Goal: Task Accomplishment & Management: Use online tool/utility

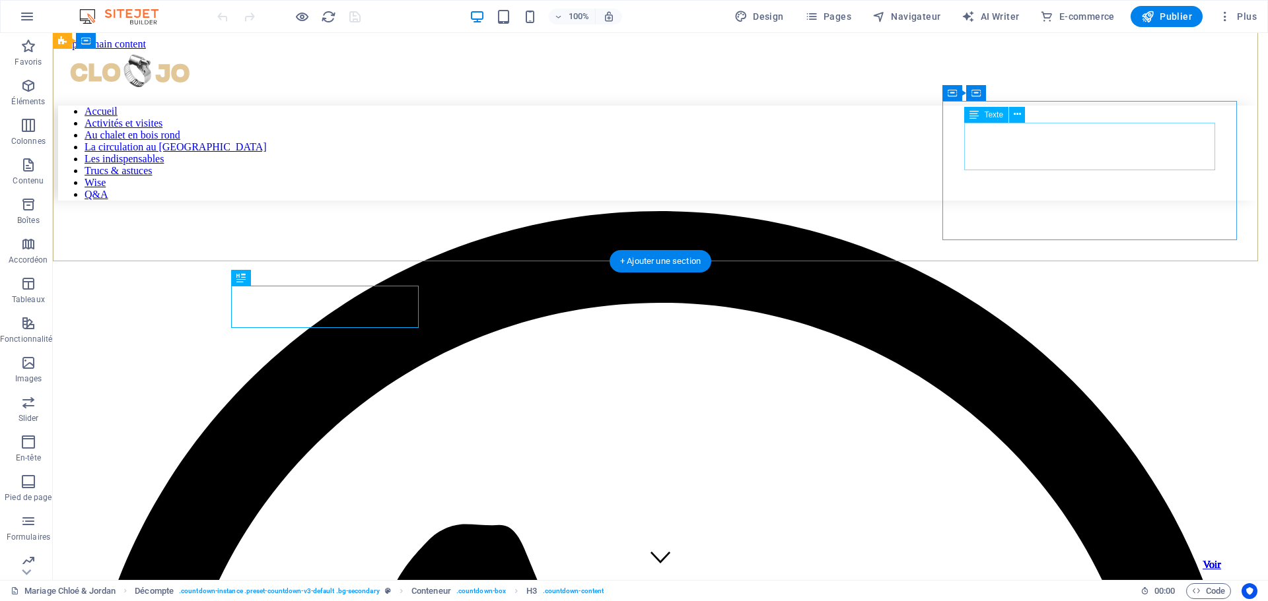
scroll to position [333, 0]
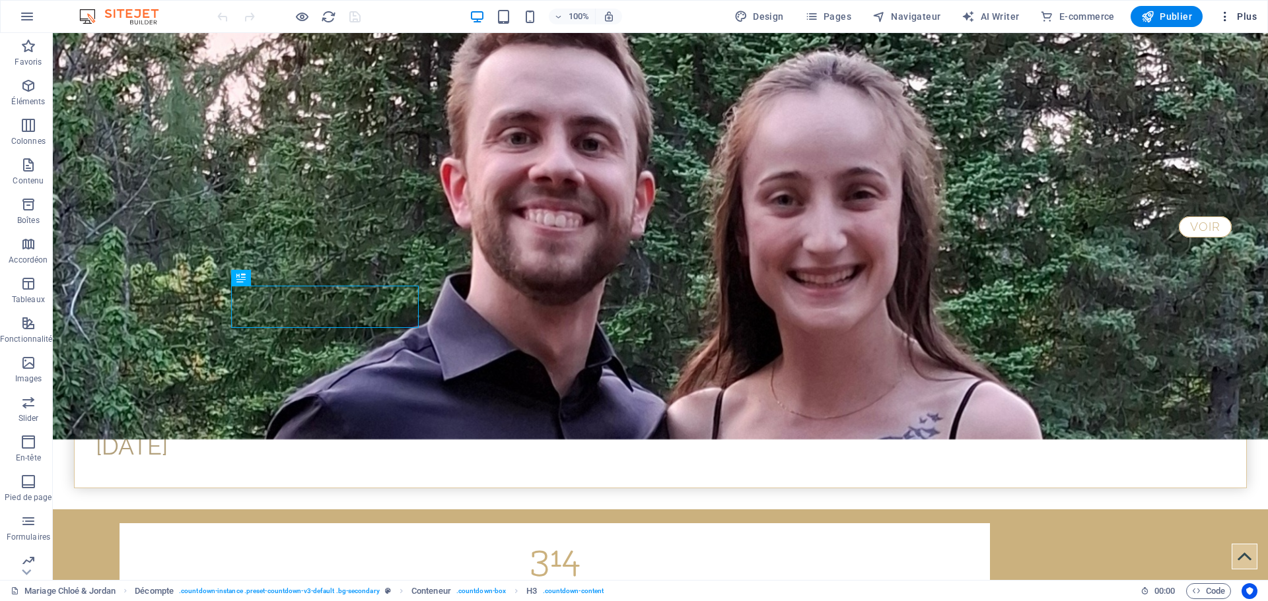
click at [1247, 17] on span "Plus" at bounding box center [1237, 16] width 38 height 13
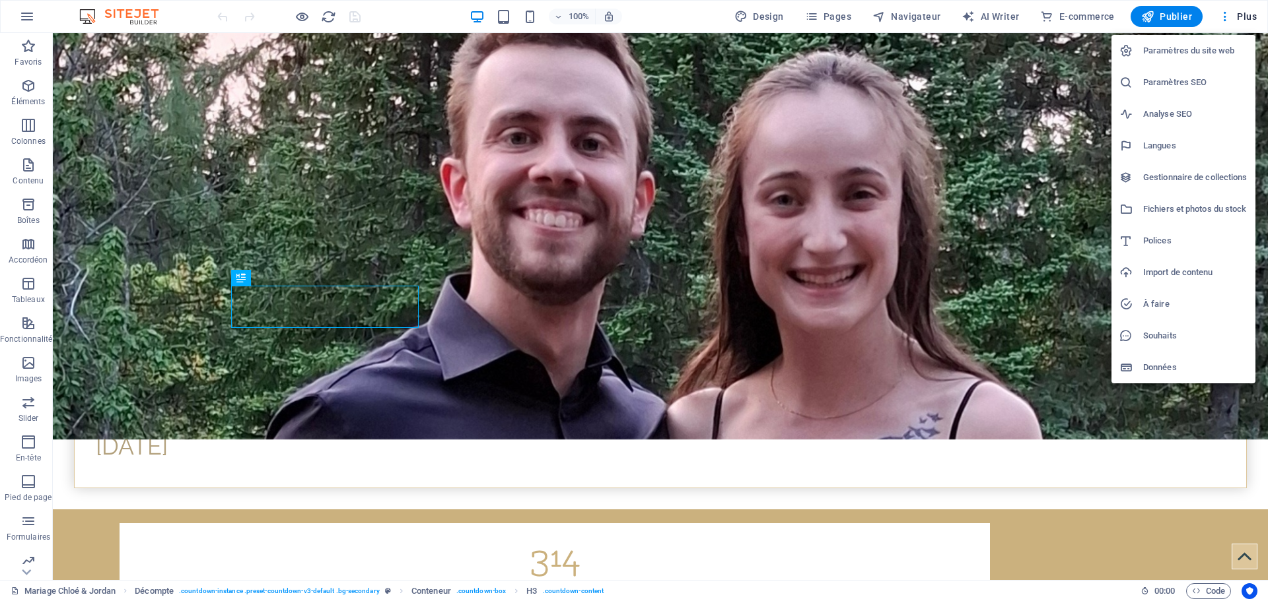
click at [1165, 176] on h6 "Gestionnaire de collections" at bounding box center [1195, 178] width 104 height 16
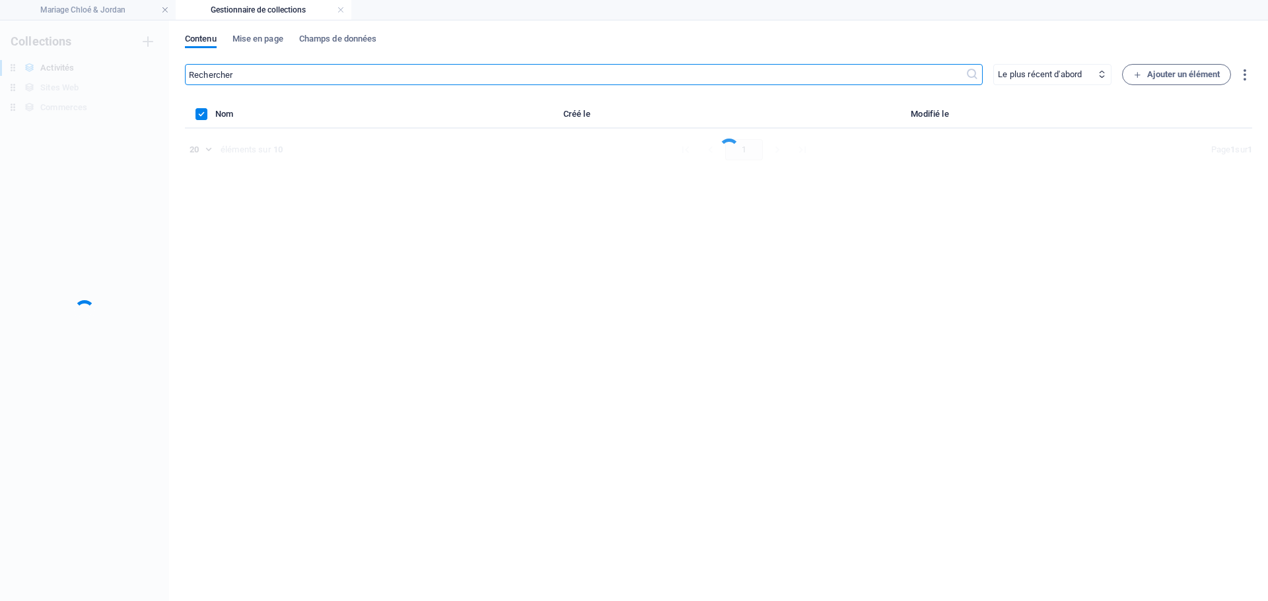
scroll to position [0, 0]
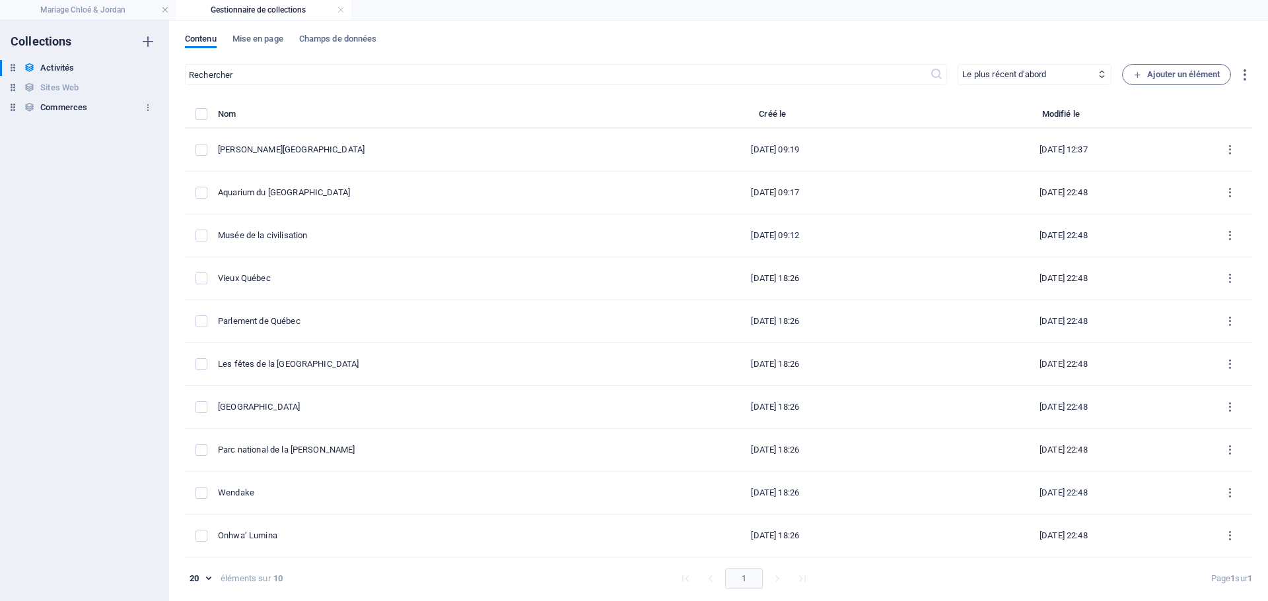
click at [64, 109] on h6 "Commerces" at bounding box center [63, 108] width 47 height 16
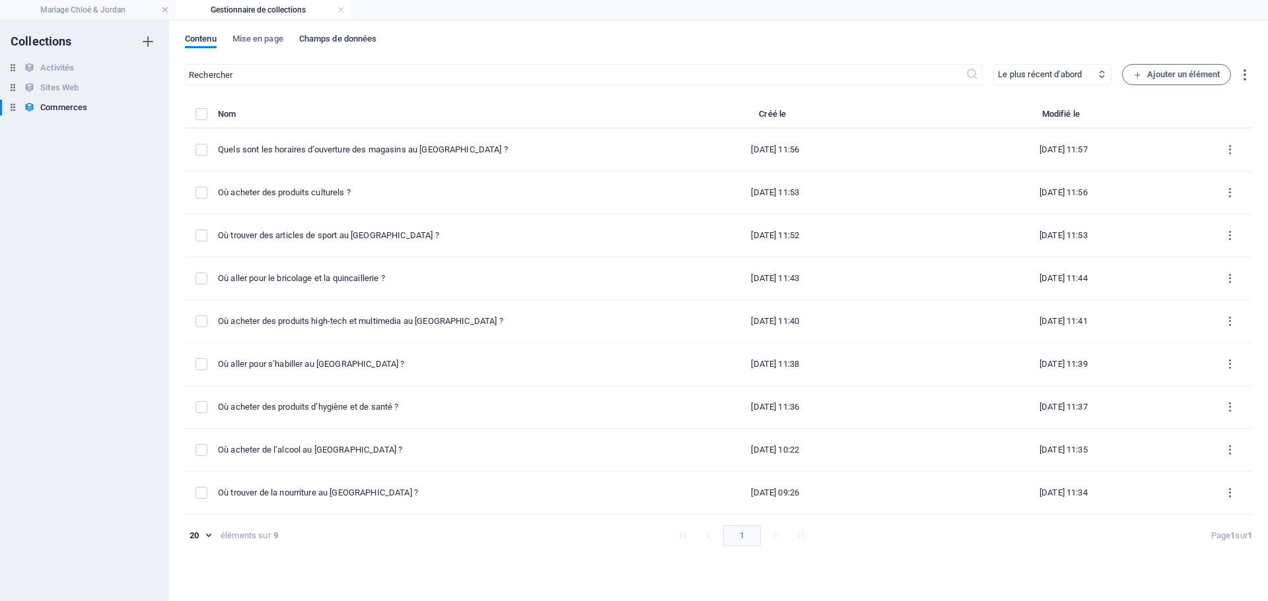
click at [318, 38] on span "Champs de données" at bounding box center [338, 40] width 78 height 18
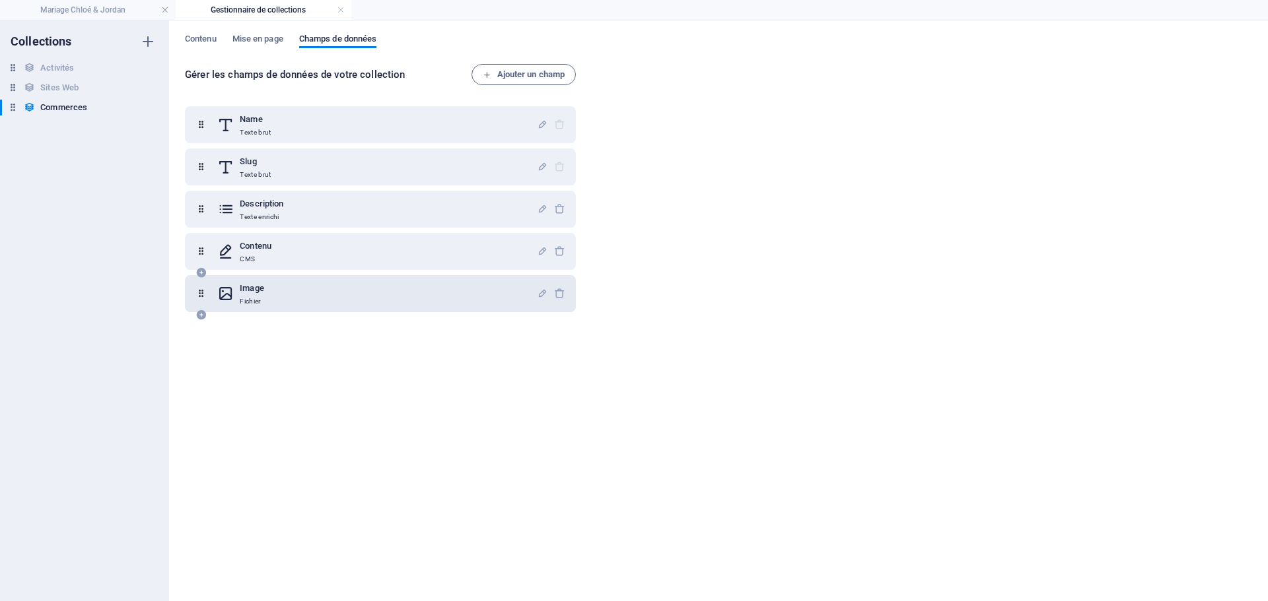
click at [370, 287] on div "Image Fichier" at bounding box center [377, 294] width 320 height 26
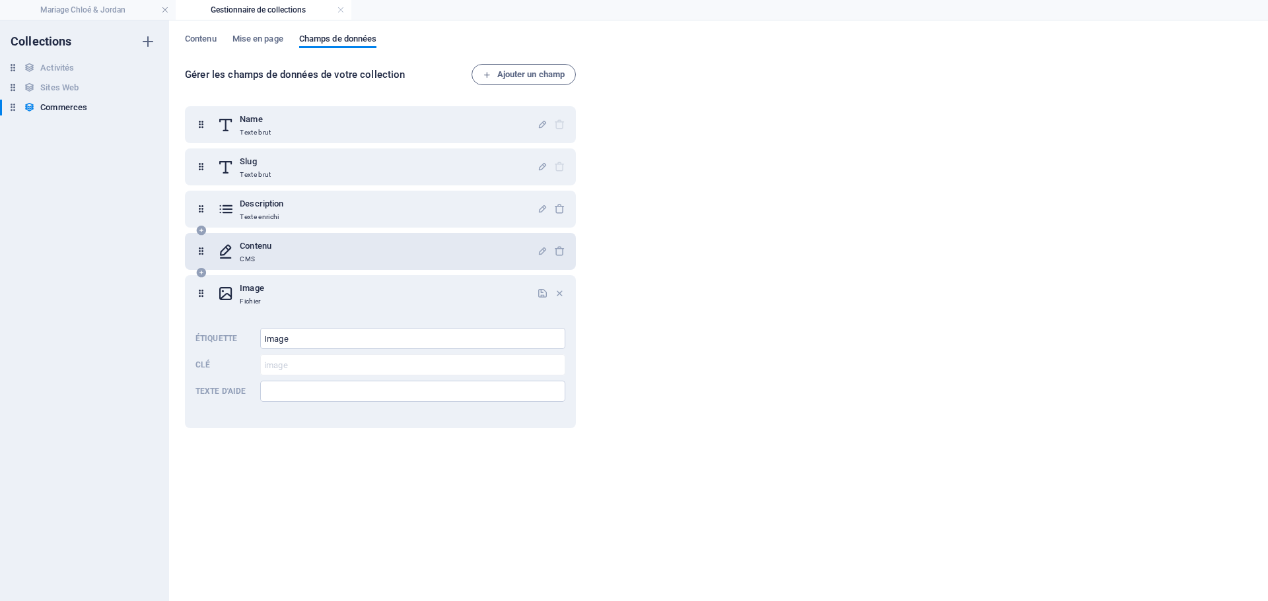
click at [318, 249] on div "Contenu CMS" at bounding box center [377, 251] width 320 height 26
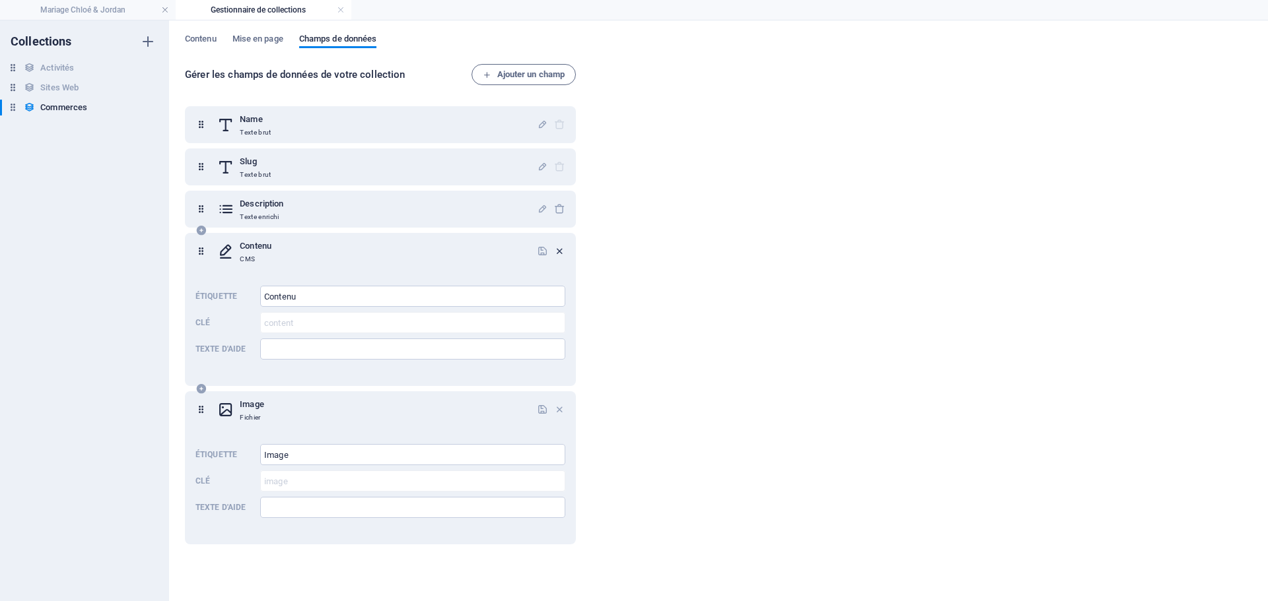
click at [555, 251] on icon "button" at bounding box center [559, 251] width 11 height 11
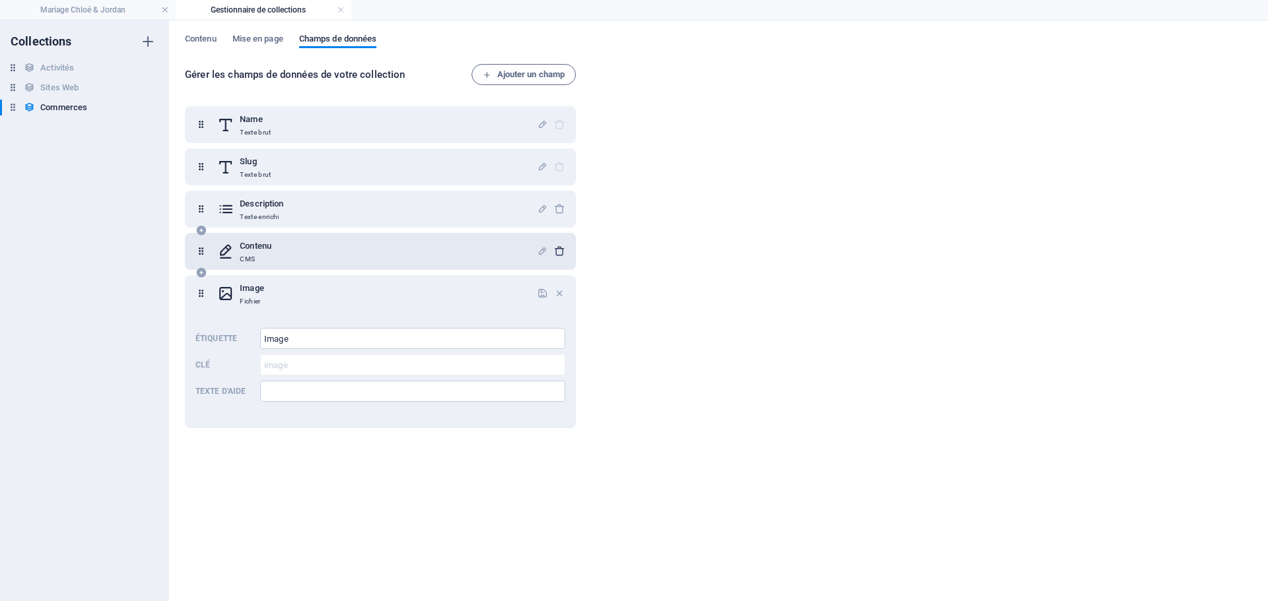
click at [557, 251] on icon "button" at bounding box center [559, 251] width 11 height 11
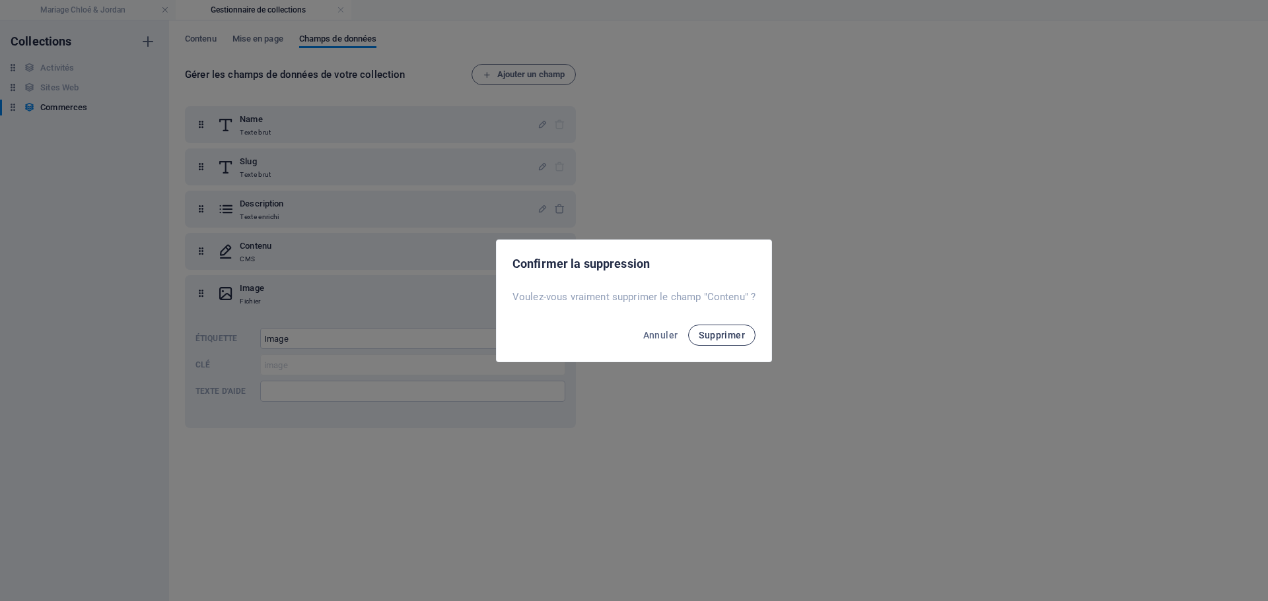
click at [718, 333] on span "Supprimer" at bounding box center [721, 335] width 46 height 11
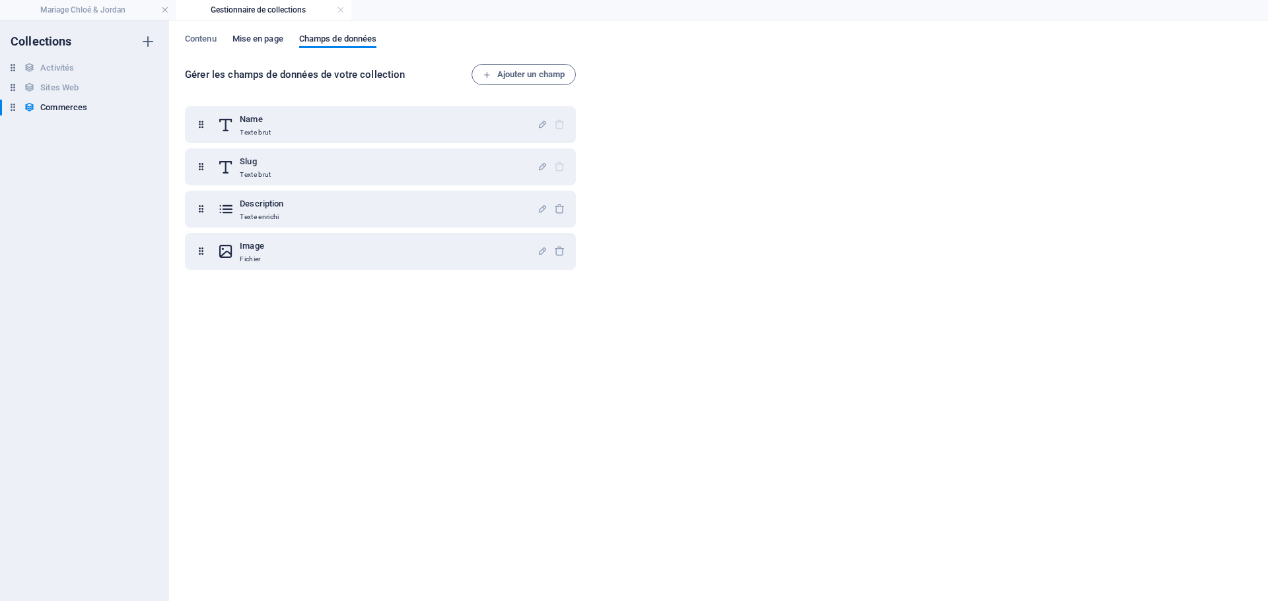
click at [264, 38] on span "Mise en page" at bounding box center [257, 40] width 51 height 18
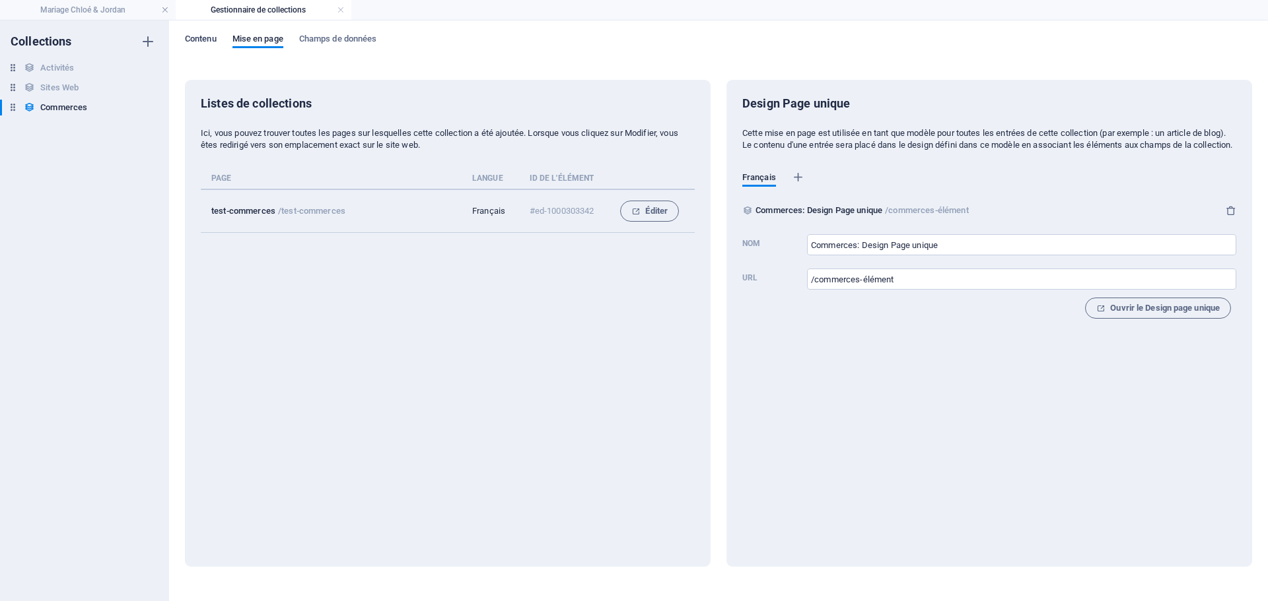
click at [204, 38] on span "Contenu" at bounding box center [201, 40] width 32 height 18
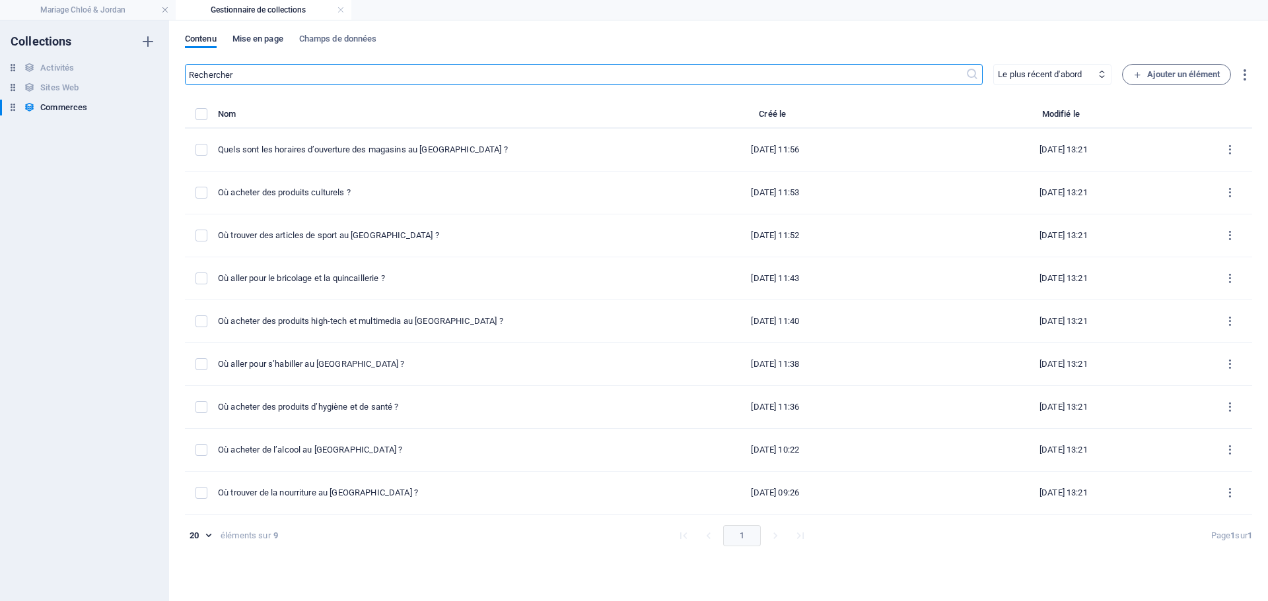
click at [263, 38] on span "Mise en page" at bounding box center [257, 40] width 51 height 18
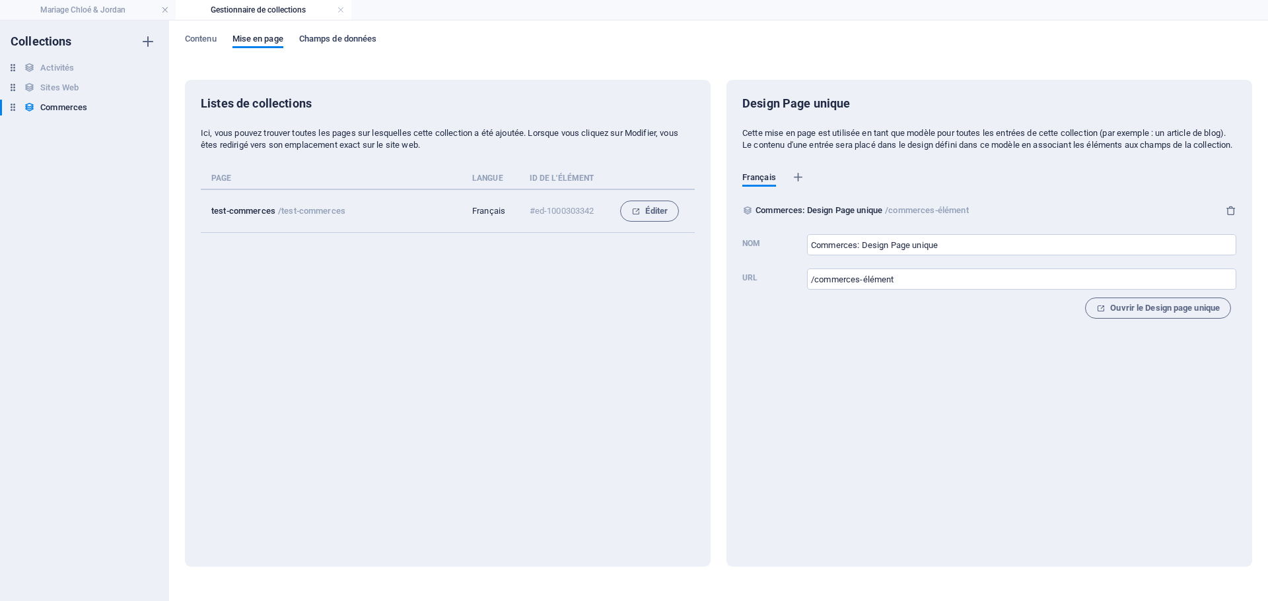
click at [333, 38] on span "Champs de données" at bounding box center [338, 40] width 78 height 18
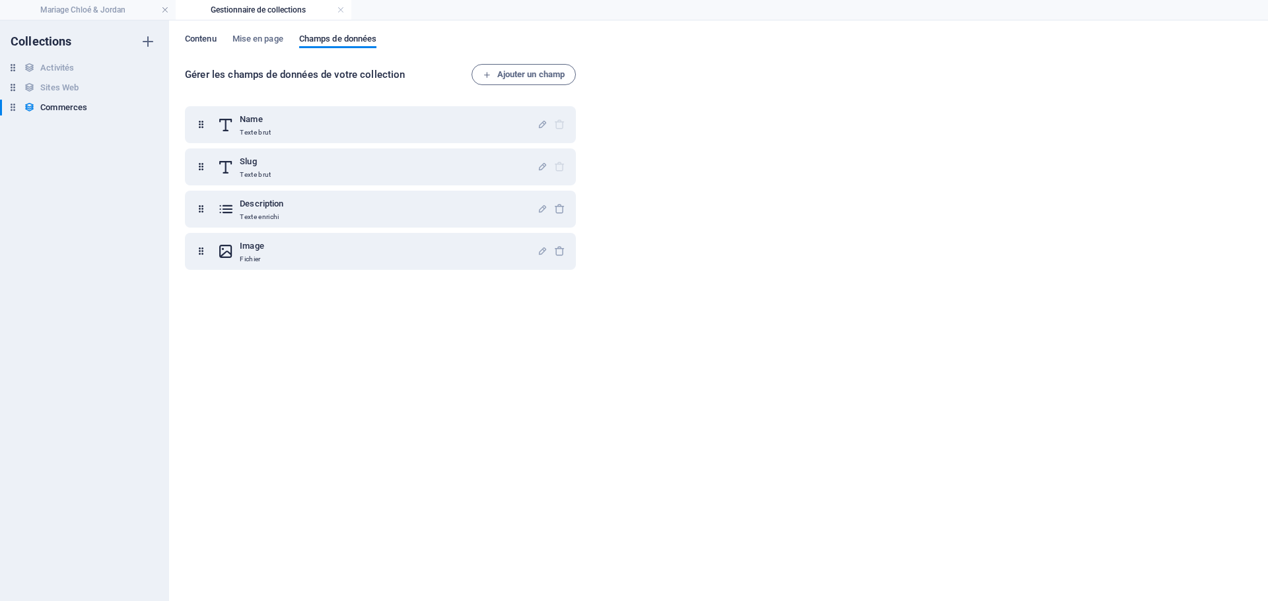
click at [205, 35] on span "Contenu" at bounding box center [201, 40] width 32 height 18
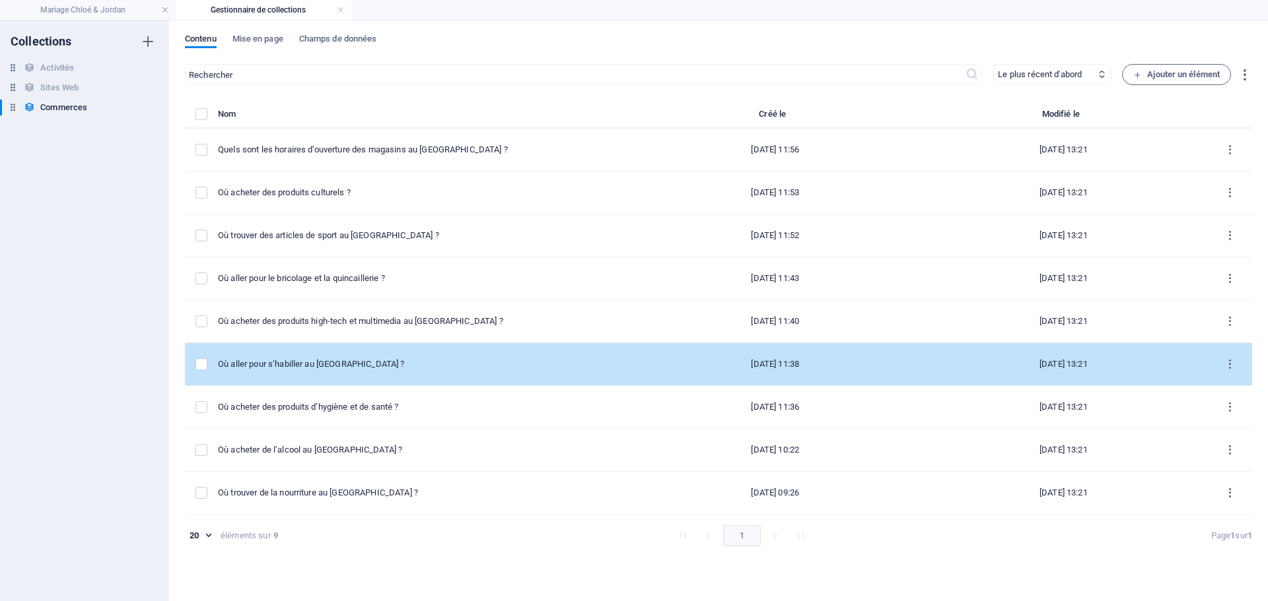
click at [357, 362] on div "Où aller pour s’habiller au [GEOGRAPHIC_DATA] ?" at bounding box center [419, 364] width 403 height 12
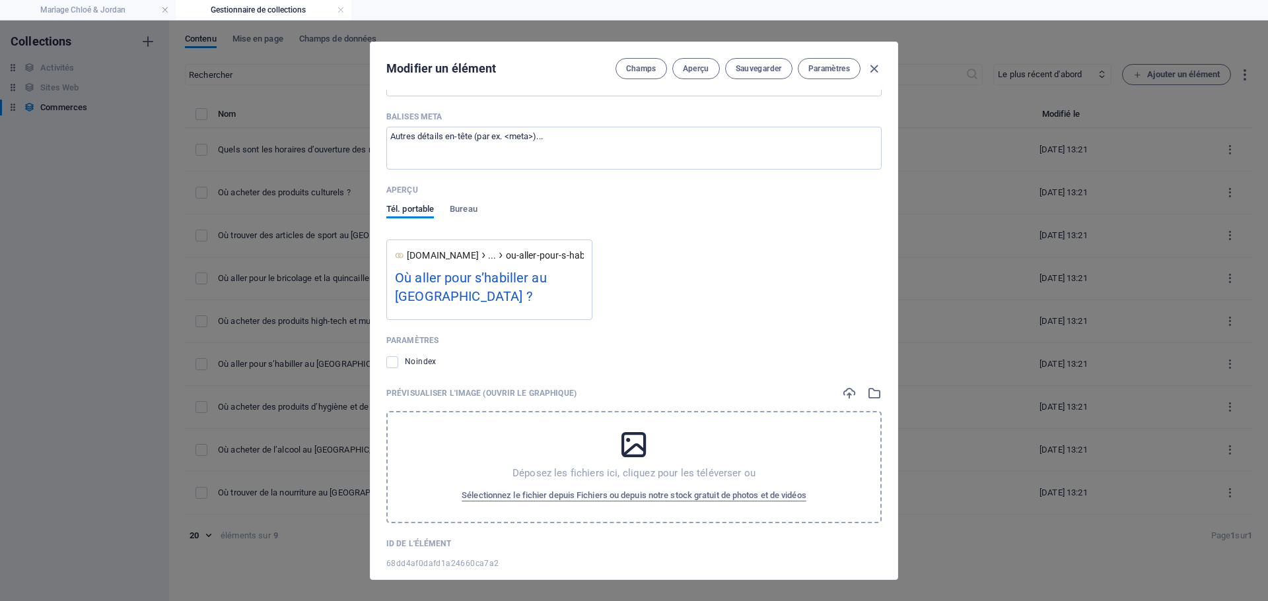
scroll to position [813, 0]
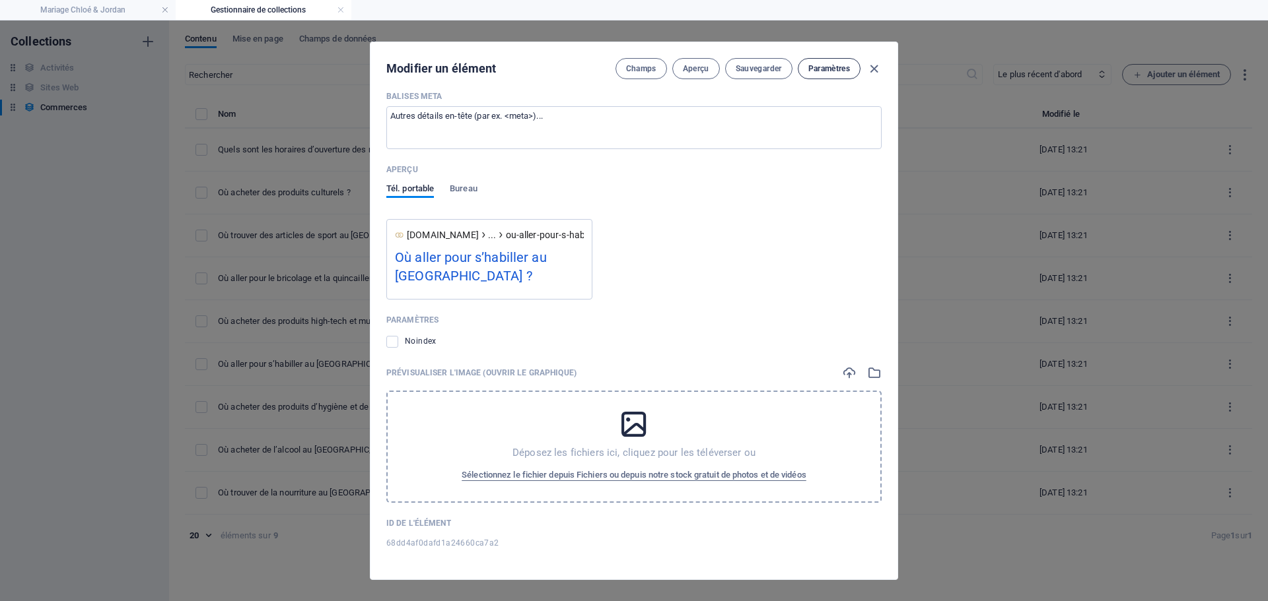
click at [838, 69] on span "Paramètres" at bounding box center [829, 68] width 42 height 11
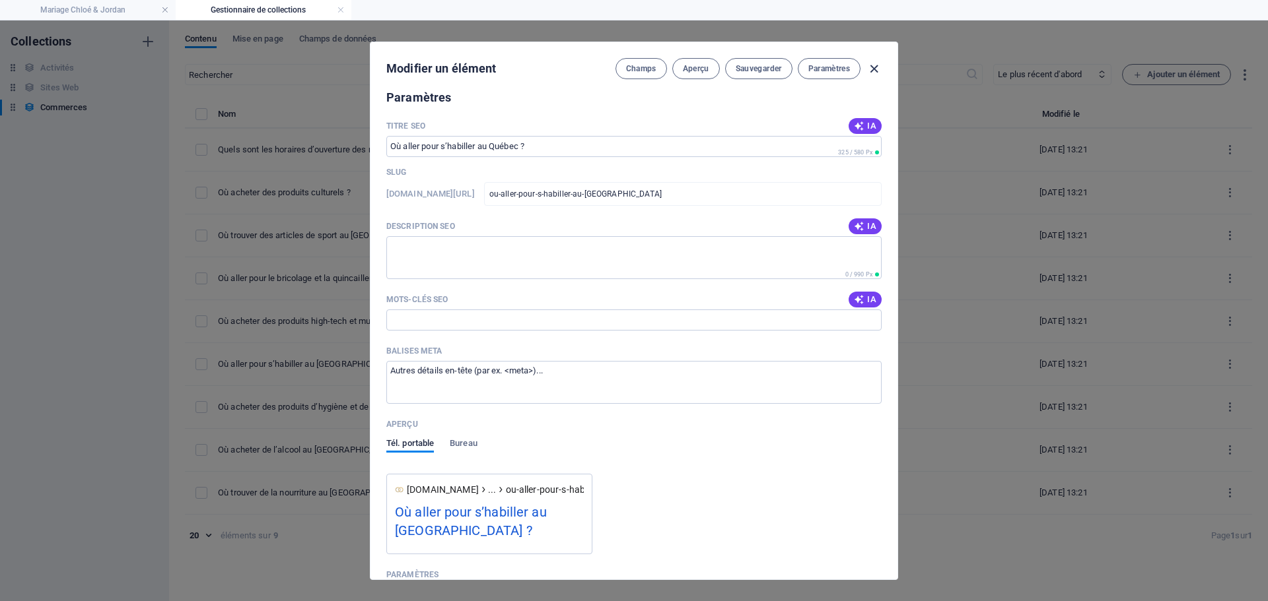
click at [874, 65] on icon "button" at bounding box center [873, 68] width 15 height 15
type input "ou-aller-pour-s-habiller-au-[GEOGRAPHIC_DATA]"
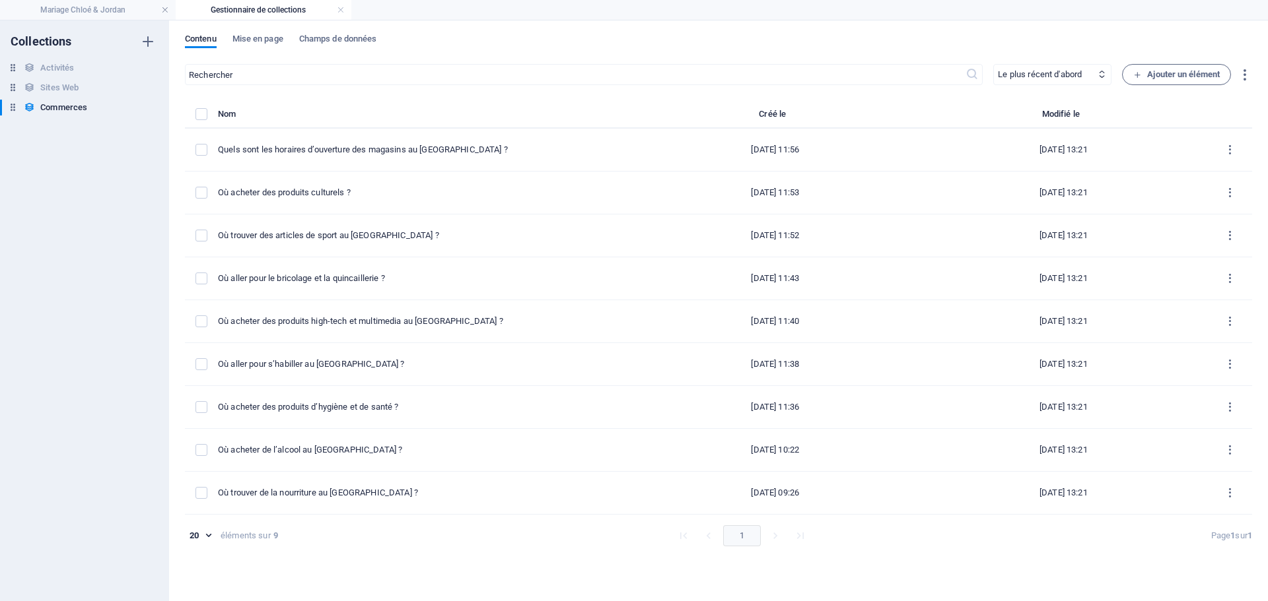
scroll to position [506, 0]
click at [341, 9] on link at bounding box center [341, 10] width 8 height 13
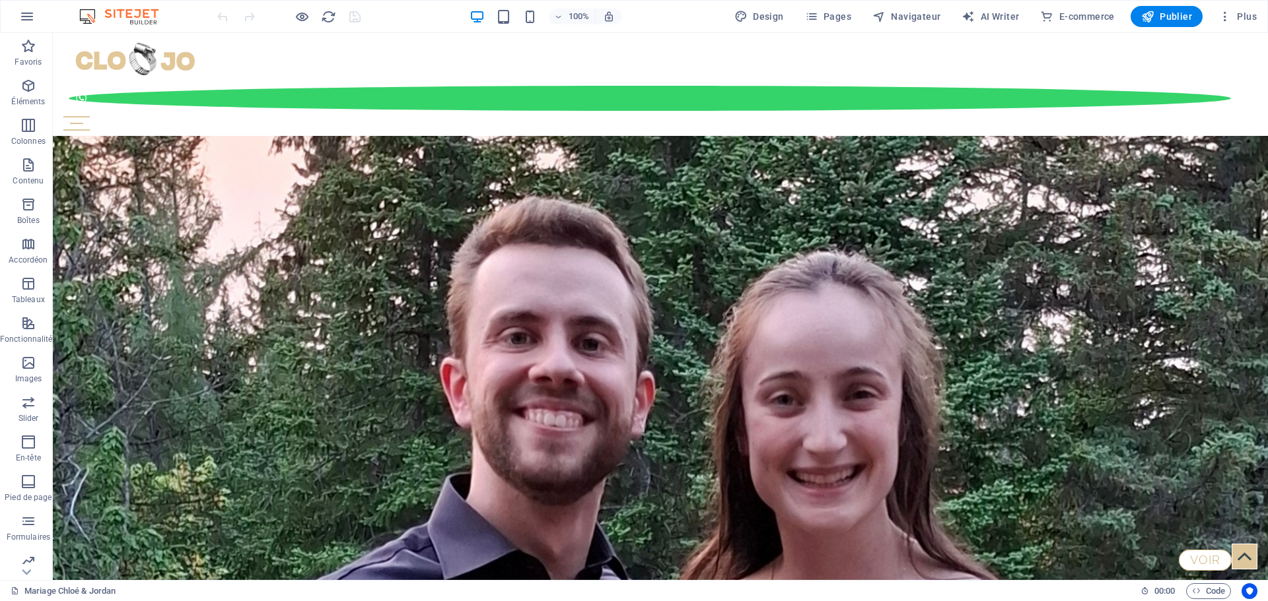
scroll to position [333, 0]
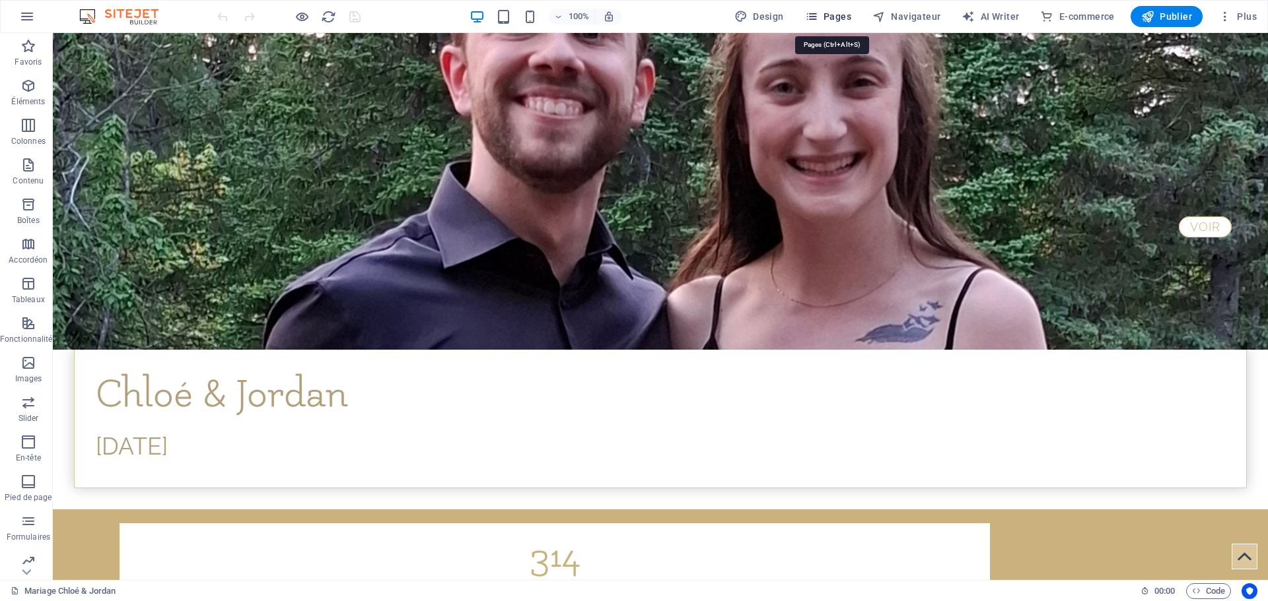
click at [832, 14] on span "Pages" at bounding box center [828, 16] width 46 height 13
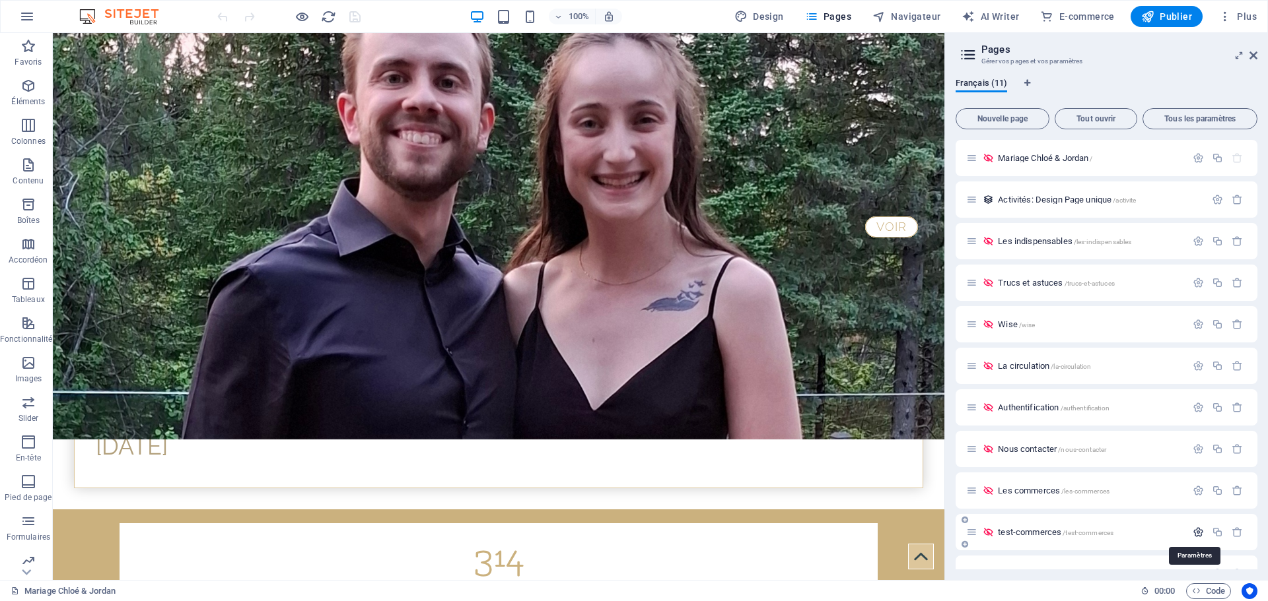
click at [1197, 534] on icon "button" at bounding box center [1197, 532] width 11 height 11
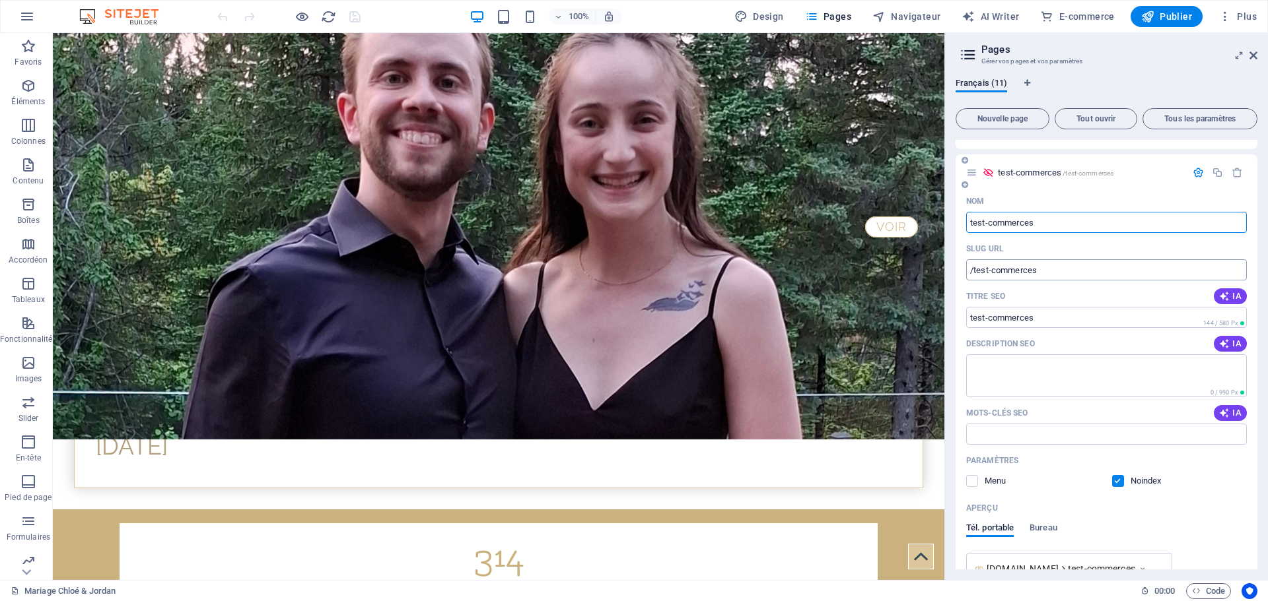
scroll to position [492, 0]
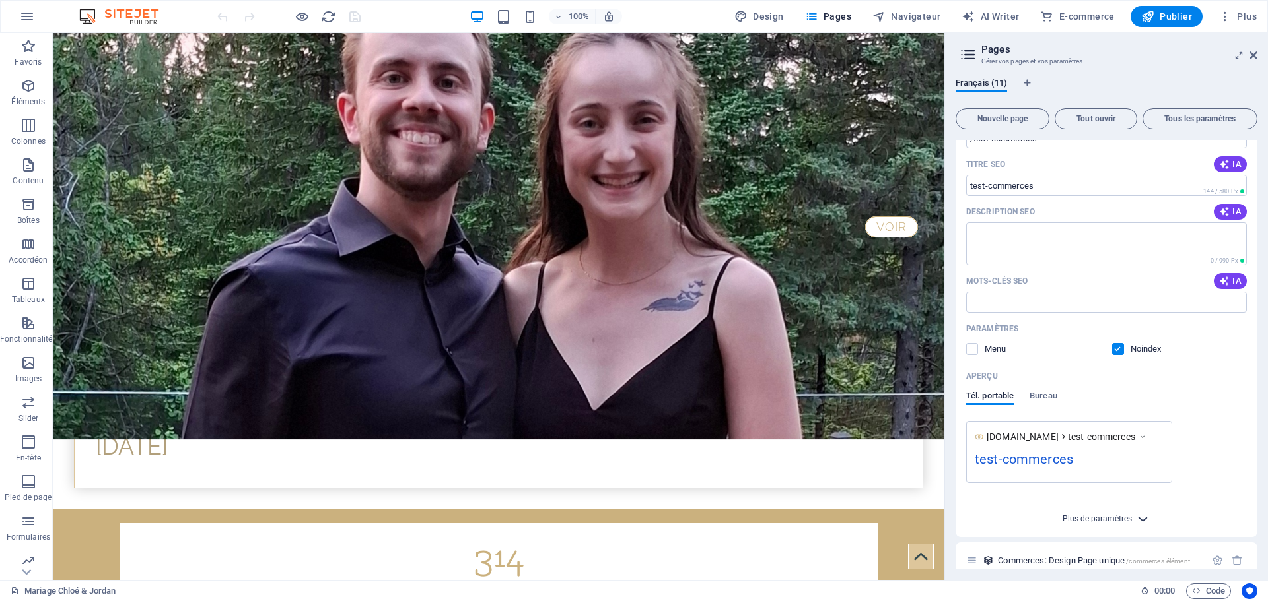
click at [1124, 518] on span "Plus de paramètres" at bounding box center [1096, 518] width 69 height 9
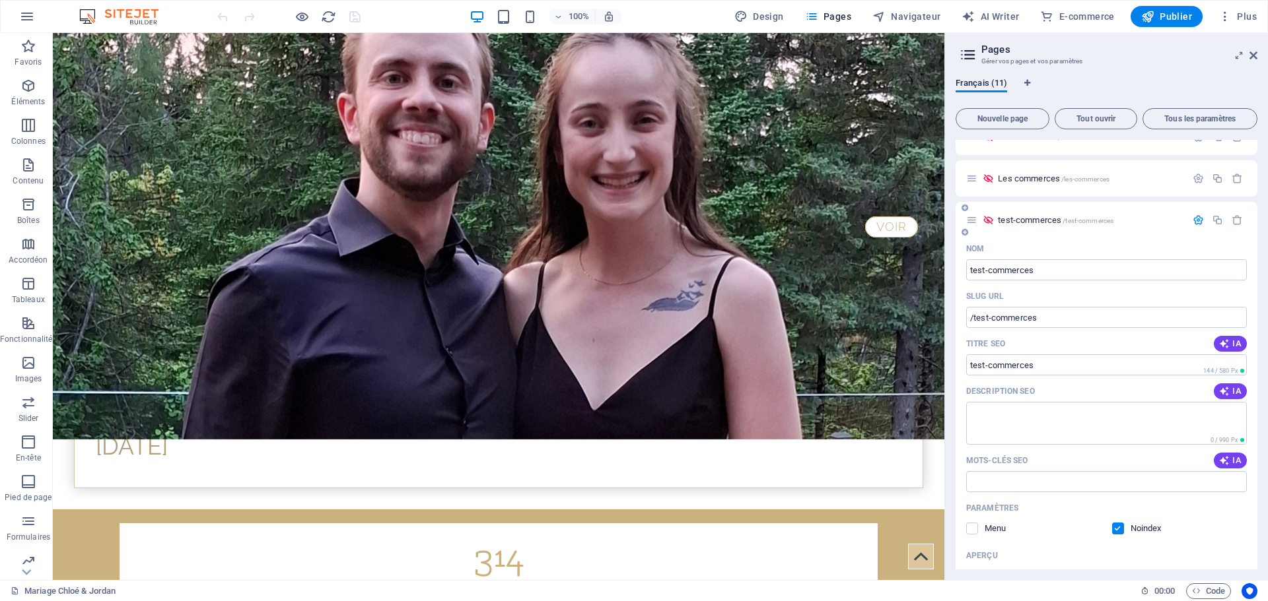
scroll to position [246, 0]
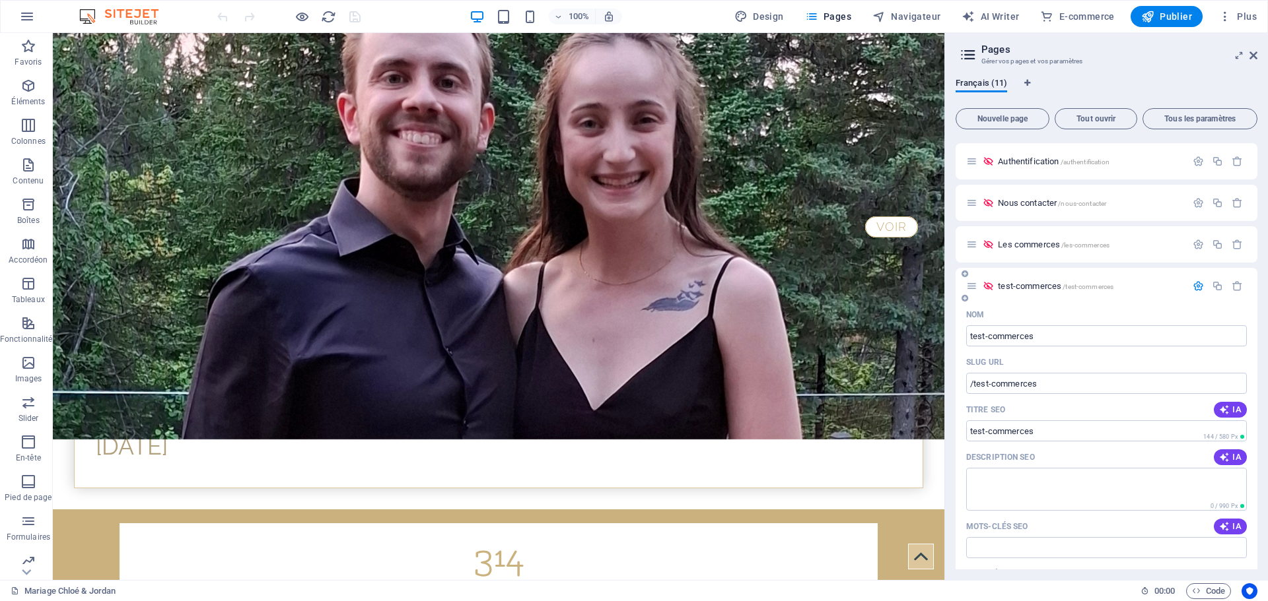
click at [1048, 283] on span "test-commerces /test-commerces" at bounding box center [1056, 286] width 116 height 10
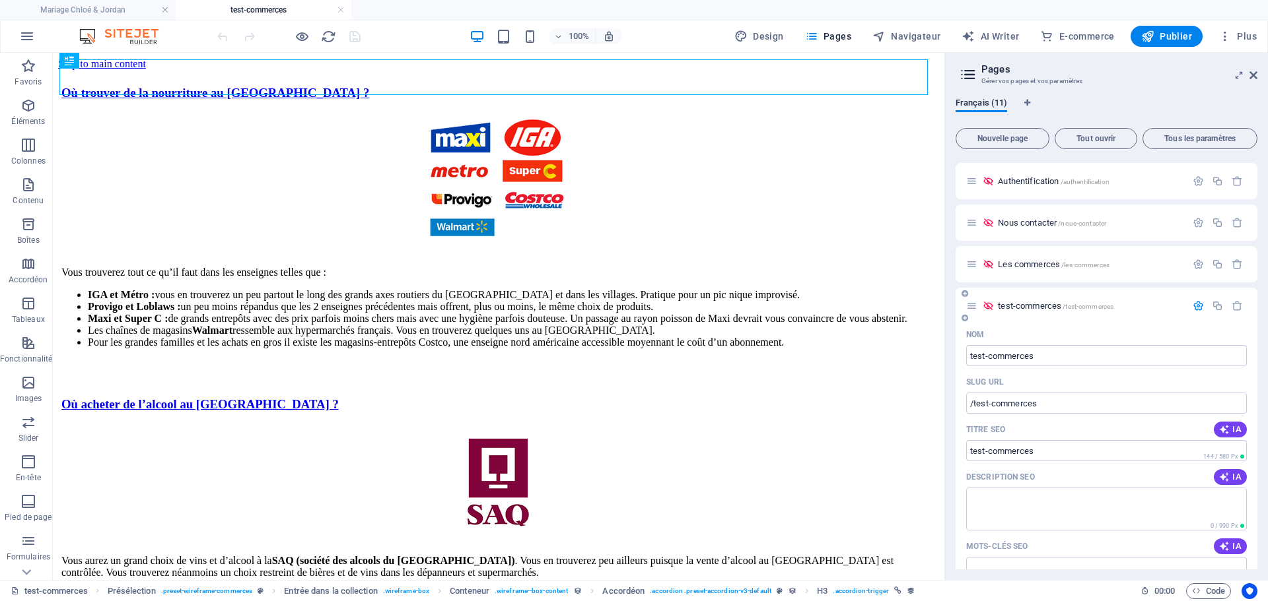
scroll to position [0, 0]
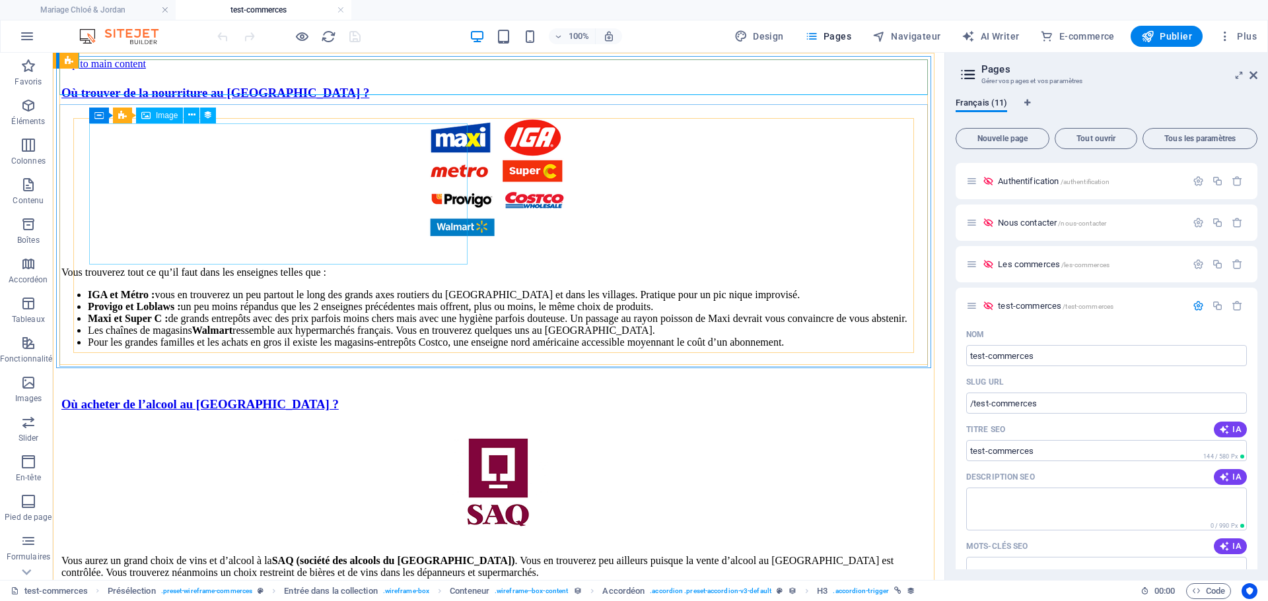
click at [156, 118] on span "Image" at bounding box center [167, 116] width 22 height 8
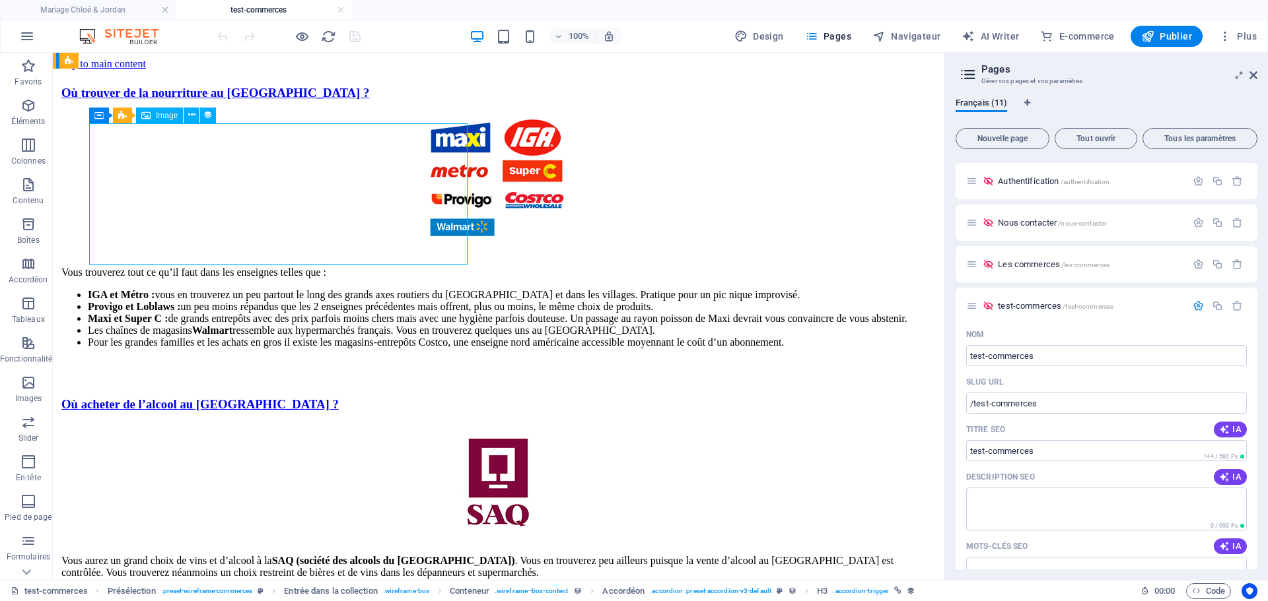
click at [156, 118] on span "Image" at bounding box center [167, 116] width 22 height 8
select select "image"
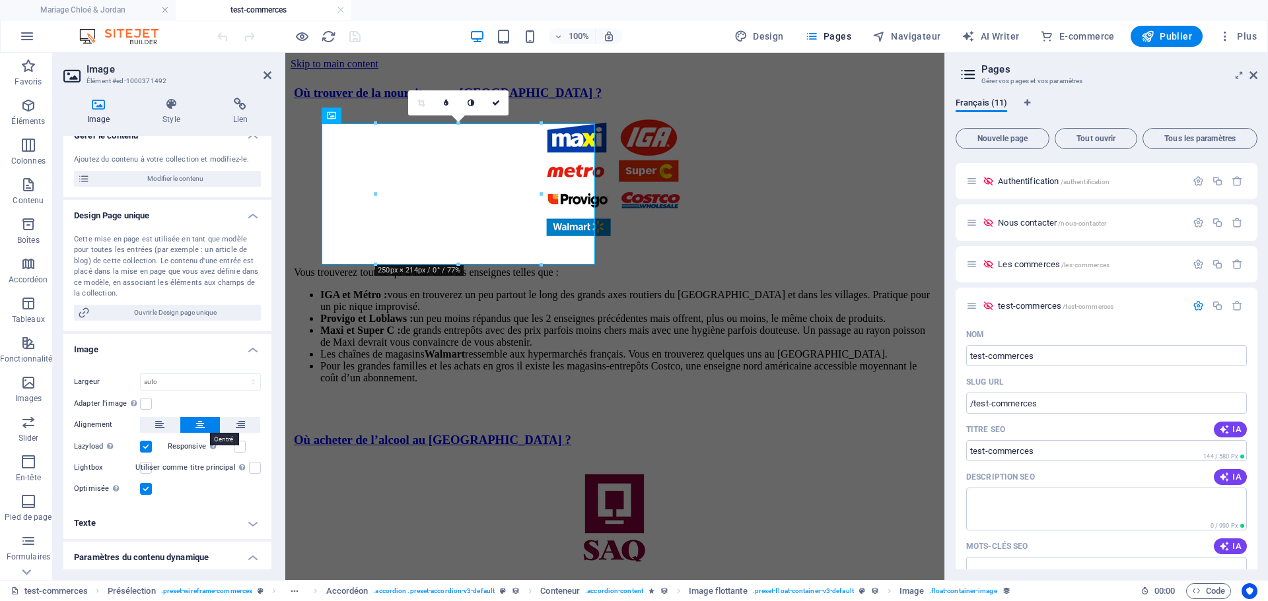
scroll to position [219, 0]
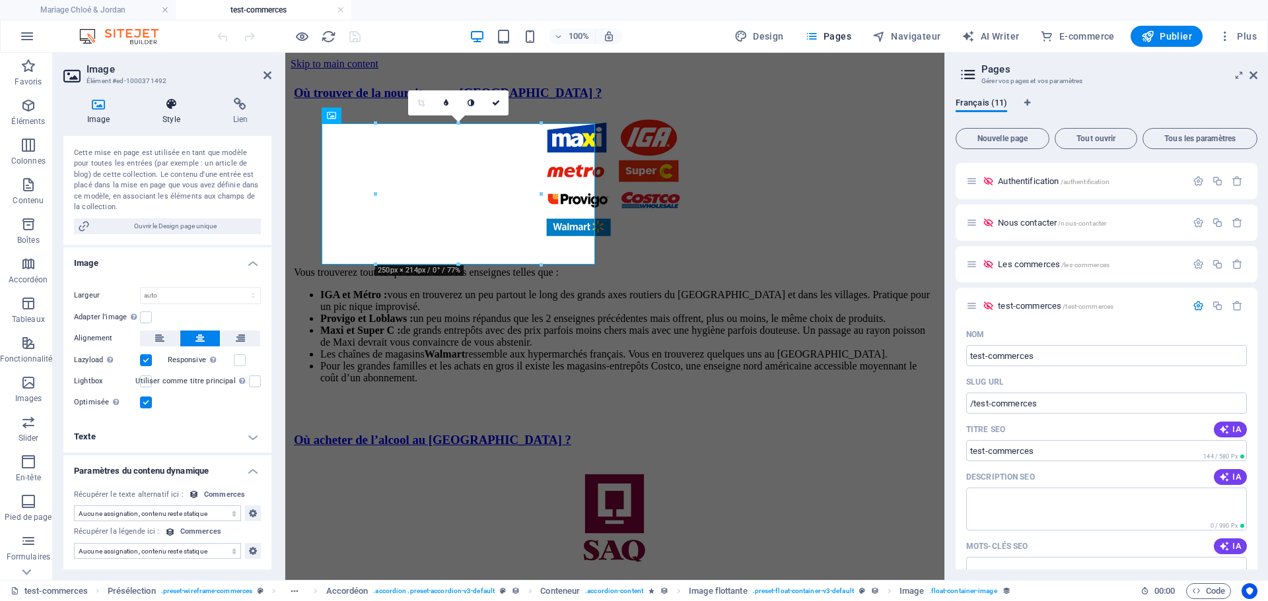
click at [165, 101] on icon at bounding box center [171, 104] width 65 height 13
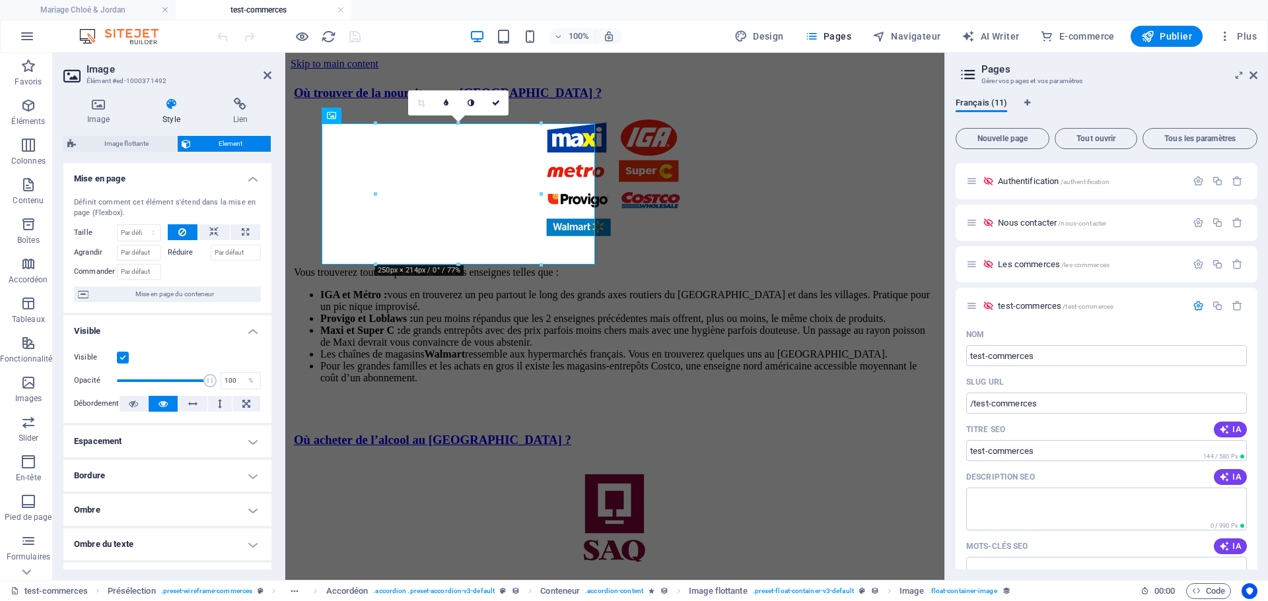
scroll to position [132, 0]
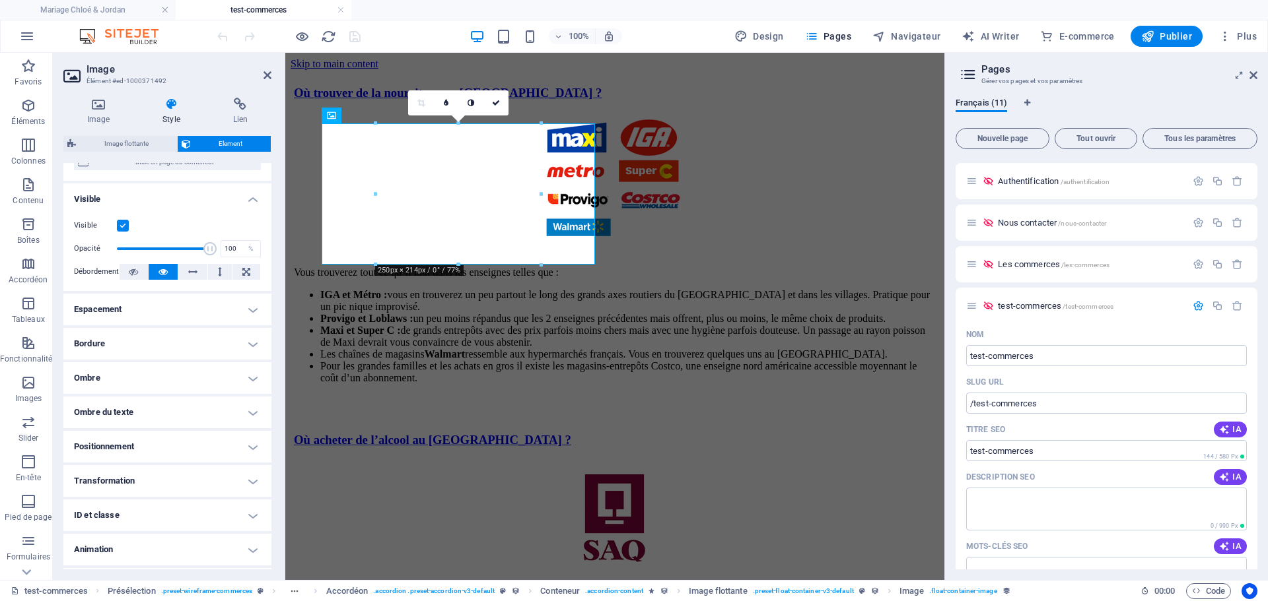
click at [158, 477] on h4 "Transformation" at bounding box center [167, 481] width 208 height 32
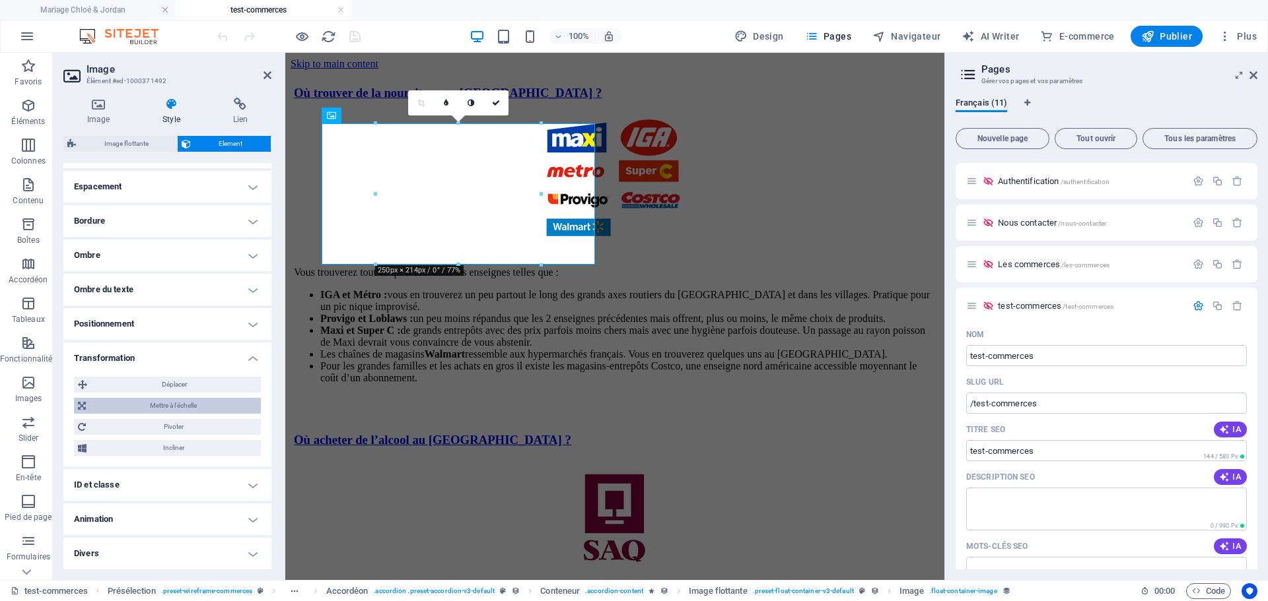
click at [172, 403] on span "Mettre à l'échelle" at bounding box center [173, 406] width 167 height 16
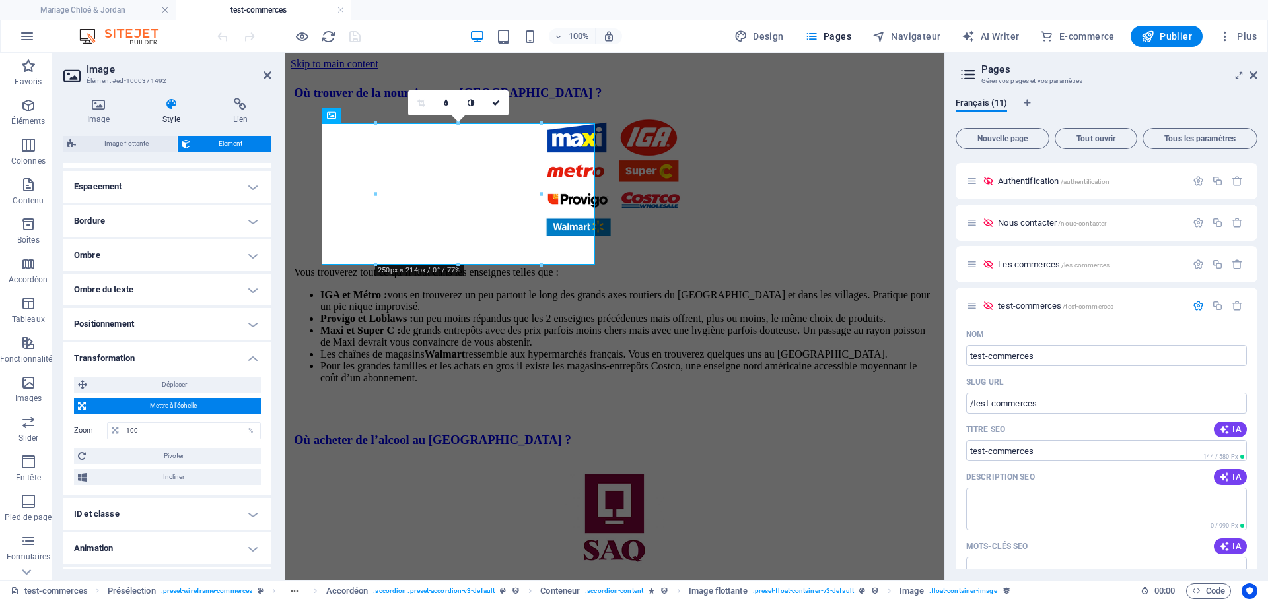
click at [172, 403] on span "Mettre à l'échelle" at bounding box center [173, 406] width 167 height 16
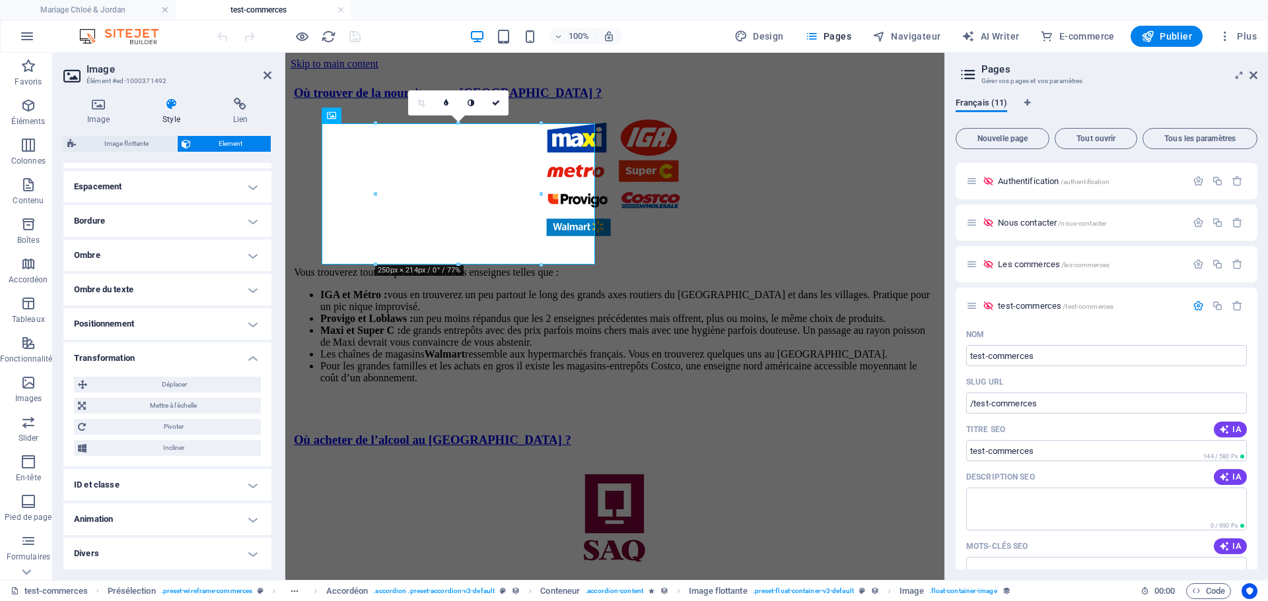
click at [164, 483] on h4 "ID et classe" at bounding box center [167, 485] width 208 height 32
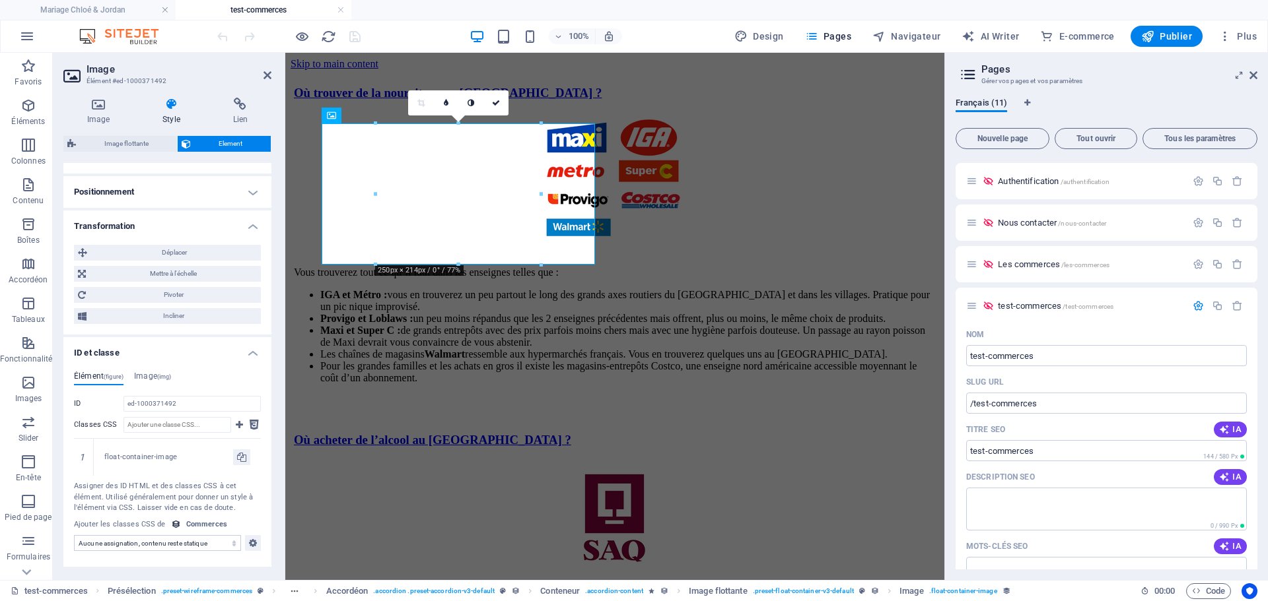
scroll to position [453, 0]
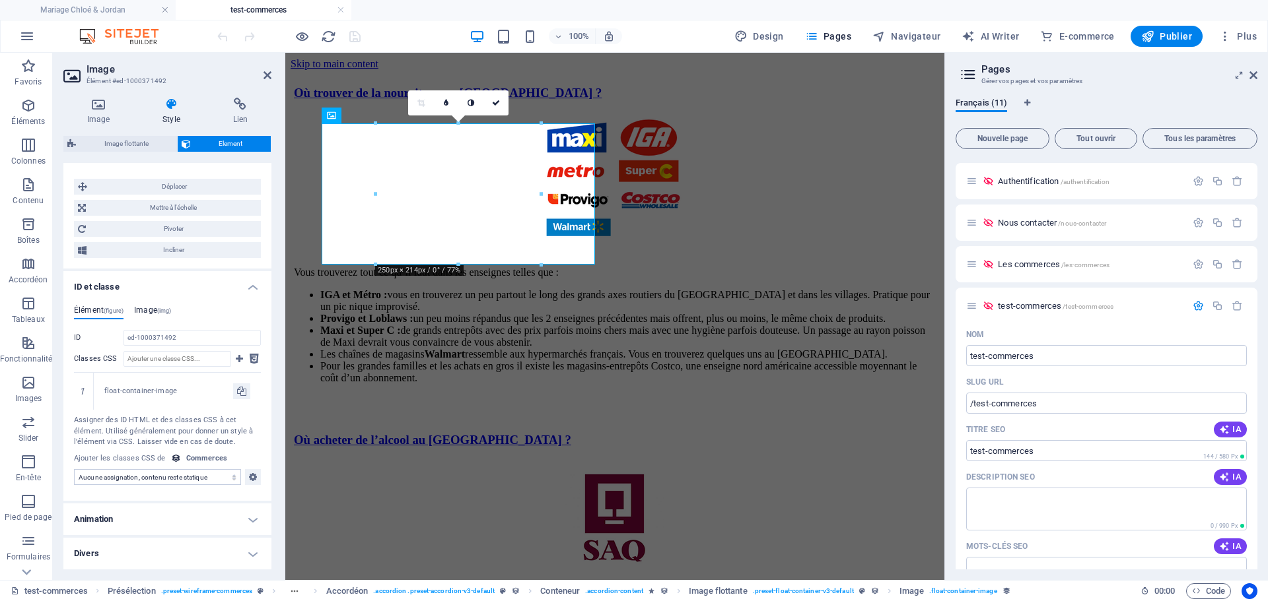
click at [143, 308] on h4 "Image (img)" at bounding box center [152, 313] width 37 height 15
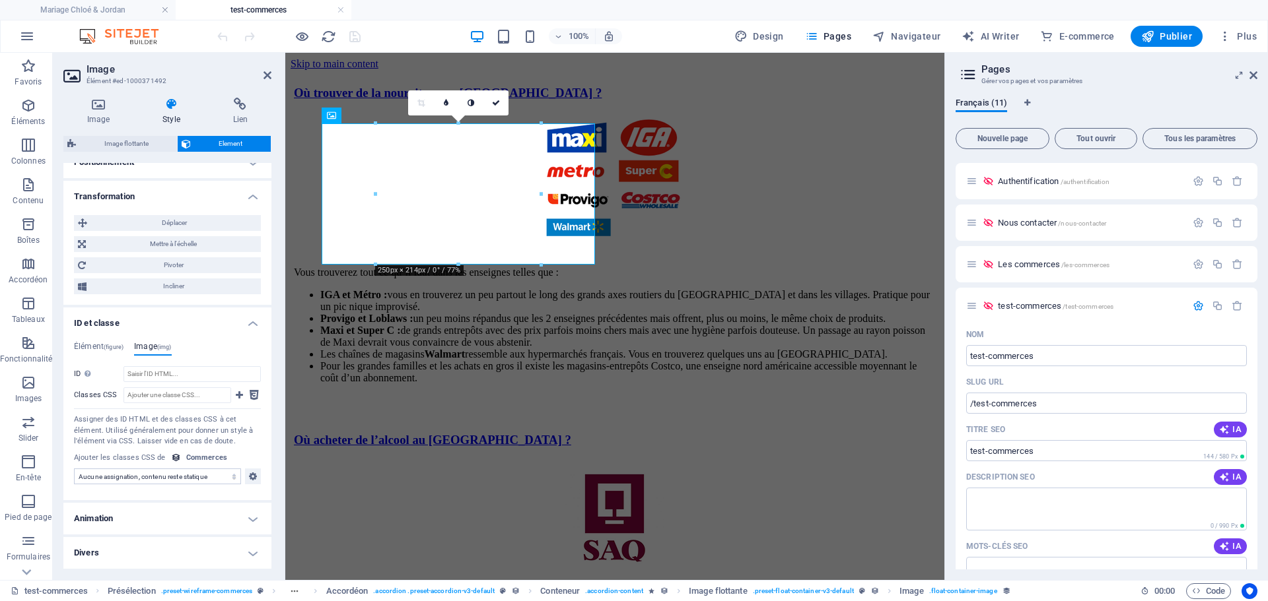
click at [176, 518] on h4 "Animation" at bounding box center [167, 519] width 208 height 32
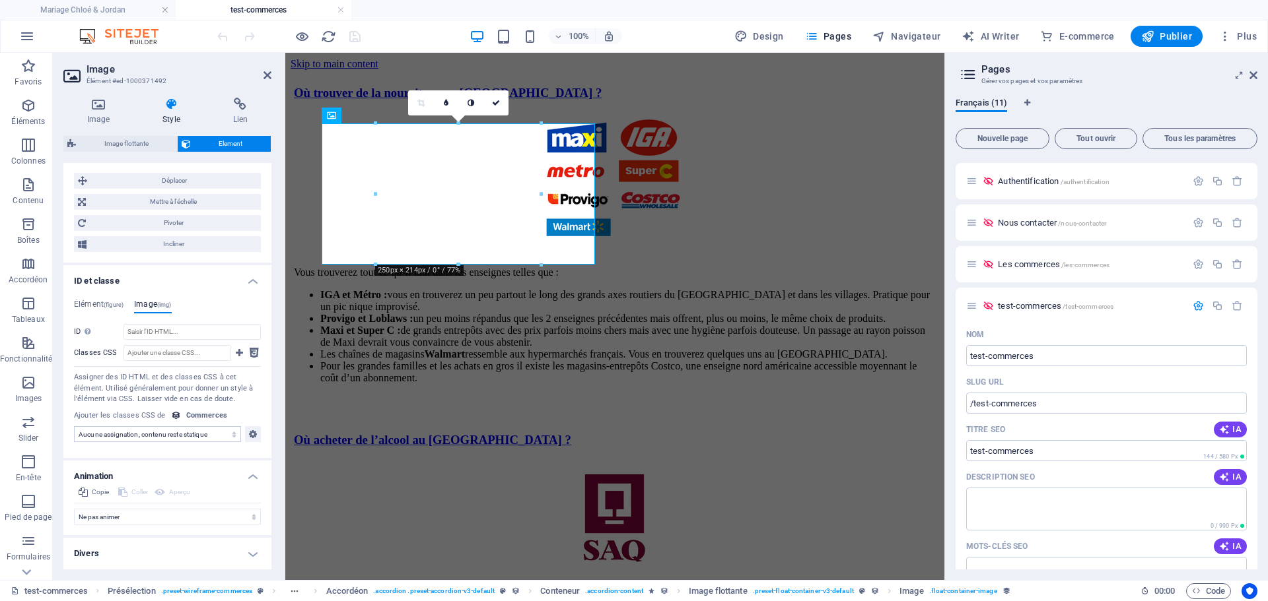
click at [156, 555] on h4 "Divers" at bounding box center [167, 554] width 208 height 32
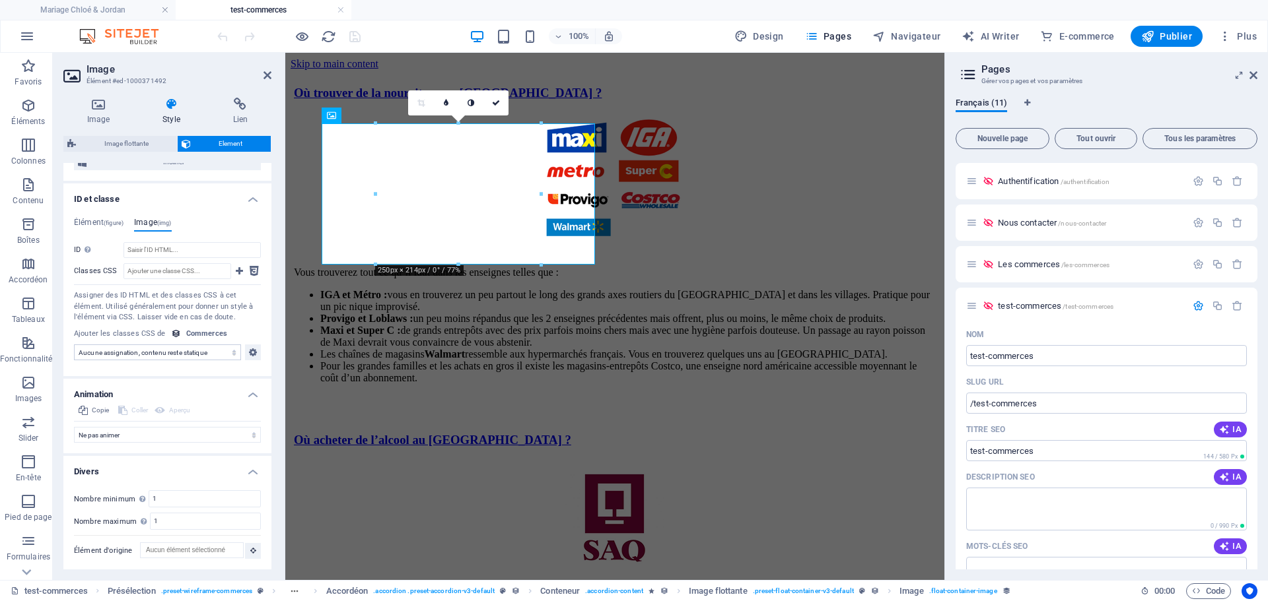
click at [103, 353] on select "Aucune assignation, contenu reste statique Créé le (Date) Mis à jour le (Date) …" at bounding box center [157, 353] width 167 height 16
click at [247, 311] on div "Assigner des ID HTML et des classes CSS à cet élément. Utilisé généralement pou…" at bounding box center [167, 306] width 187 height 33
click at [1251, 36] on span "Plus" at bounding box center [1237, 36] width 38 height 13
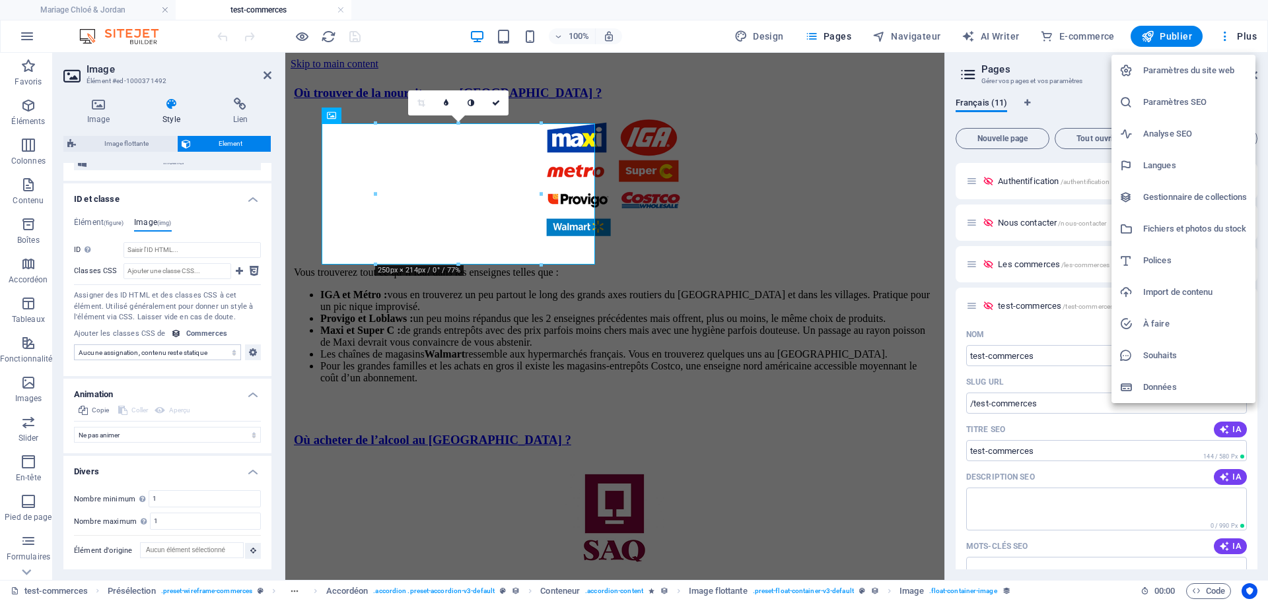
click at [1162, 200] on h6 "Gestionnaire de collections" at bounding box center [1195, 197] width 104 height 16
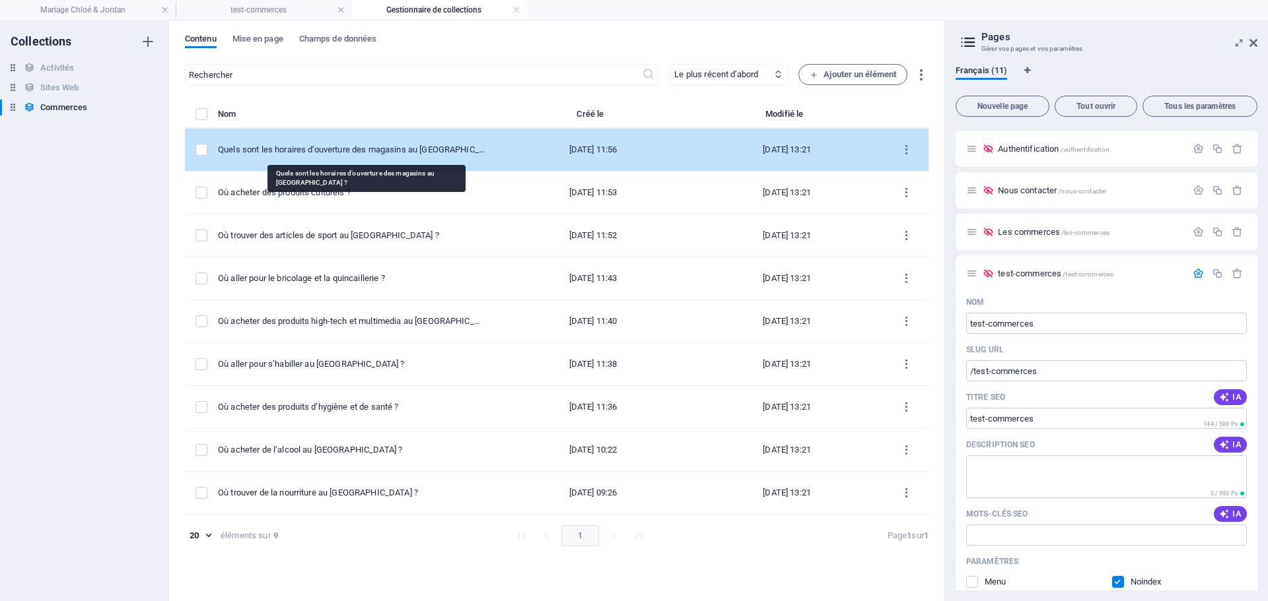
click at [324, 153] on div "Quels sont les horaires d’ouverture des magasins au [GEOGRAPHIC_DATA] ?" at bounding box center [351, 150] width 267 height 12
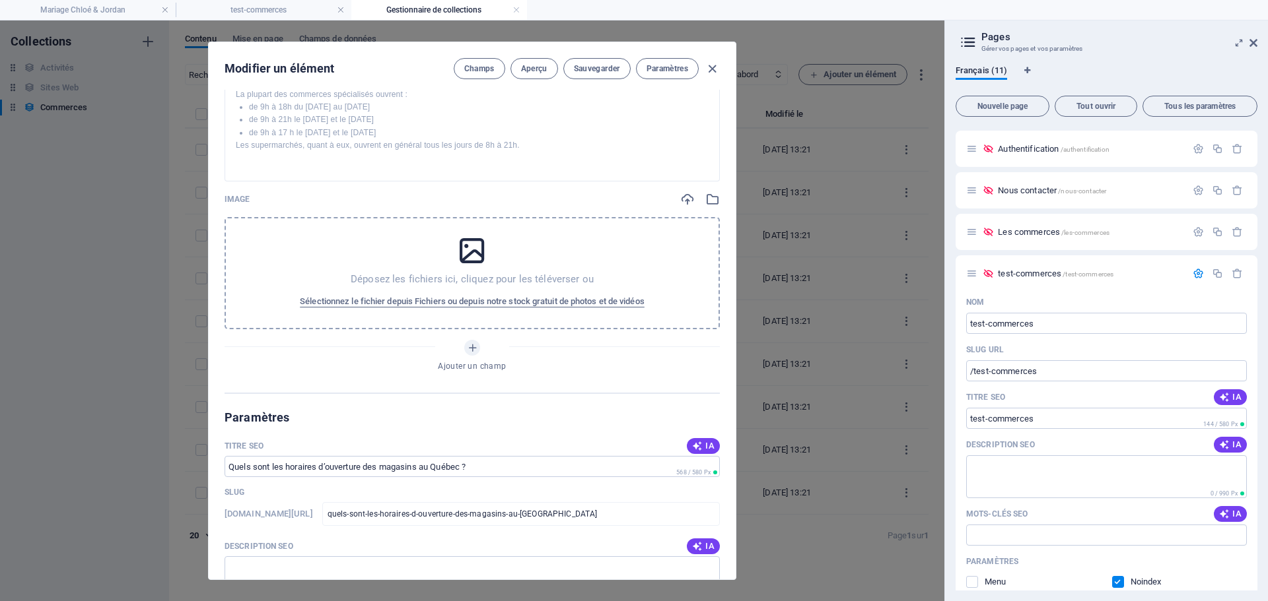
scroll to position [0, 0]
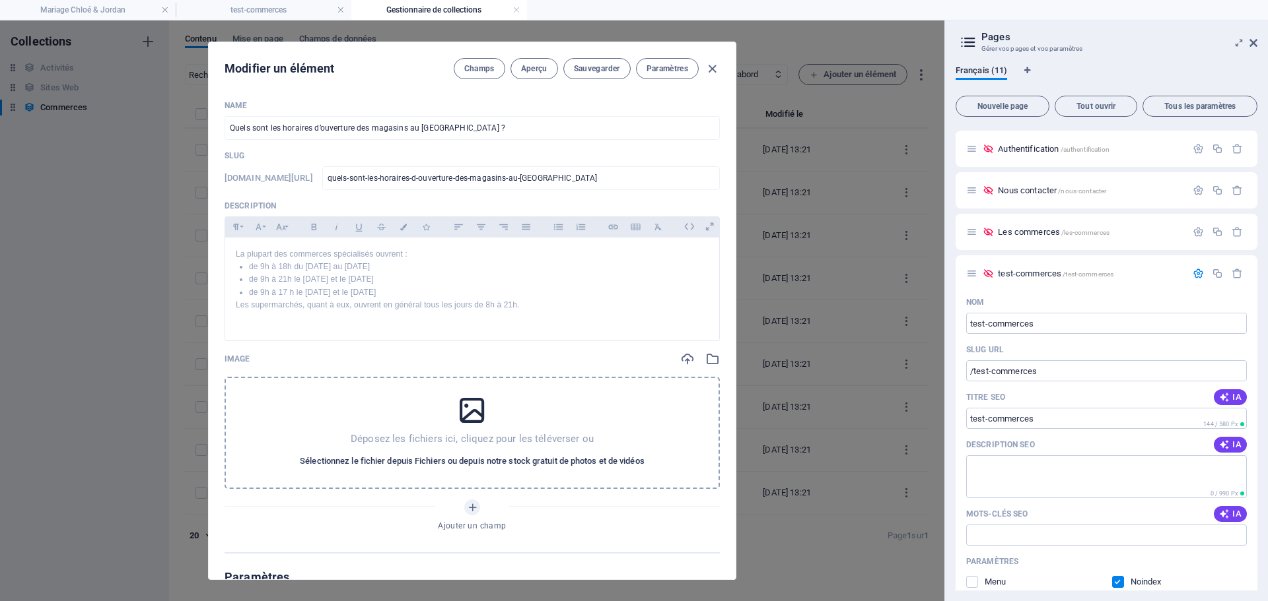
click at [428, 459] on span "Sélectionnez le fichier depuis Fichiers ou depuis notre stock gratuit de photos…" at bounding box center [472, 462] width 345 height 16
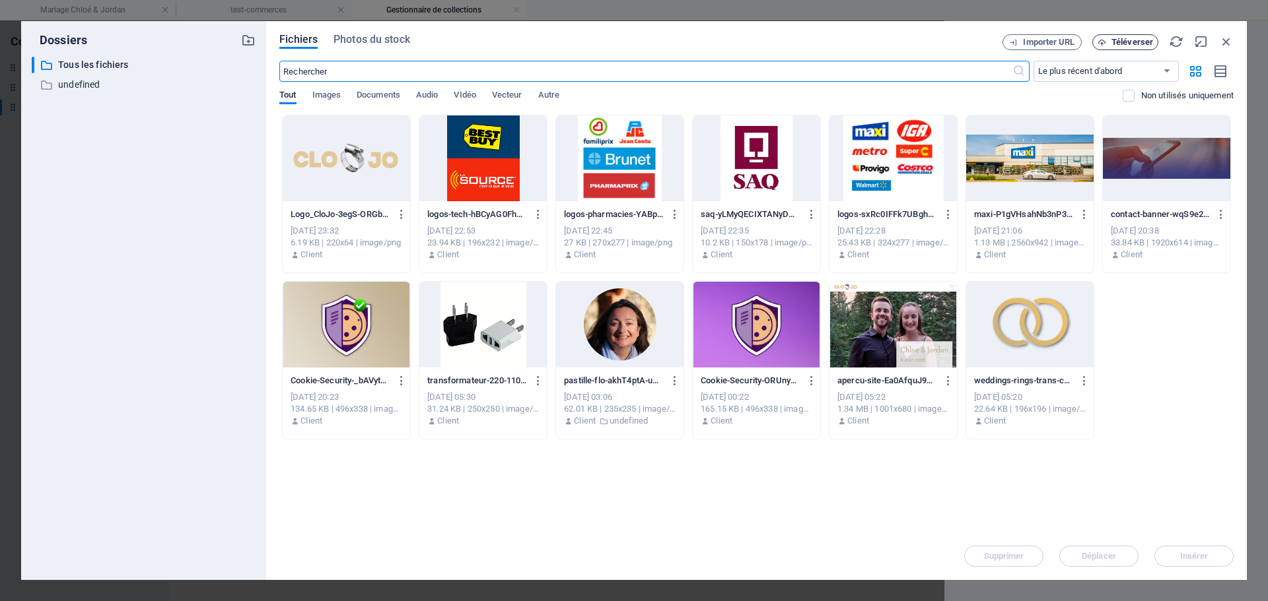
click at [1128, 40] on span "Téléverser" at bounding box center [1132, 42] width 42 height 8
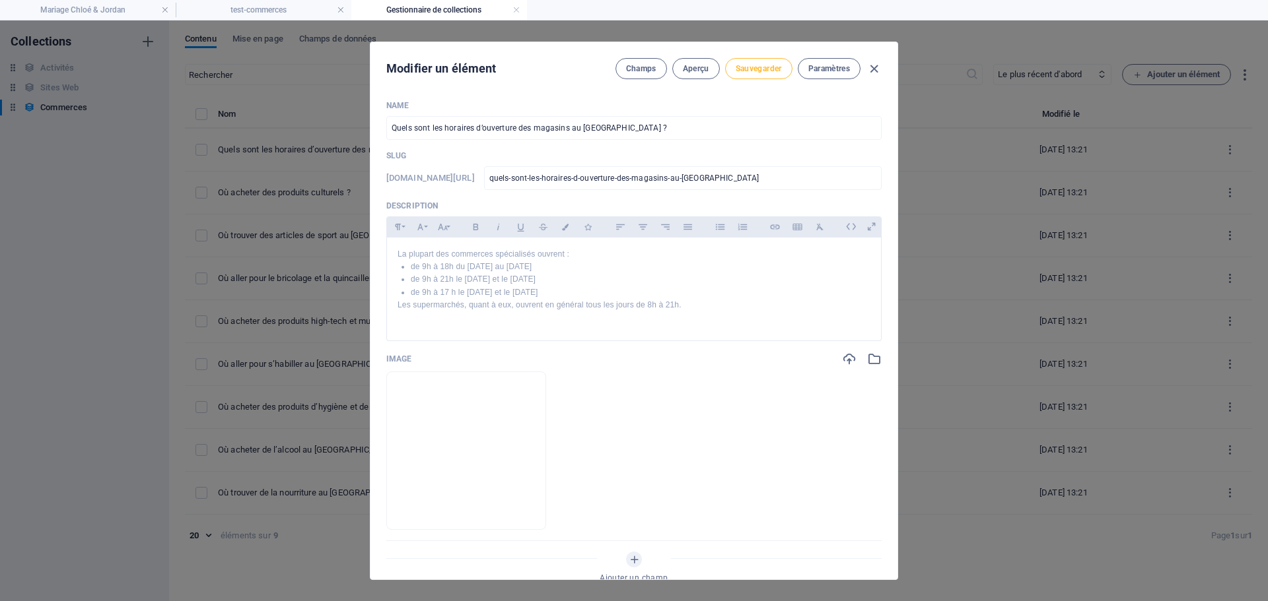
click at [763, 70] on span "Sauvegarder" at bounding box center [758, 68] width 46 height 11
click at [871, 69] on icon "button" at bounding box center [873, 68] width 15 height 15
type input "quels-sont-les-horaires-d-ouverture-des-magasins-au-[GEOGRAPHIC_DATA]"
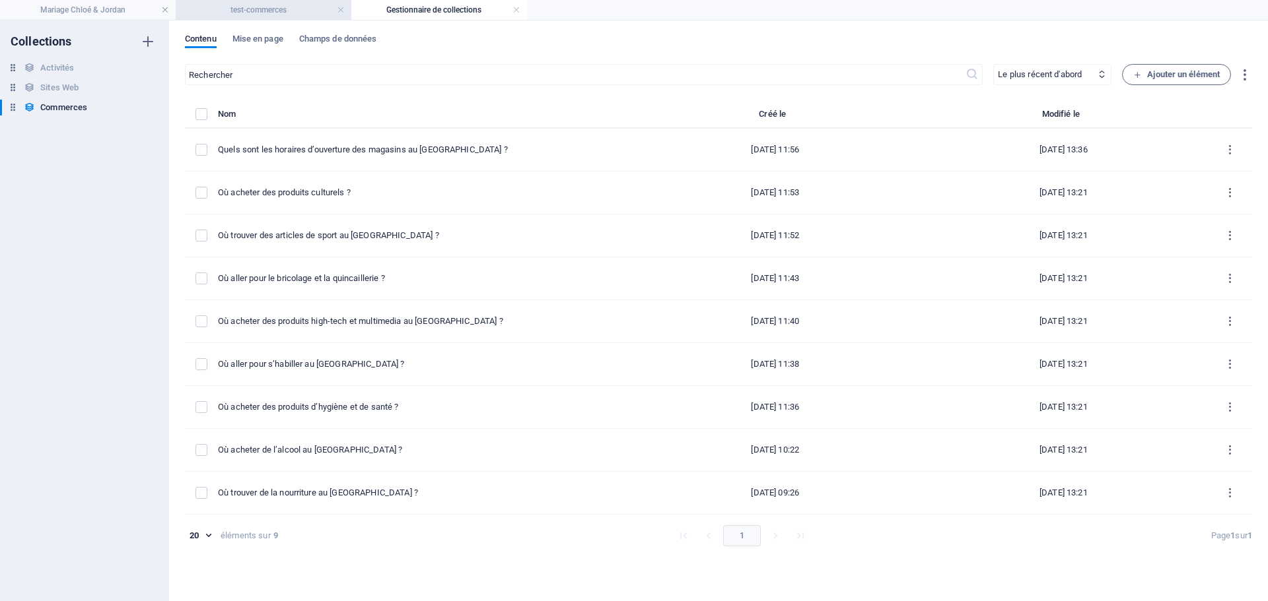
click at [279, 10] on h4 "test-commerces" at bounding box center [264, 10] width 176 height 15
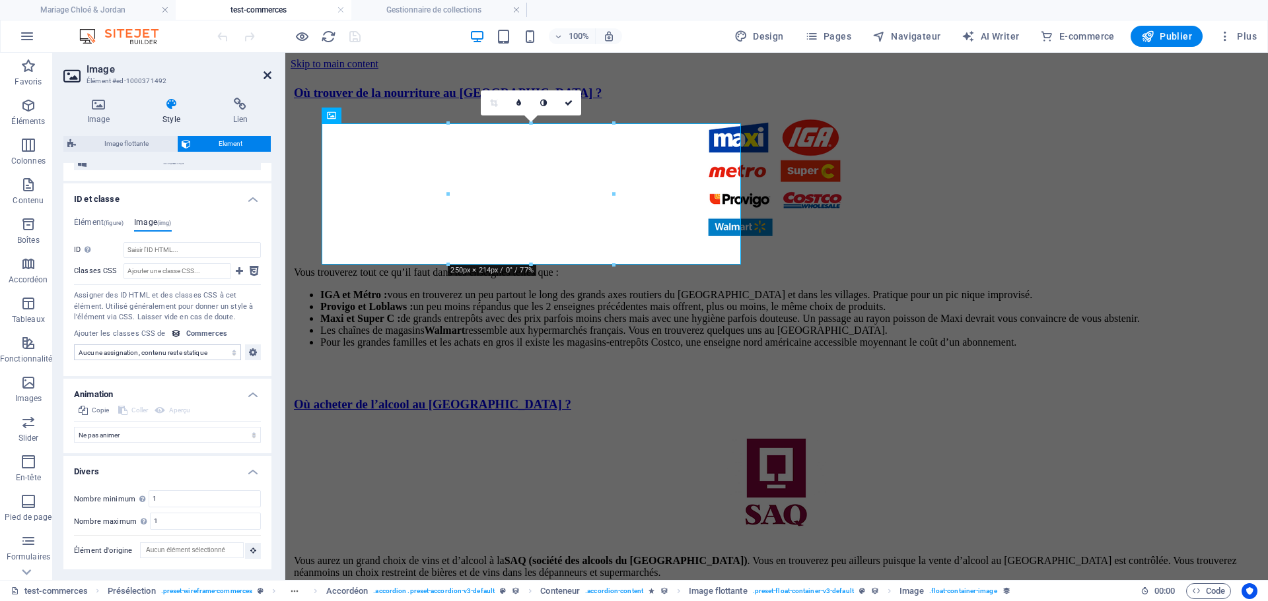
click at [265, 75] on icon at bounding box center [267, 75] width 8 height 11
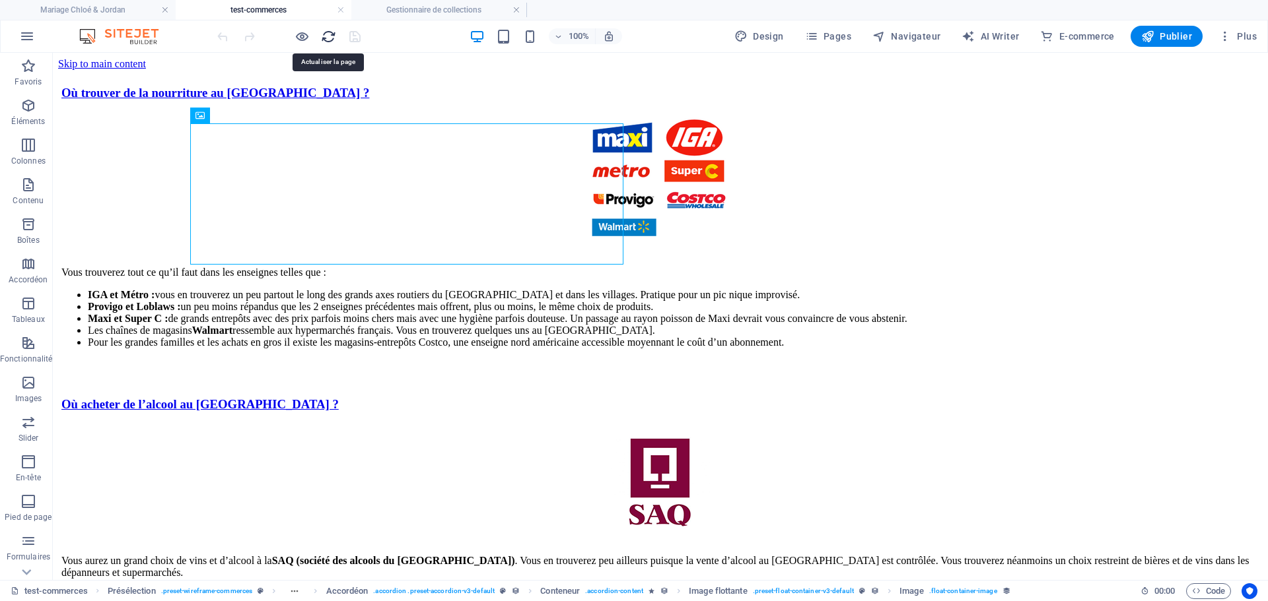
click at [326, 40] on icon "reload" at bounding box center [328, 36] width 15 height 15
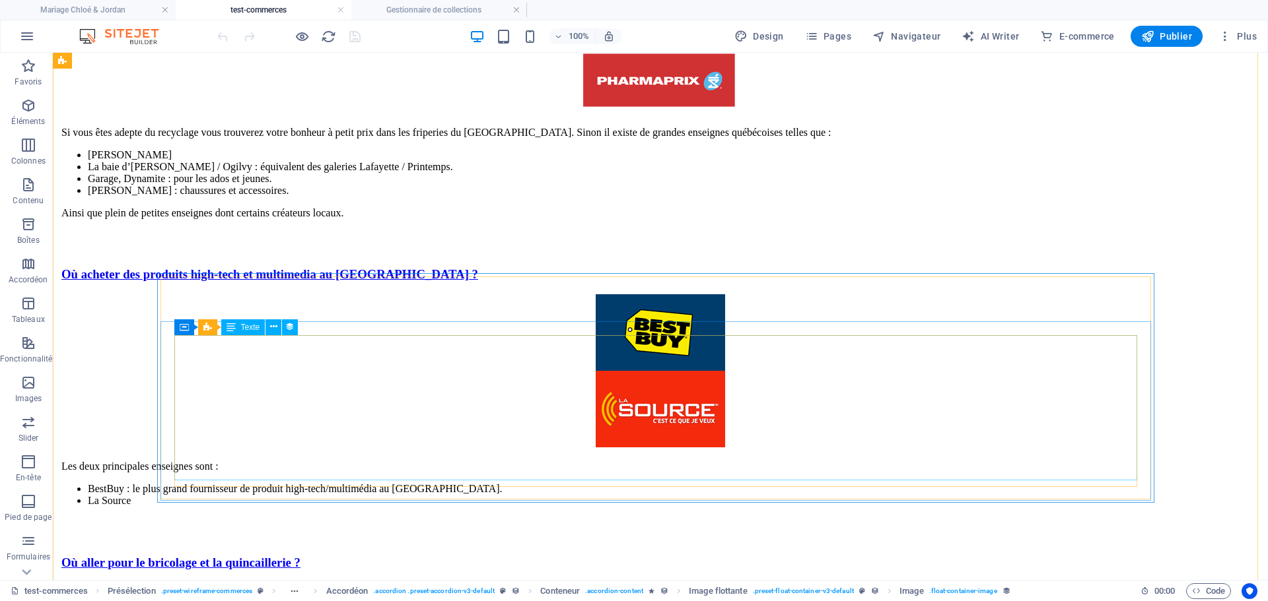
scroll to position [1188, 0]
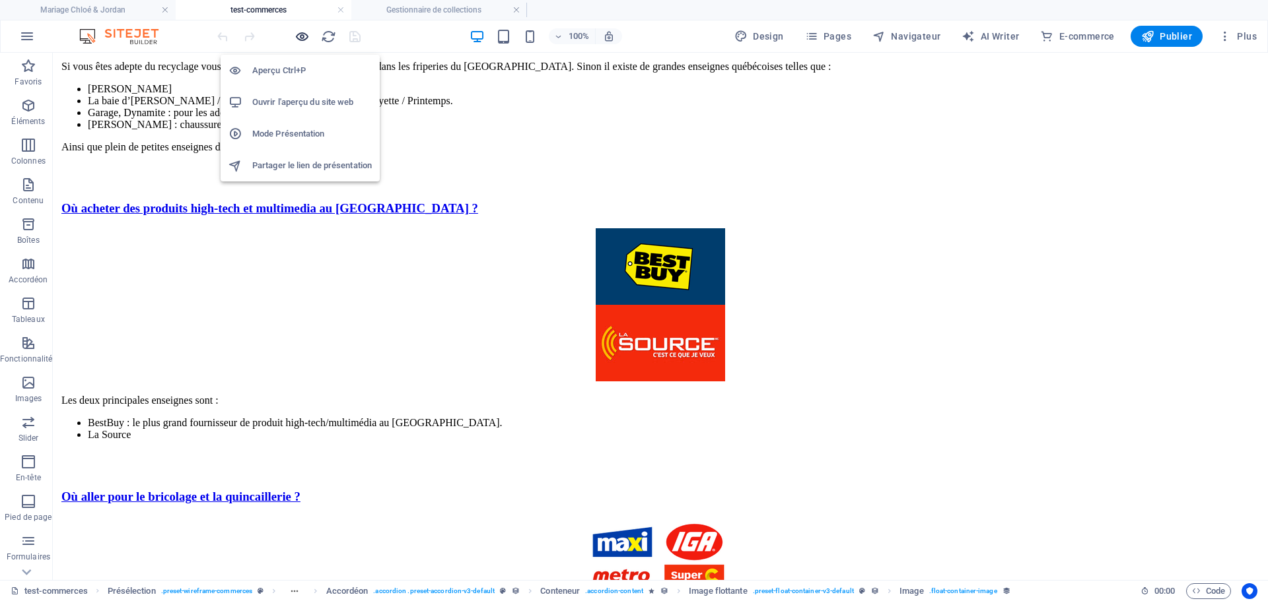
click at [301, 35] on icon "button" at bounding box center [301, 36] width 15 height 15
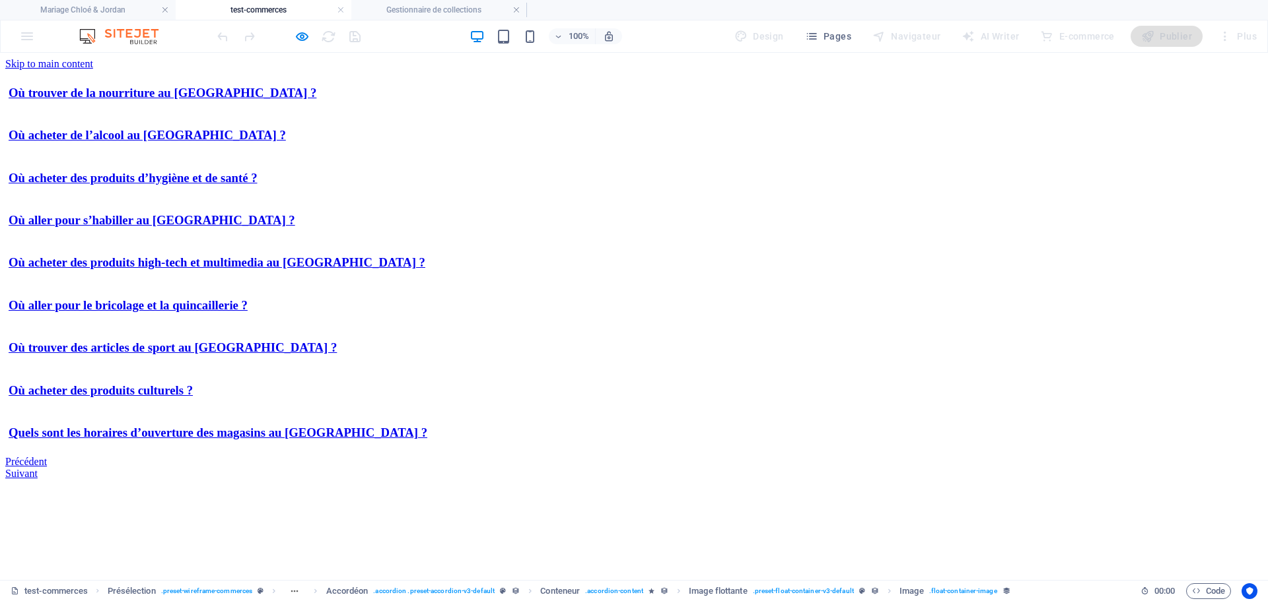
click at [427, 440] on link "Quels sont les horaires d’ouverture des magasins au [GEOGRAPHIC_DATA] ?" at bounding box center [218, 433] width 419 height 14
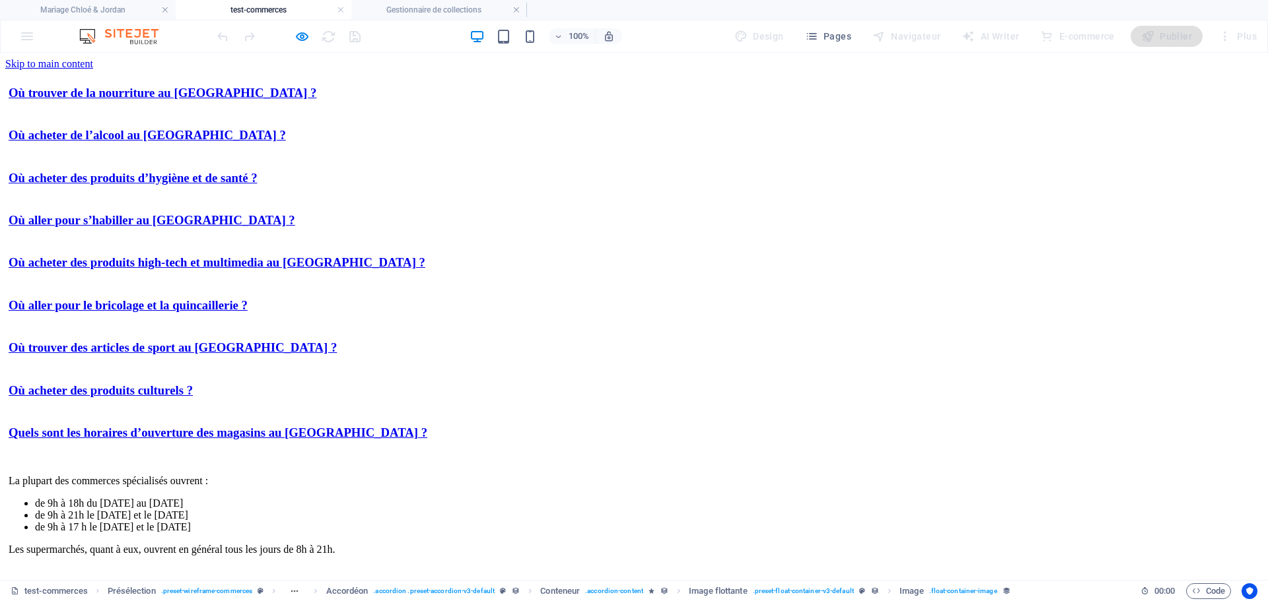
scroll to position [42, 0]
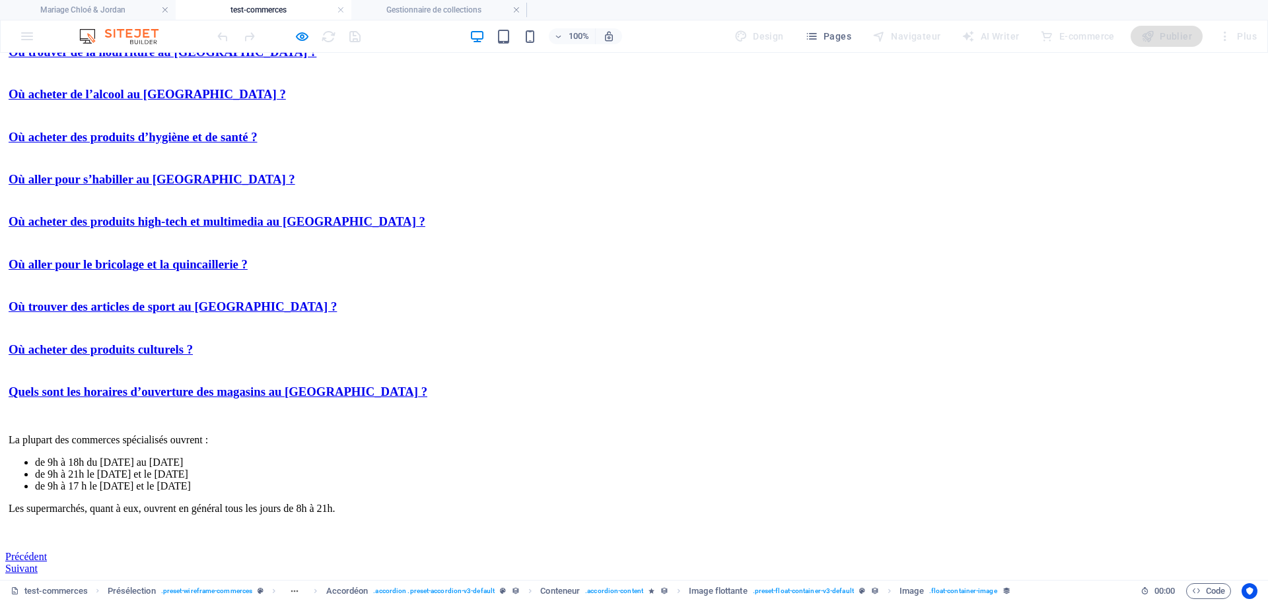
click at [193, 357] on link "Où acheter des produits culturels ?" at bounding box center [101, 350] width 184 height 14
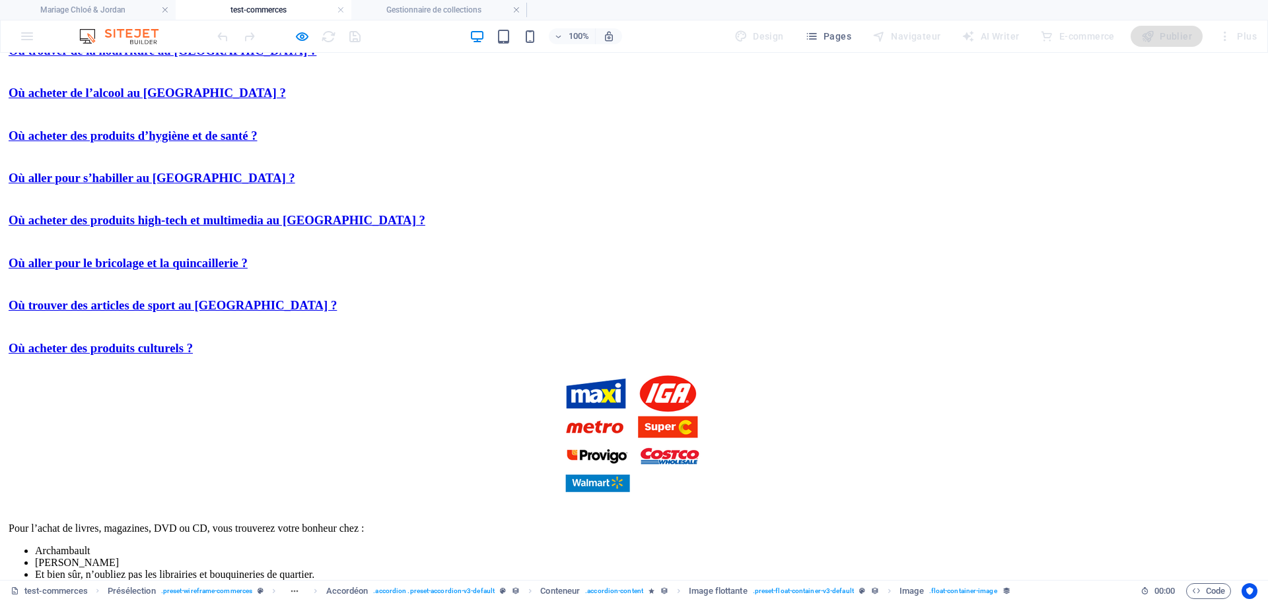
scroll to position [85, 0]
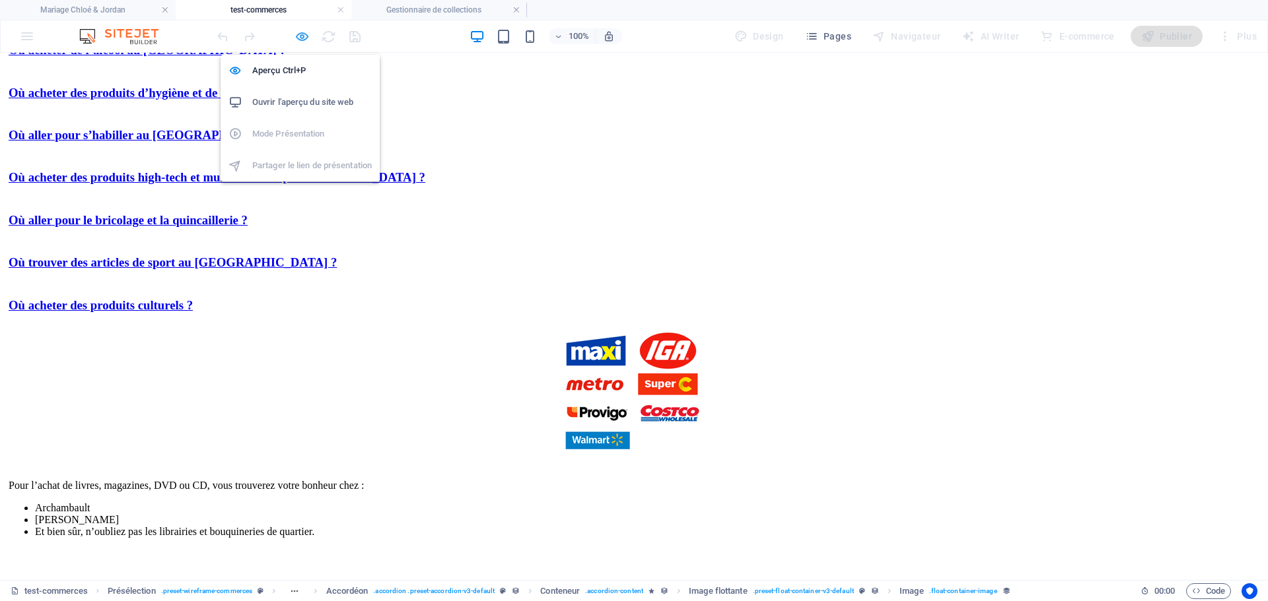
click at [302, 32] on icon "button" at bounding box center [301, 36] width 15 height 15
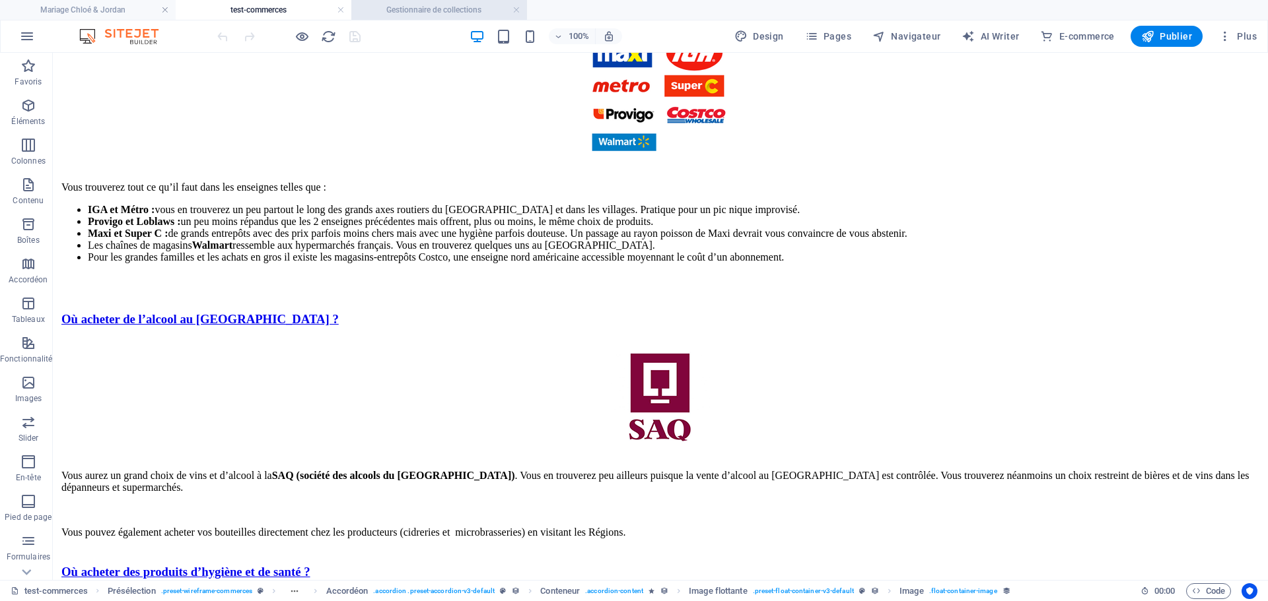
click at [415, 4] on h4 "Gestionnaire de collections" at bounding box center [439, 10] width 176 height 15
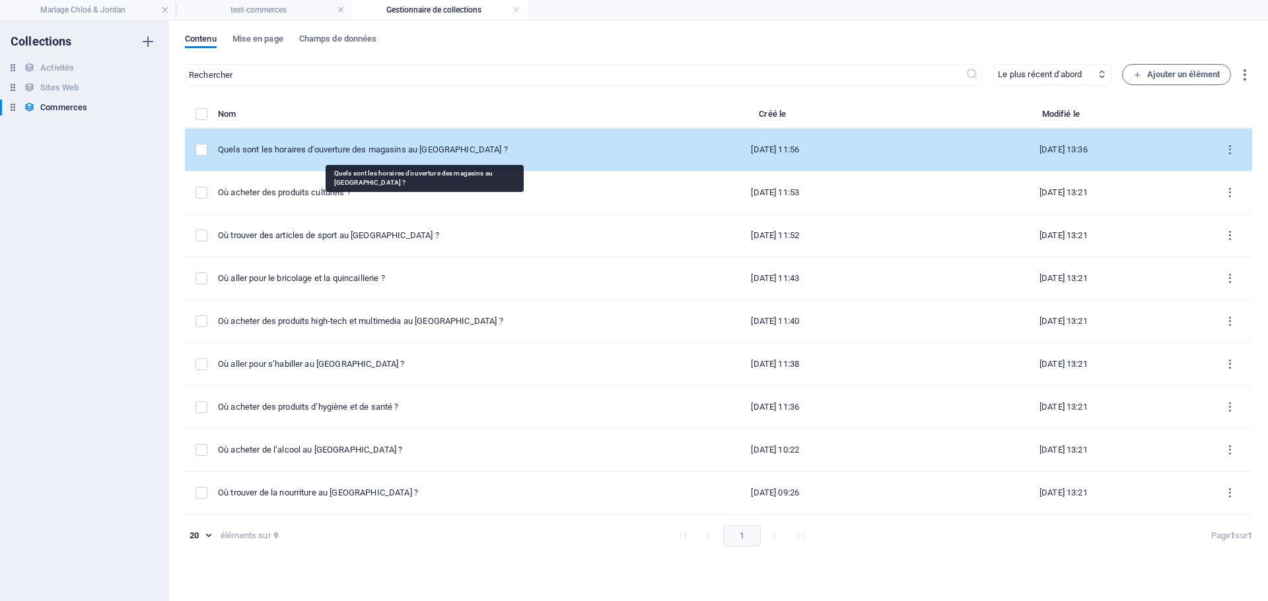
click at [389, 146] on div "Quels sont les horaires d’ouverture des magasins au [GEOGRAPHIC_DATA] ?" at bounding box center [419, 150] width 403 height 12
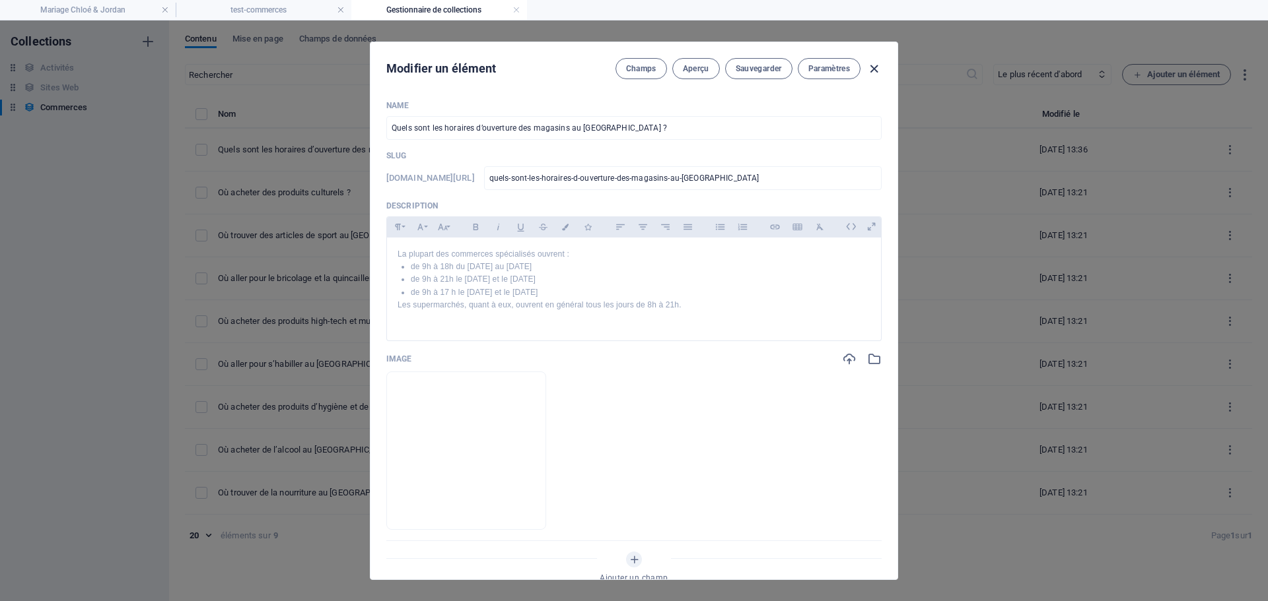
click at [872, 65] on icon "button" at bounding box center [873, 68] width 15 height 15
type input "quels-sont-les-horaires-d-ouverture-des-magasins-au-[GEOGRAPHIC_DATA]"
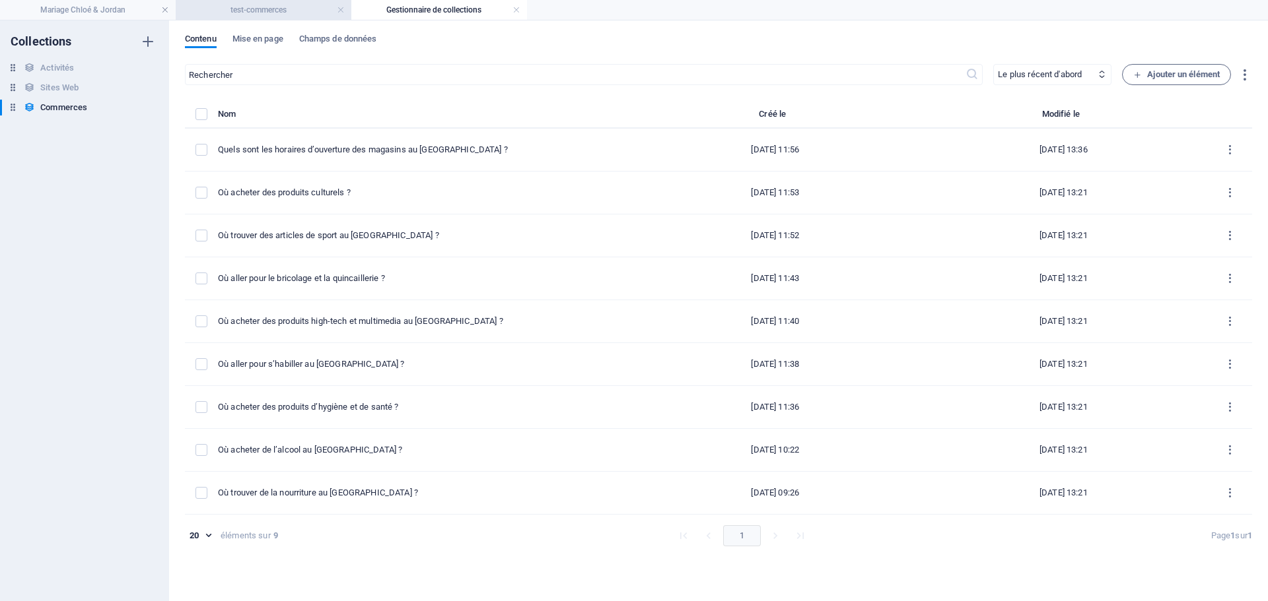
click at [286, 11] on h4 "test-commerces" at bounding box center [264, 10] width 176 height 15
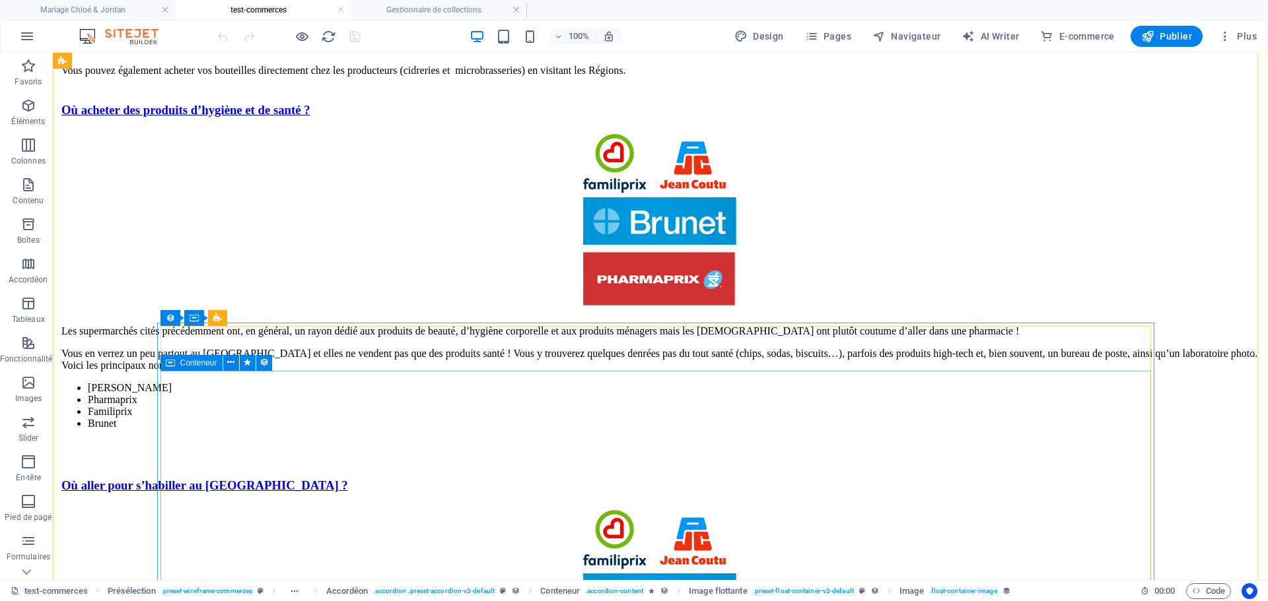
scroll to position [679, 0]
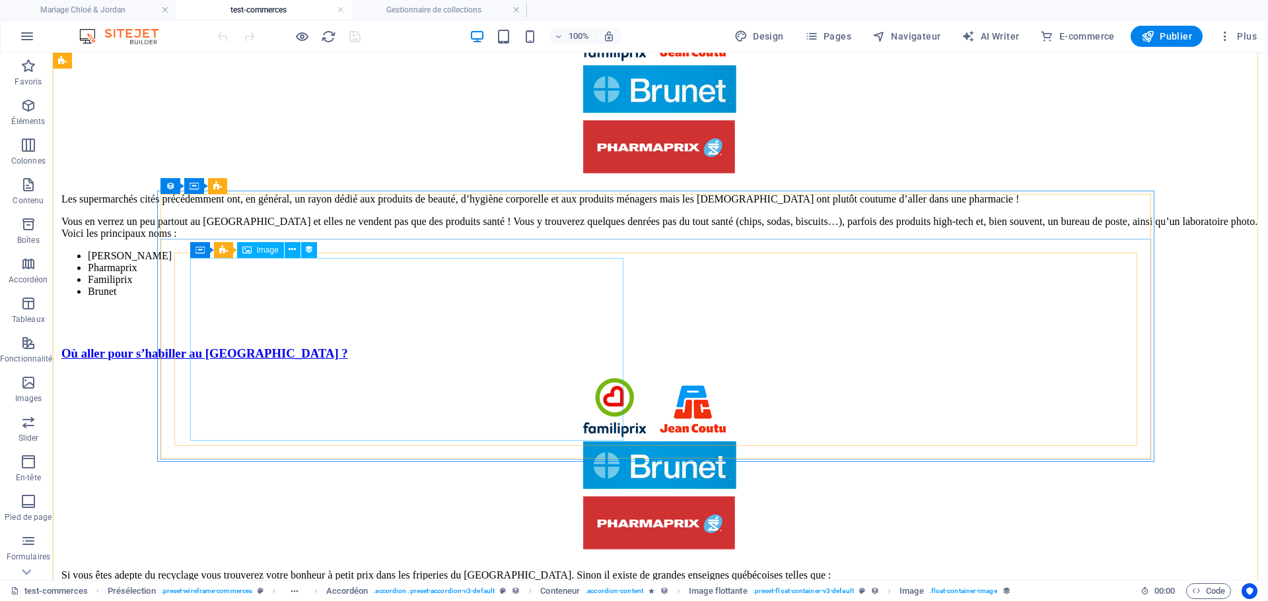
click at [405, 374] on figure "Content 4" at bounding box center [660, 467] width 1198 height 186
click at [292, 249] on icon at bounding box center [292, 250] width 7 height 14
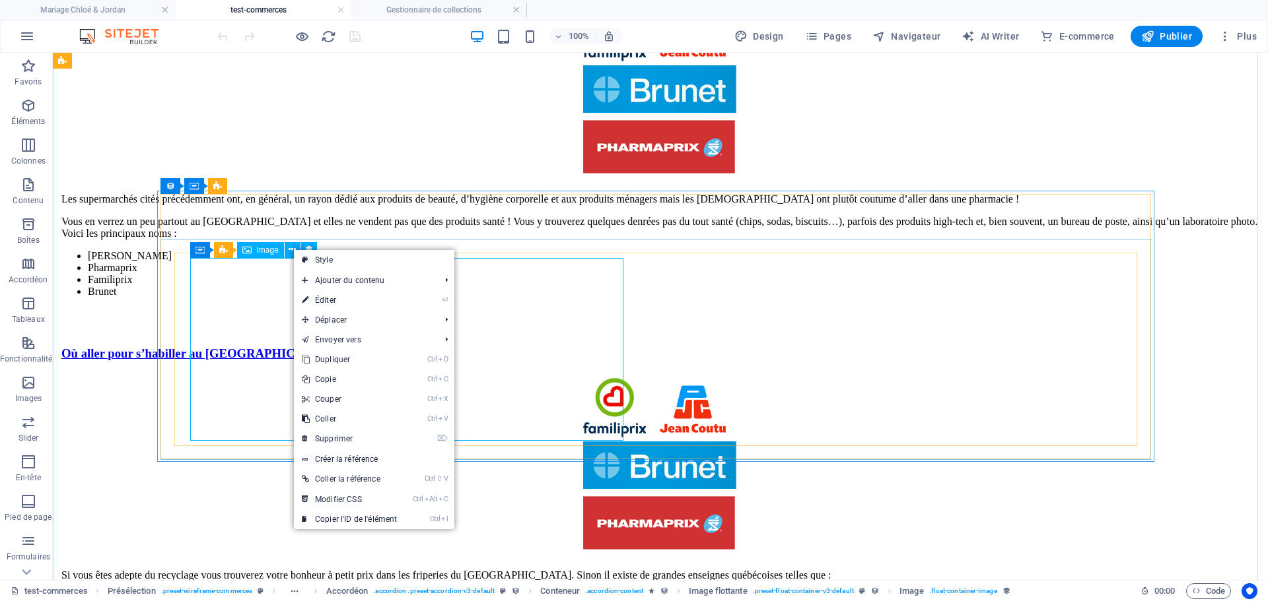
click at [256, 374] on figure "Content 4" at bounding box center [660, 467] width 1198 height 186
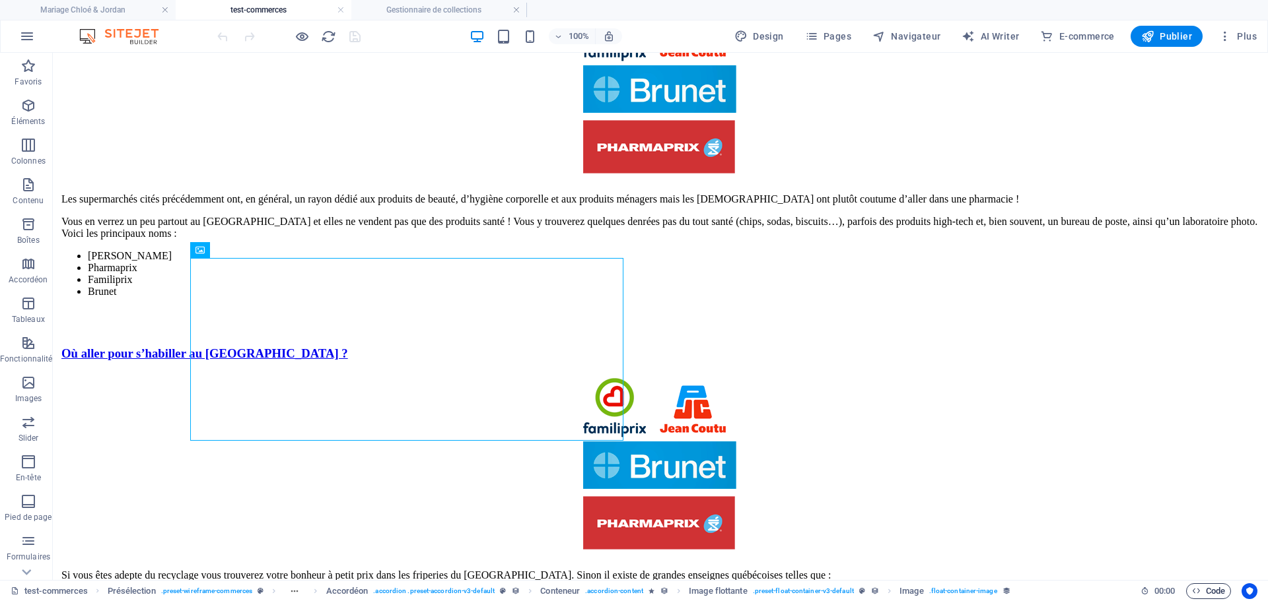
click at [1210, 590] on span "Code" at bounding box center [1208, 592] width 33 height 16
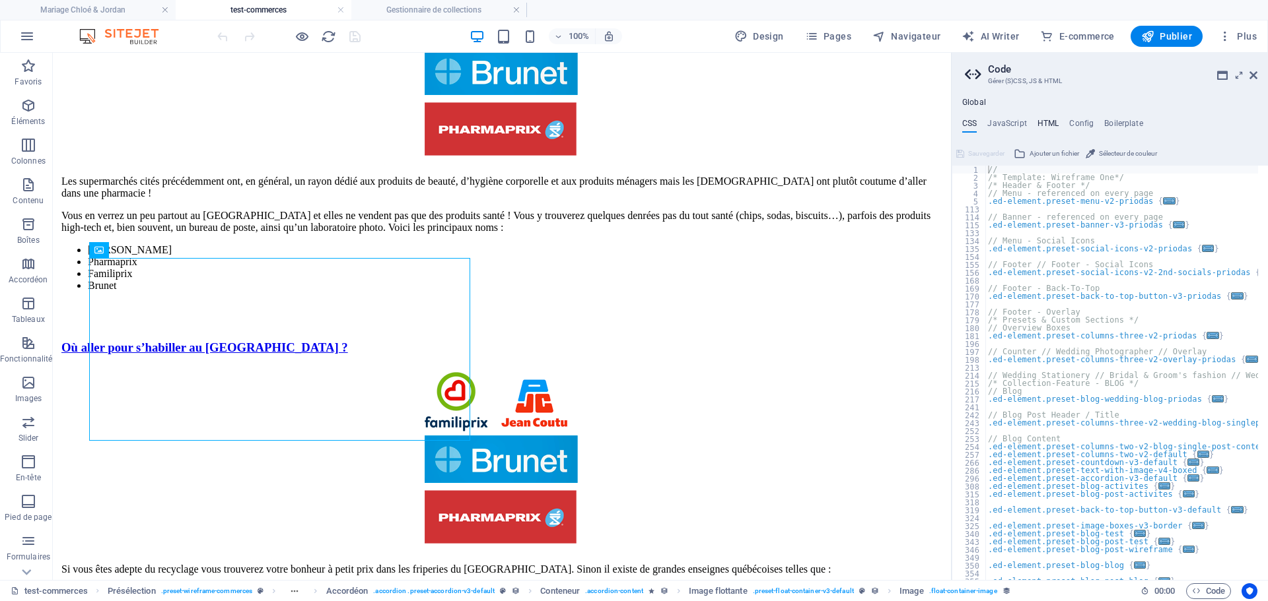
click at [1045, 127] on h4 "HTML" at bounding box center [1048, 126] width 22 height 15
type textarea "<a href="#main-content" class="wv-link-content button">Skip to main content</a>"
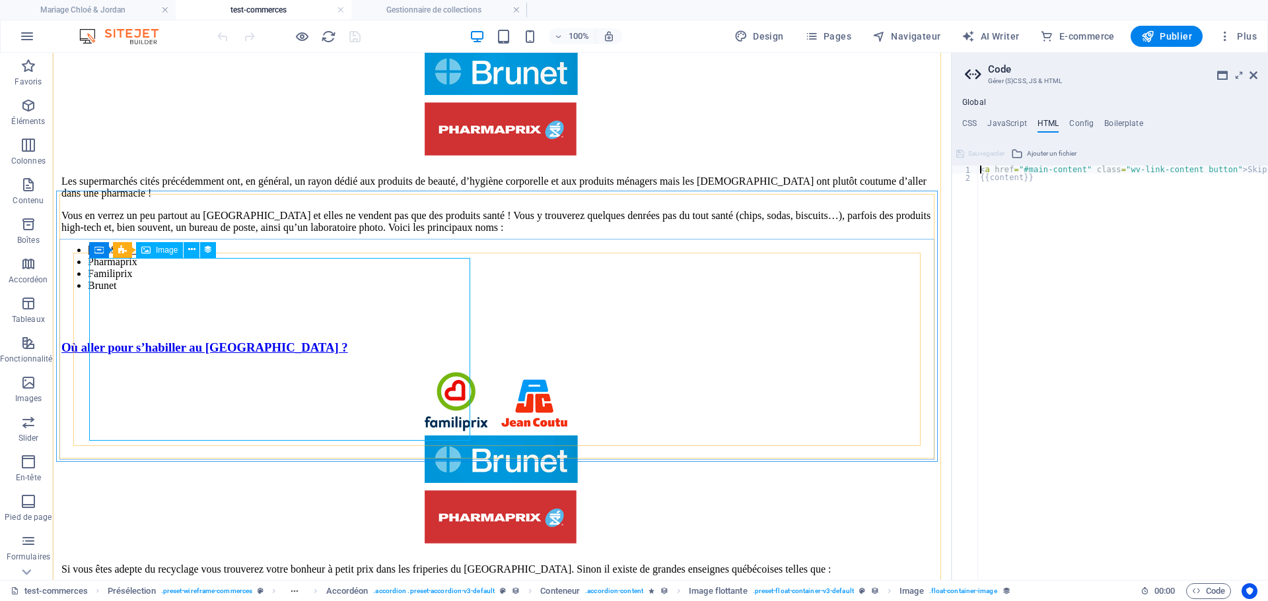
click at [263, 368] on figure "Content 4" at bounding box center [501, 461] width 881 height 186
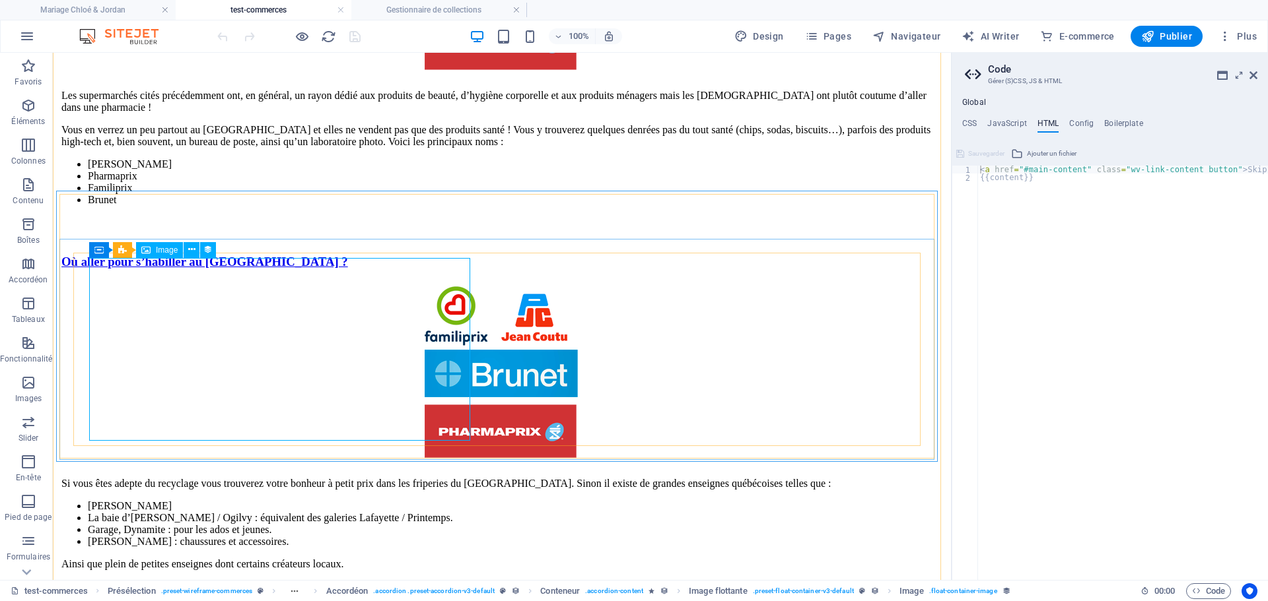
select select "image"
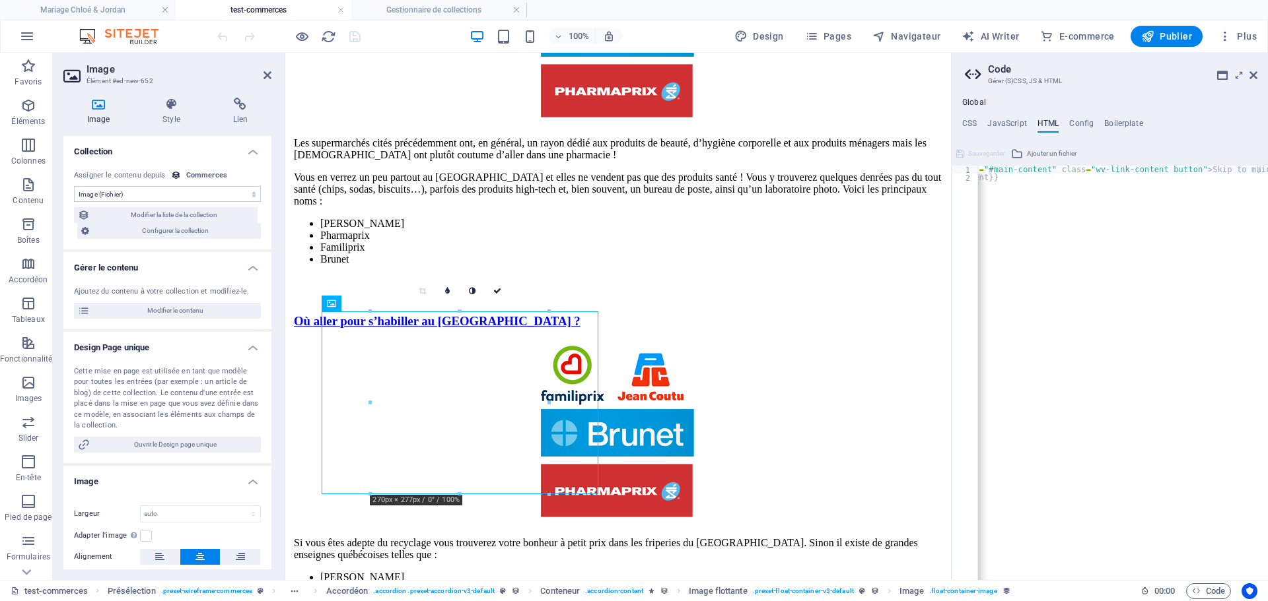
scroll to position [0, 0]
click at [1002, 121] on h4 "JavaScript" at bounding box center [1006, 126] width 39 height 15
type textarea "/* JS for preset "Menu V2" */"
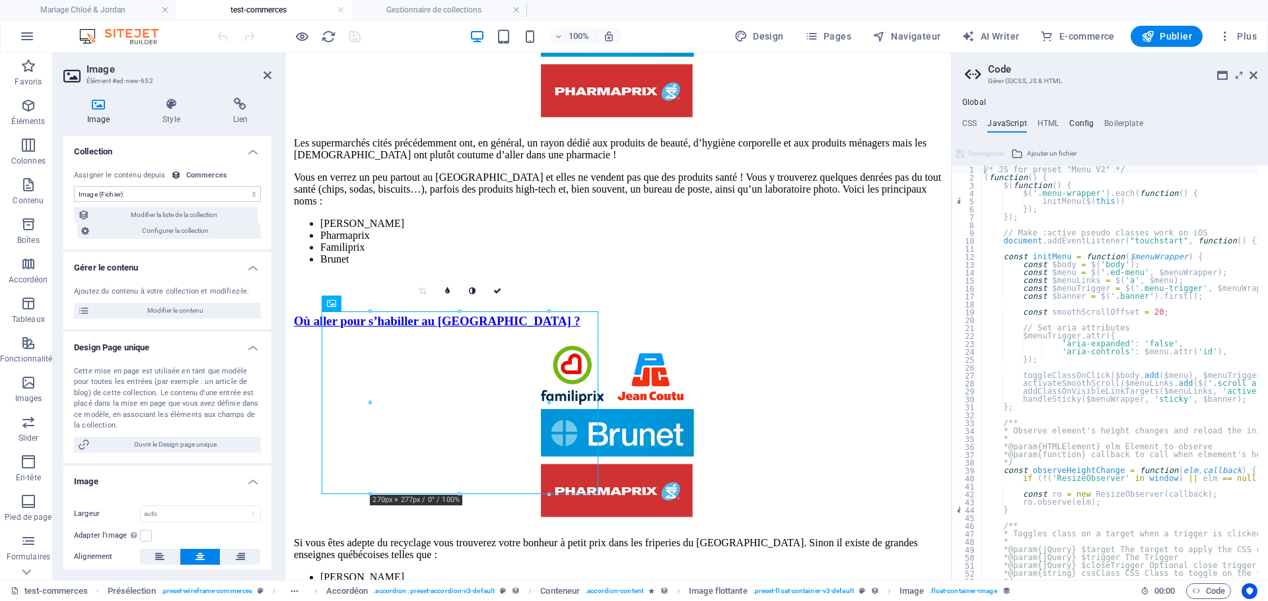
click at [1073, 121] on h4 "Config" at bounding box center [1081, 126] width 24 height 15
type textarea "$color-background: #ffffff;"
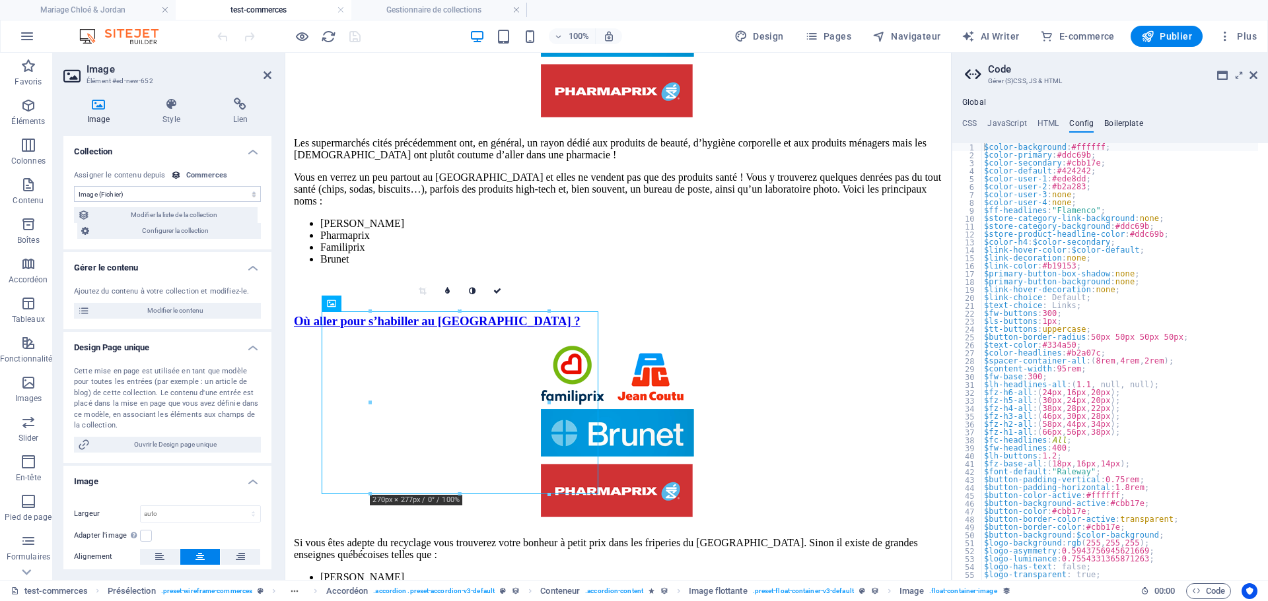
click at [1110, 123] on h4 "Boilerplate" at bounding box center [1123, 126] width 39 height 15
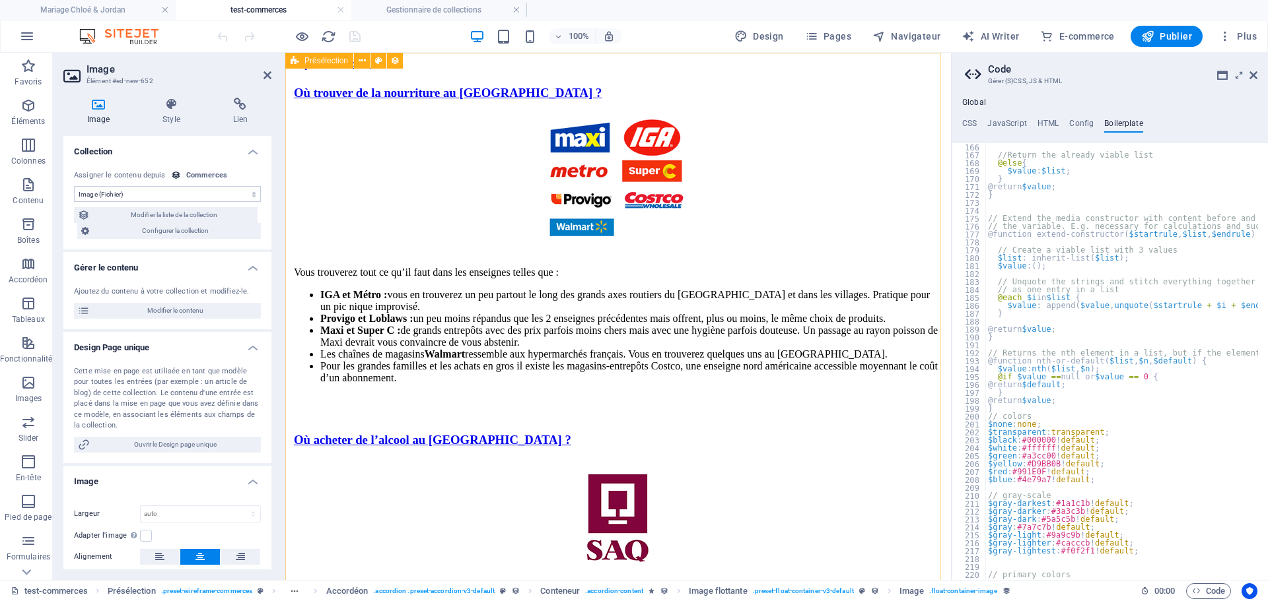
click at [300, 60] on div "Présélection" at bounding box center [319, 61] width 68 height 16
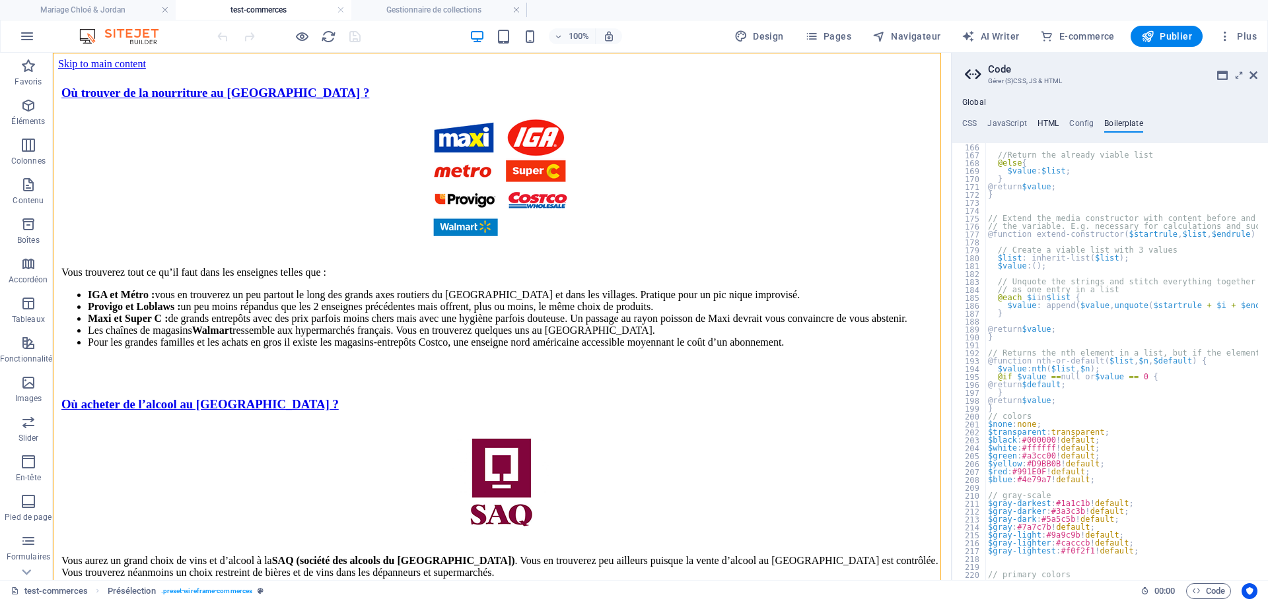
click at [1048, 125] on h4 "HTML" at bounding box center [1048, 126] width 22 height 15
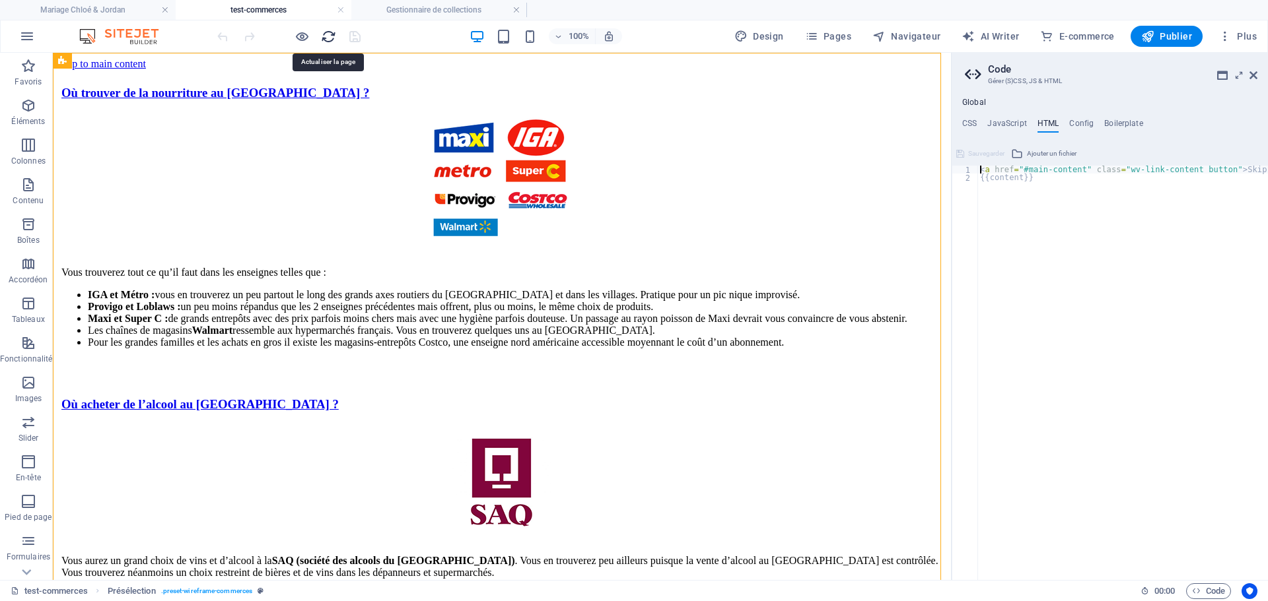
click at [329, 37] on icon "reload" at bounding box center [328, 36] width 15 height 15
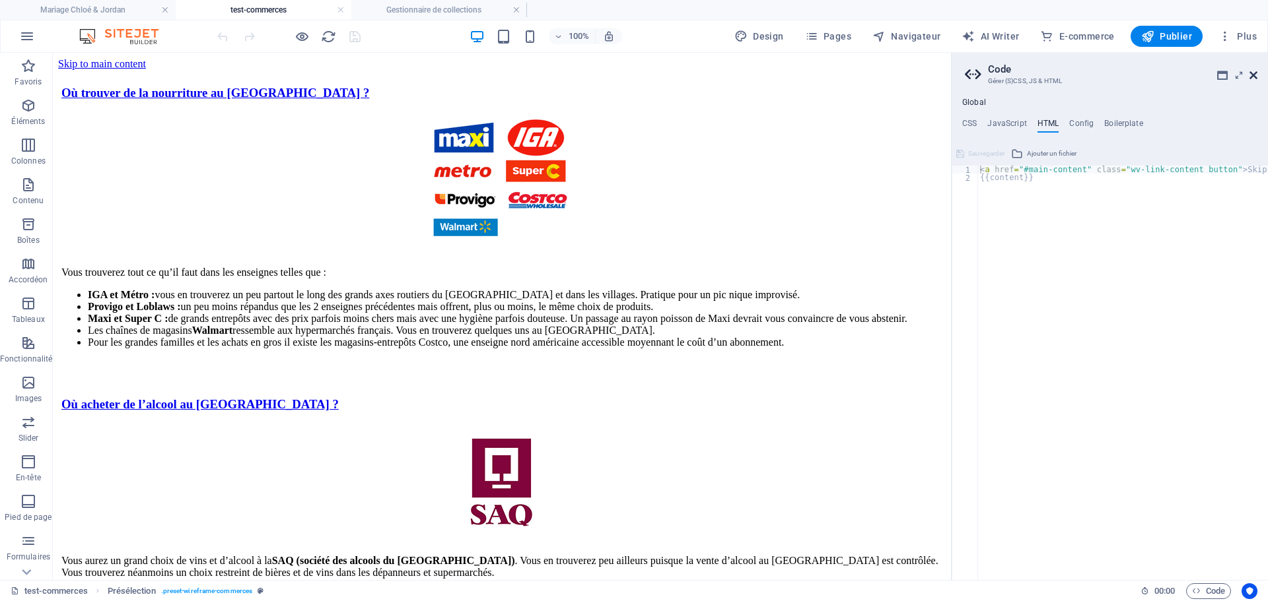
click at [1254, 72] on icon at bounding box center [1253, 75] width 8 height 11
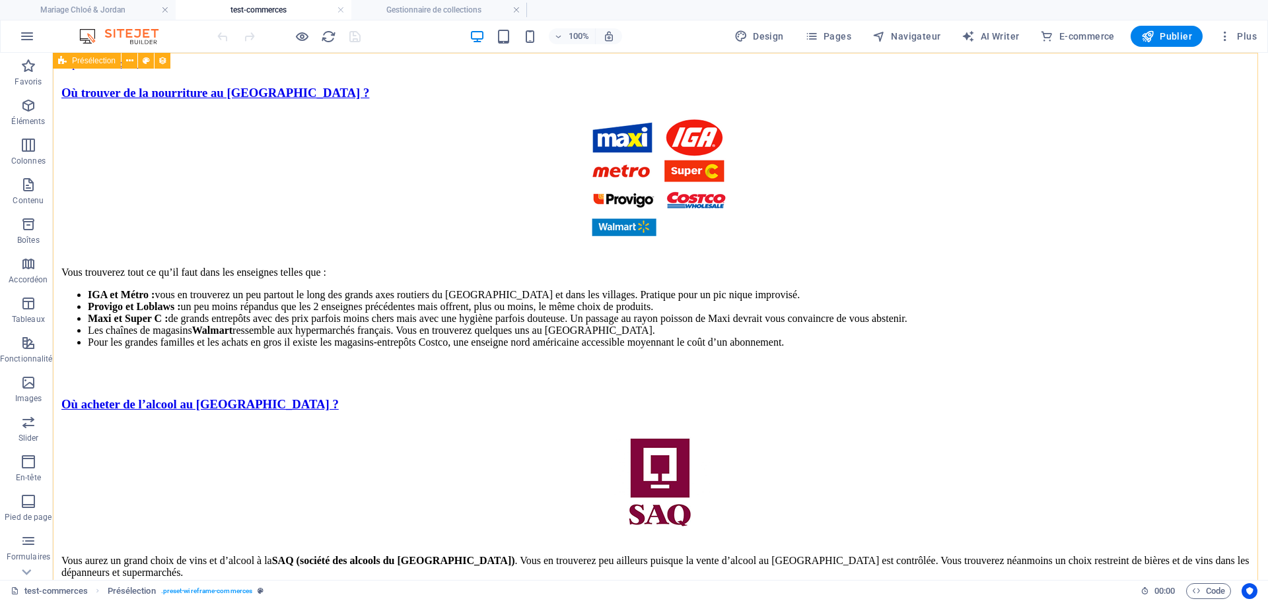
click at [90, 61] on span "Présélection" at bounding box center [94, 61] width 44 height 8
select select "68dd2c17b8616840770d326a"
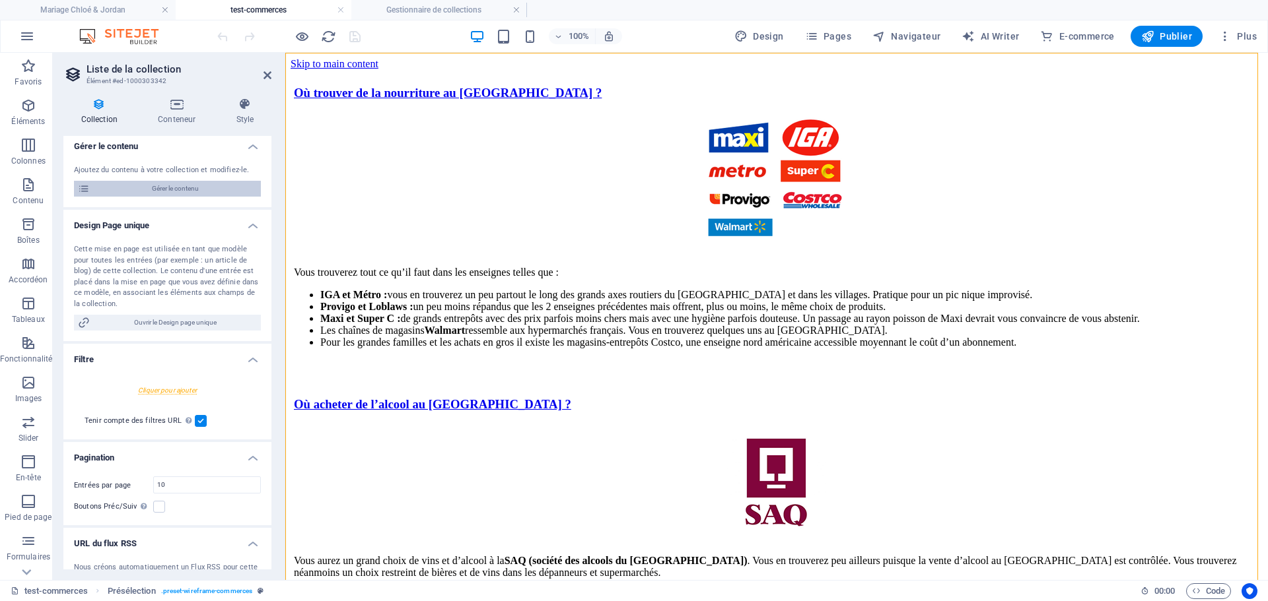
scroll to position [189, 0]
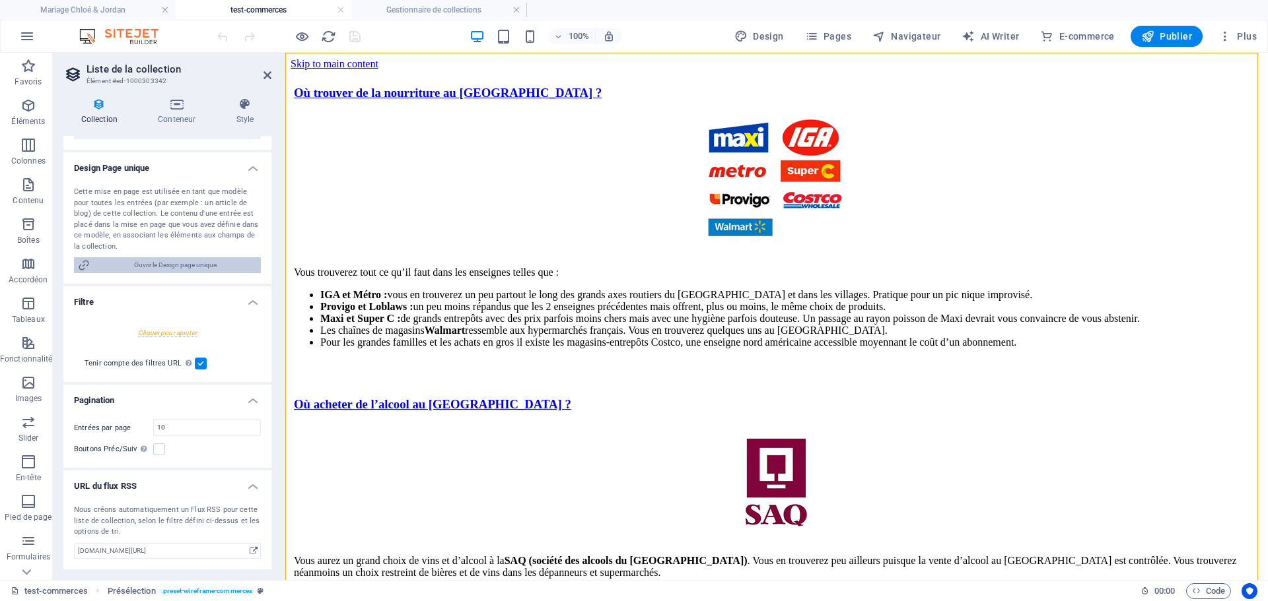
click at [173, 264] on span "Ouvrir le Design page unique" at bounding box center [175, 265] width 163 height 16
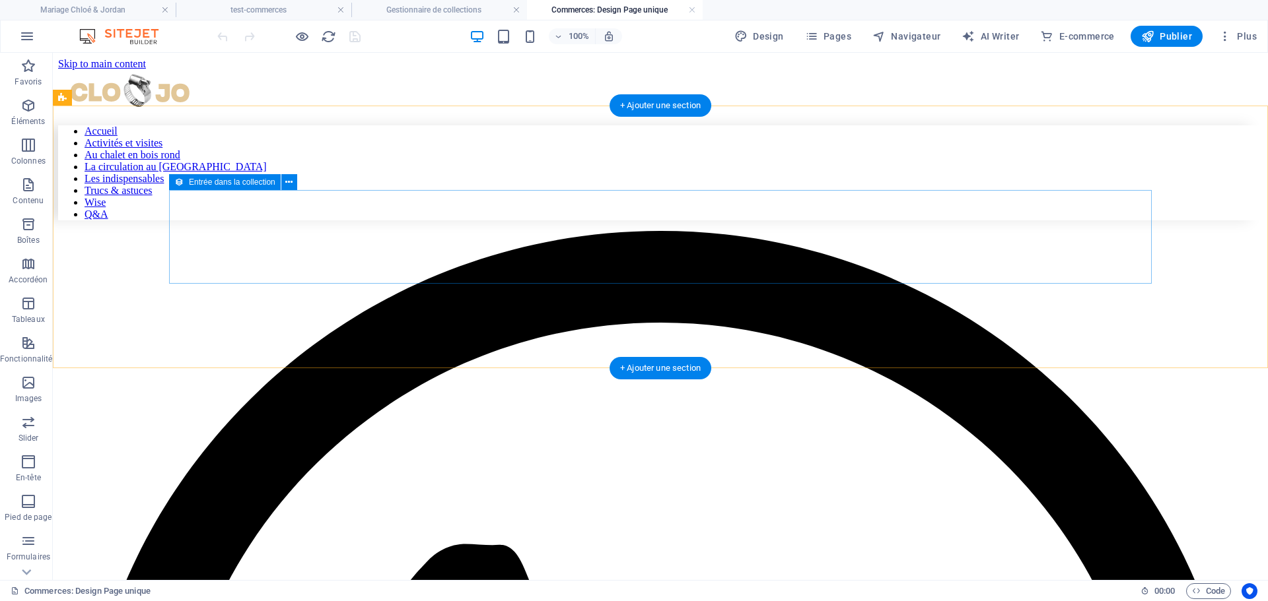
scroll to position [0, 0]
select select "68dd4f4415e690a1330dc212"
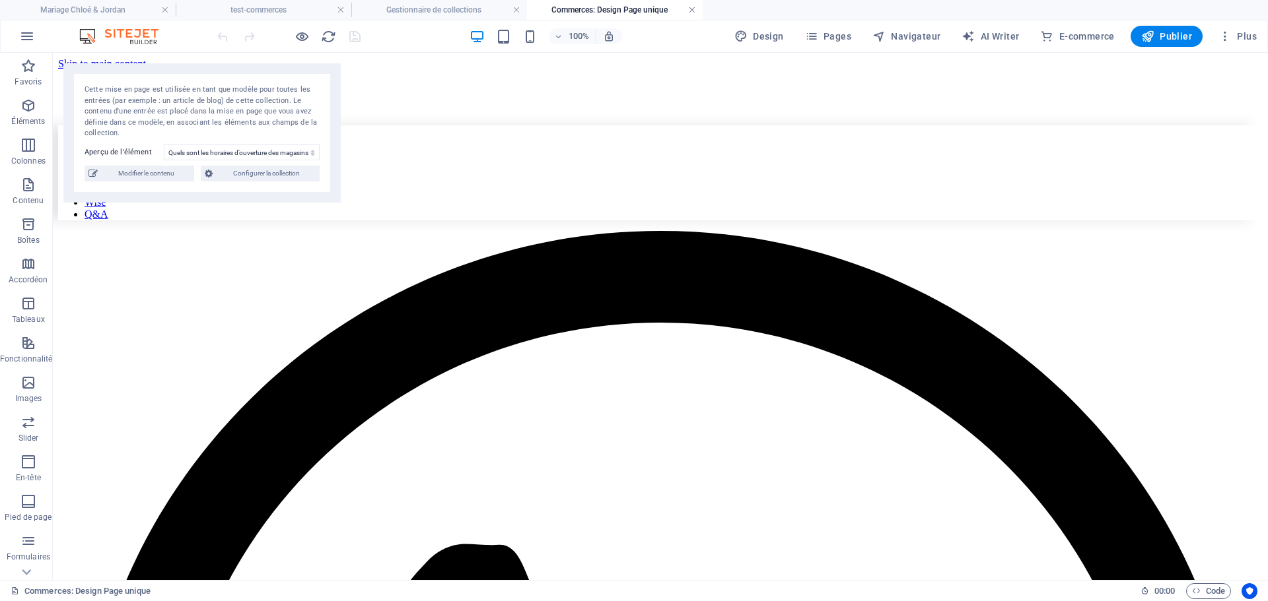
click at [689, 8] on link at bounding box center [692, 10] width 8 height 13
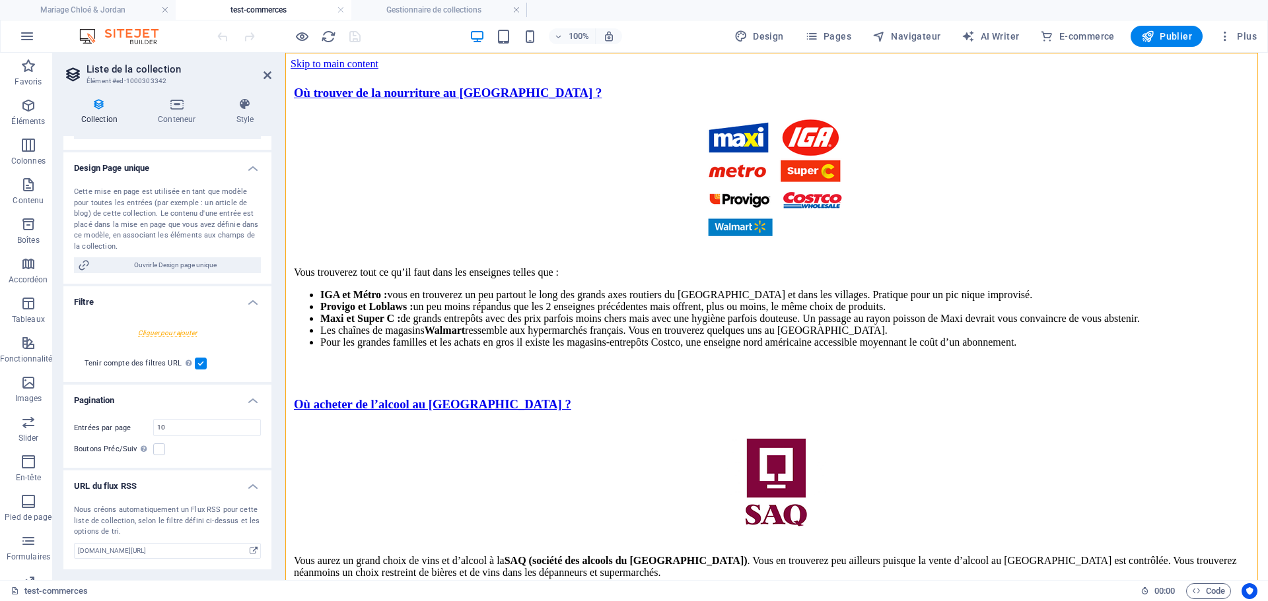
scroll to position [189, 0]
click at [1213, 592] on span "Code" at bounding box center [1208, 592] width 33 height 16
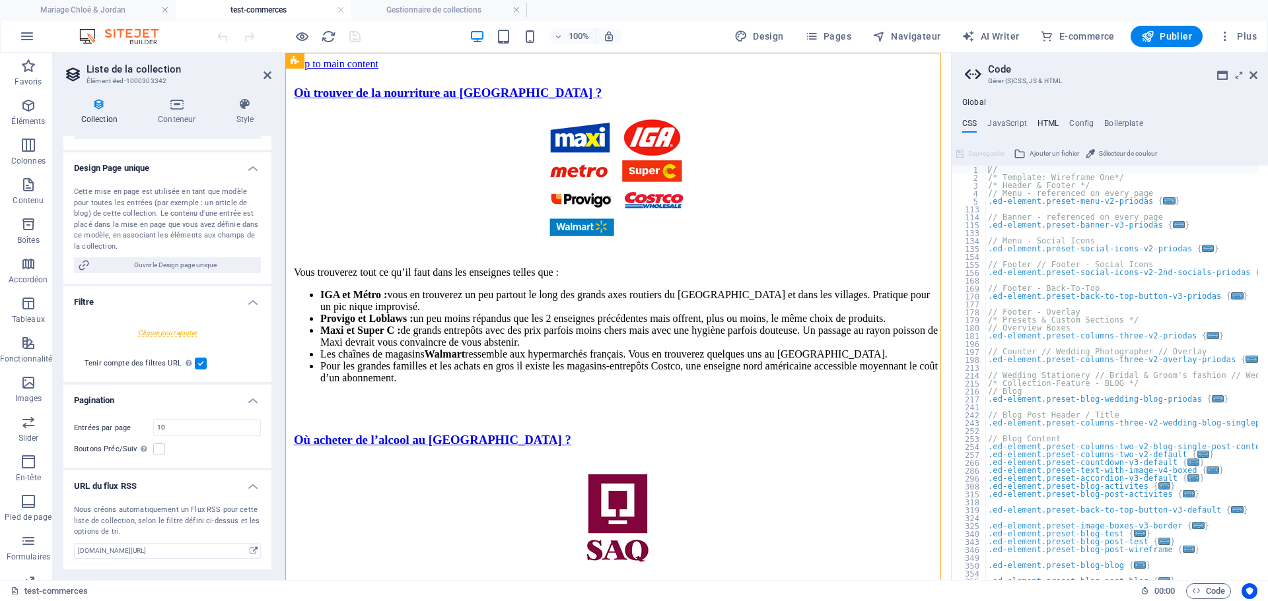
click at [1048, 120] on h4 "HTML" at bounding box center [1048, 126] width 22 height 15
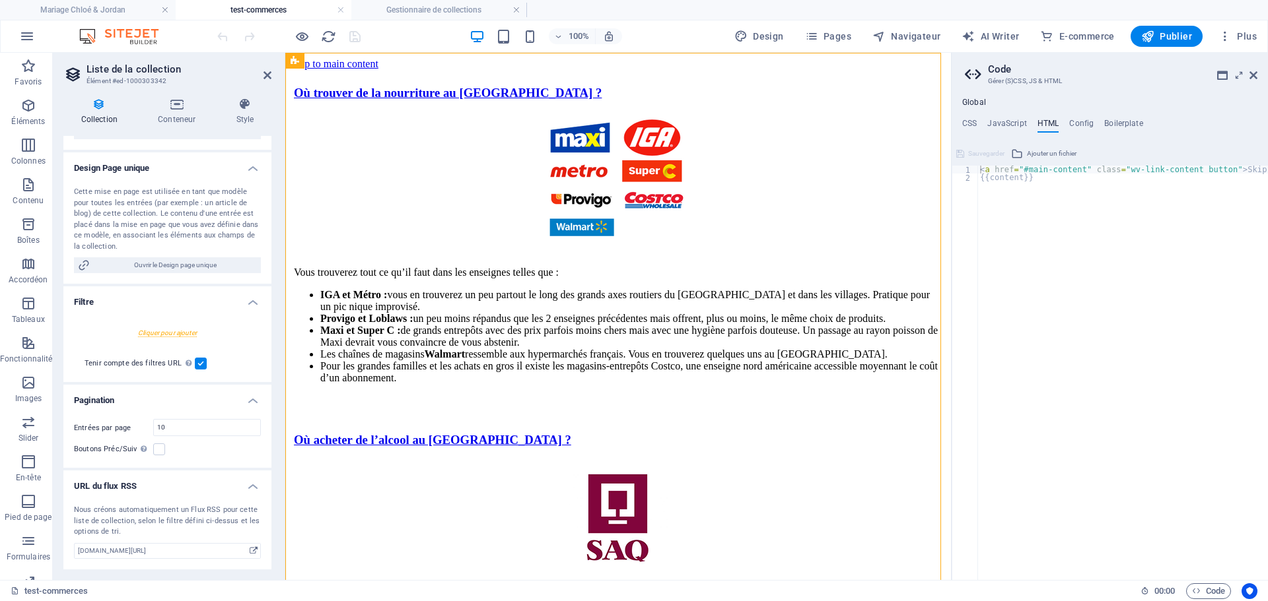
drag, startPoint x: 1165, startPoint y: 123, endPoint x: 959, endPoint y: 124, distance: 206.6
click at [959, 124] on ul "CSS JavaScript HTML Config Boilerplate" at bounding box center [1109, 126] width 316 height 15
drag, startPoint x: 960, startPoint y: 100, endPoint x: 1011, endPoint y: 123, distance: 55.8
click at [1011, 123] on div "Global CSS JavaScript HTML Config Boilerplate // 1 2 3 4 5 113 114 115 133 134 …" at bounding box center [1109, 339] width 316 height 483
click at [970, 123] on h4 "CSS" at bounding box center [969, 126] width 15 height 15
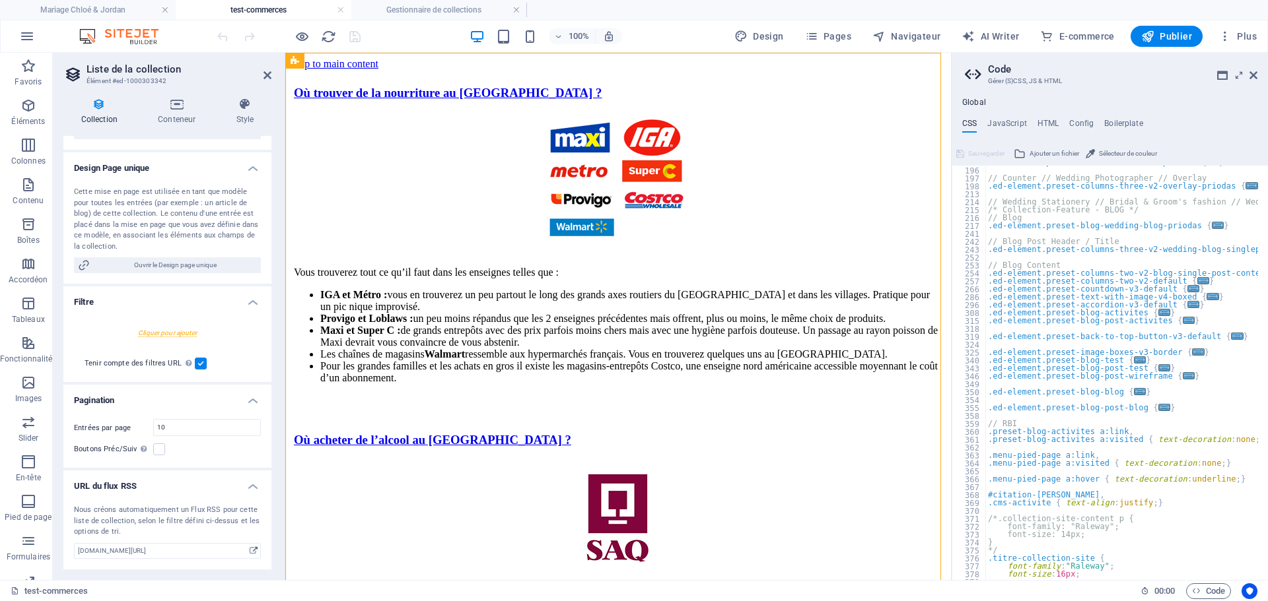
scroll to position [174, 0]
click at [1051, 123] on h4 "HTML" at bounding box center [1048, 126] width 22 height 15
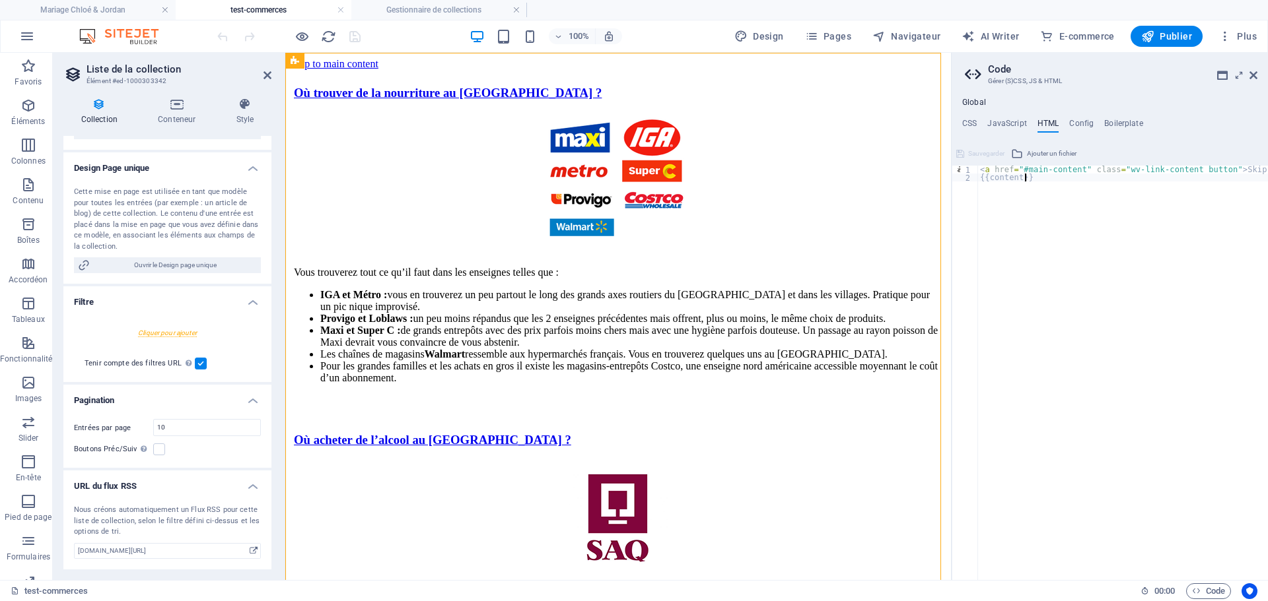
click at [1043, 177] on div "< a href = "#main-content" class = "wv-link-content button" > Skip to main cont…" at bounding box center [1139, 376] width 325 height 421
type textarea "{{content}}"
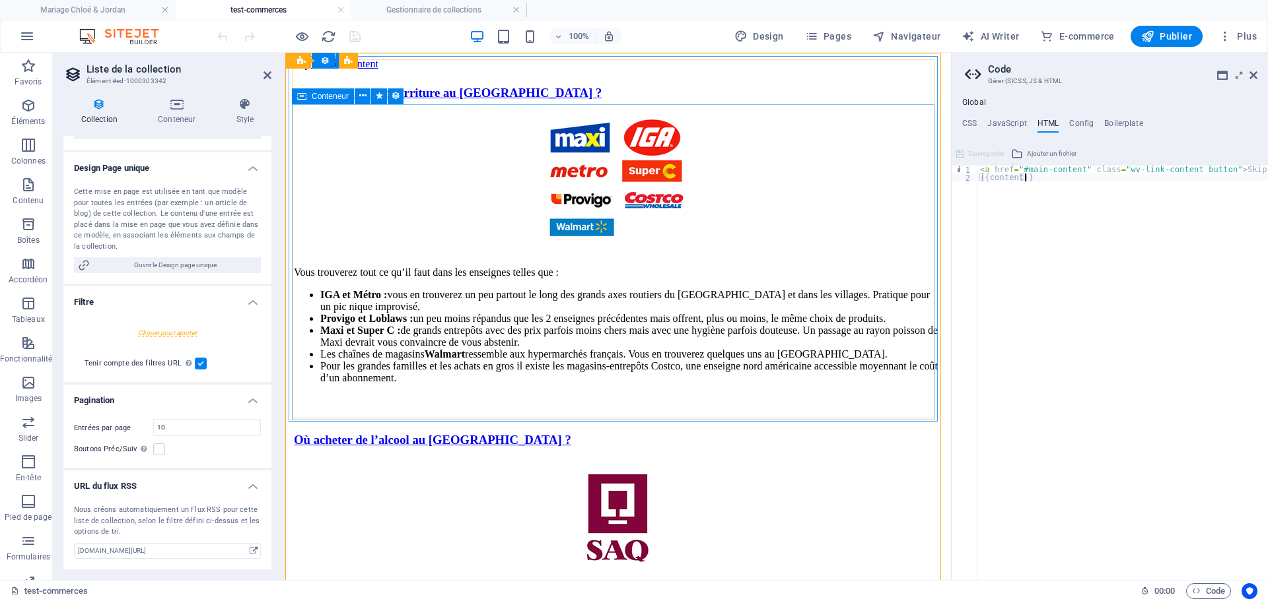
click at [319, 96] on span "Conteneur" at bounding box center [330, 96] width 37 height 8
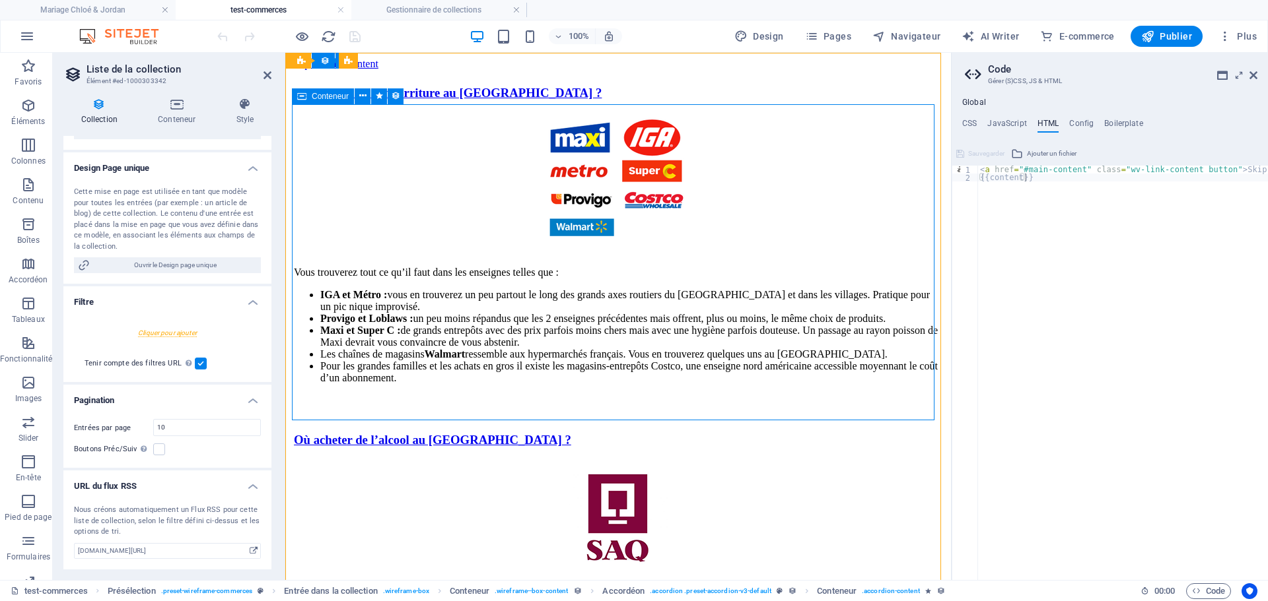
click at [319, 96] on span "Conteneur" at bounding box center [330, 96] width 37 height 8
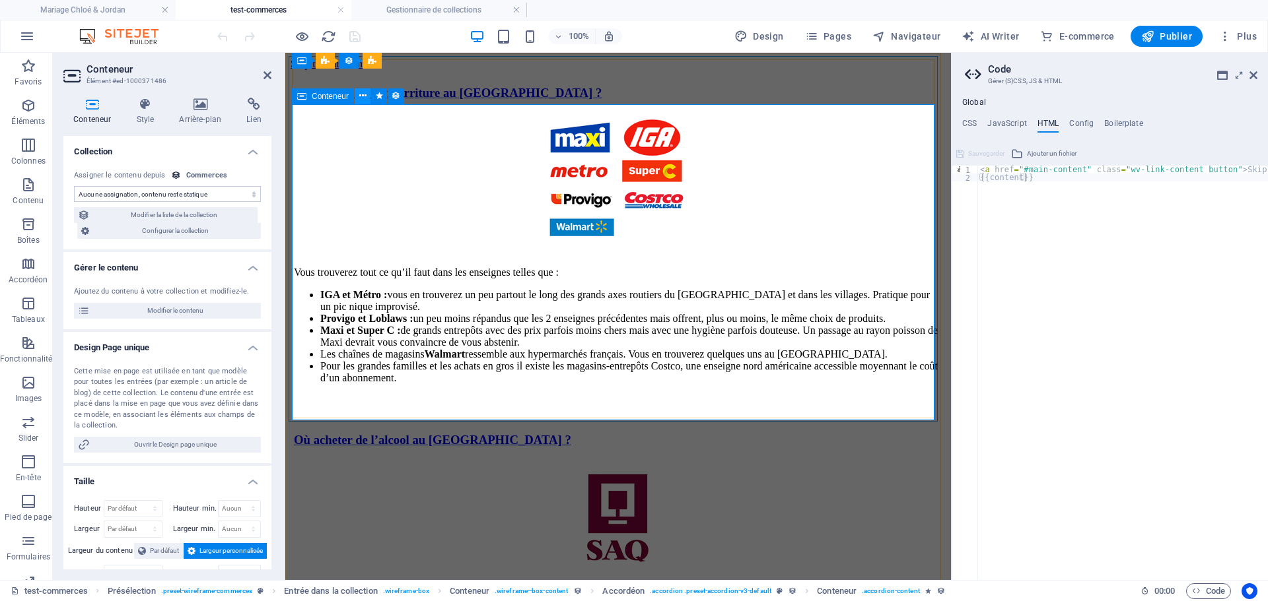
click at [363, 97] on icon at bounding box center [362, 96] width 7 height 14
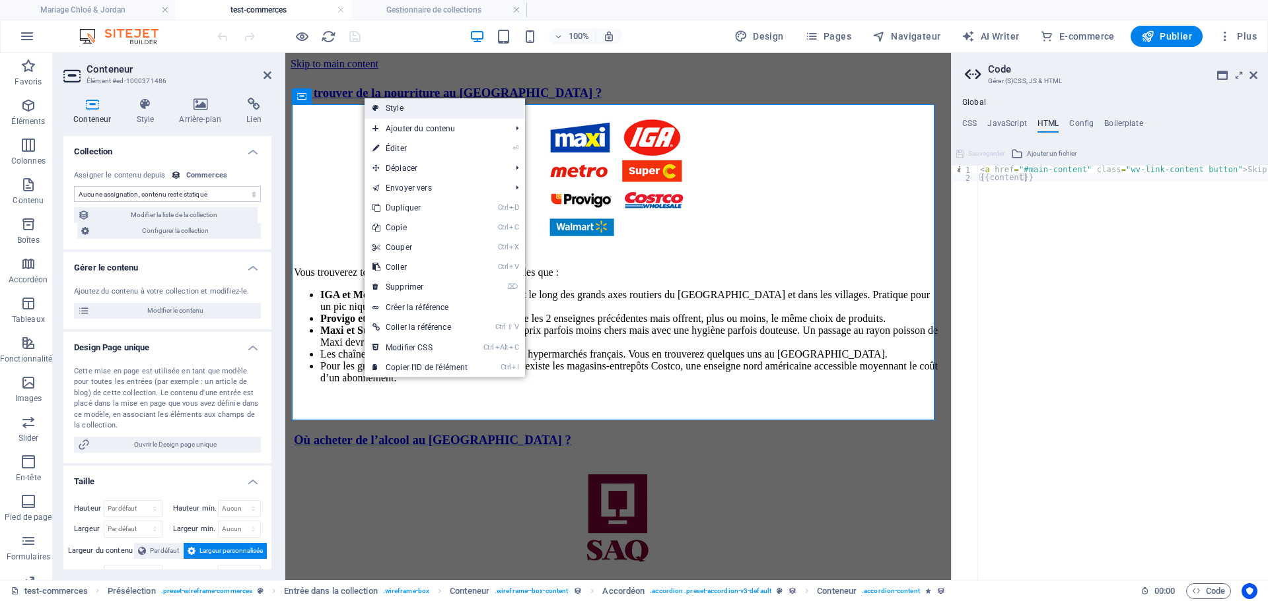
click at [405, 106] on link "Style" at bounding box center [444, 108] width 160 height 20
select select "rem"
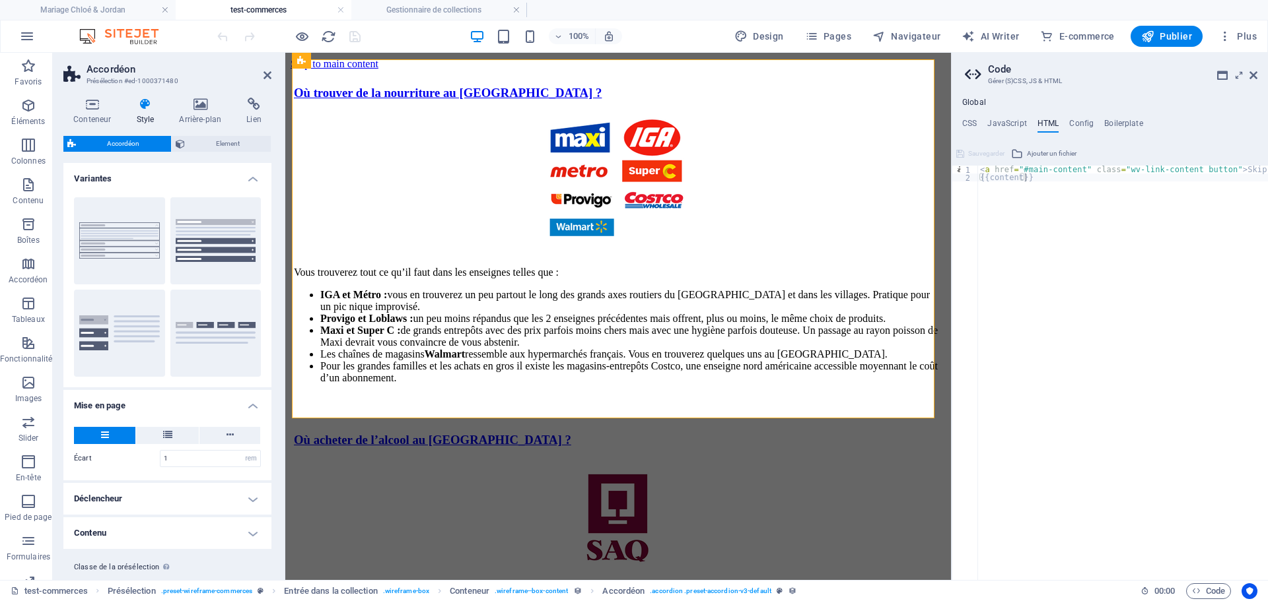
scroll to position [32, 0]
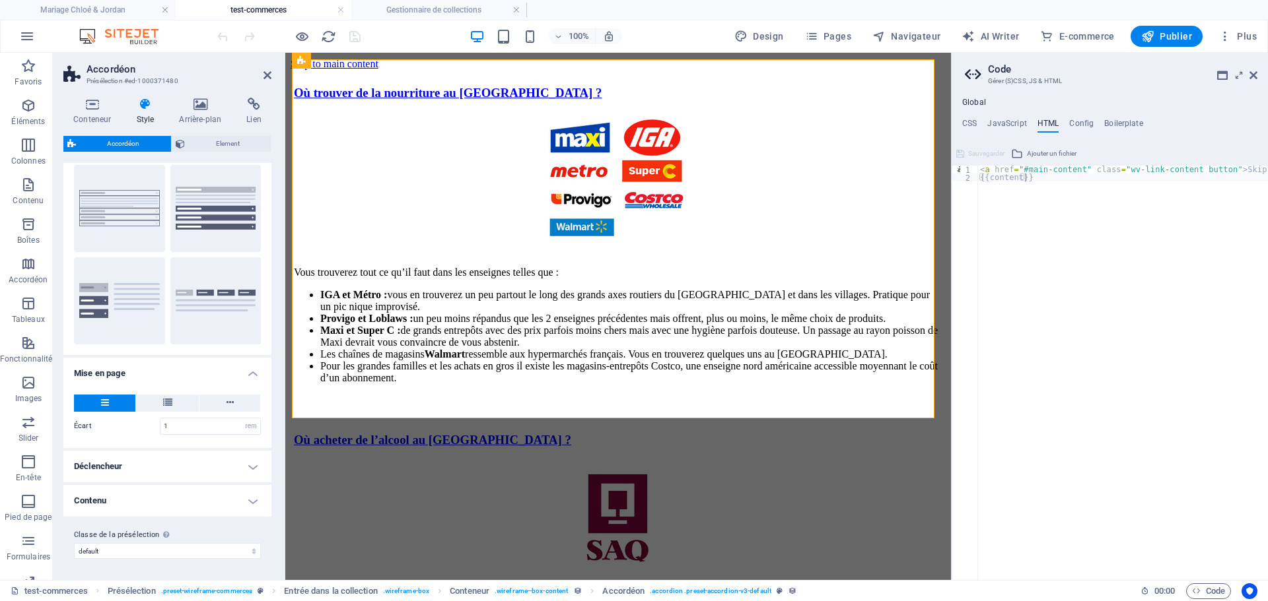
click at [252, 502] on h4 "Contenu" at bounding box center [167, 501] width 208 height 32
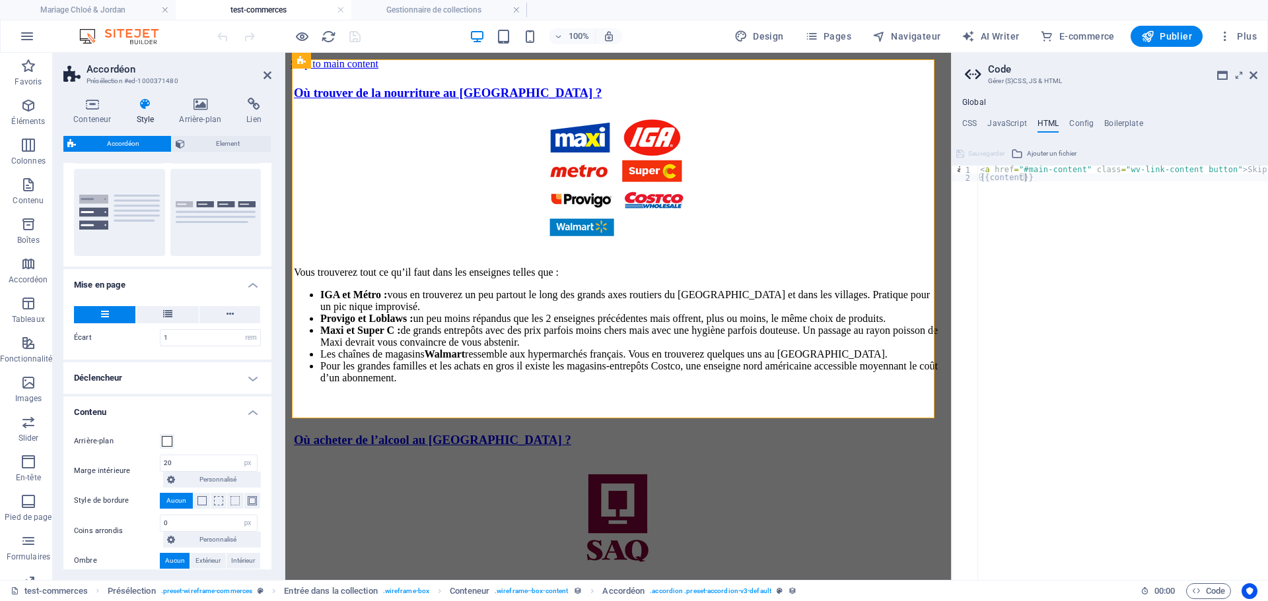
scroll to position [0, 0]
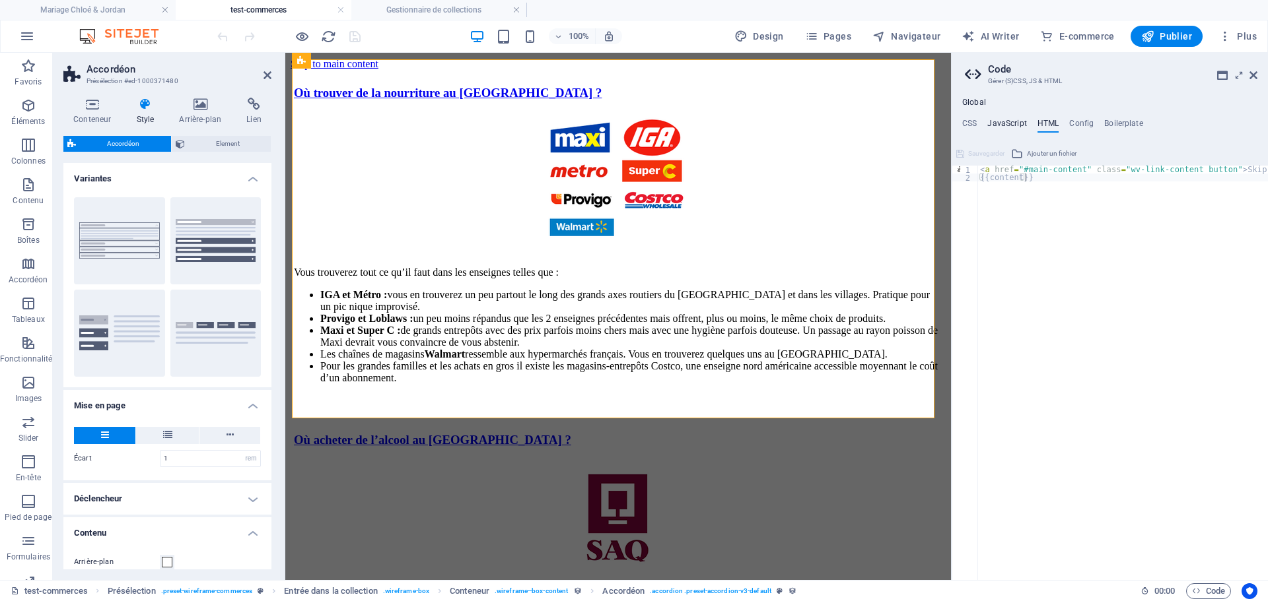
click at [1005, 120] on h4 "JavaScript" at bounding box center [1006, 126] width 39 height 15
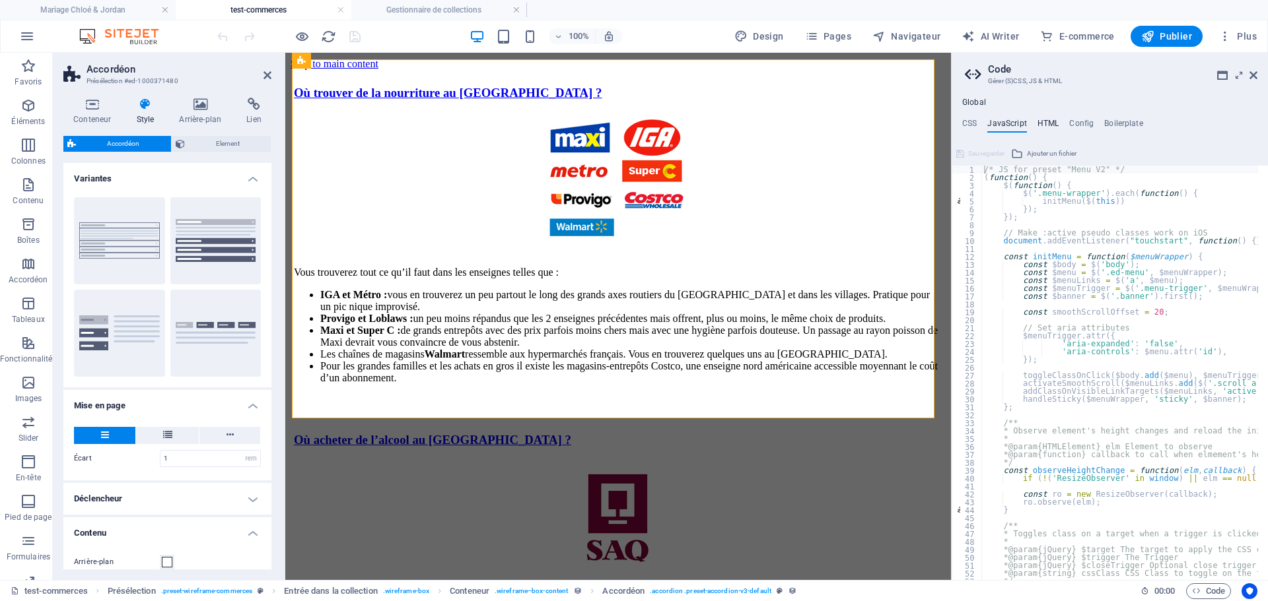
click at [1050, 119] on h4 "HTML" at bounding box center [1048, 126] width 22 height 15
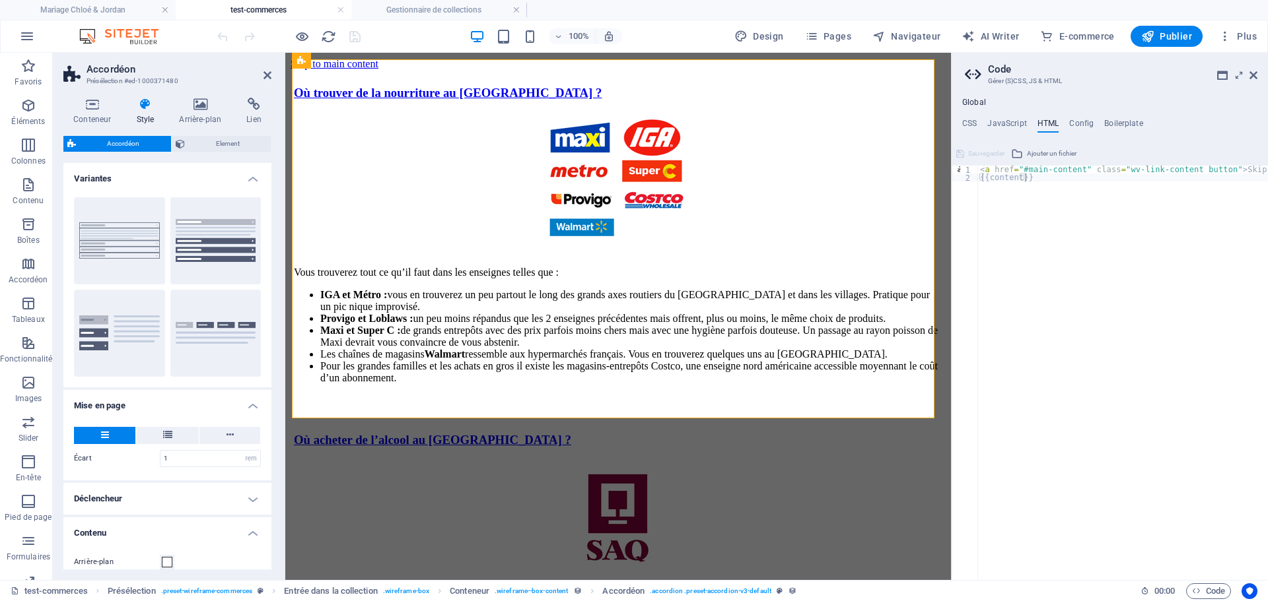
click at [978, 104] on h4 "Global" at bounding box center [974, 103] width 24 height 11
click at [1009, 121] on h4 "JavaScript" at bounding box center [1006, 126] width 39 height 15
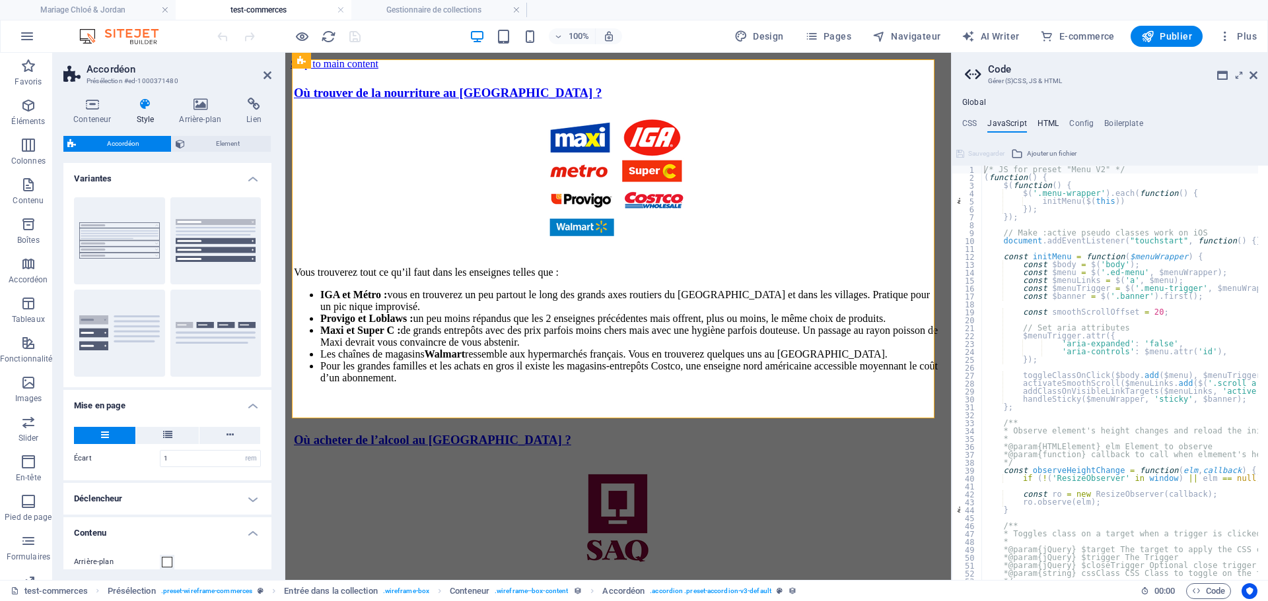
click at [1044, 123] on h4 "HTML" at bounding box center [1048, 126] width 22 height 15
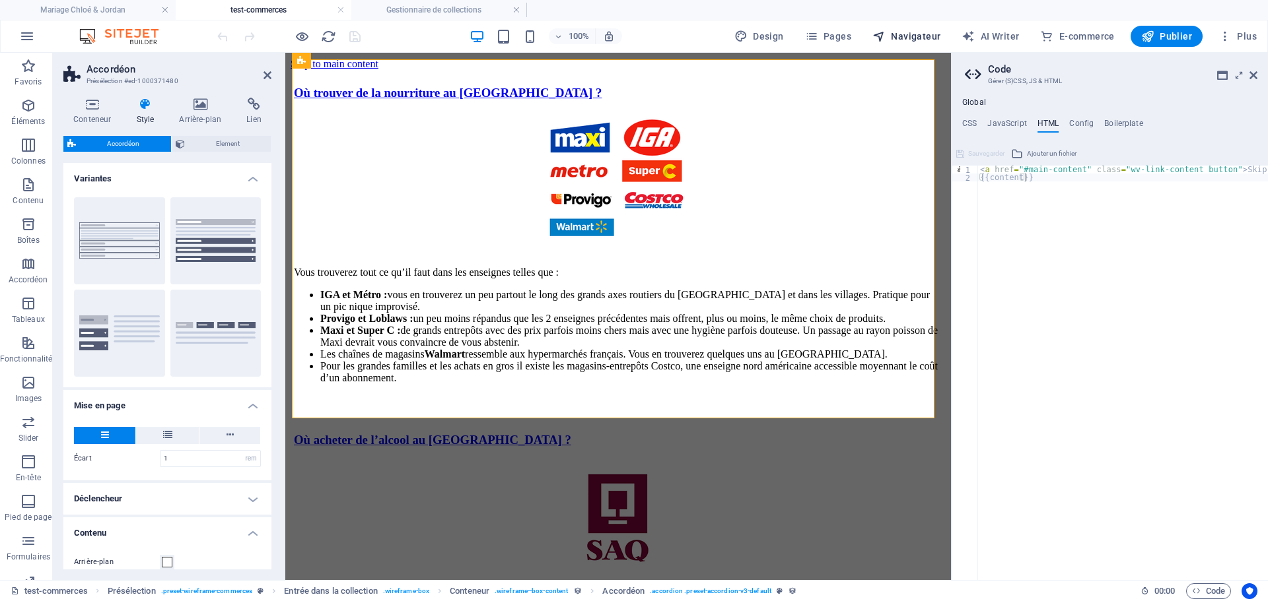
click at [902, 36] on span "Navigateur" at bounding box center [906, 36] width 68 height 13
select select "18071809-fr"
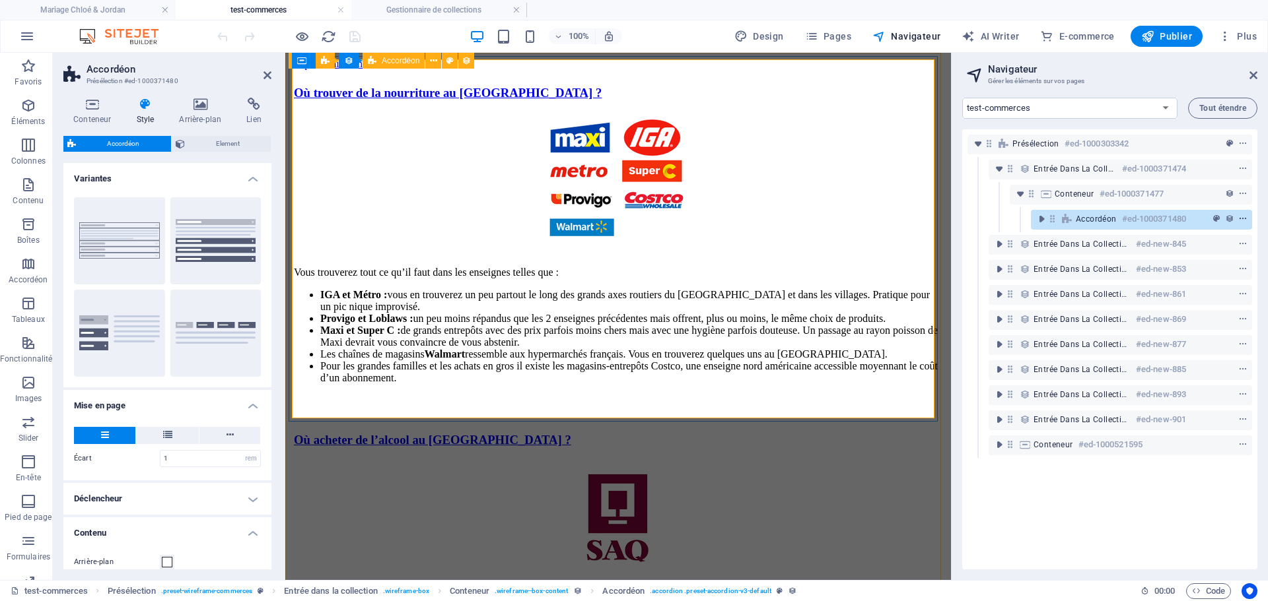
click at [1238, 217] on icon "context-menu" at bounding box center [1242, 219] width 9 height 9
click at [1050, 524] on div "Présélection #ed-1000303342 Entrée dans la collection #ed-1000371474 Conteneur …" at bounding box center [1109, 349] width 295 height 440
click at [1202, 591] on span "Code" at bounding box center [1208, 592] width 33 height 16
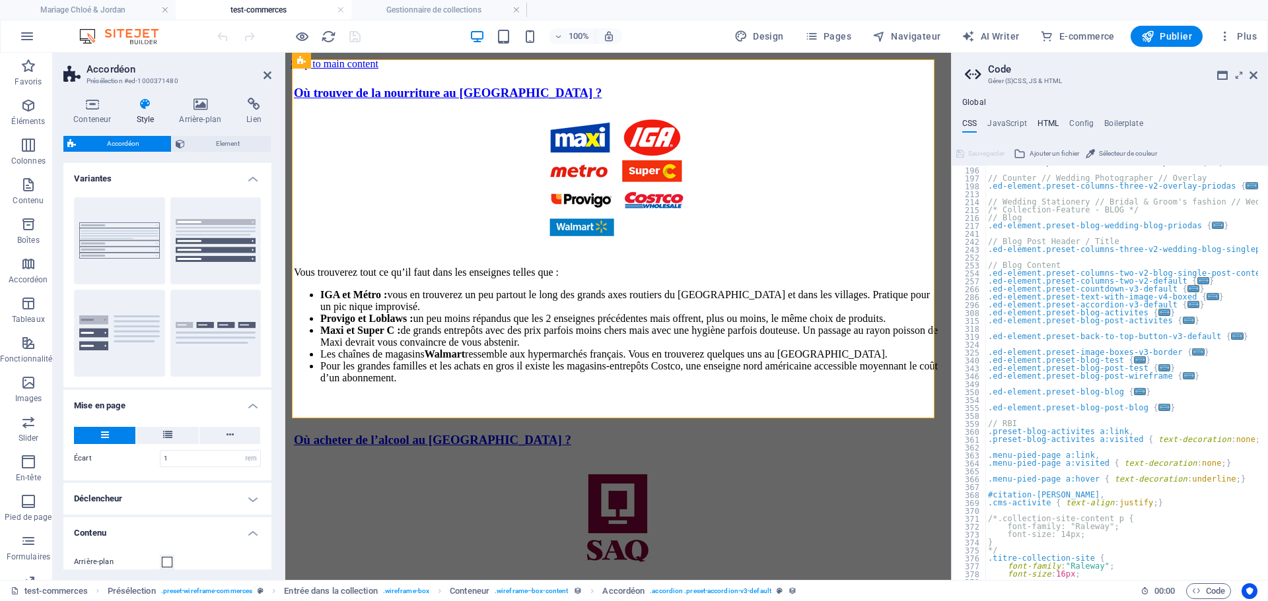
click at [1052, 124] on h4 "HTML" at bounding box center [1048, 126] width 22 height 15
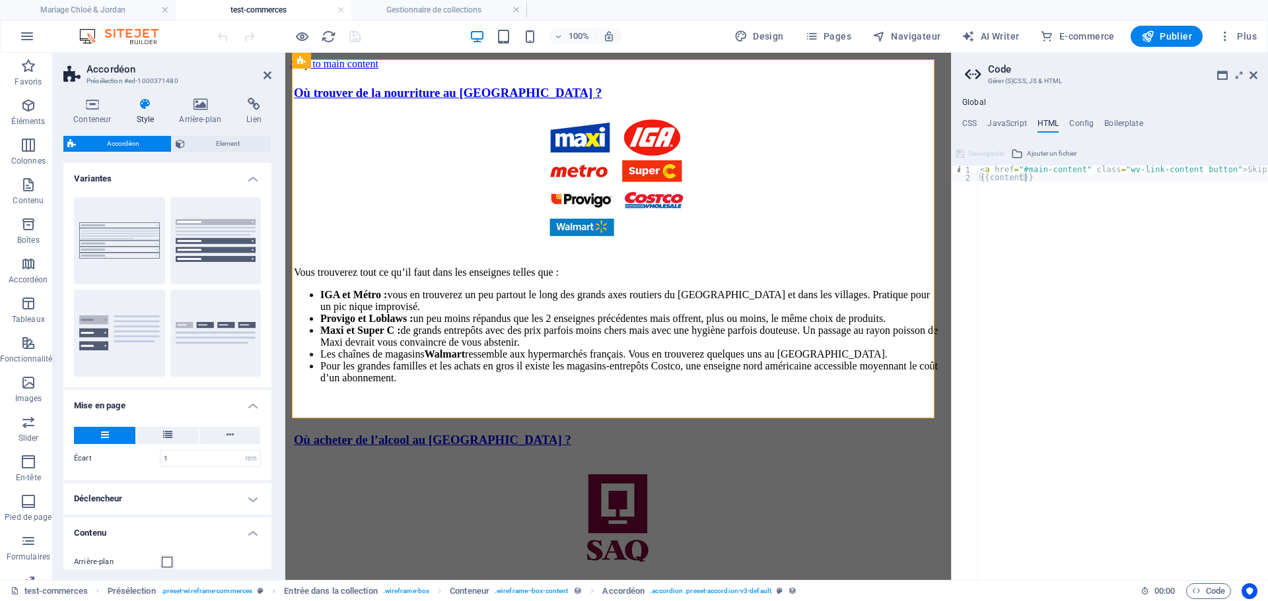
click at [1041, 153] on span "Ajouter un fichier" at bounding box center [1052, 154] width 50 height 16
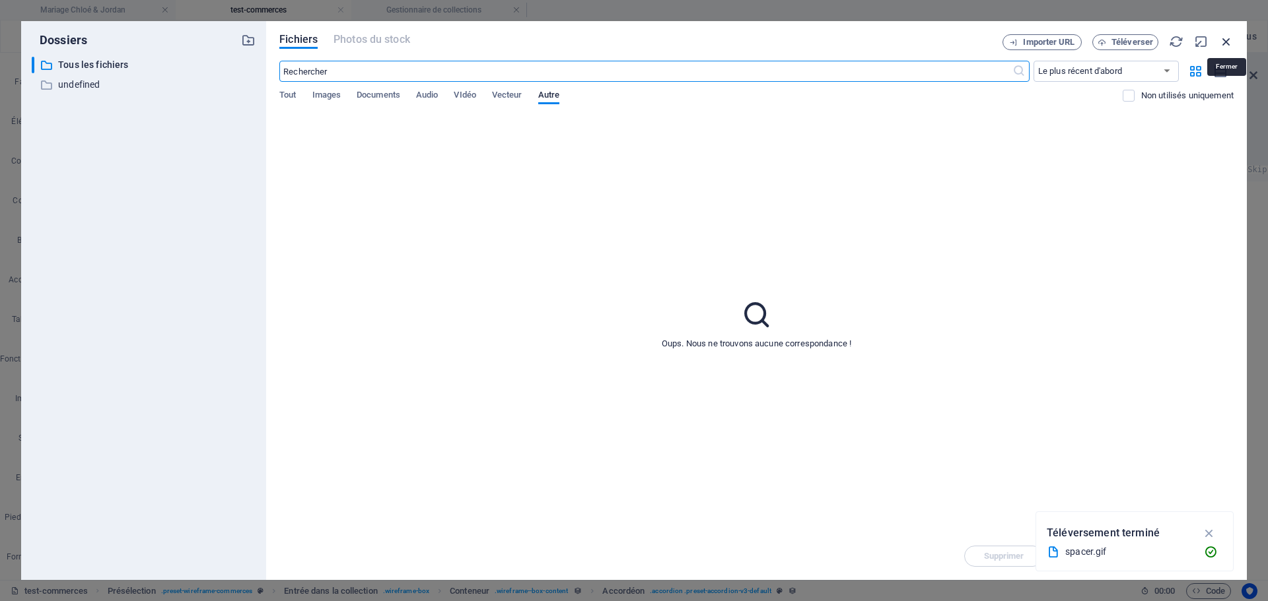
click at [1227, 40] on icon "button" at bounding box center [1226, 41] width 15 height 15
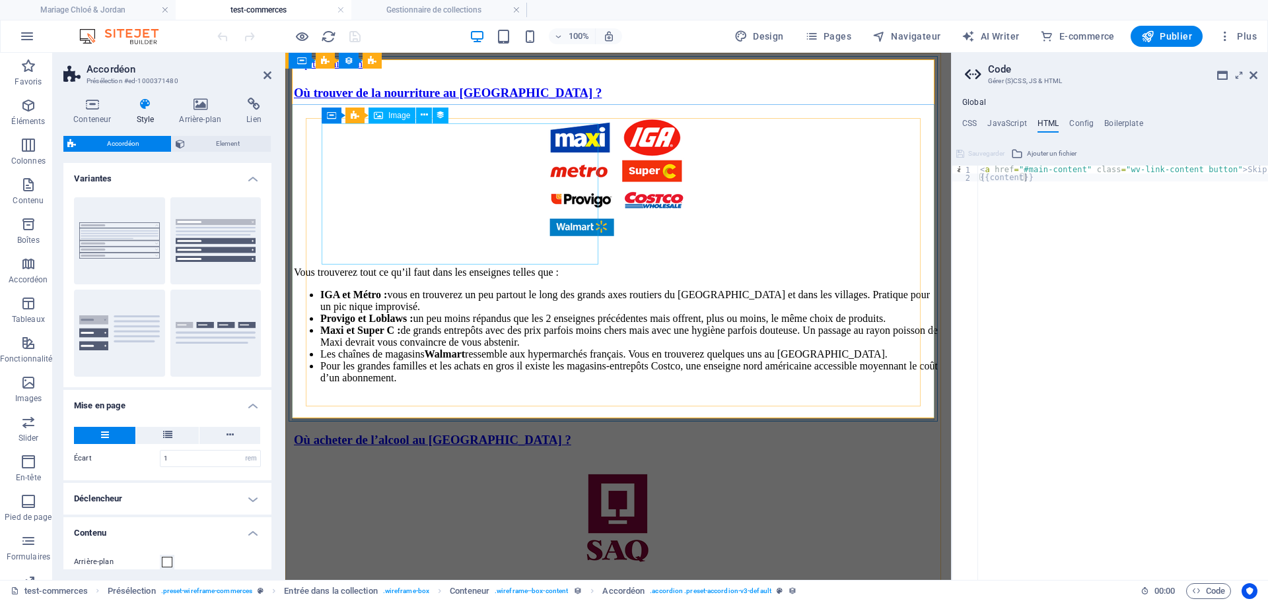
click at [511, 195] on figure at bounding box center [618, 184] width 648 height 144
click at [463, 174] on figure at bounding box center [618, 184] width 648 height 144
select select "image"
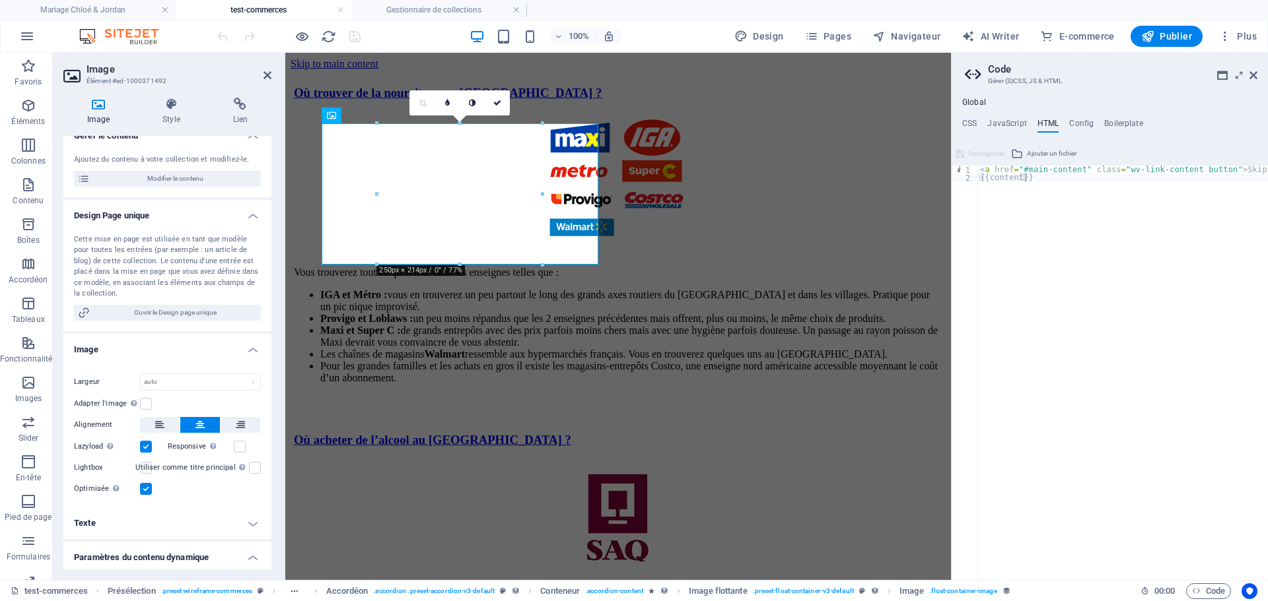
scroll to position [198, 0]
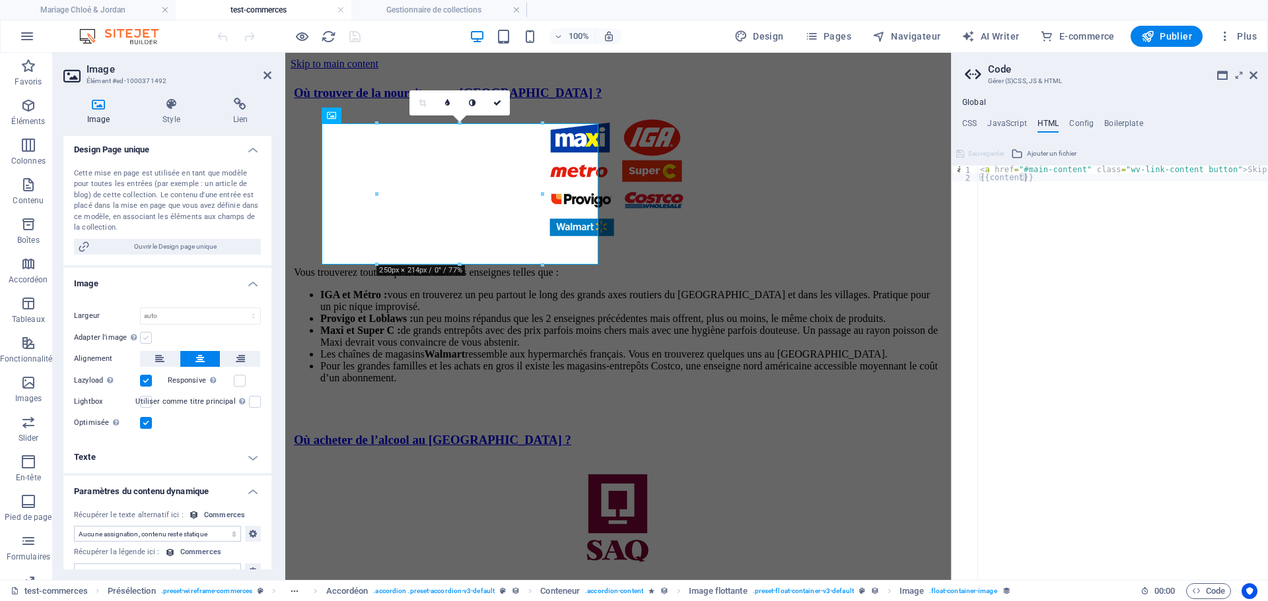
click at [144, 337] on label at bounding box center [146, 338] width 12 height 12
click at [0, 0] on input "Adapter l'image Adapter automatiquement l'image à une largeur et une hauteur fi…" at bounding box center [0, 0] width 0 height 0
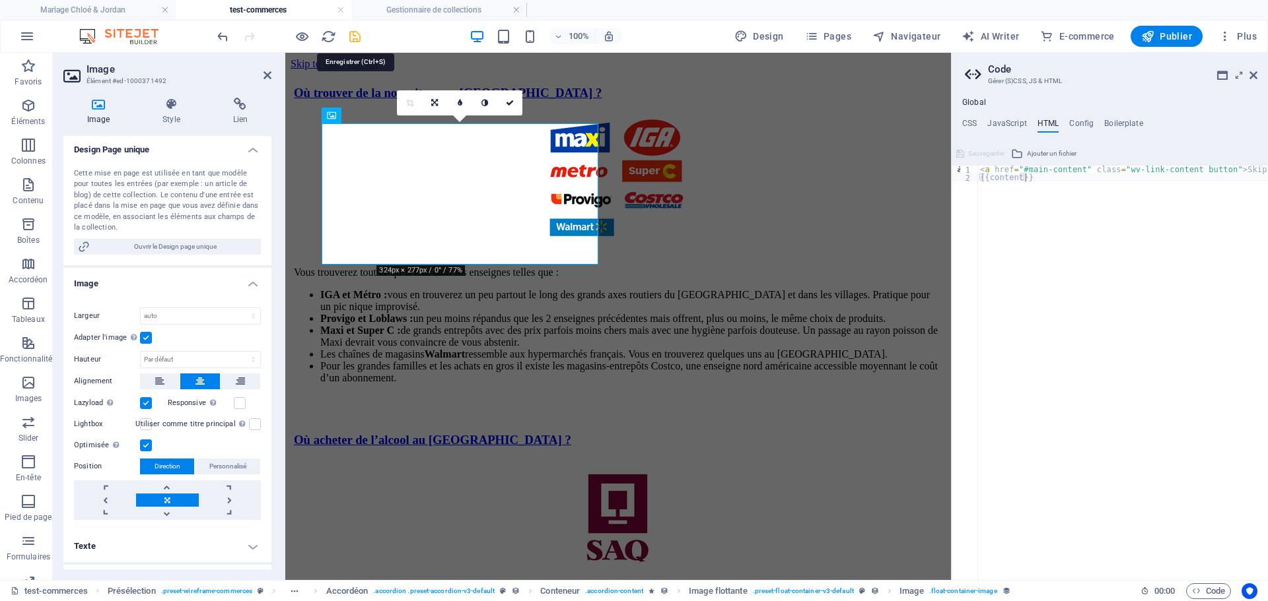
click at [356, 35] on icon "save" at bounding box center [354, 36] width 15 height 15
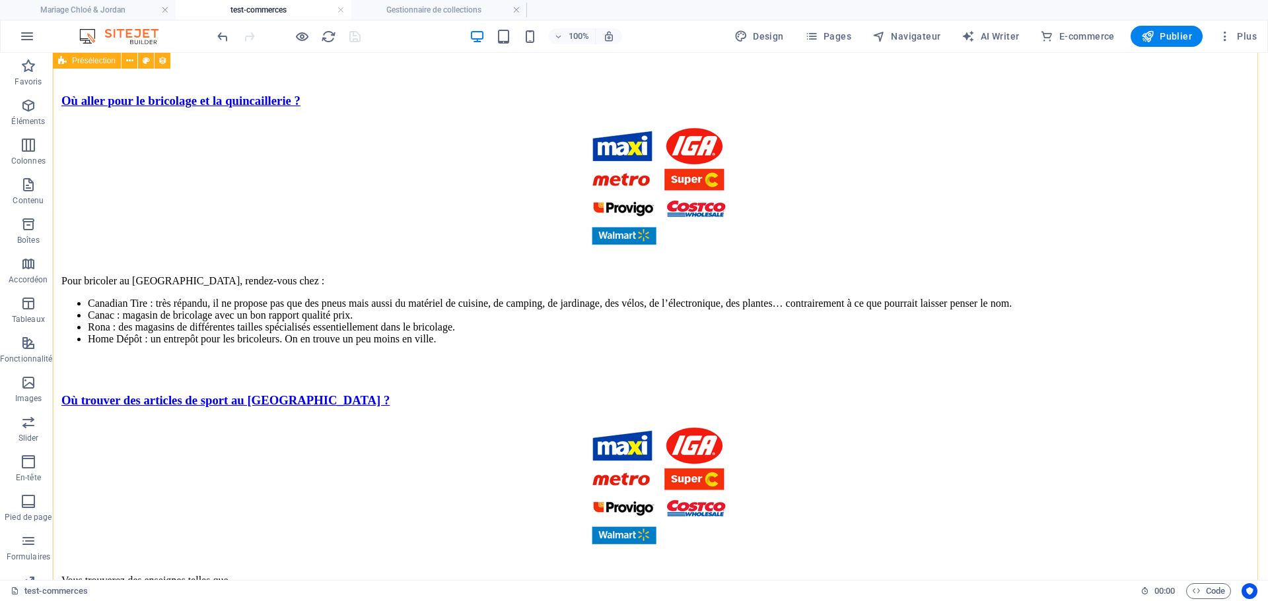
scroll to position [1745, 0]
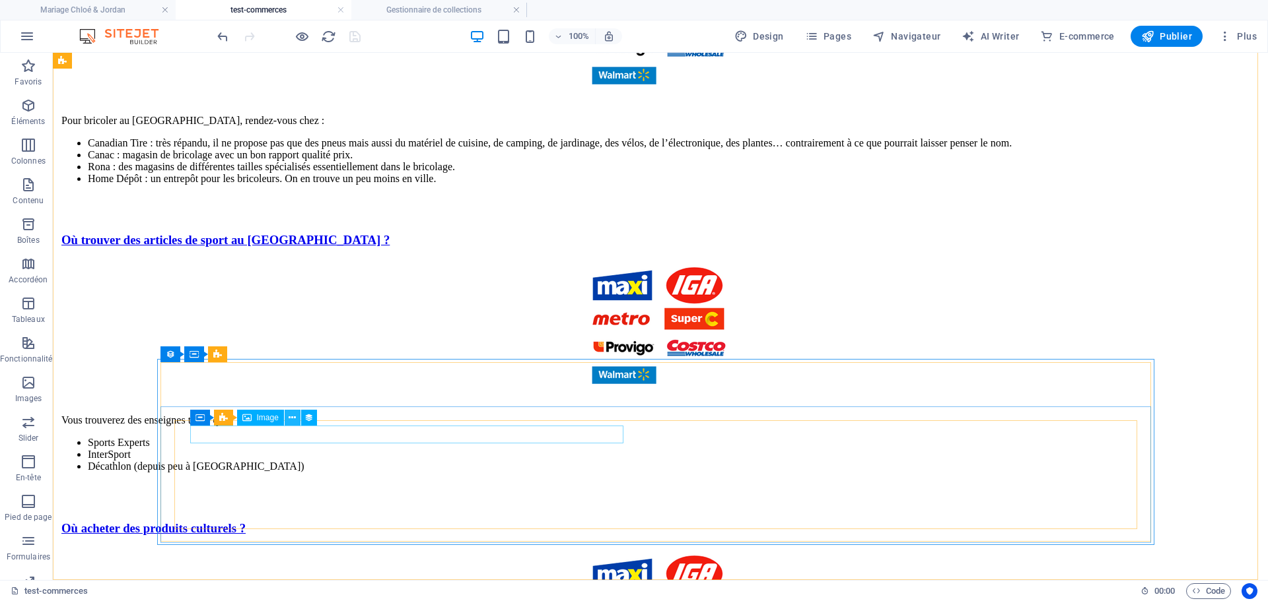
click at [293, 421] on icon at bounding box center [292, 418] width 7 height 14
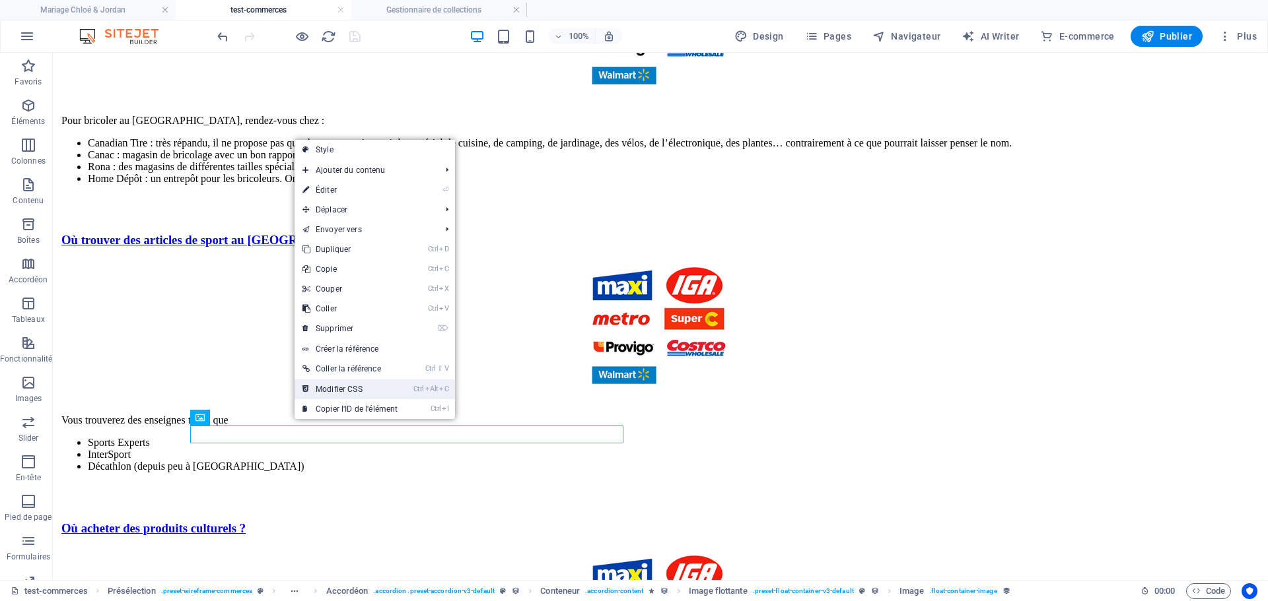
click at [320, 387] on link "Ctrl Alt C Modifier CSS" at bounding box center [349, 390] width 111 height 20
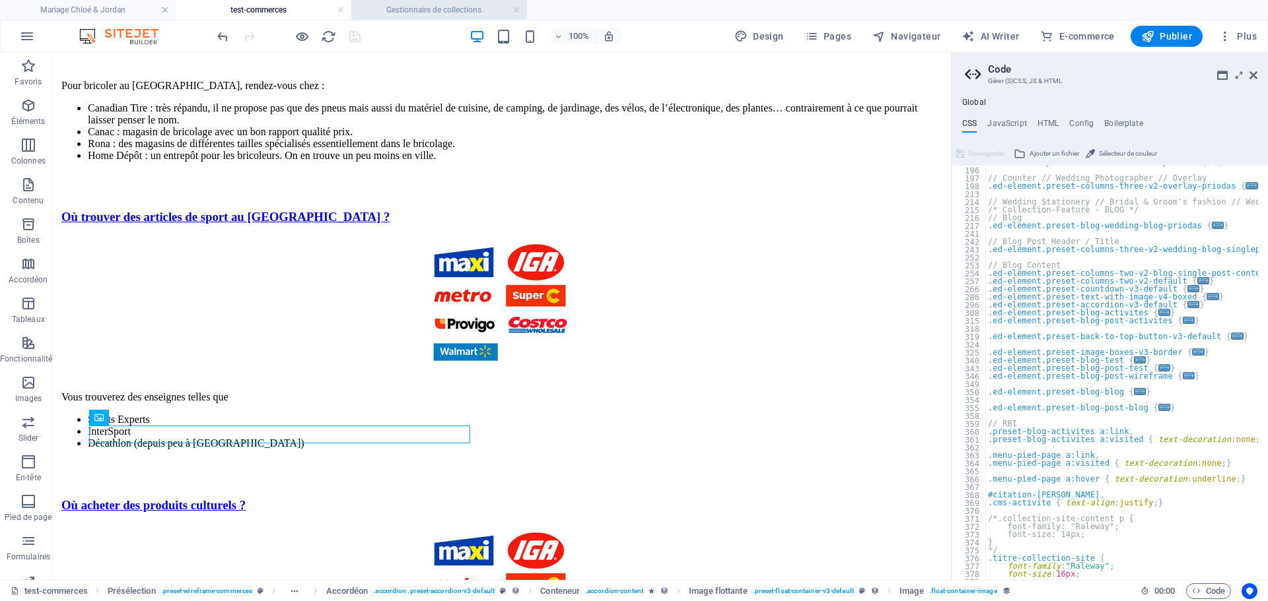
click at [452, 8] on h4 "Gestionnaire de collections" at bounding box center [439, 10] width 176 height 15
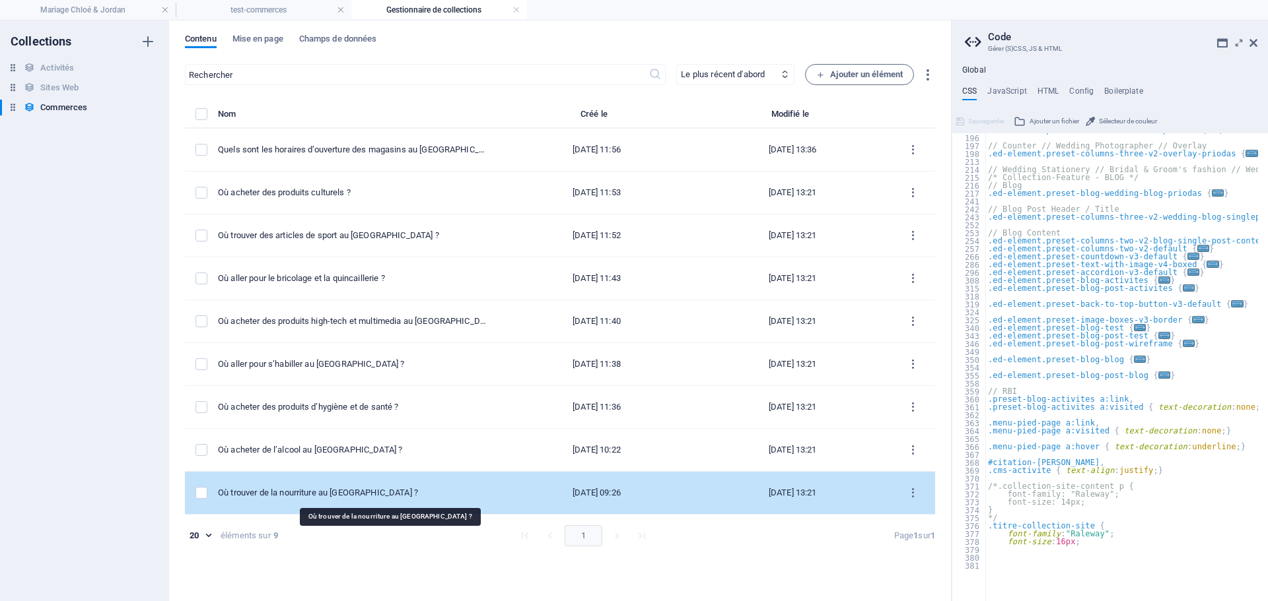
click at [338, 489] on div "Où trouver de la nourriture au [GEOGRAPHIC_DATA] ?" at bounding box center [353, 493] width 270 height 12
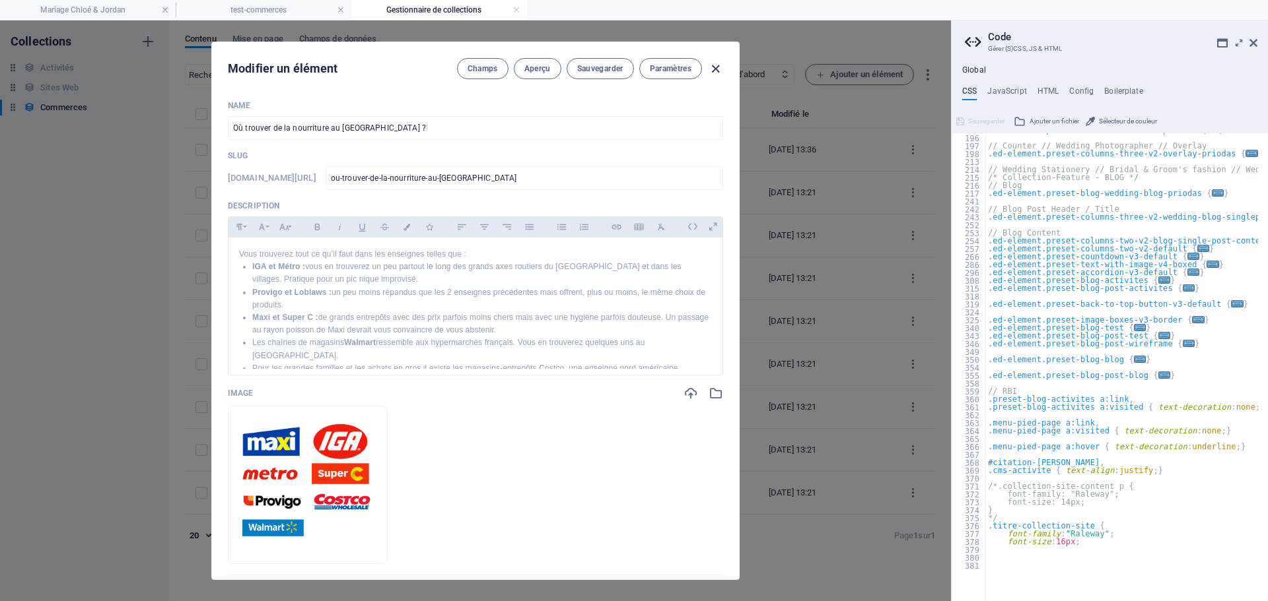
click at [715, 71] on icon "button" at bounding box center [715, 68] width 15 height 15
type input "ou-trouver-de-la-nourriture-au-[GEOGRAPHIC_DATA]"
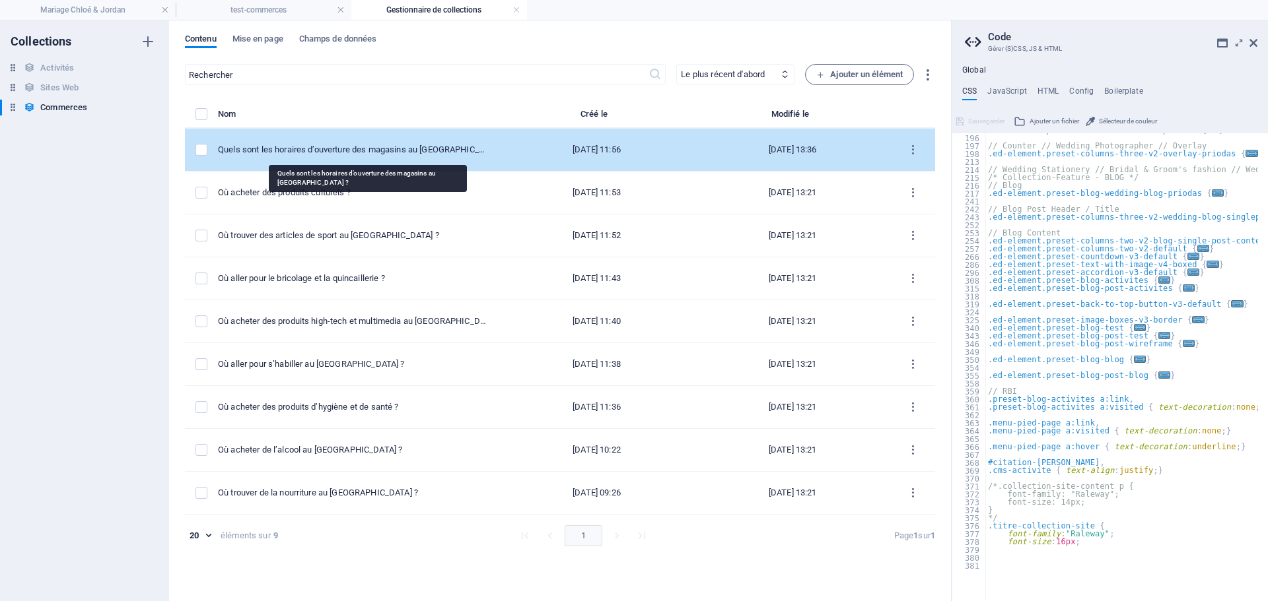
click at [383, 144] on div "Quels sont les horaires d’ouverture des magasins au [GEOGRAPHIC_DATA] ?" at bounding box center [353, 150] width 270 height 12
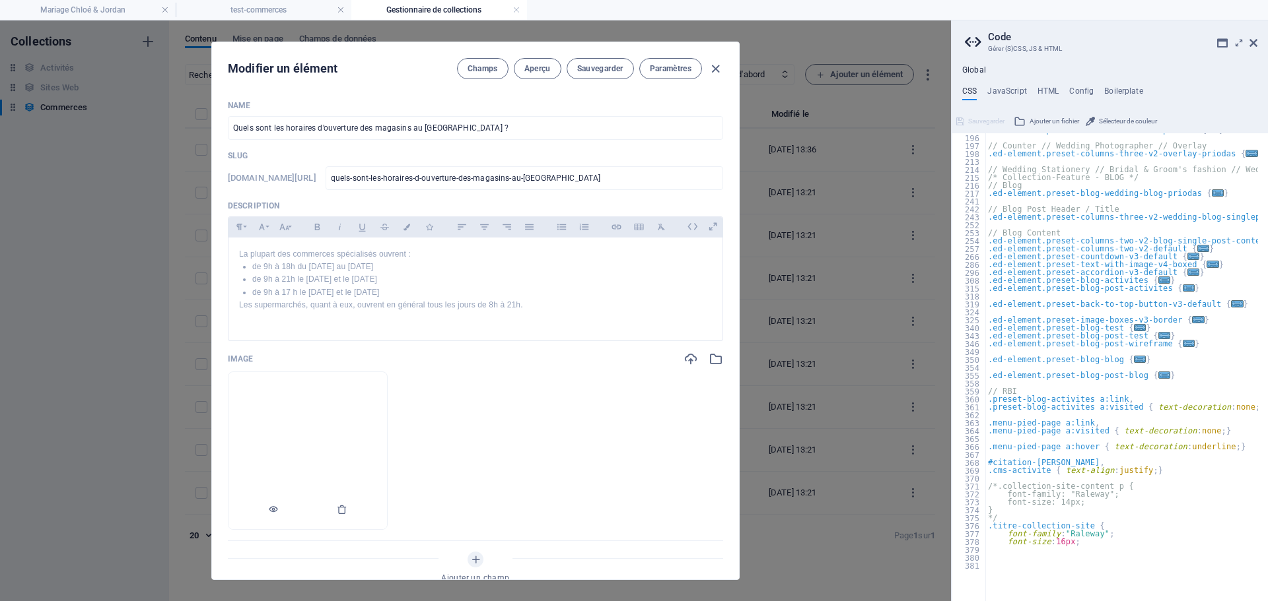
click at [388, 446] on li at bounding box center [308, 451] width 160 height 158
click at [347, 508] on icon "button" at bounding box center [342, 509] width 11 height 11
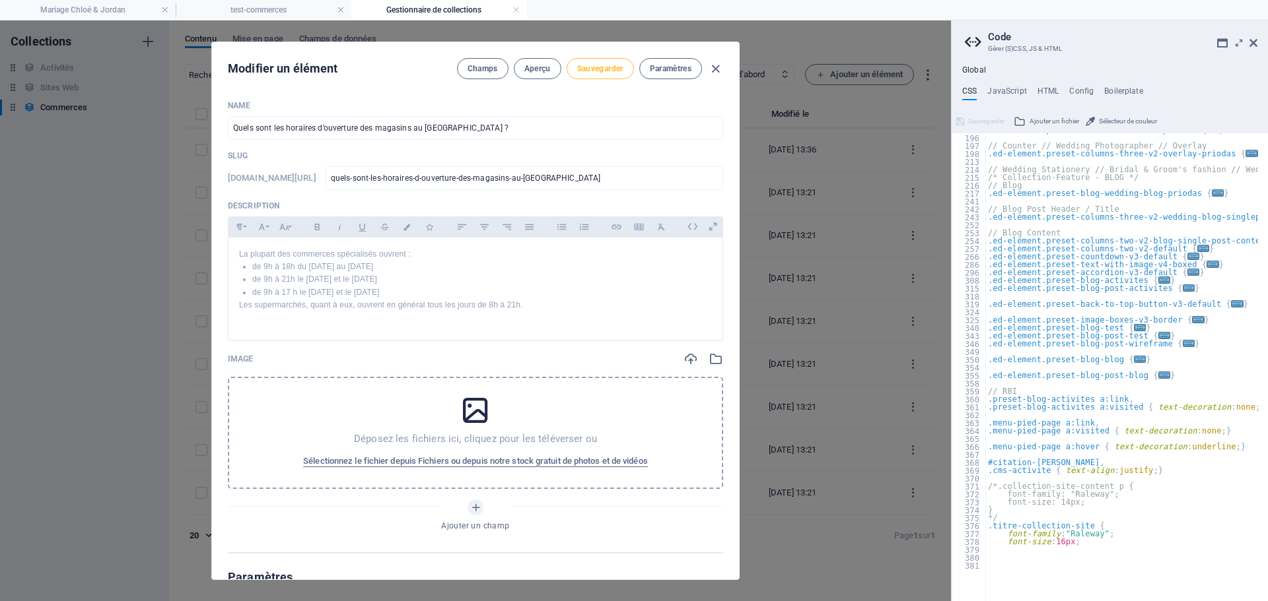
click at [613, 64] on span "Sauvegarder" at bounding box center [600, 68] width 46 height 11
click at [714, 66] on icon "button" at bounding box center [715, 68] width 15 height 15
type input "quels-sont-les-horaires-d-ouverture-des-magasins-au-[GEOGRAPHIC_DATA]"
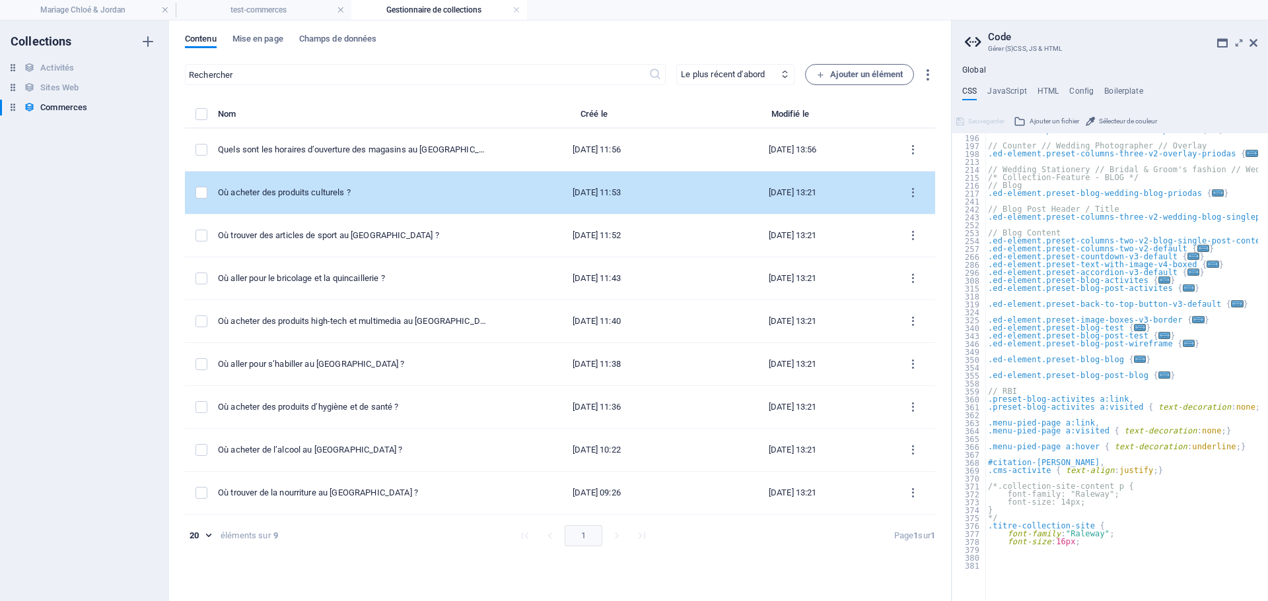
click at [314, 189] on div "Où acheter des produits culturels ?" at bounding box center [353, 193] width 270 height 12
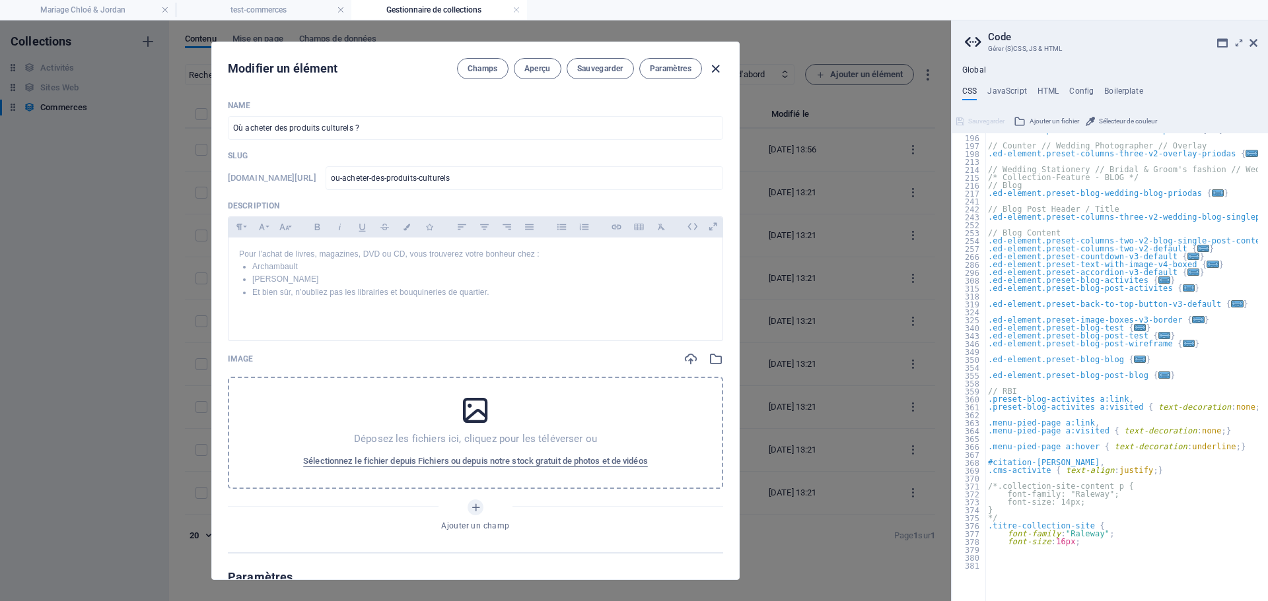
click at [718, 63] on icon "button" at bounding box center [715, 68] width 15 height 15
type input "ou-acheter-des-produits-culturels"
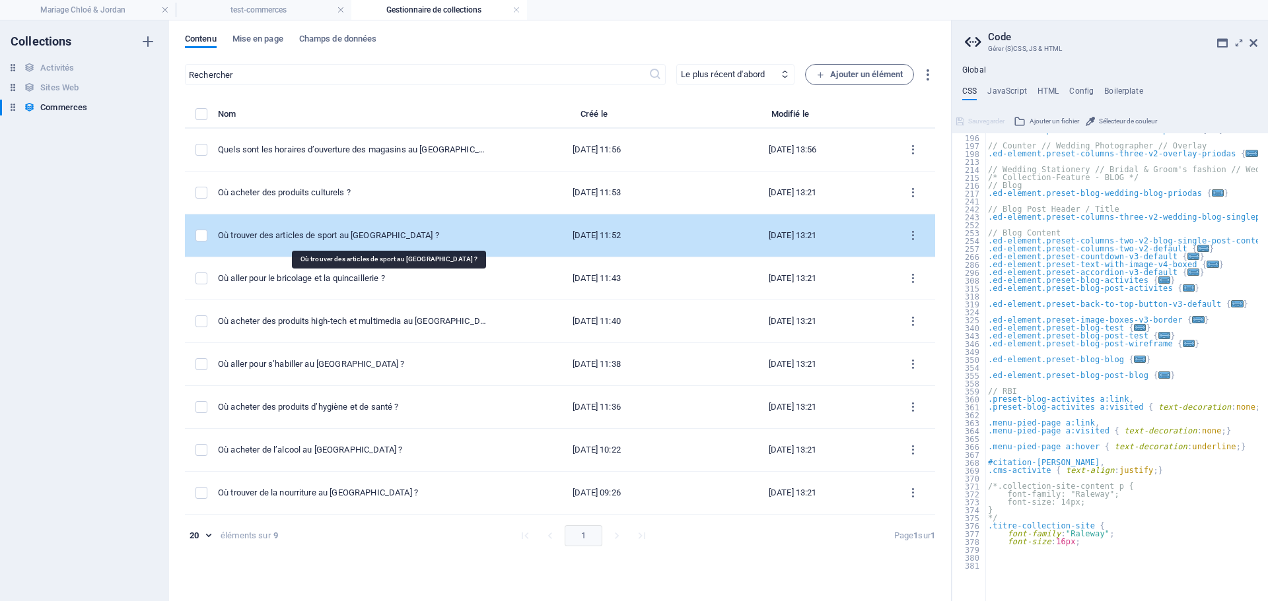
click at [341, 234] on div "Où trouver des articles de sport au [GEOGRAPHIC_DATA] ?" at bounding box center [353, 236] width 270 height 12
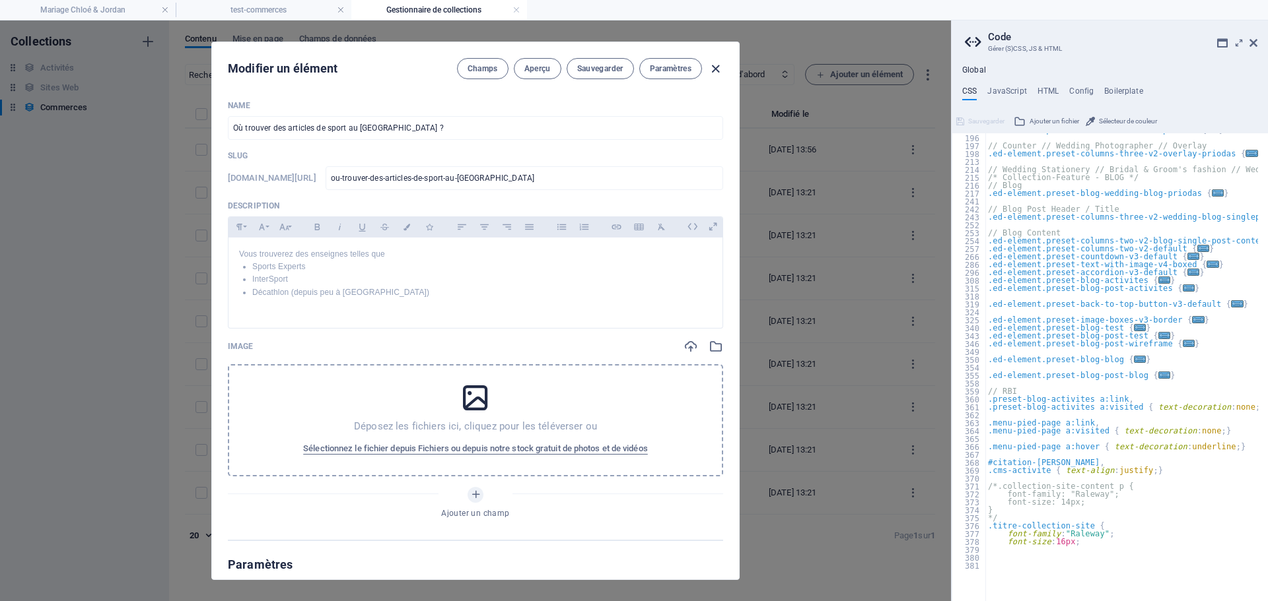
click at [715, 69] on icon "button" at bounding box center [715, 68] width 15 height 15
type input "ou-trouver-des-articles-de-sport-au-[GEOGRAPHIC_DATA]"
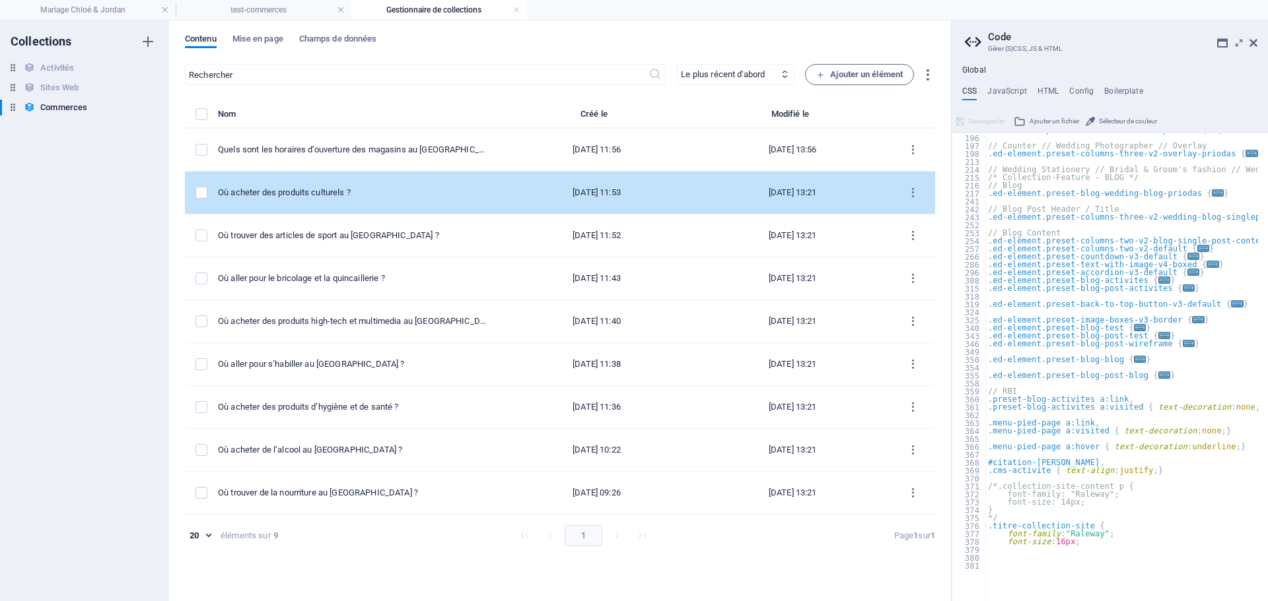
click at [341, 191] on div "Où acheter des produits culturels ?" at bounding box center [353, 193] width 270 height 12
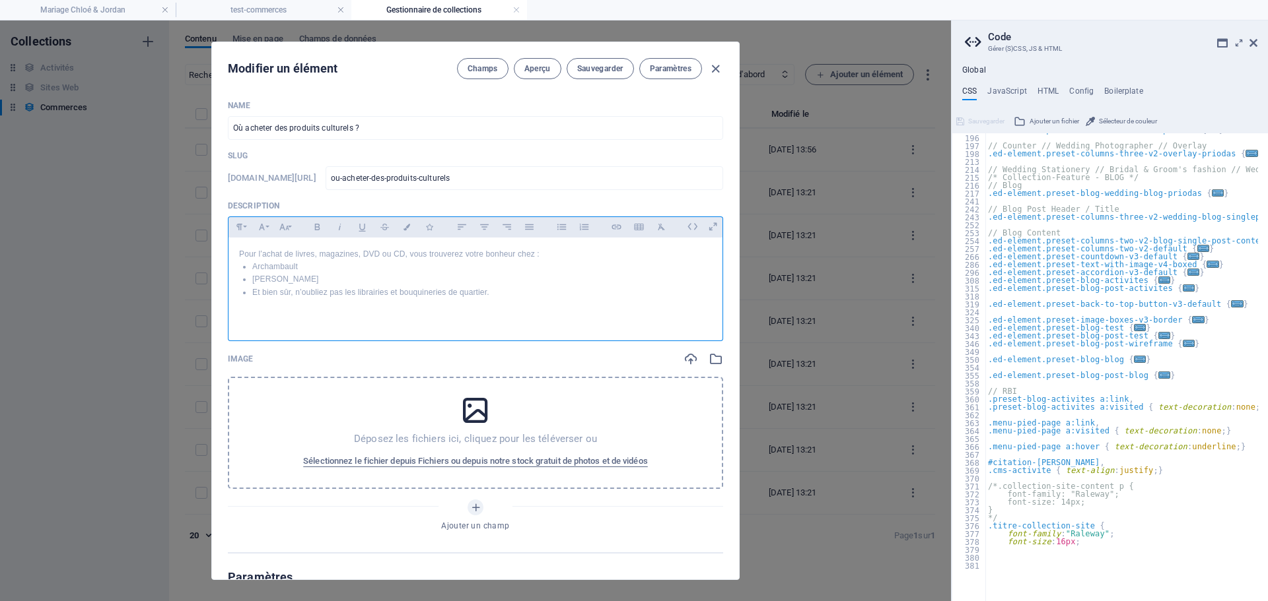
click at [440, 328] on div "Pour l’achat de livres, magazines, DVD ou CD, vous trouverez votre bonheur chez…" at bounding box center [475, 286] width 494 height 97
click at [447, 329] on div "Pour l’achat de livres, magazines, DVD ou CD, vous trouverez votre bonheur chez…" at bounding box center [475, 286] width 494 height 97
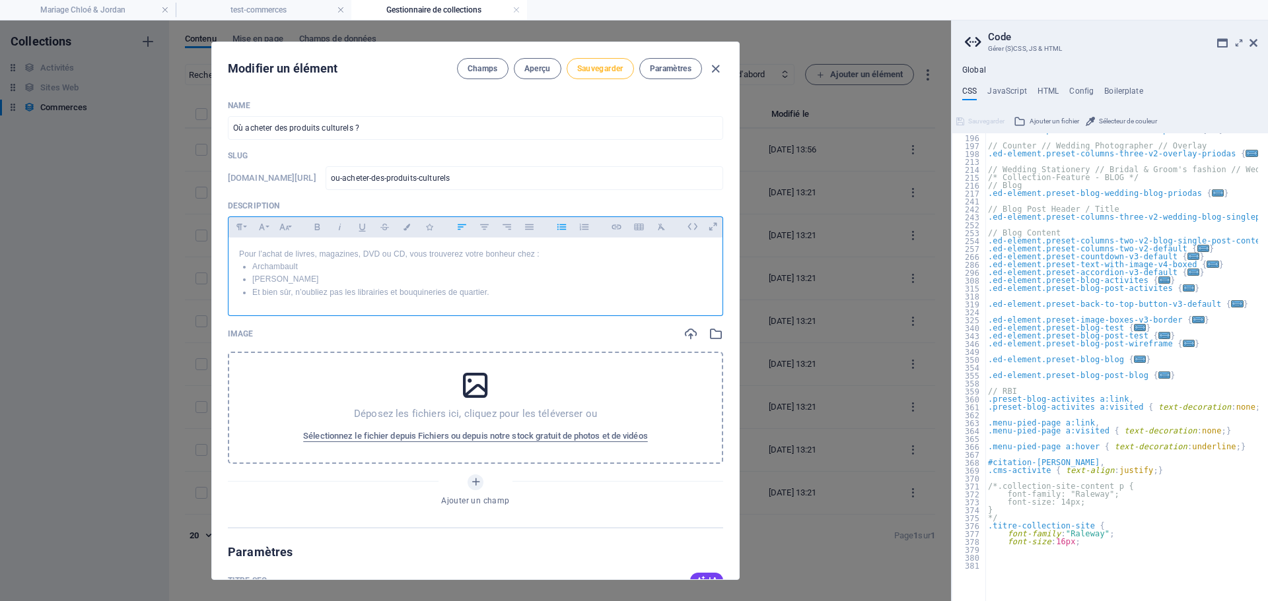
click at [597, 69] on span "Sauvegarder" at bounding box center [600, 68] width 46 height 11
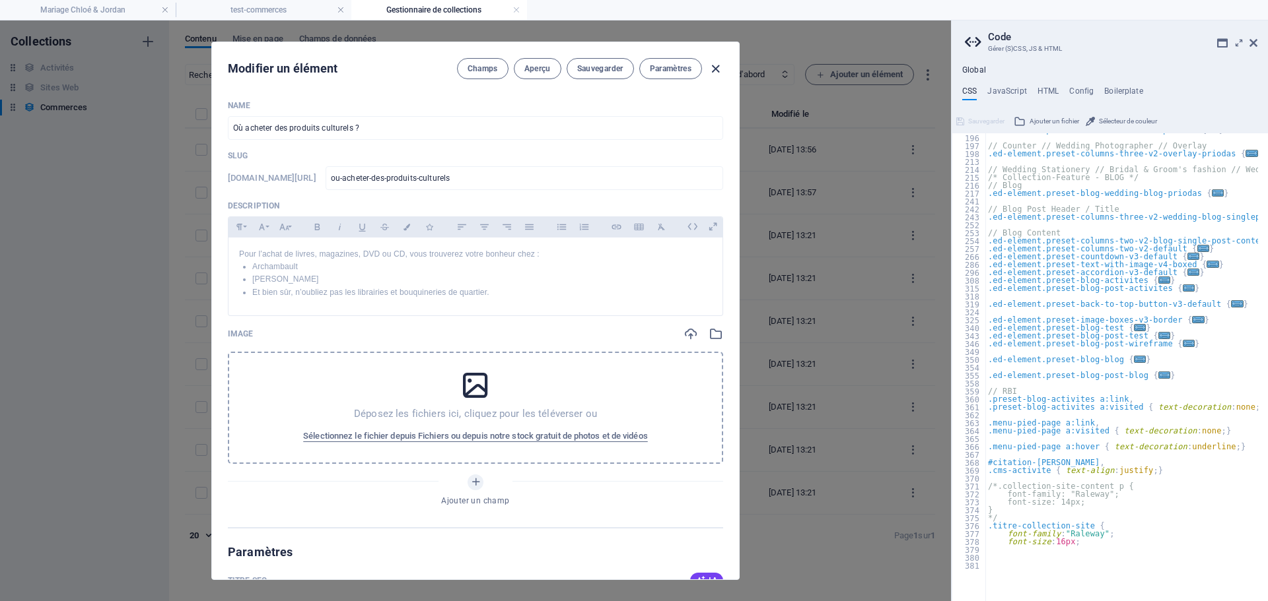
click at [712, 67] on icon "button" at bounding box center [715, 68] width 15 height 15
type input "ou-acheter-des-produits-culturels"
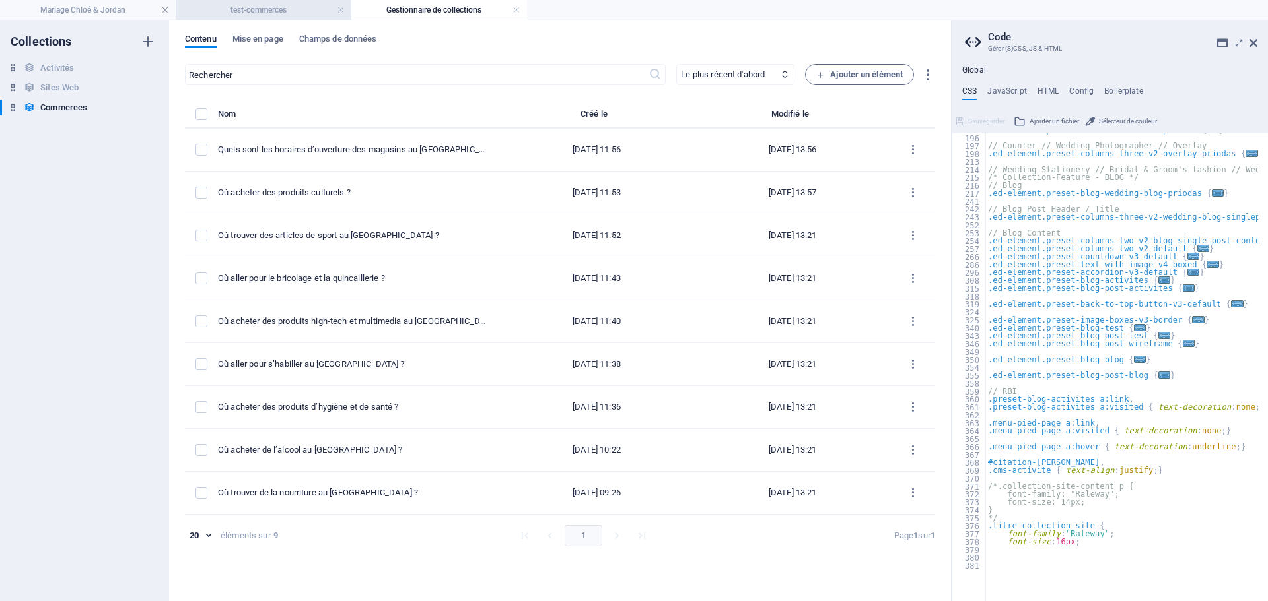
click at [256, 11] on h4 "test-commerces" at bounding box center [264, 10] width 176 height 15
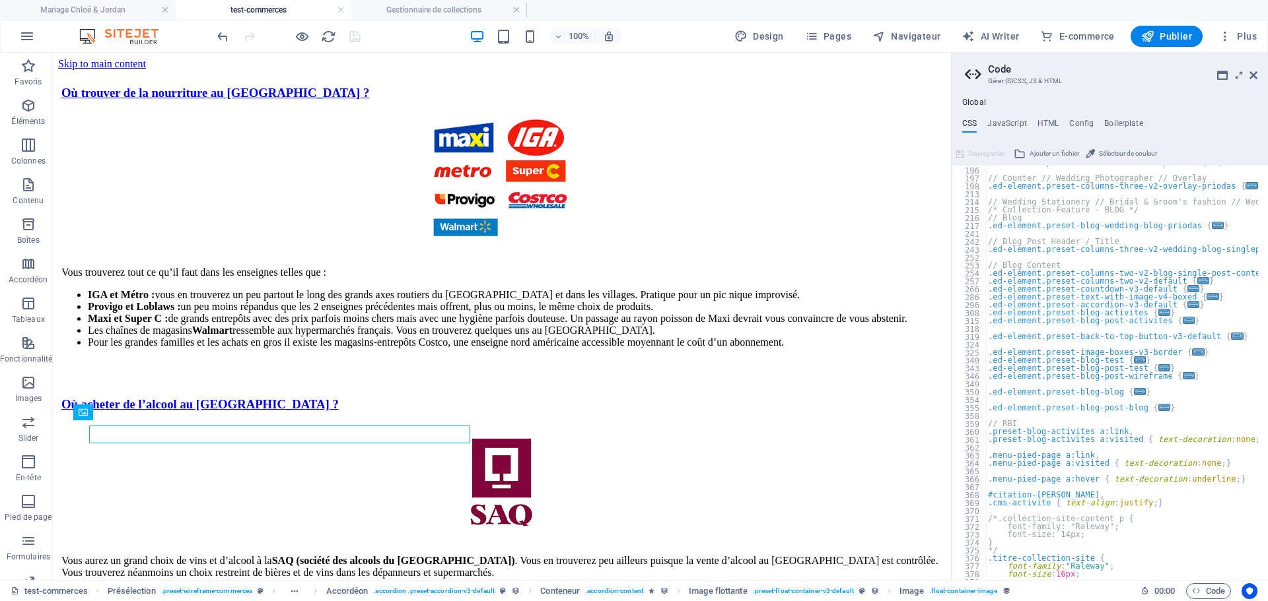
scroll to position [1792, 0]
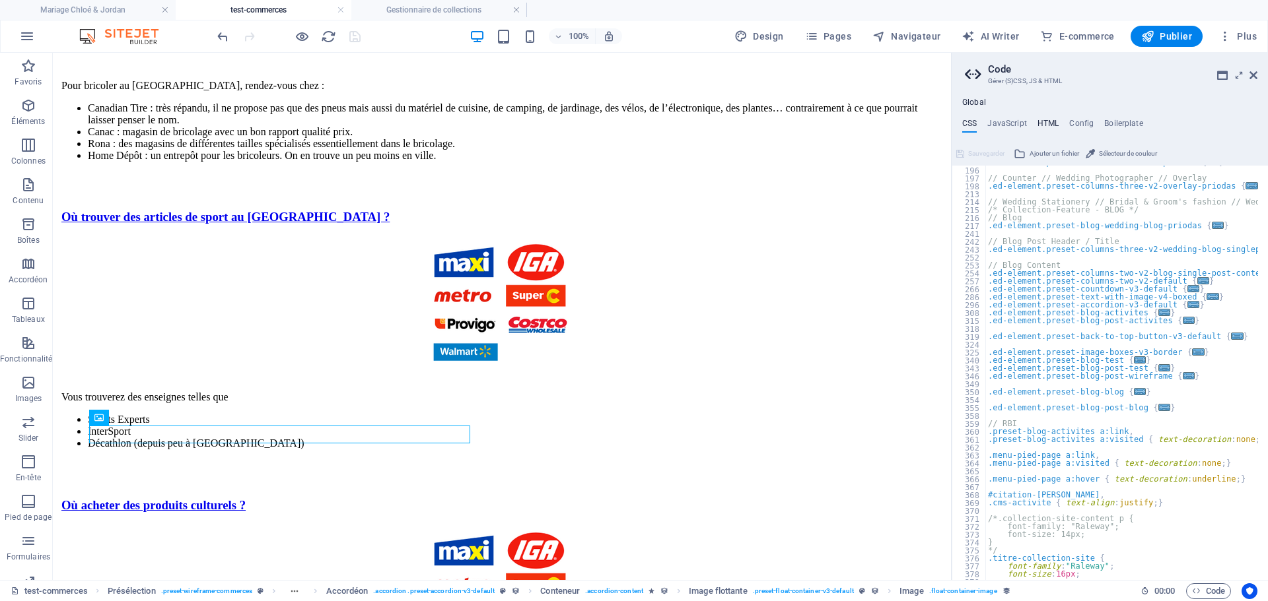
click at [1046, 122] on h4 "HTML" at bounding box center [1048, 126] width 22 height 15
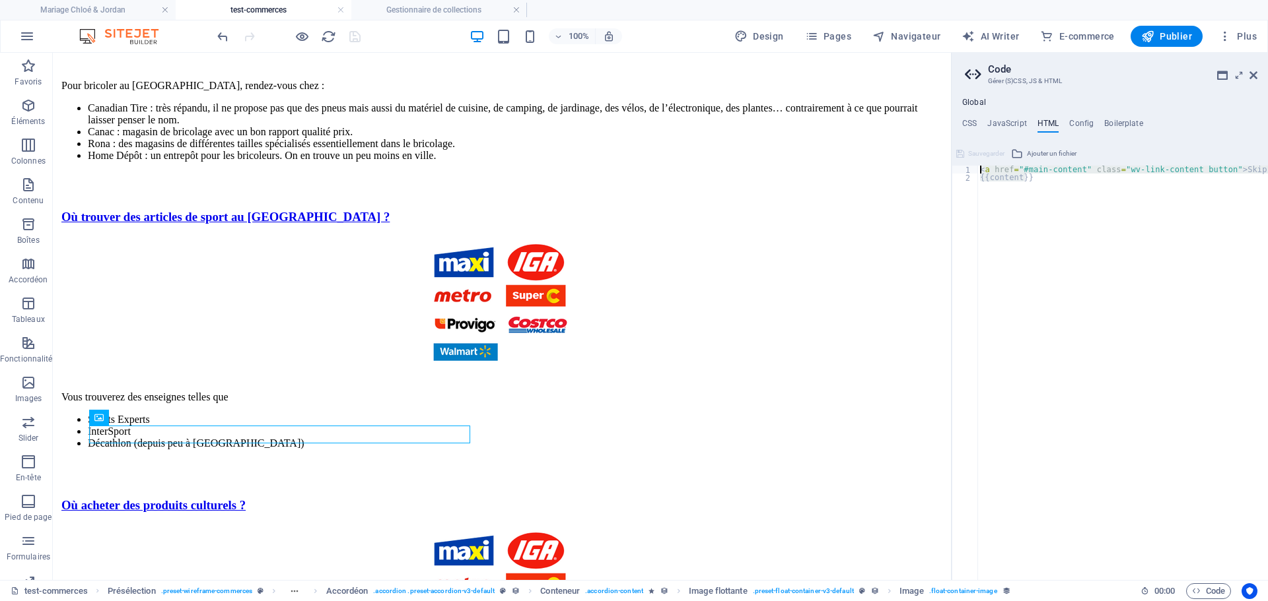
drag, startPoint x: 1046, startPoint y: 177, endPoint x: 959, endPoint y: 166, distance: 87.9
click at [959, 166] on div "{{content}} 1 2 < a href = "#main-content" class = "wv-link-content button" > S…" at bounding box center [1109, 373] width 316 height 415
click at [1037, 178] on div "< a href = "#main-content" class = "wv-link-content button" > Skip to main cont…" at bounding box center [1139, 376] width 325 height 421
drag, startPoint x: 1037, startPoint y: 178, endPoint x: 970, endPoint y: 171, distance: 66.3
click at [970, 171] on div "{{content}} 1 2 < a href = "#main-content" class = "wv-link-content button" > S…" at bounding box center [1109, 373] width 316 height 415
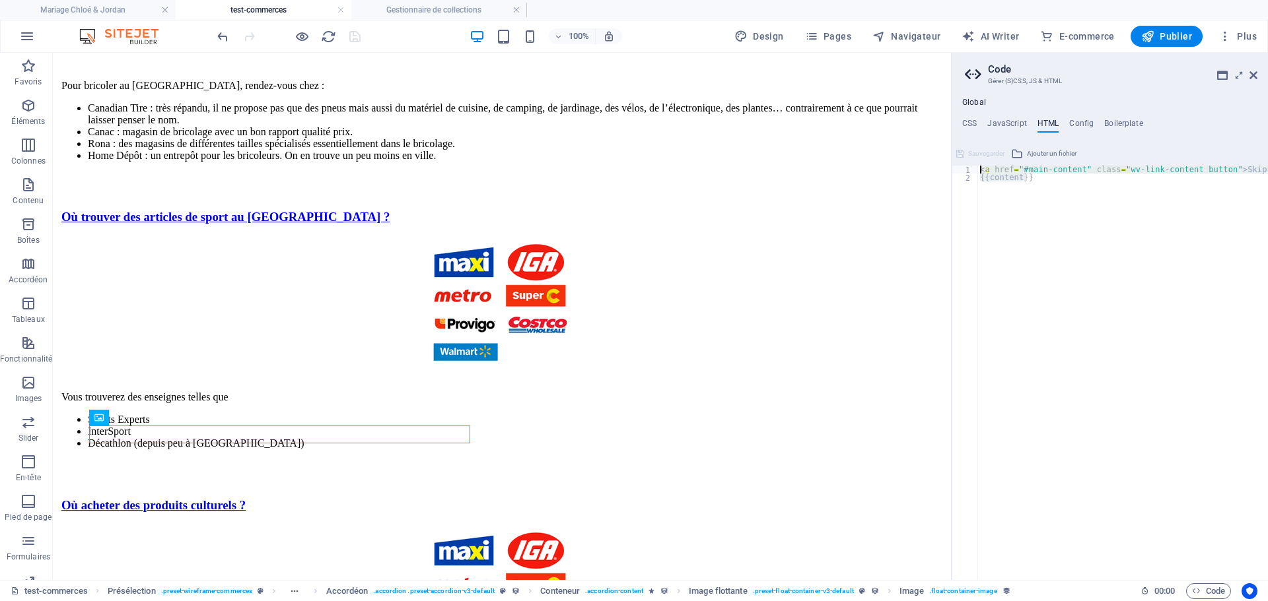
type textarea "<a href="#main-content" class="wv-link-content button">Skip to main content</a>…"
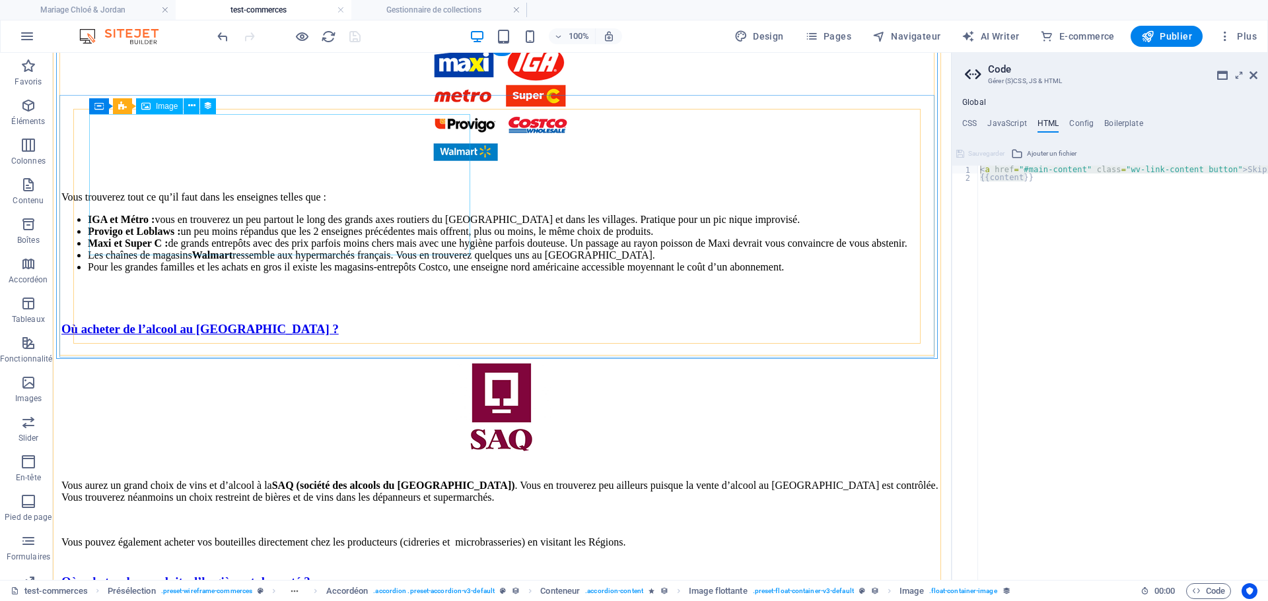
scroll to position [0, 0]
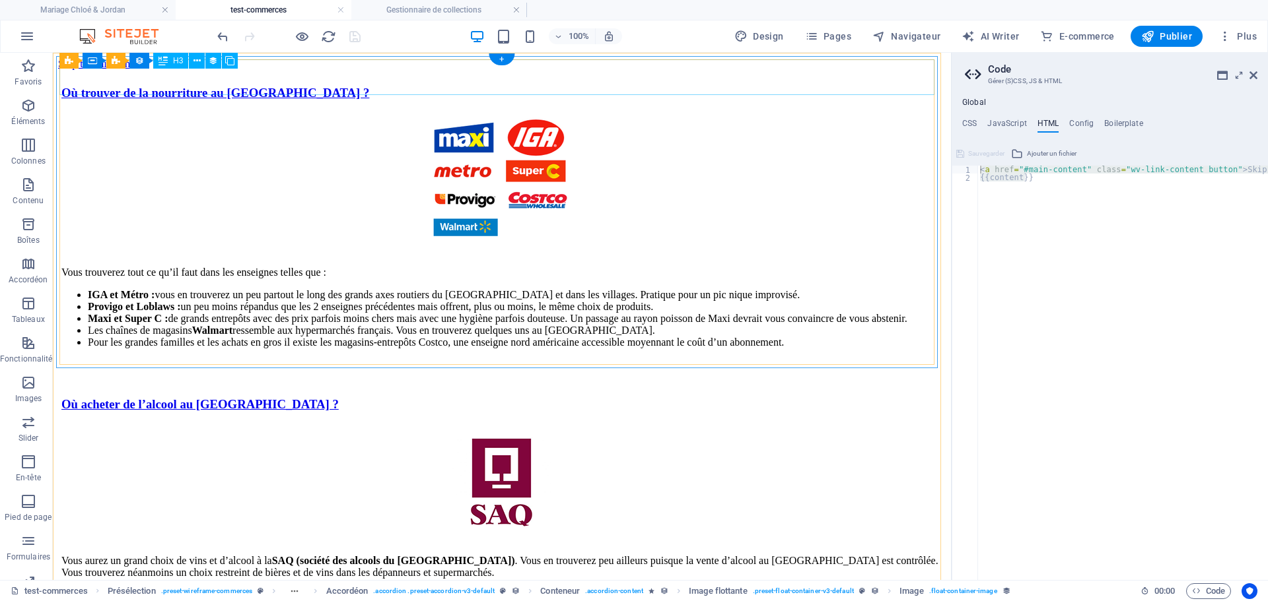
click at [121, 86] on div "Où trouver de la nourriture au [GEOGRAPHIC_DATA] ?" at bounding box center [501, 93] width 881 height 15
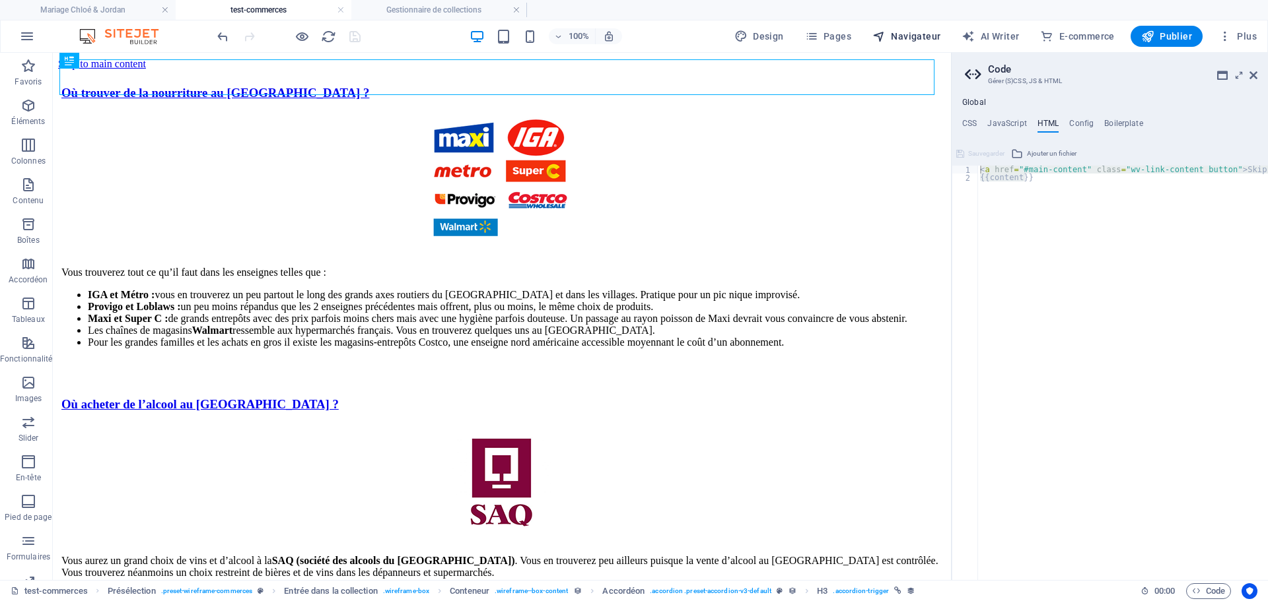
click at [898, 34] on span "Navigateur" at bounding box center [906, 36] width 68 height 13
select select "18071809-fr"
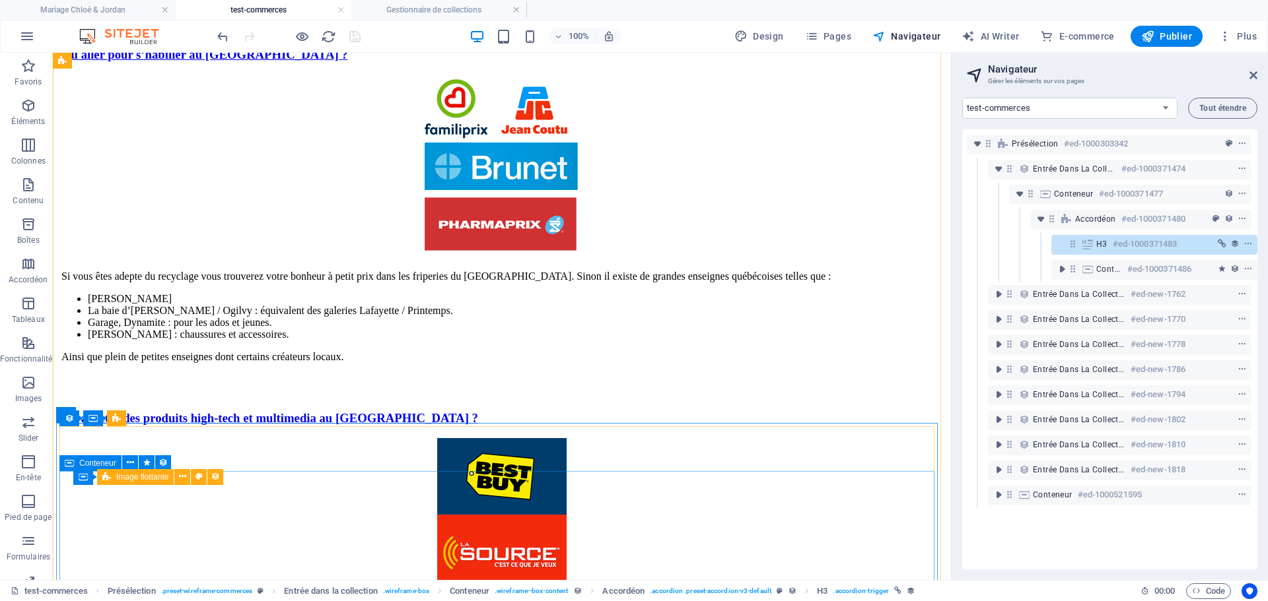
scroll to position [1122, 0]
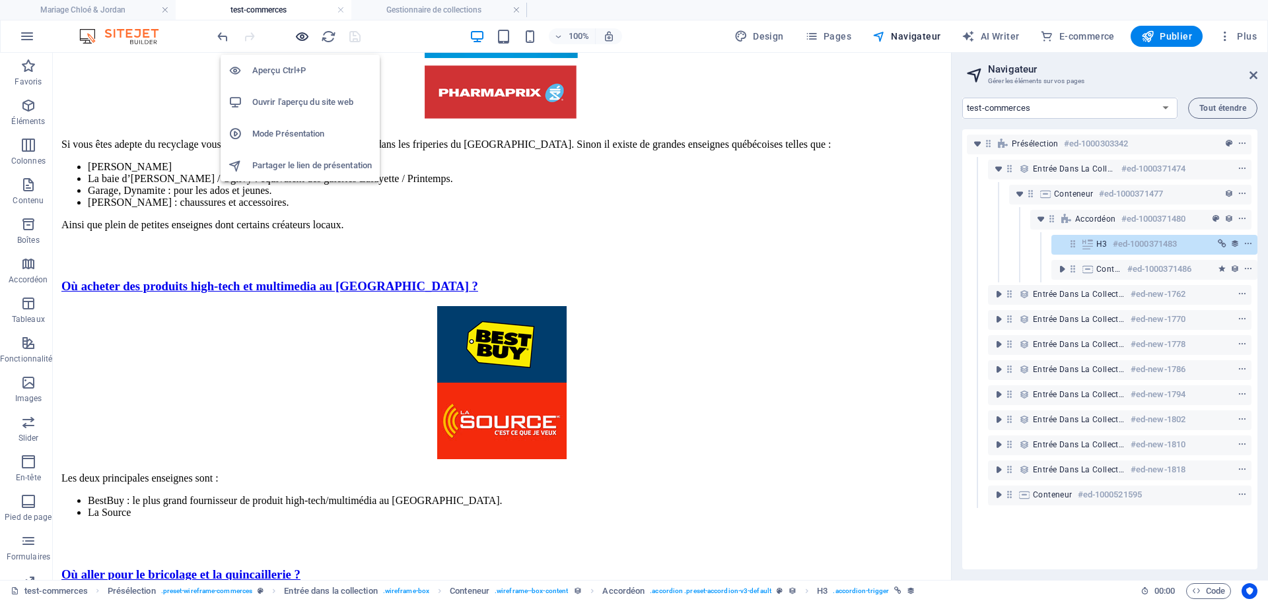
click at [299, 36] on icon "button" at bounding box center [301, 36] width 15 height 15
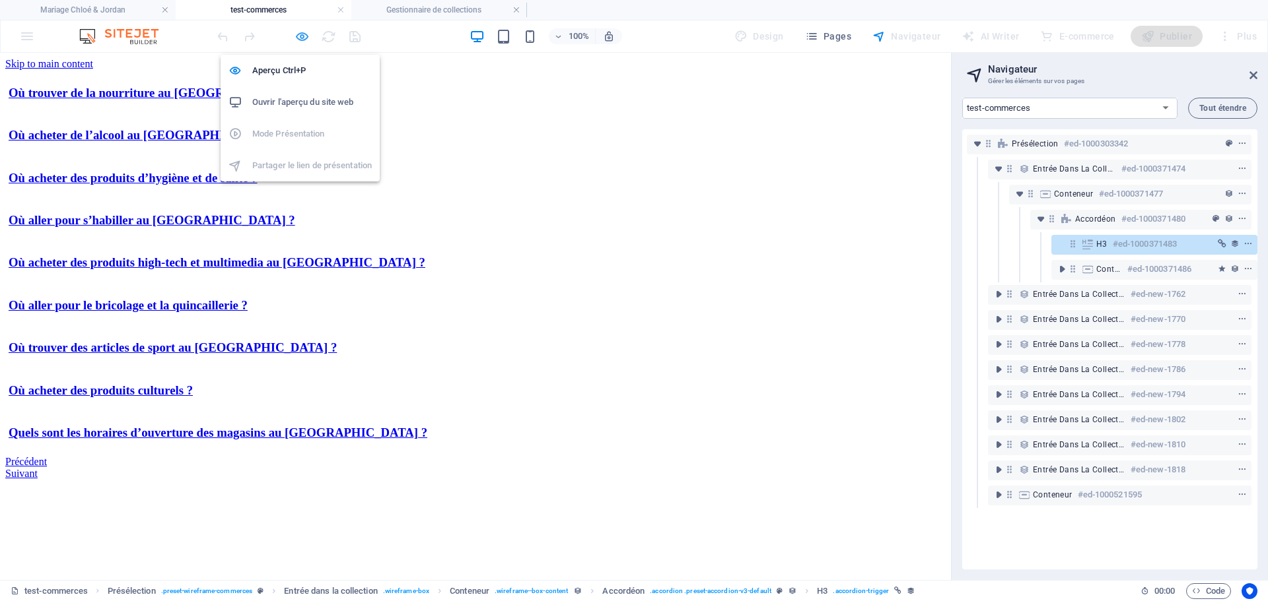
scroll to position [0, 0]
click at [190, 440] on link "Quels sont les horaires d’ouverture des magasins au [GEOGRAPHIC_DATA] ?" at bounding box center [218, 433] width 419 height 14
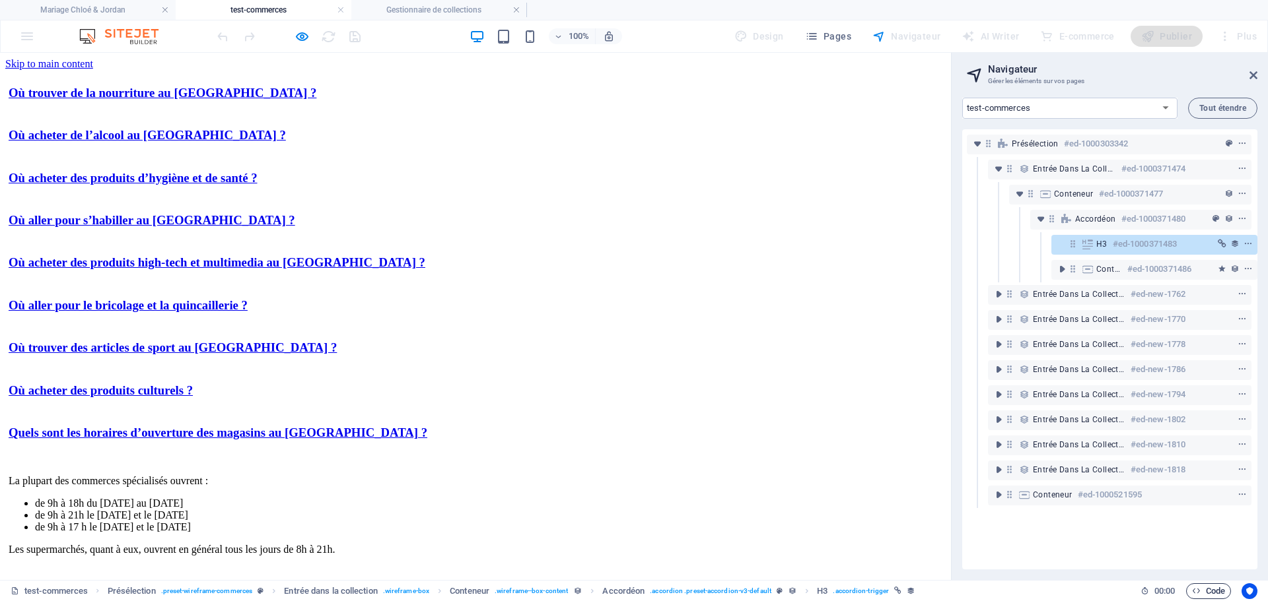
click at [1210, 593] on span "Code" at bounding box center [1208, 592] width 33 height 16
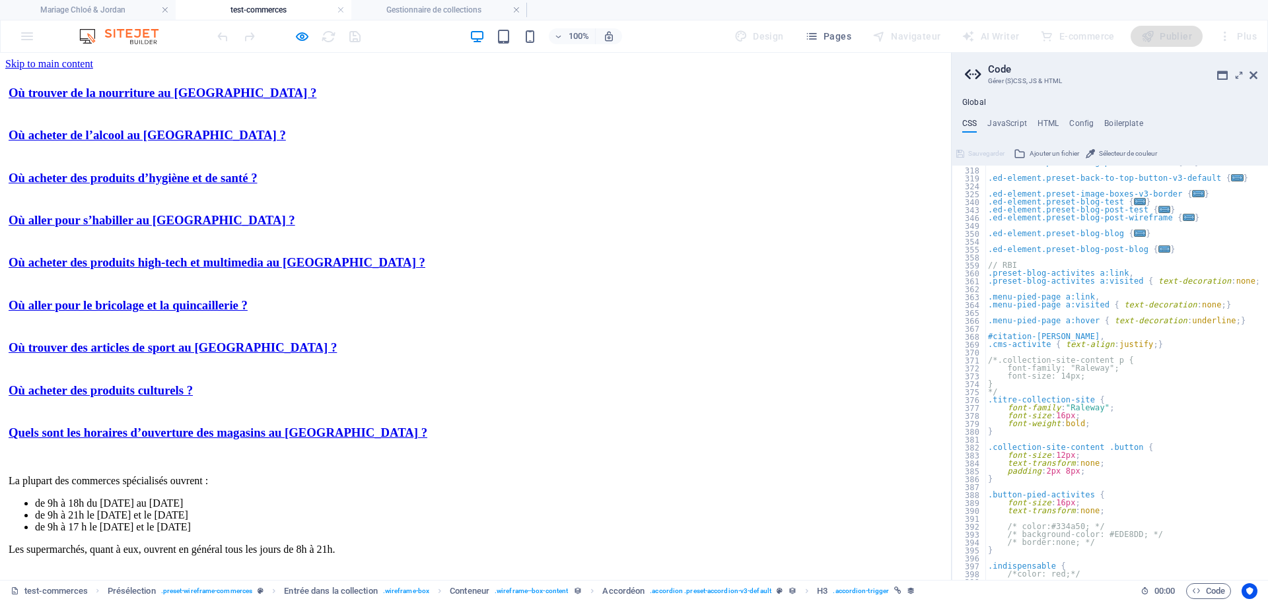
scroll to position [213, 0]
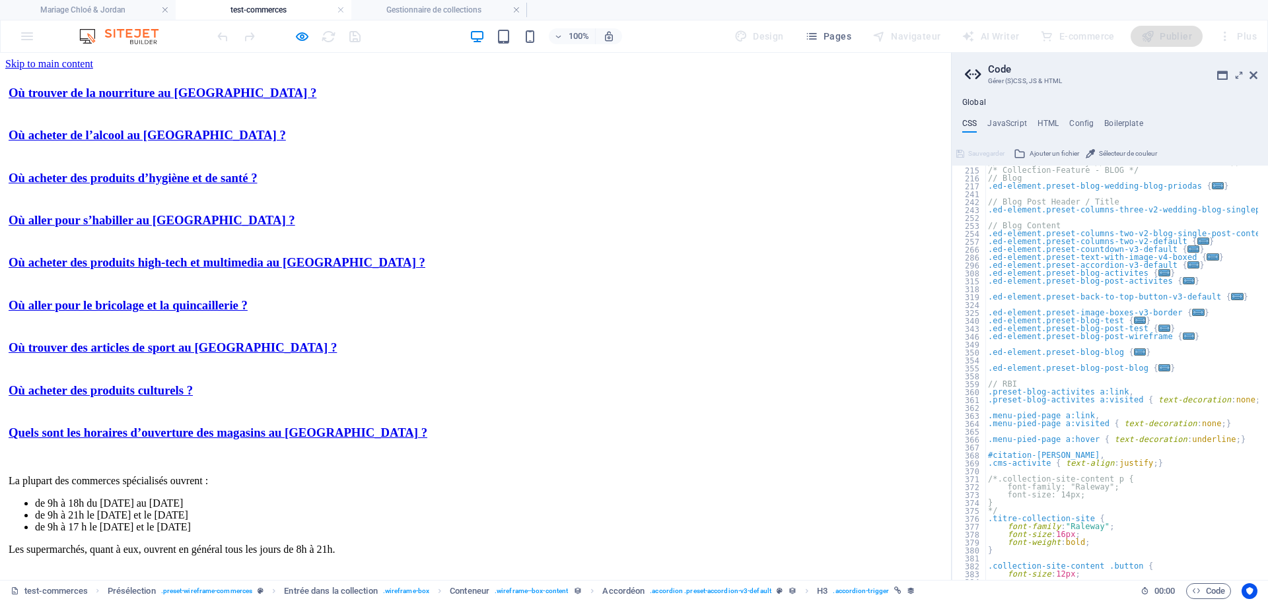
click at [1015, 382] on div "// Wedding Stationery // Bridal & Groom's fashion // Wedding Floristic // Weddi…" at bounding box center [1222, 368] width 475 height 421
type textarea "// RBI -----------------------"
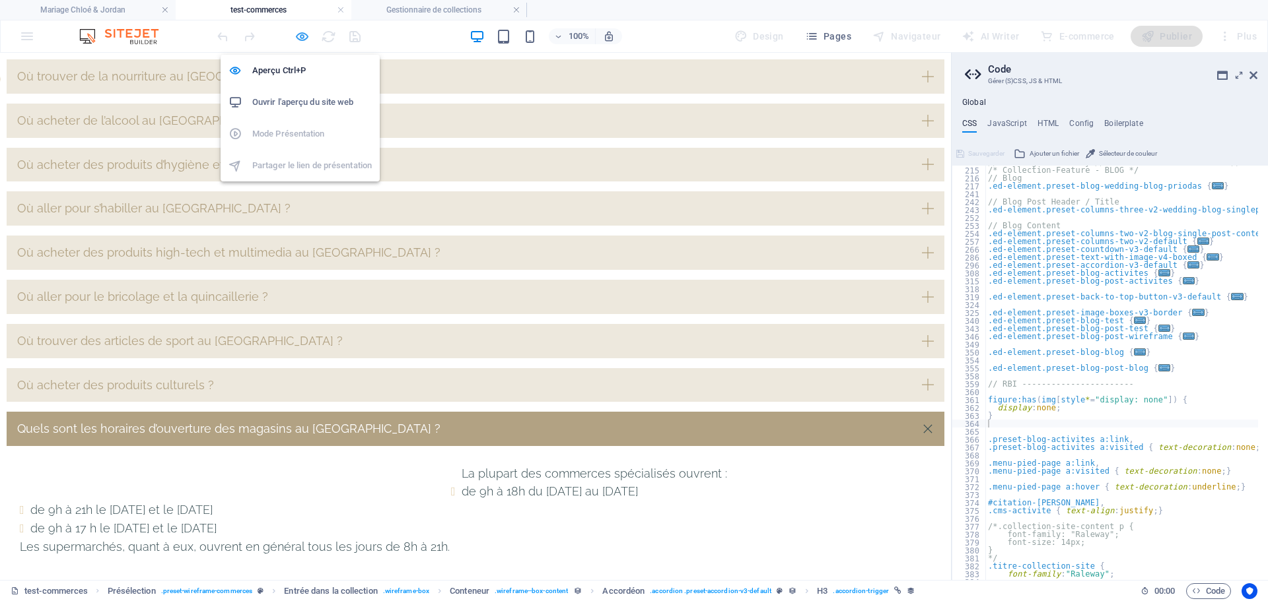
click at [298, 37] on icon "button" at bounding box center [301, 36] width 15 height 15
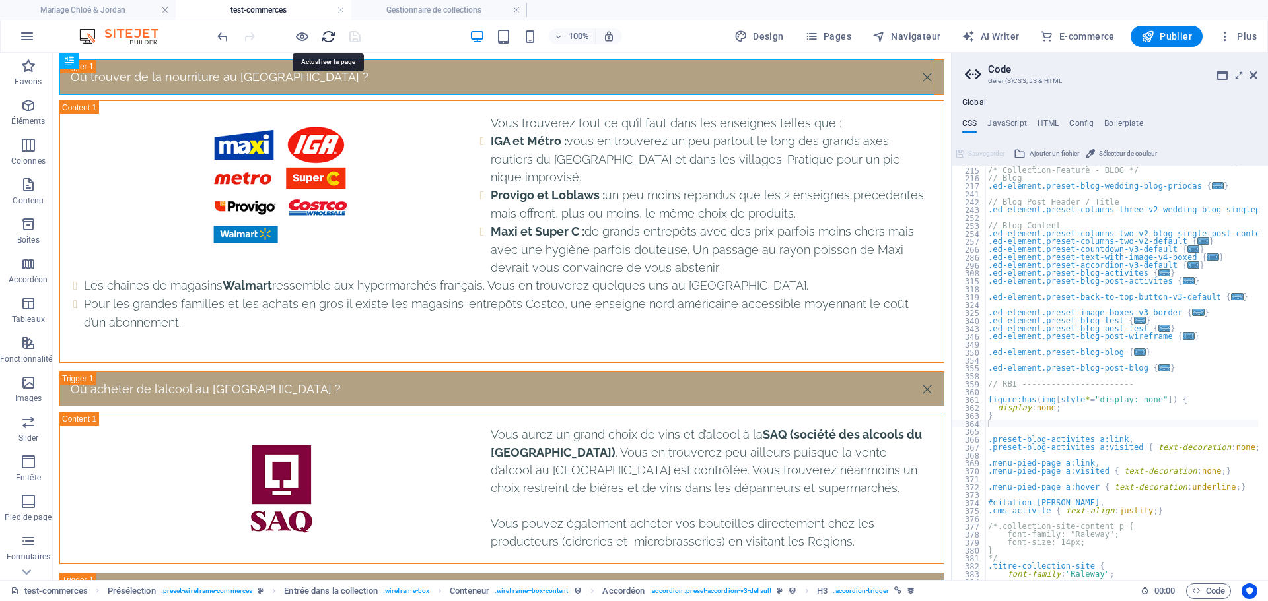
click at [328, 35] on icon "reload" at bounding box center [328, 36] width 15 height 15
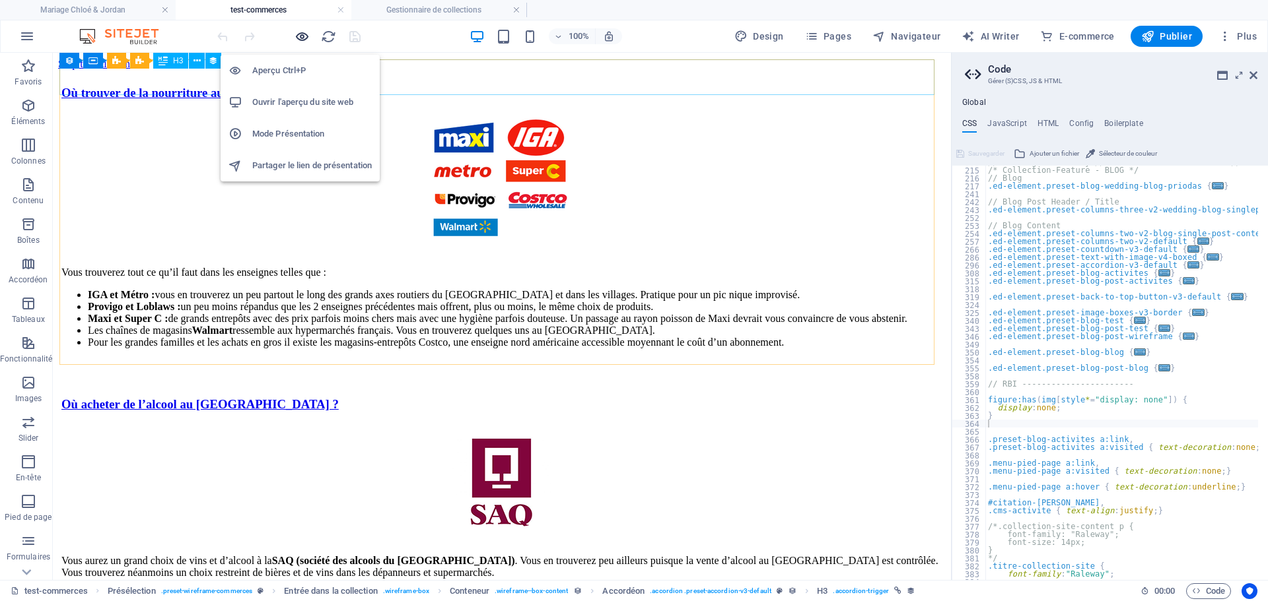
click at [301, 38] on icon "button" at bounding box center [301, 36] width 15 height 15
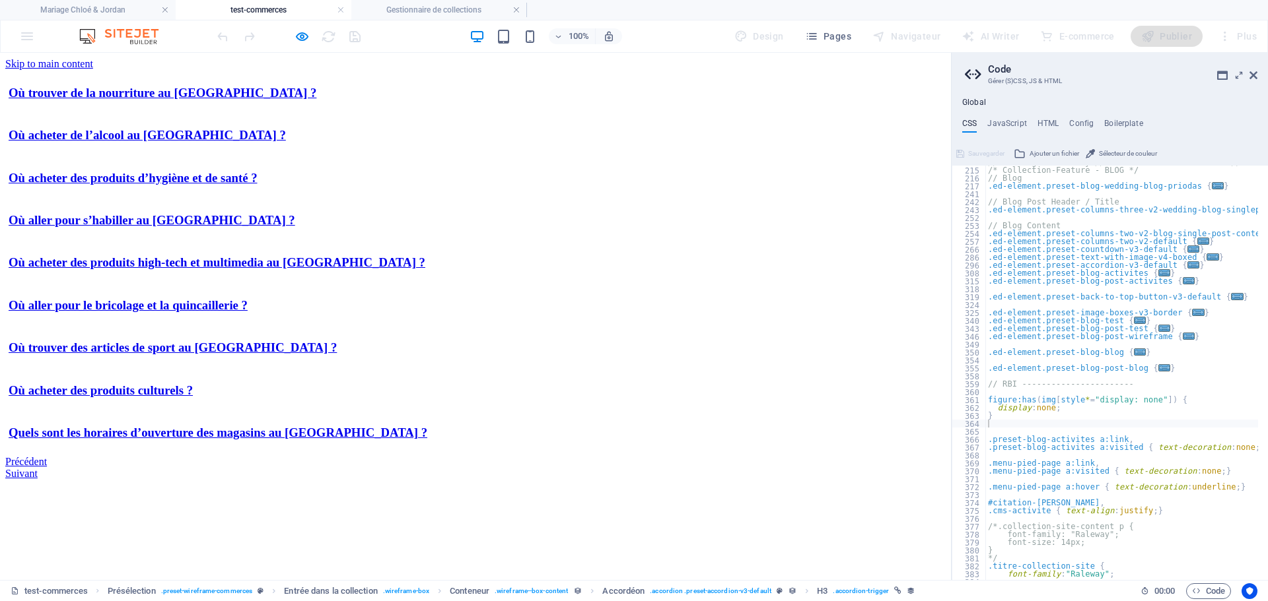
click at [355, 440] on link "Quels sont les horaires d’ouverture des magasins au [GEOGRAPHIC_DATA] ?" at bounding box center [218, 433] width 419 height 14
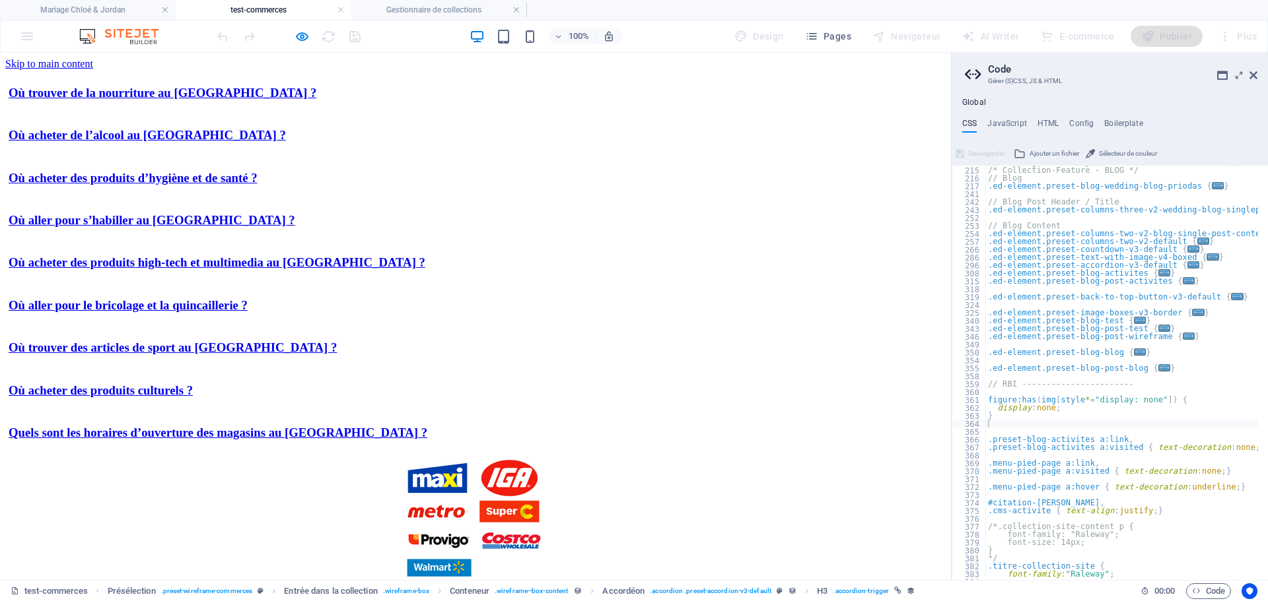
scroll to position [85, 0]
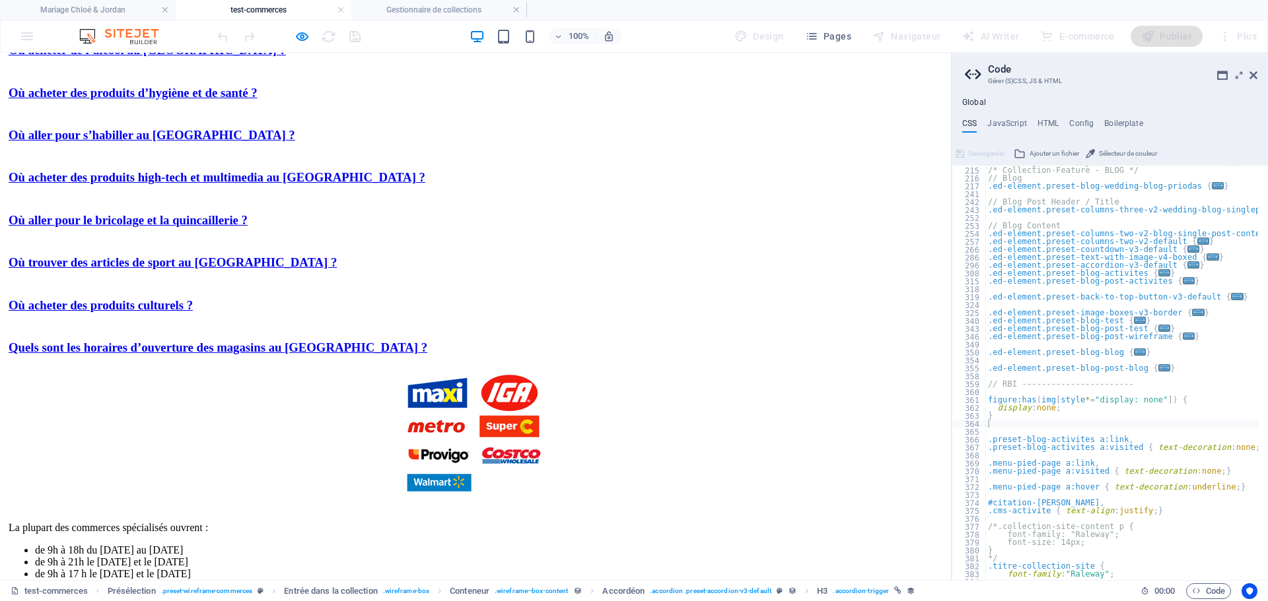
click at [193, 312] on link "Où acheter des produits culturels ?" at bounding box center [101, 305] width 184 height 14
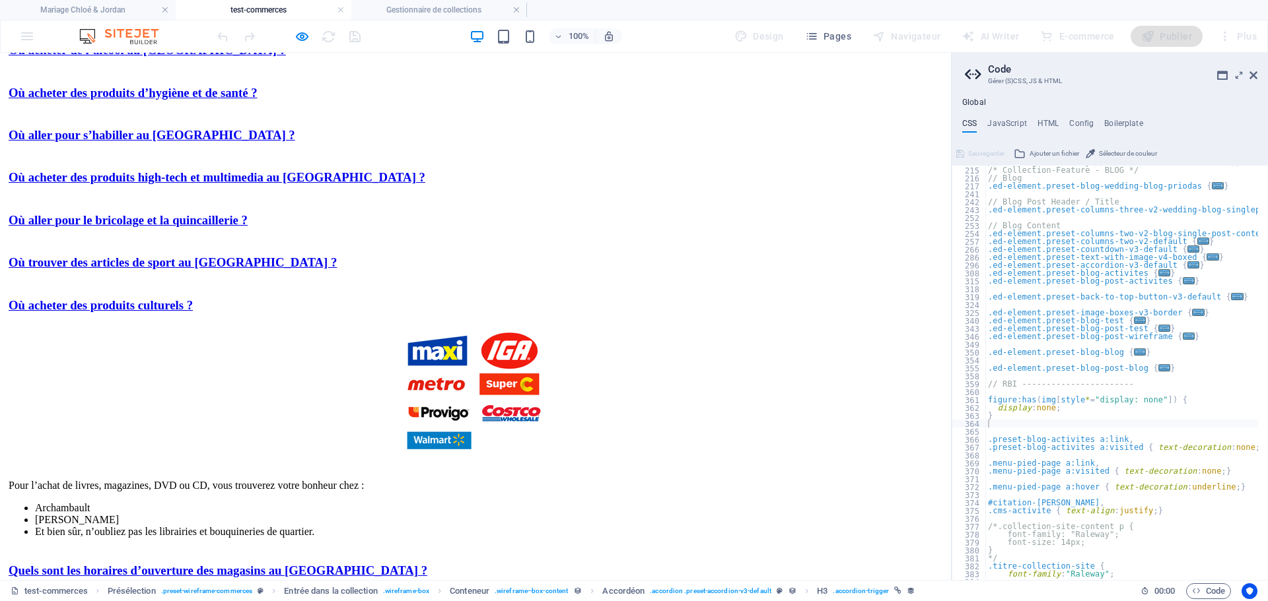
click at [193, 312] on link "Où acheter des produits culturels ?" at bounding box center [101, 305] width 184 height 14
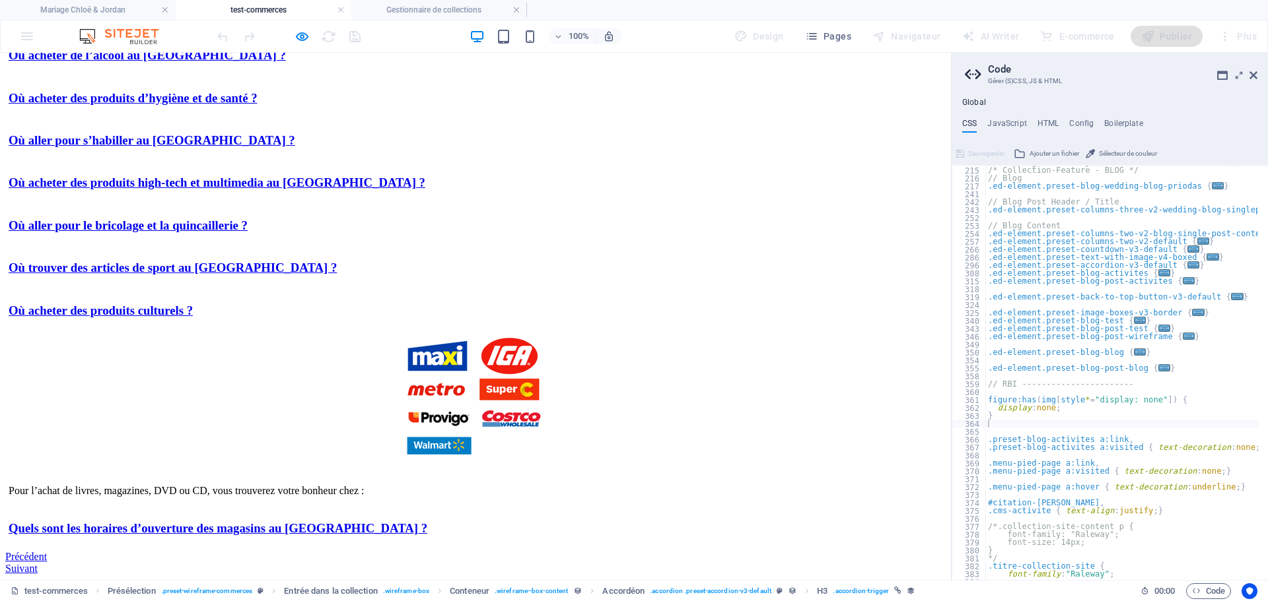
scroll to position [0, 0]
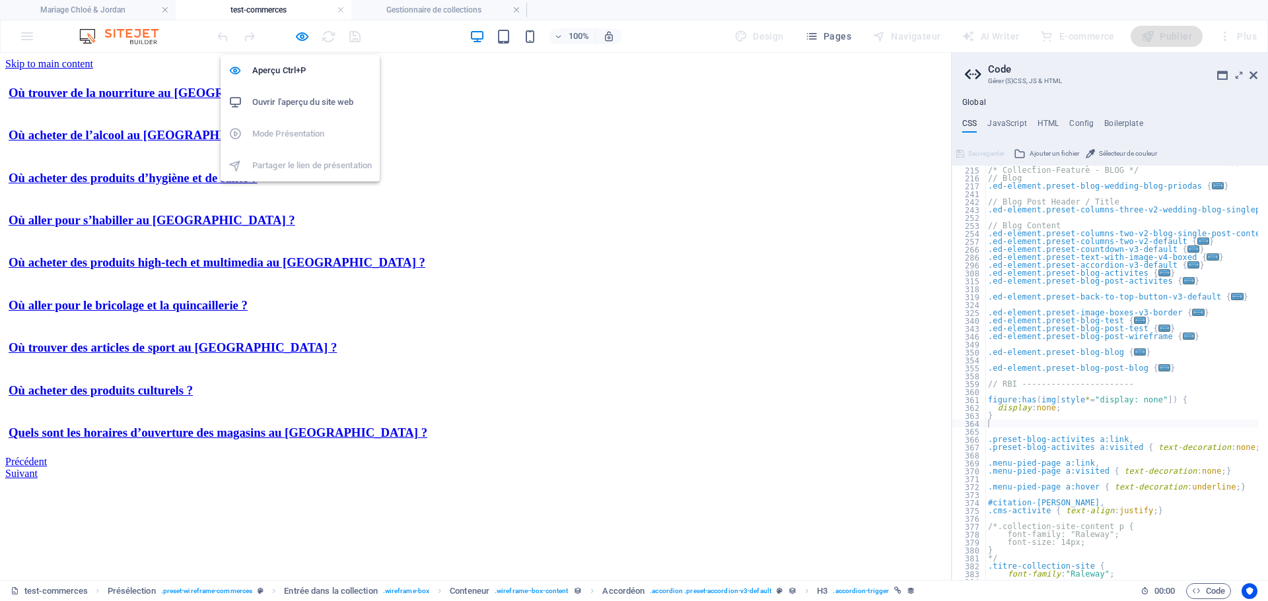
click at [299, 102] on h6 "Ouvrir l'aperçu du site web" at bounding box center [311, 102] width 119 height 16
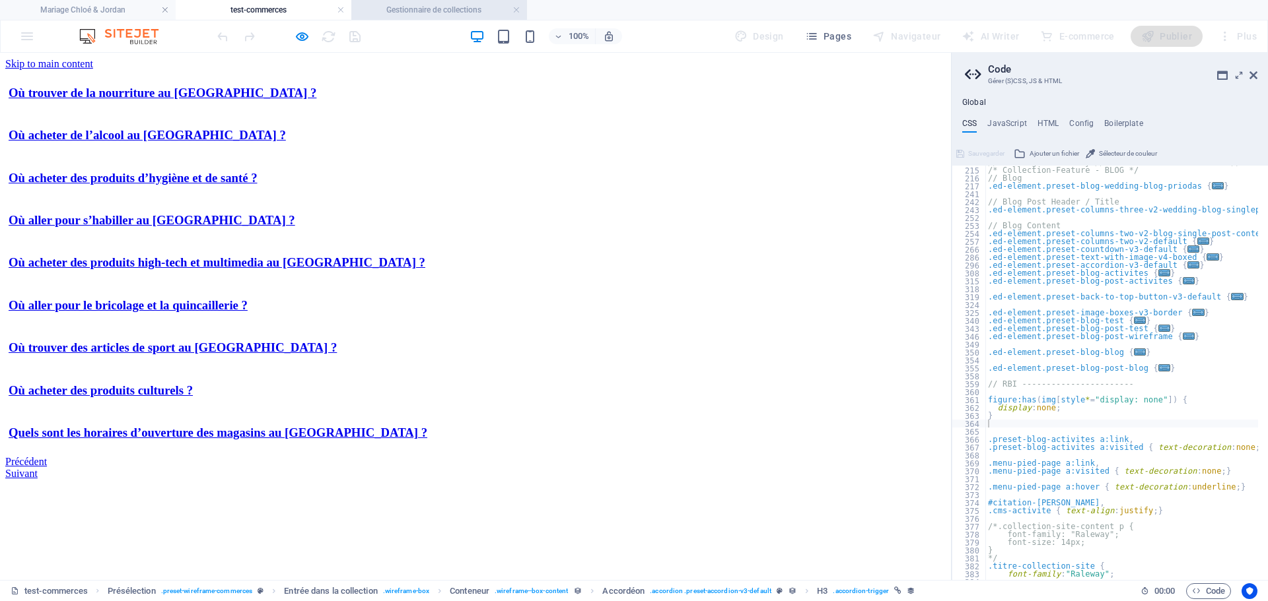
click at [435, 16] on h4 "Gestionnaire de collections" at bounding box center [439, 10] width 176 height 15
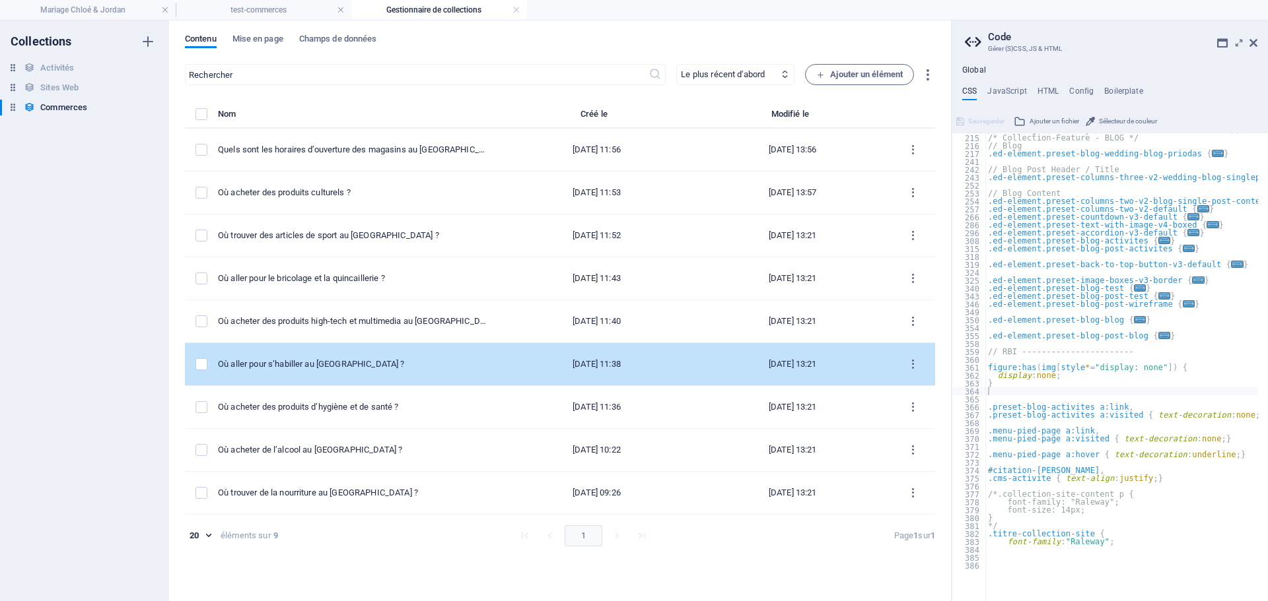
click at [336, 367] on div "Où aller pour s’habiller au [GEOGRAPHIC_DATA] ?" at bounding box center [353, 364] width 270 height 12
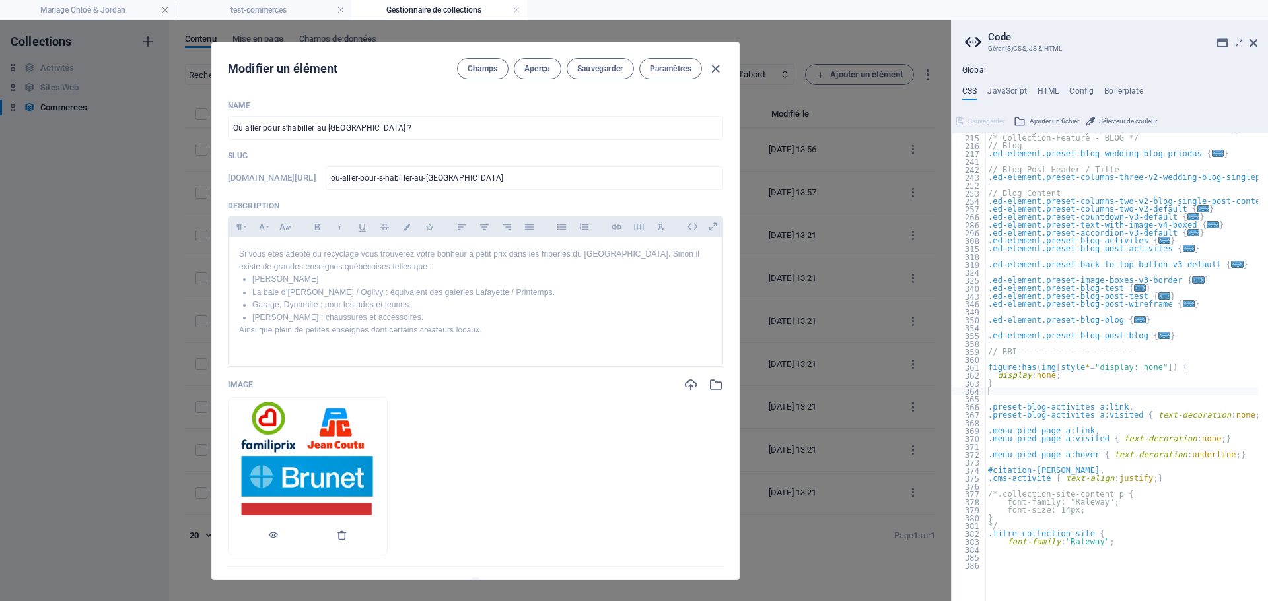
click at [359, 442] on img at bounding box center [307, 476] width 153 height 157
click at [347, 535] on icon "button" at bounding box center [342, 535] width 11 height 11
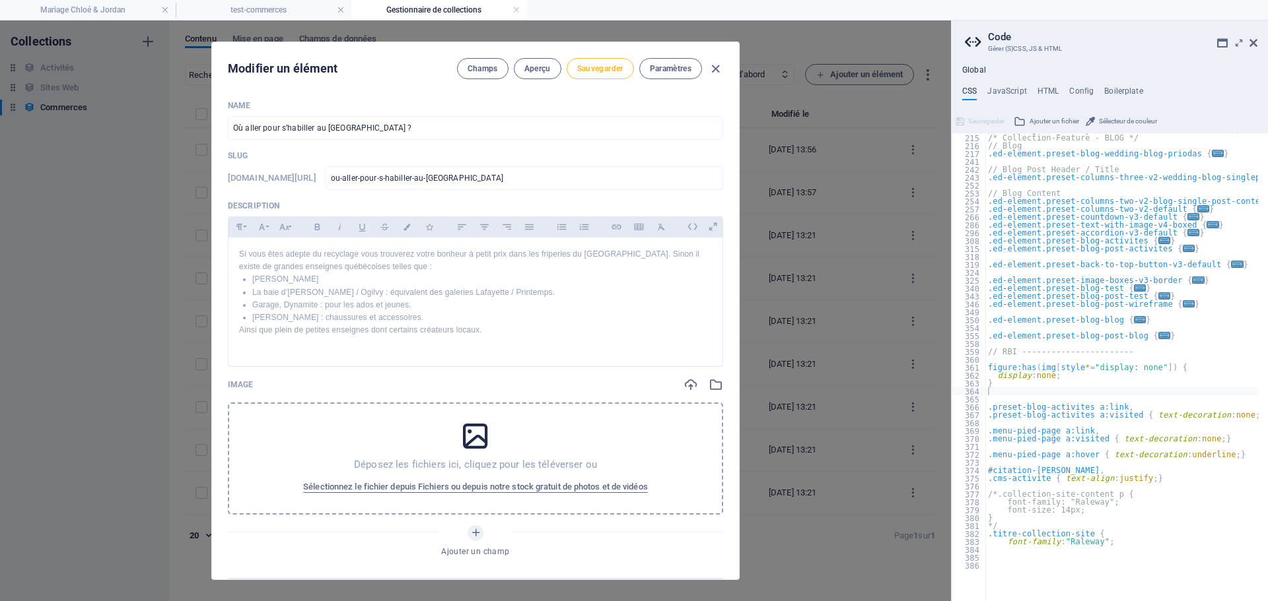
click at [600, 69] on span "Sauvegarder" at bounding box center [600, 68] width 46 height 11
click at [711, 69] on icon "button" at bounding box center [715, 68] width 15 height 15
type input "ou-aller-pour-s-habiller-au-[GEOGRAPHIC_DATA]"
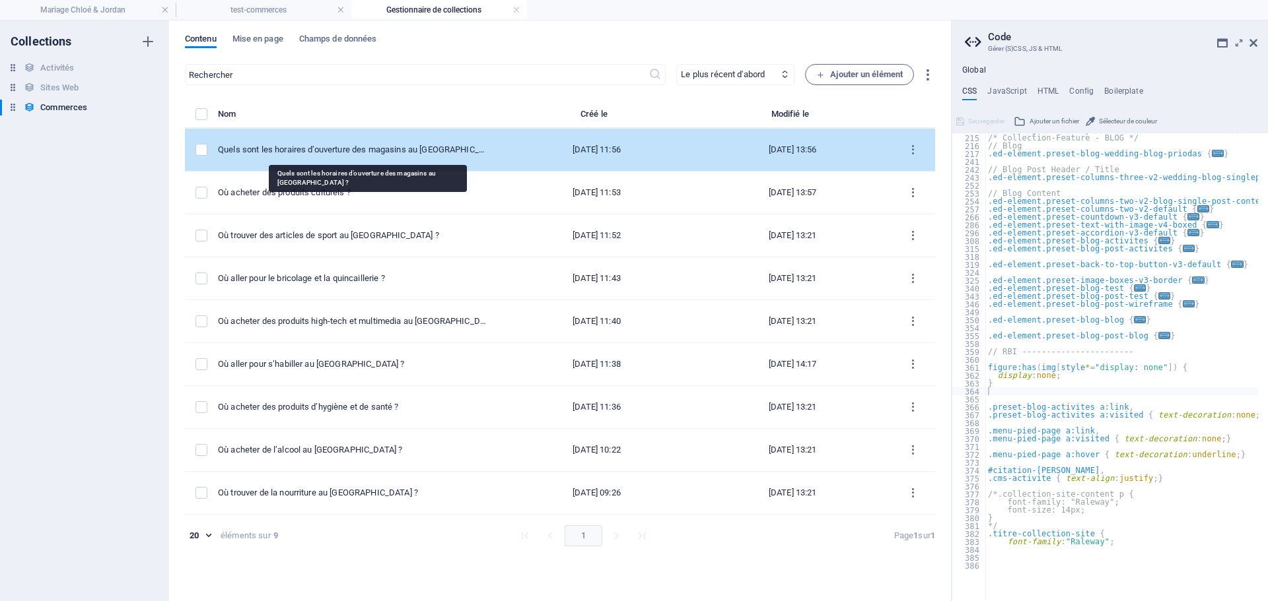
click at [368, 147] on div "Quels sont les horaires d’ouverture des magasins au [GEOGRAPHIC_DATA] ?" at bounding box center [353, 150] width 270 height 12
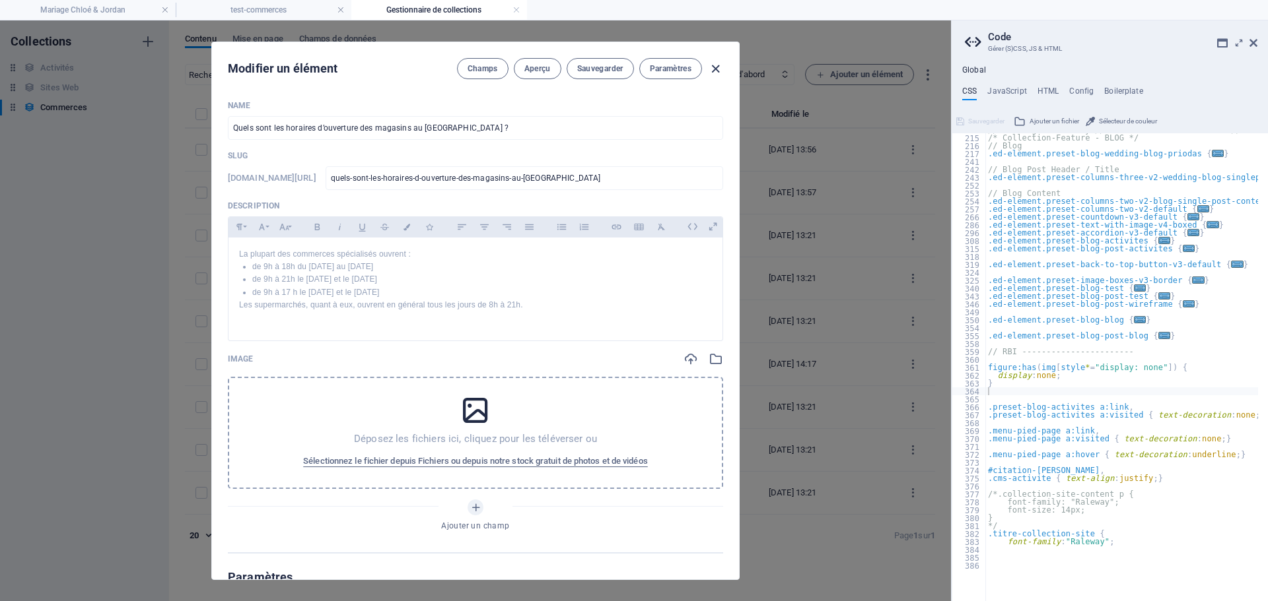
click at [712, 67] on icon "button" at bounding box center [715, 68] width 15 height 15
type input "quels-sont-les-horaires-d-ouverture-des-magasins-au-[GEOGRAPHIC_DATA]"
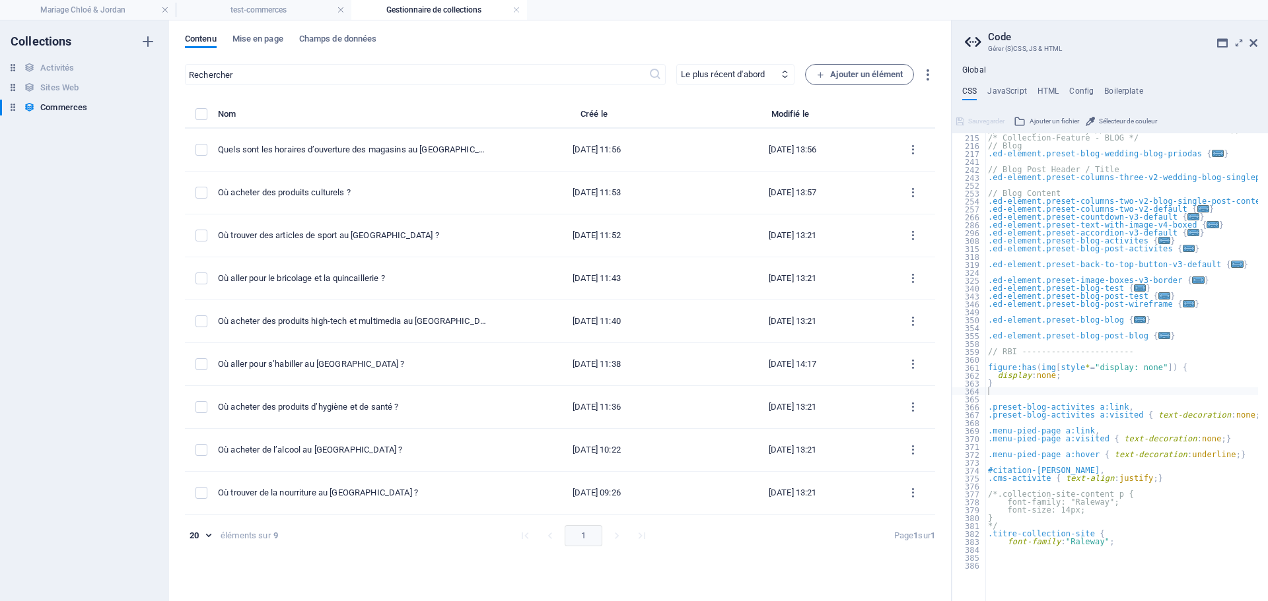
type textarea "}"
click at [1005, 382] on div "// Wedding Stationery // Bridal & Groom's fashion // Wedding Floristic // Weddi…" at bounding box center [1222, 336] width 475 height 421
click at [1255, 41] on icon at bounding box center [1253, 43] width 8 height 11
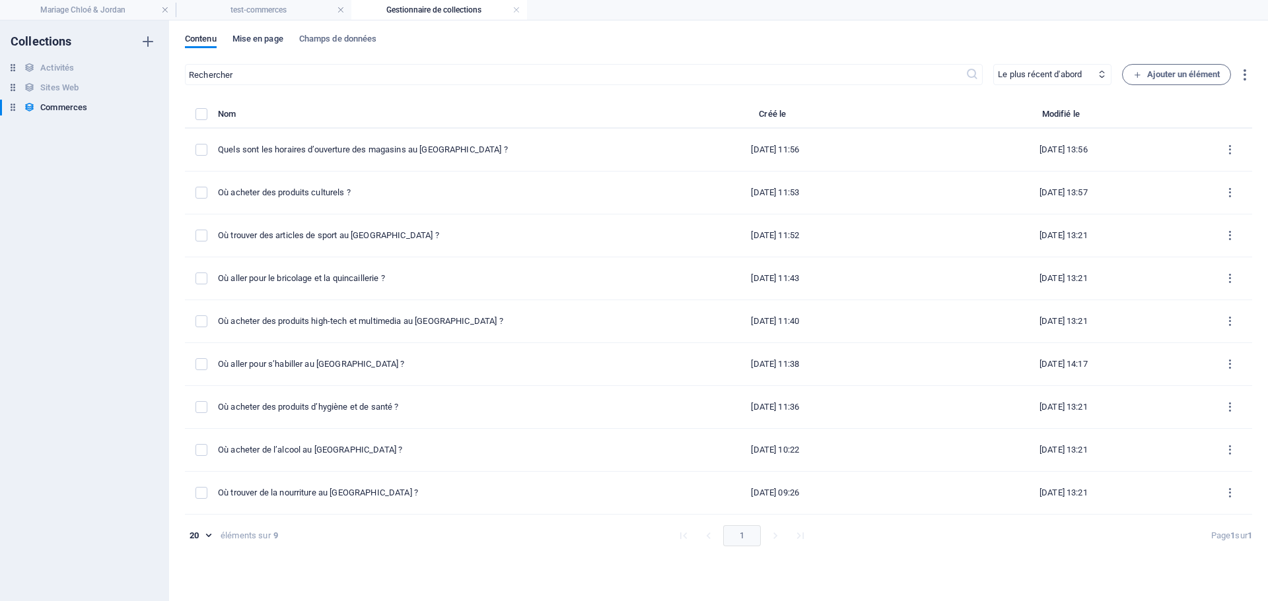
click at [258, 43] on span "Mise en page" at bounding box center [257, 40] width 51 height 18
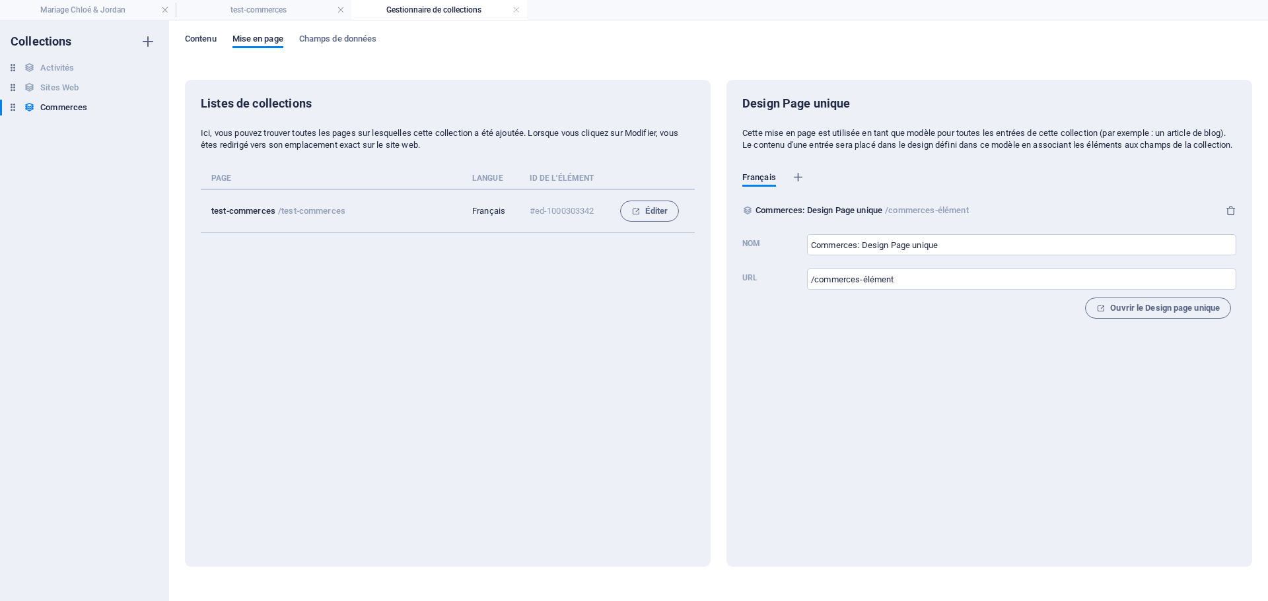
click at [193, 39] on span "Contenu" at bounding box center [201, 40] width 32 height 18
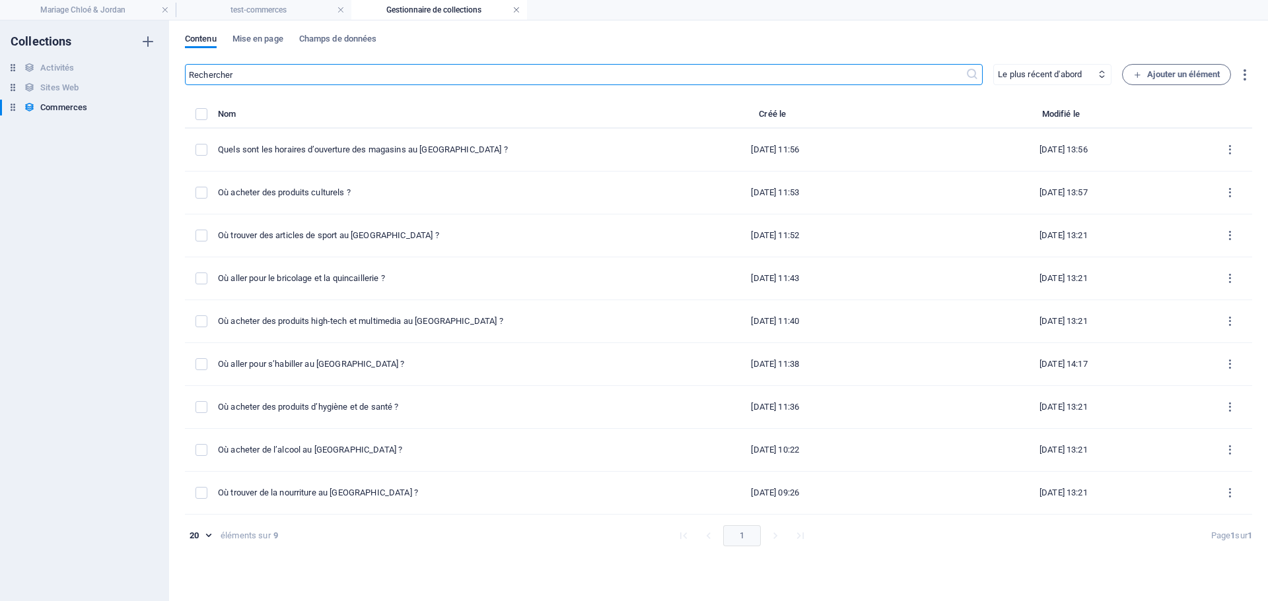
click at [516, 9] on link at bounding box center [516, 10] width 8 height 13
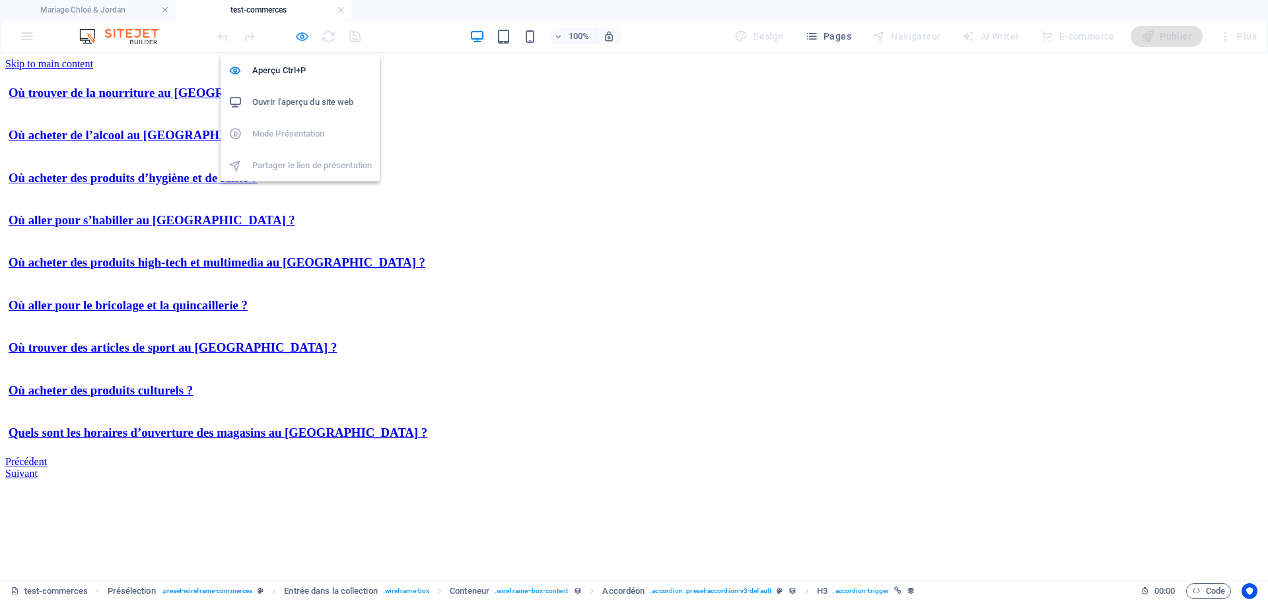
click at [301, 38] on icon "button" at bounding box center [301, 36] width 15 height 15
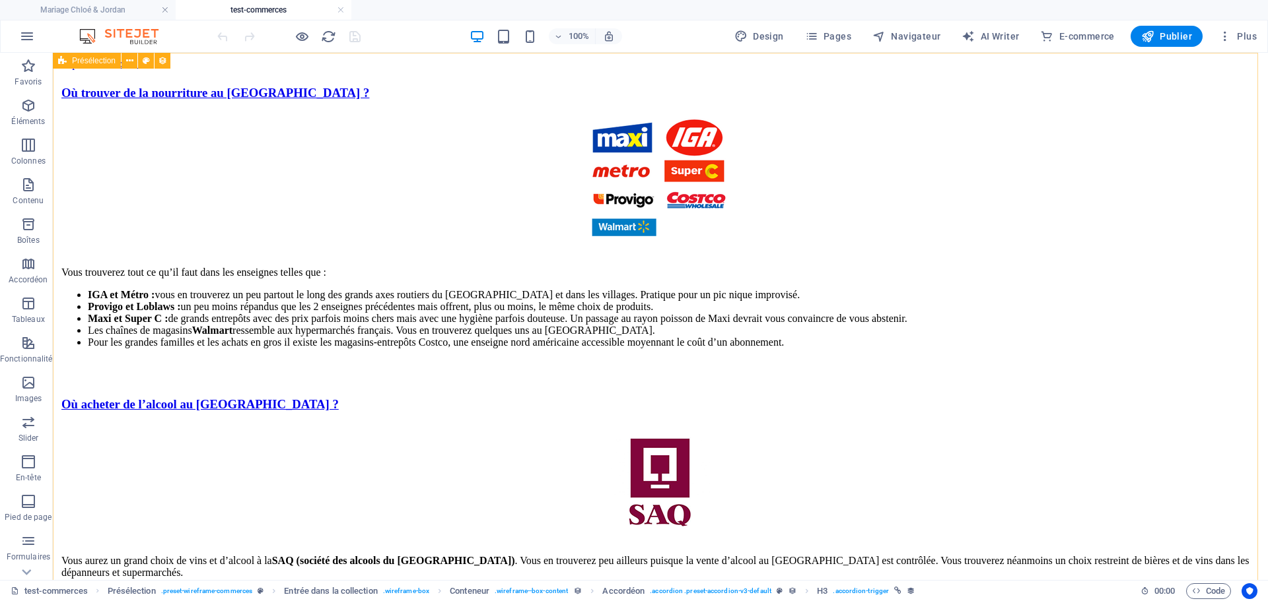
click at [87, 57] on span "Présélection" at bounding box center [94, 61] width 44 height 8
select select "68dd2c17b8616840770d326a"
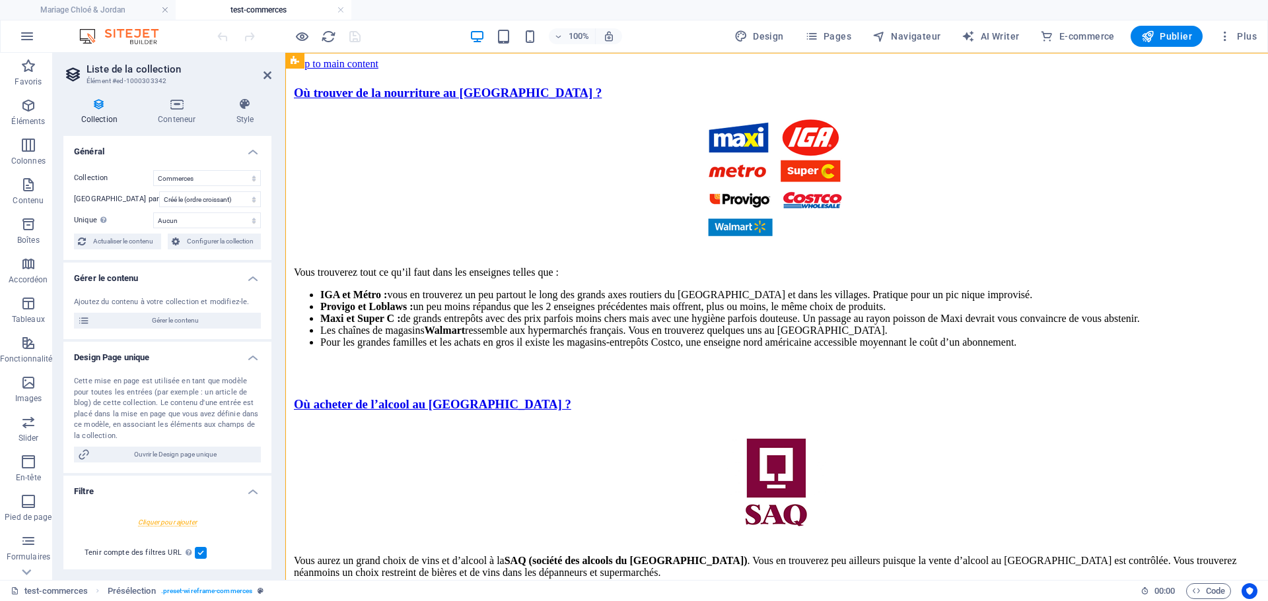
select select "rem"
select select "preset-wireframe-commerces"
click at [244, 108] on icon at bounding box center [245, 104] width 53 height 13
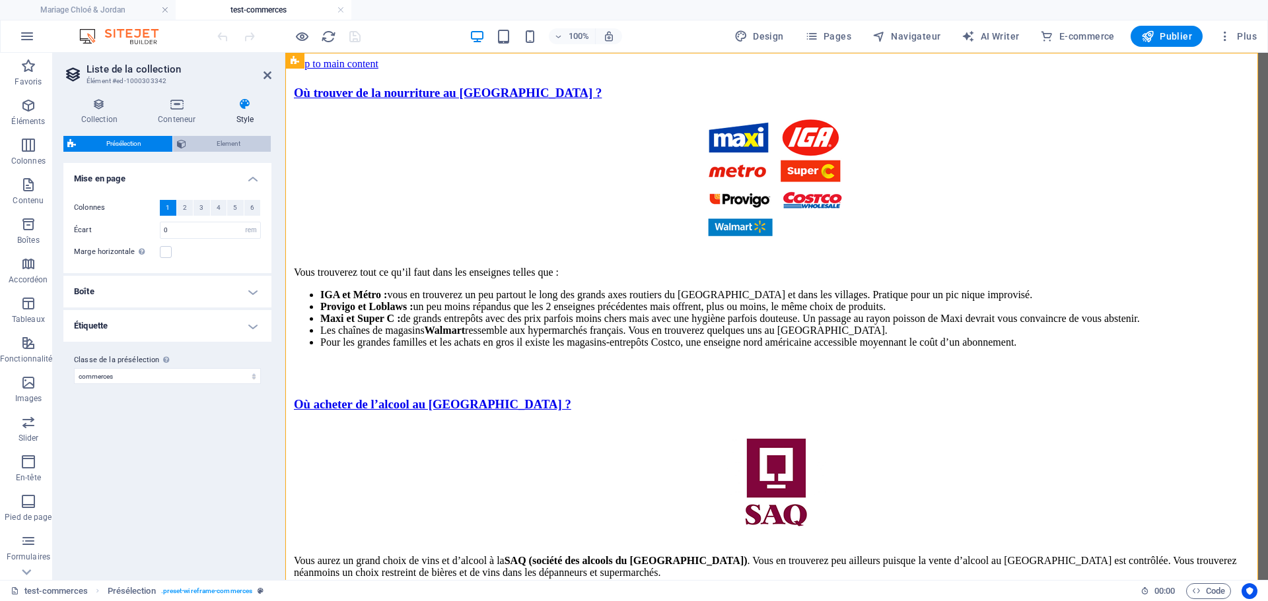
click at [201, 144] on span "Element" at bounding box center [228, 144] width 77 height 16
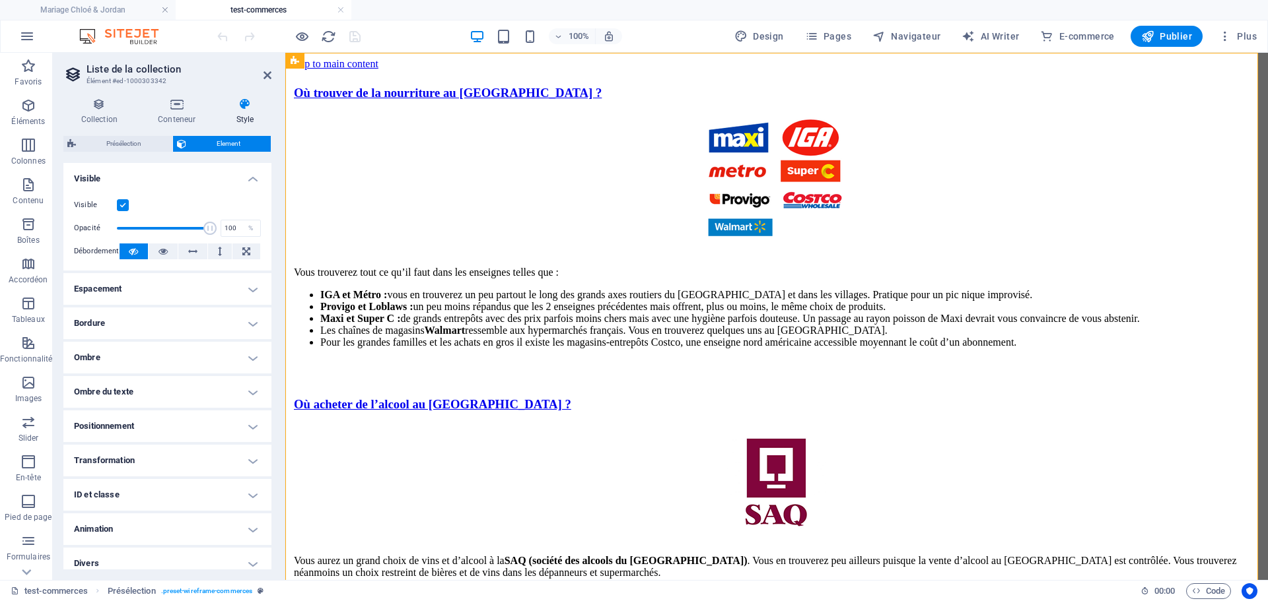
click at [160, 286] on h4 "Espacement" at bounding box center [167, 289] width 208 height 32
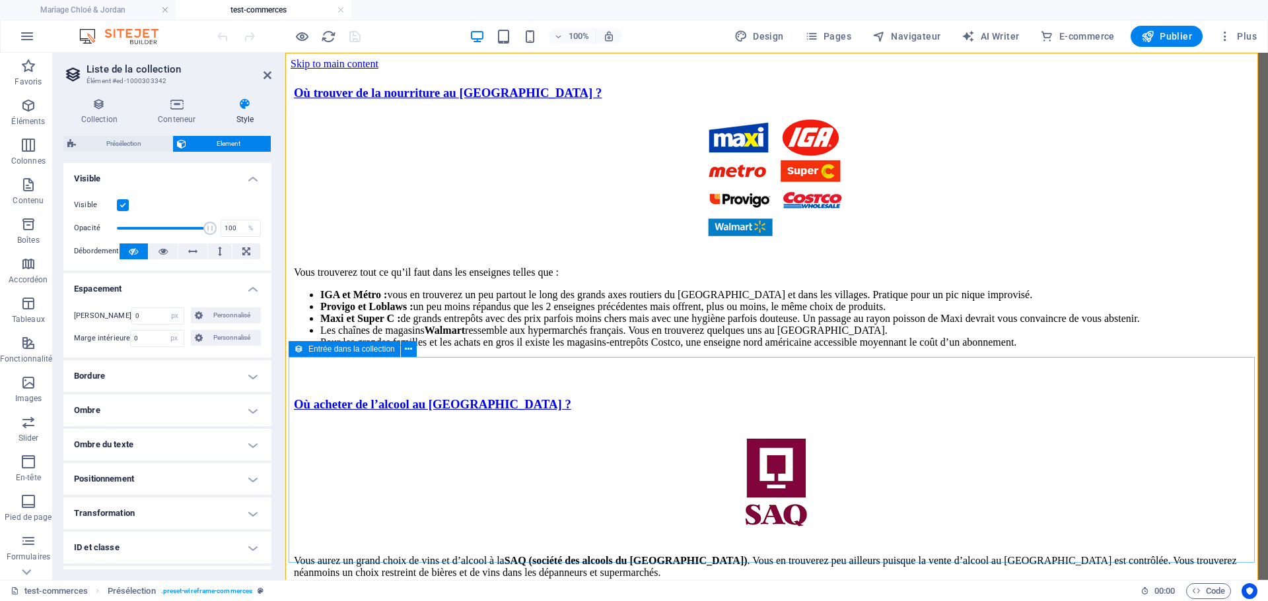
click at [304, 349] on div "Entrée dans la collection" at bounding box center [345, 349] width 112 height 16
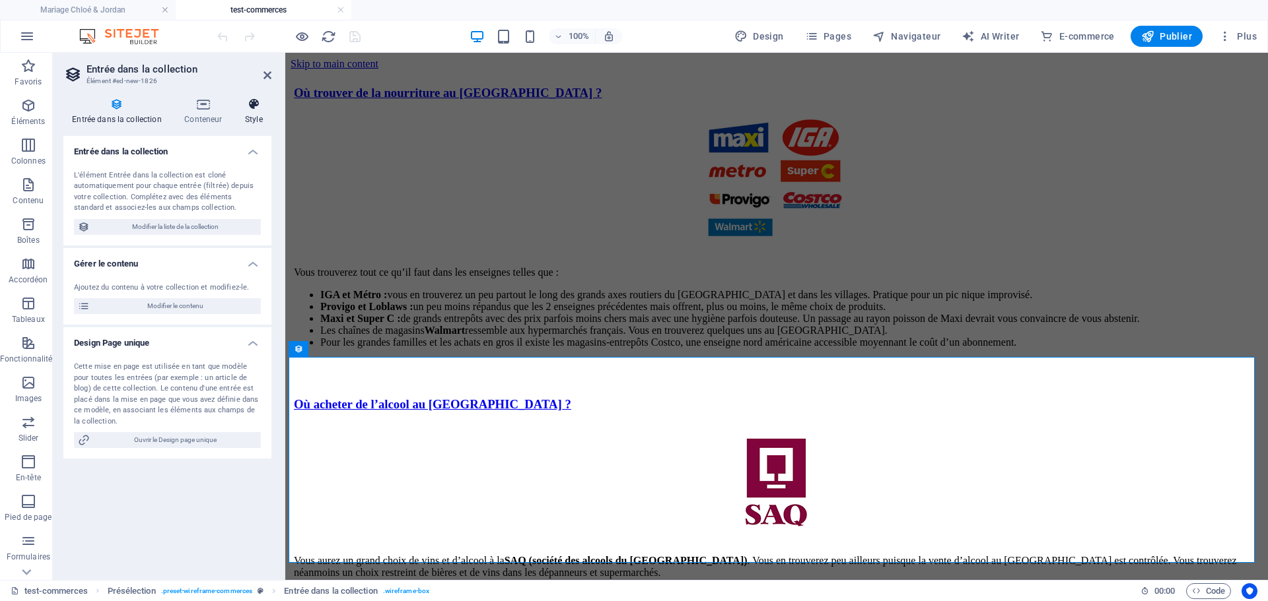
click at [258, 109] on icon at bounding box center [253, 104] width 35 height 13
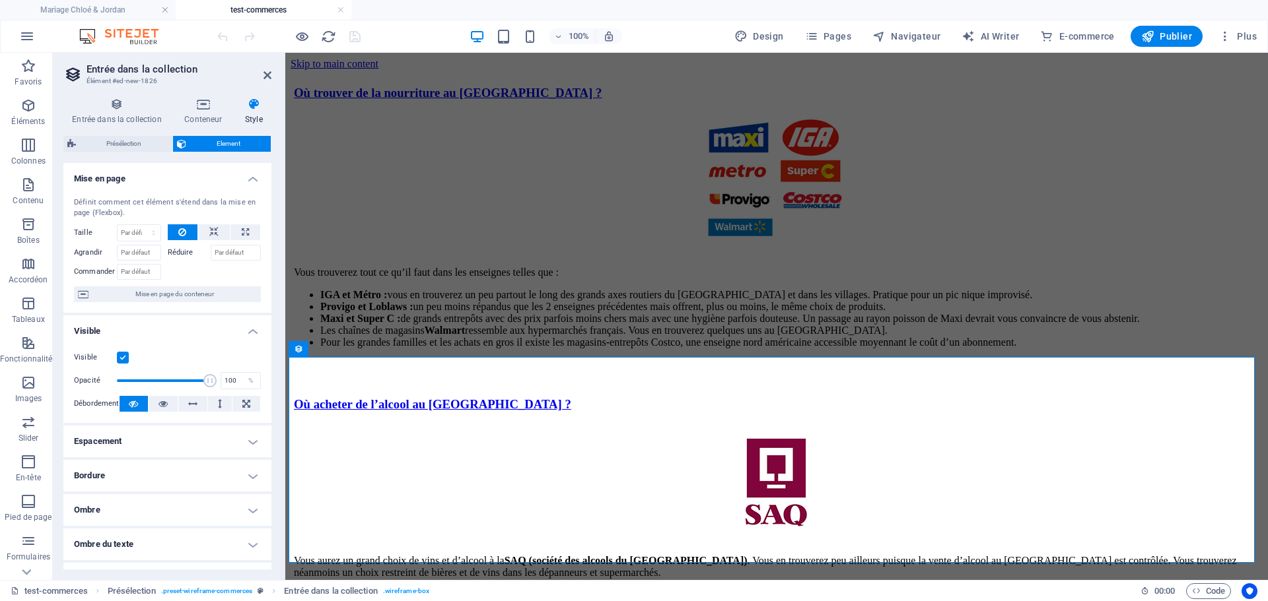
click at [152, 437] on h4 "Espacement" at bounding box center [167, 442] width 208 height 32
click at [133, 467] on input "5" at bounding box center [158, 469] width 52 height 16
drag, startPoint x: 143, startPoint y: 470, endPoint x: 120, endPoint y: 469, distance: 23.1
click at [120, 469] on div "Marge 5 Par défaut auto px % rem vw vh Personnalisé Personnalisé" at bounding box center [167, 468] width 187 height 17
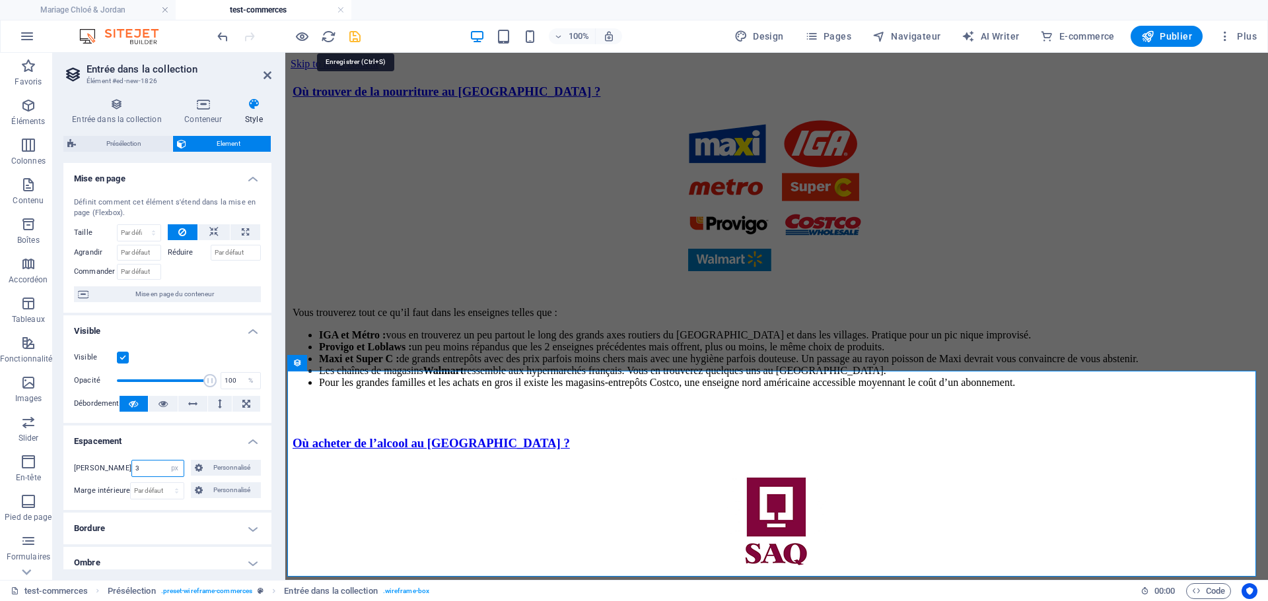
type input "3"
click at [355, 37] on icon "save" at bounding box center [354, 36] width 15 height 15
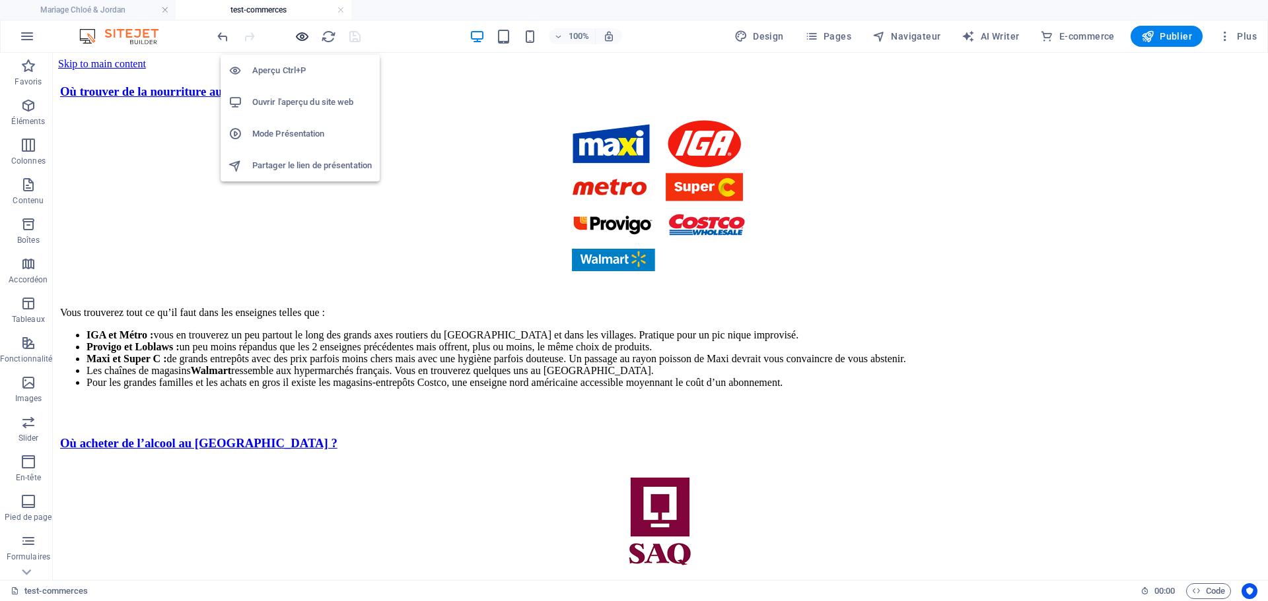
click at [304, 35] on icon "button" at bounding box center [301, 36] width 15 height 15
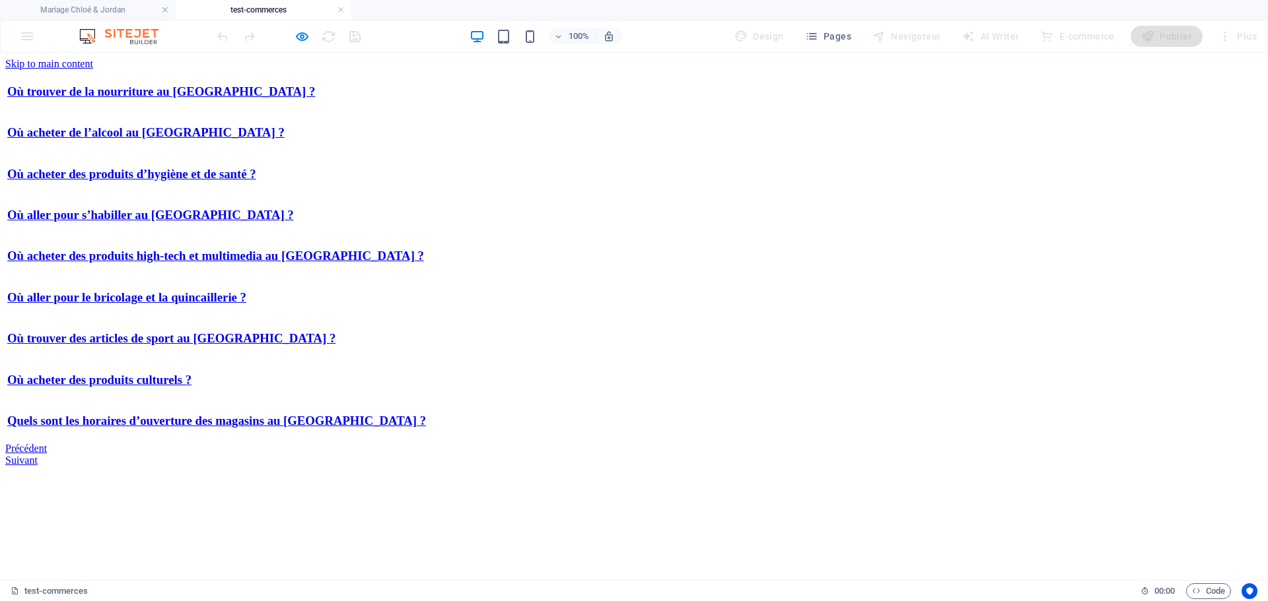
click at [191, 382] on link "Où acheter des produits culturels ?" at bounding box center [99, 380] width 184 height 14
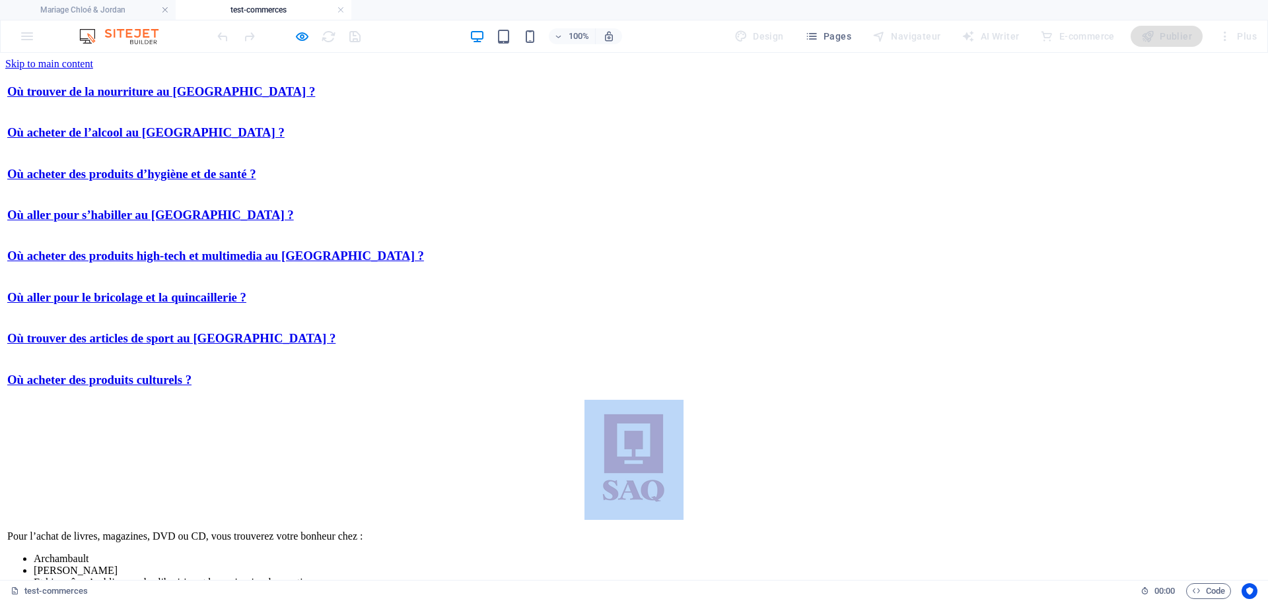
drag, startPoint x: 613, startPoint y: 435, endPoint x: 594, endPoint y: 435, distance: 19.1
click at [594, 435] on div "Pour l’achat de livres, magazines, DVD ou CD, vous trouverez votre bonheur chez…" at bounding box center [633, 494] width 1253 height 189
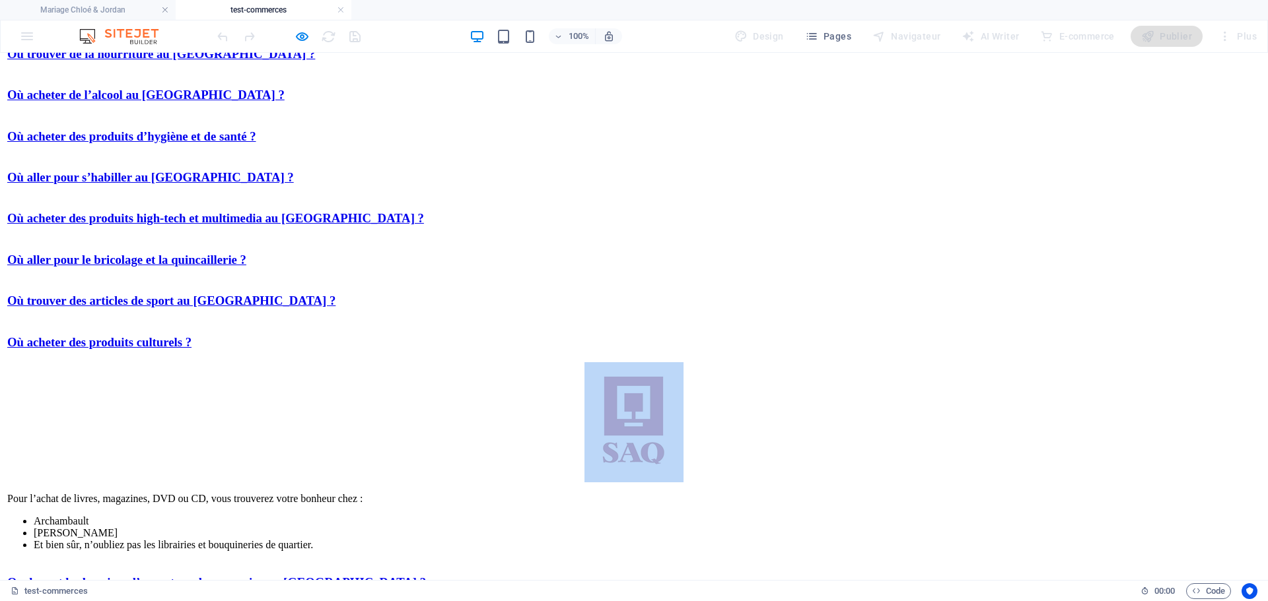
click at [426, 576] on link "Quels sont les horaires d’ouverture des magasins au [GEOGRAPHIC_DATA] ?" at bounding box center [216, 583] width 419 height 14
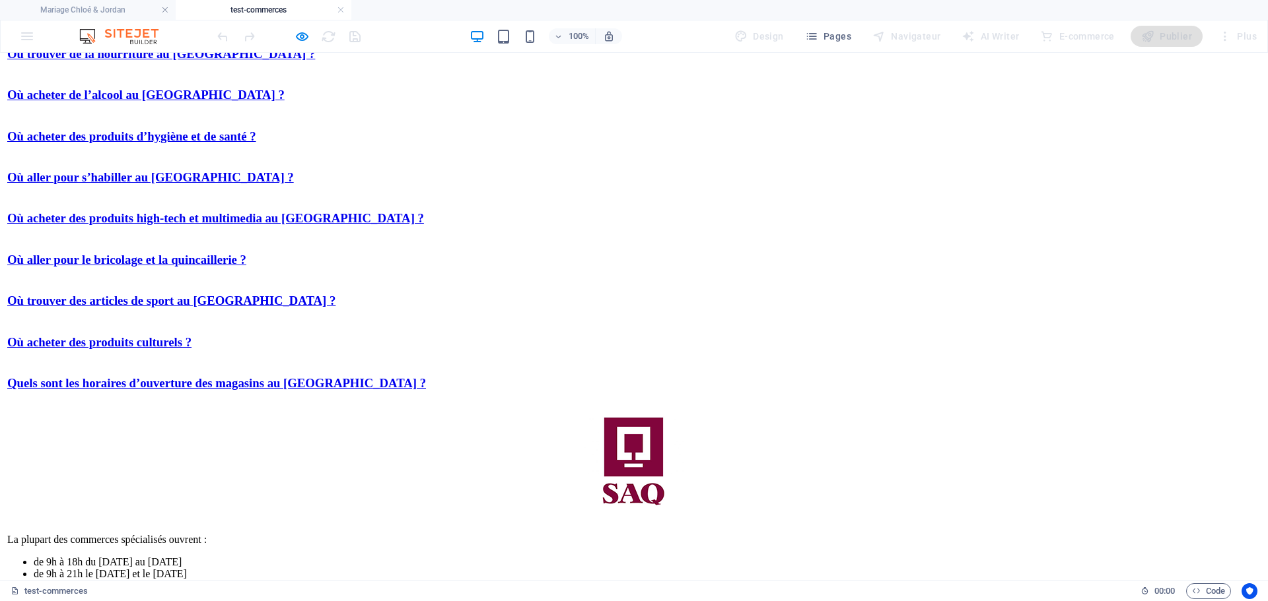
scroll to position [0, 0]
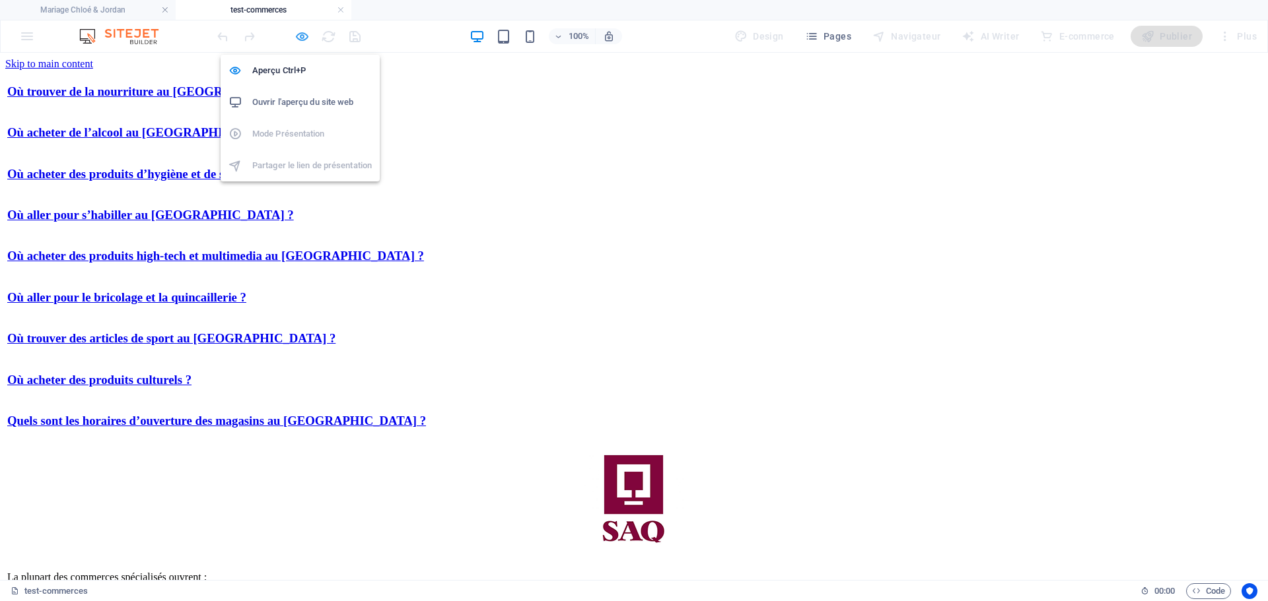
click at [298, 37] on icon "button" at bounding box center [301, 36] width 15 height 15
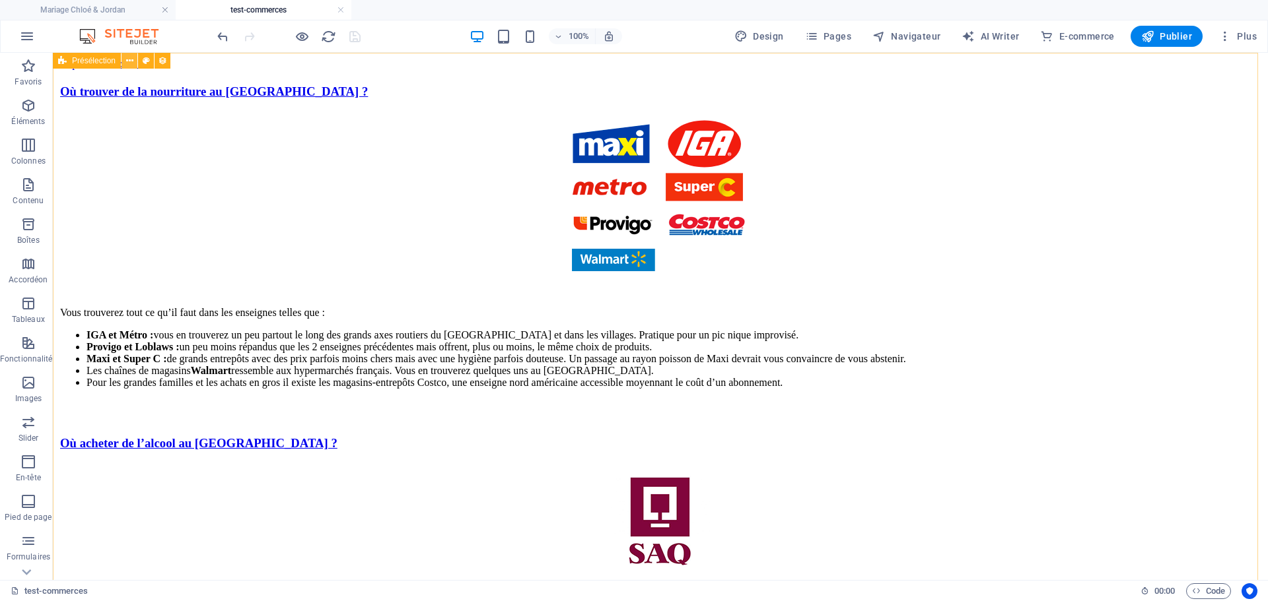
click at [129, 60] on icon at bounding box center [129, 61] width 7 height 14
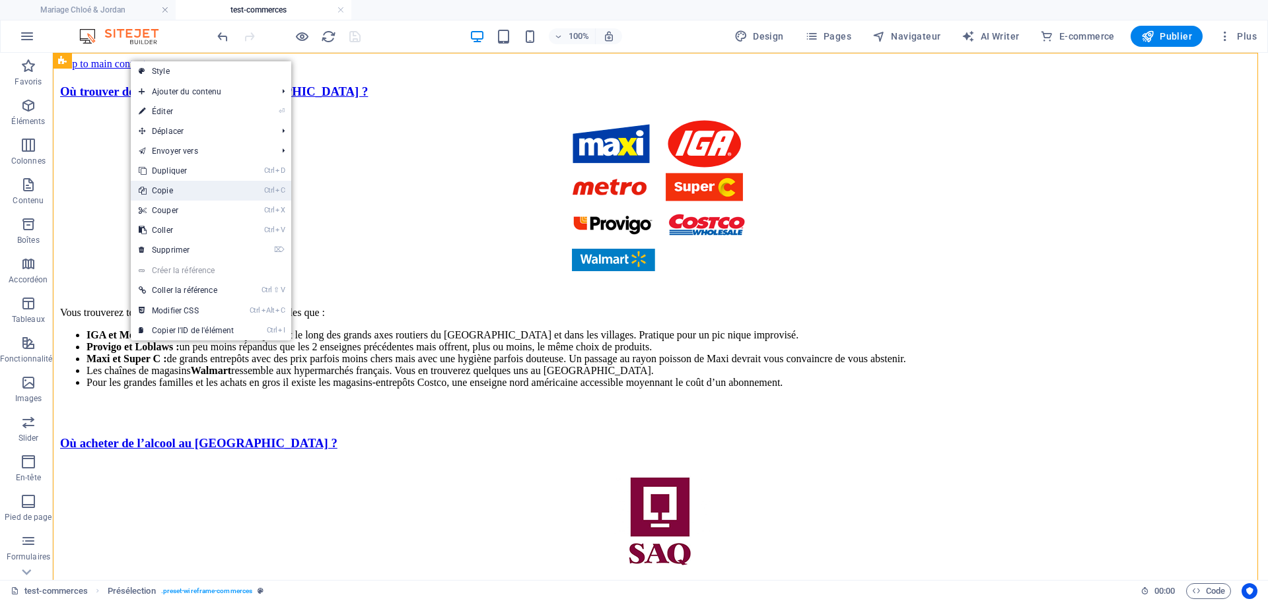
click at [180, 189] on link "Ctrl C Copie" at bounding box center [186, 191] width 111 height 20
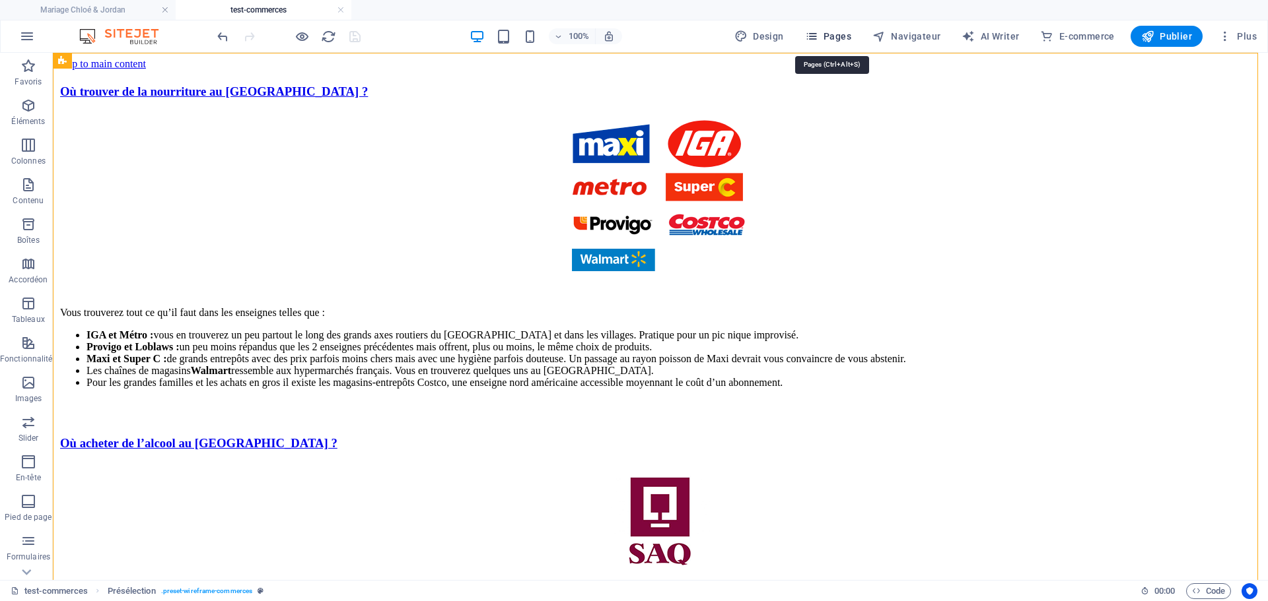
click at [837, 34] on span "Pages" at bounding box center [828, 36] width 46 height 13
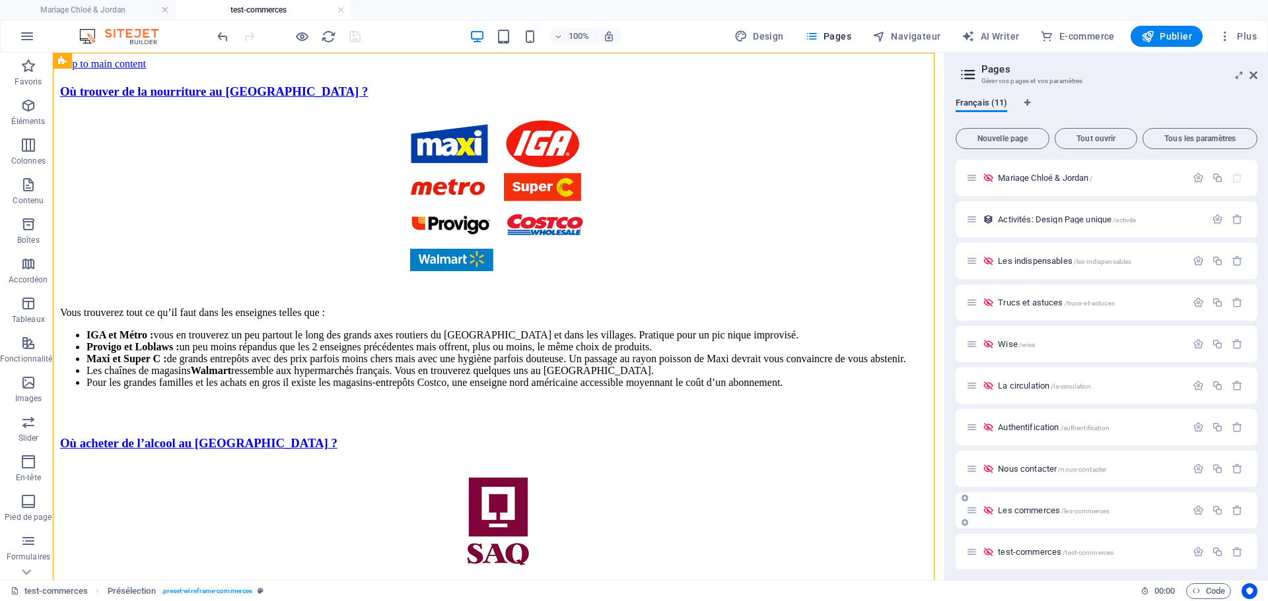
click at [1030, 511] on span "Les commerces /les-commerces" at bounding box center [1054, 511] width 112 height 10
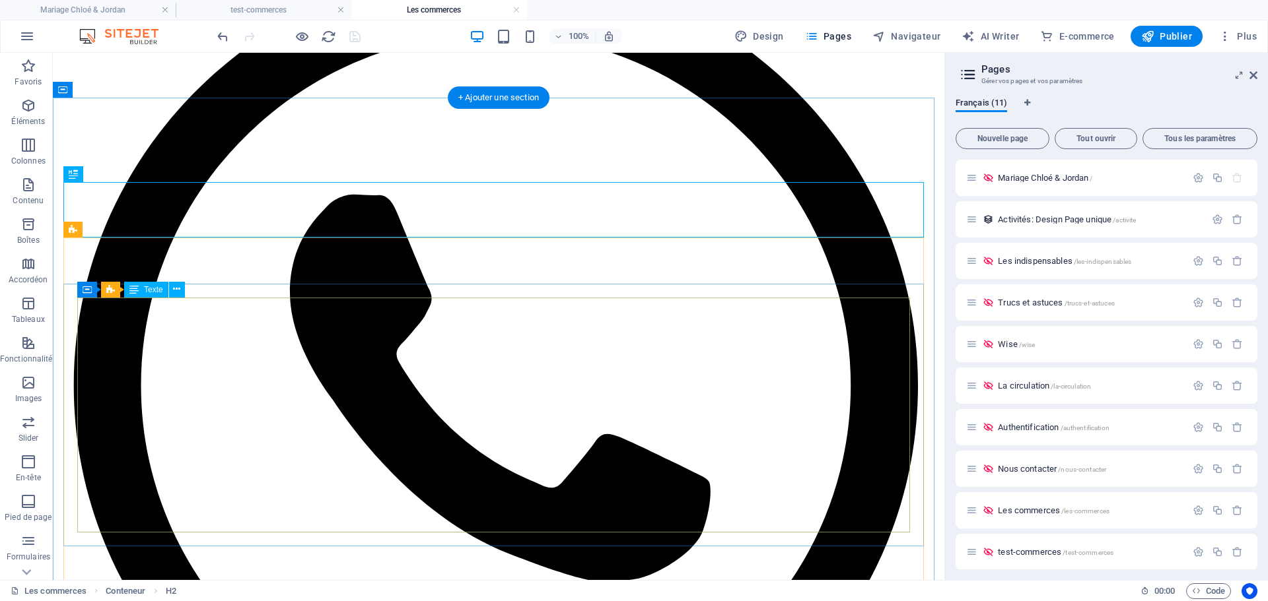
scroll to position [132, 0]
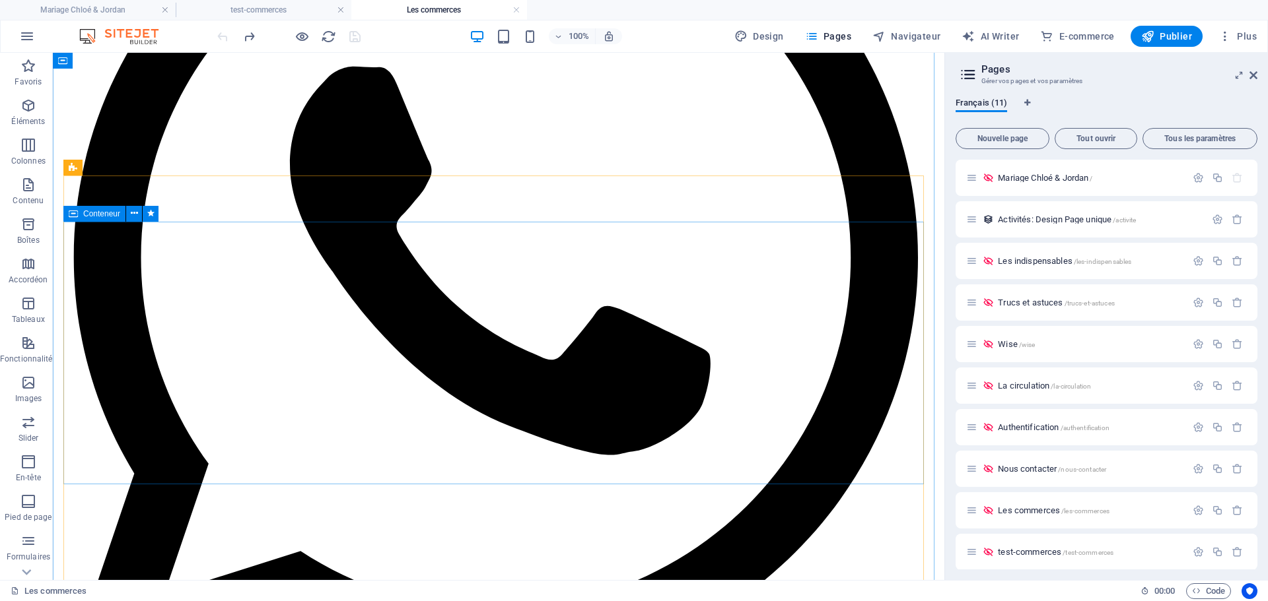
scroll to position [260, 0]
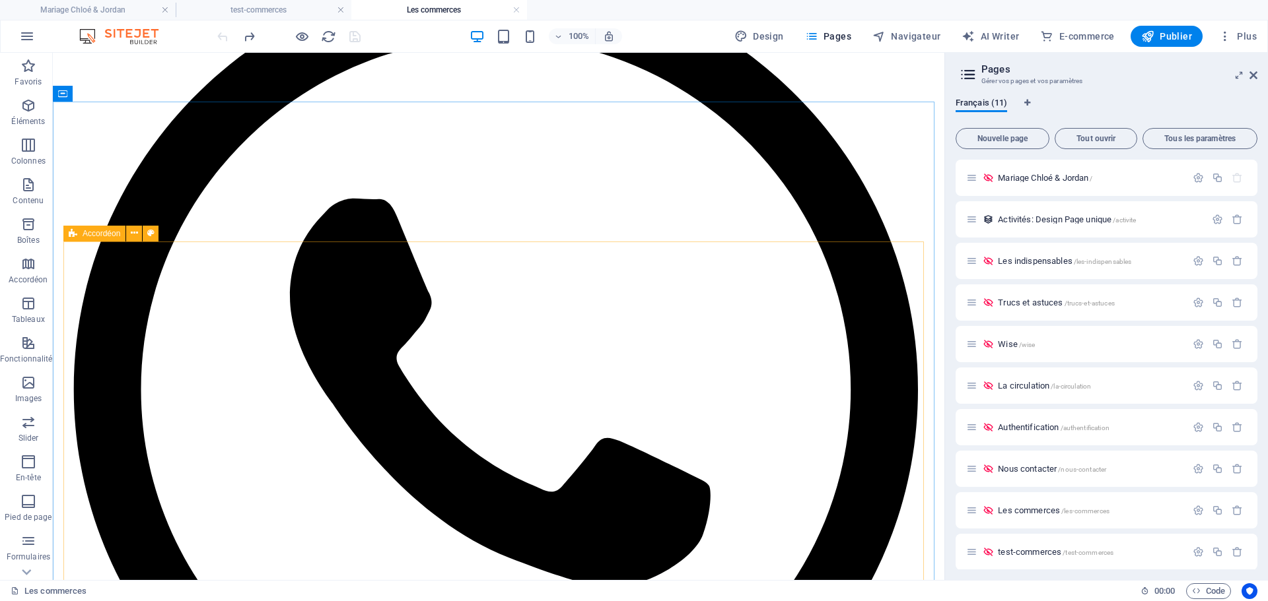
click at [90, 237] on span "Accordéon" at bounding box center [102, 234] width 38 height 8
click at [134, 236] on icon at bounding box center [134, 233] width 7 height 14
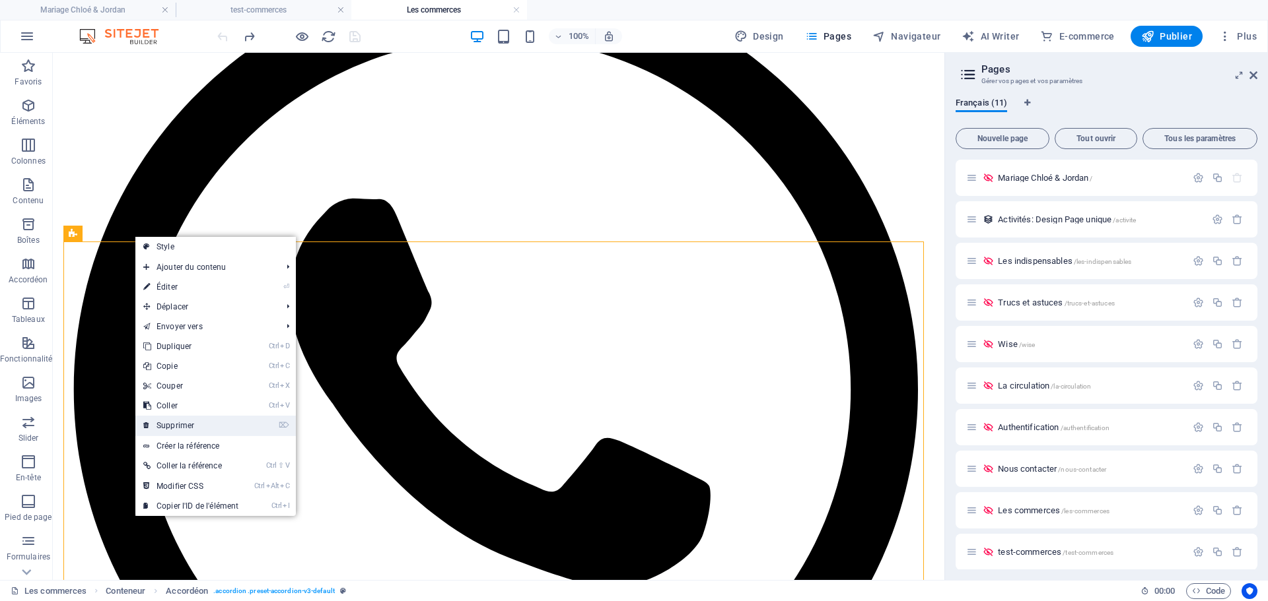
click at [161, 423] on link "⌦ Supprimer" at bounding box center [190, 426] width 111 height 20
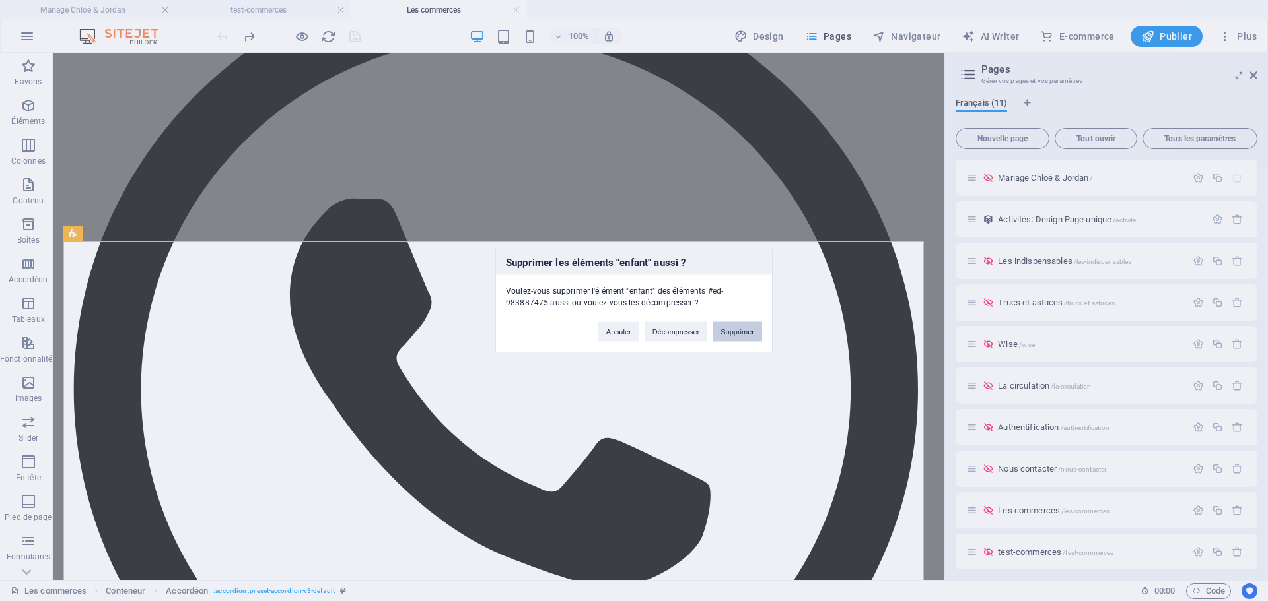
click at [738, 333] on button "Supprimer" at bounding box center [737, 332] width 50 height 20
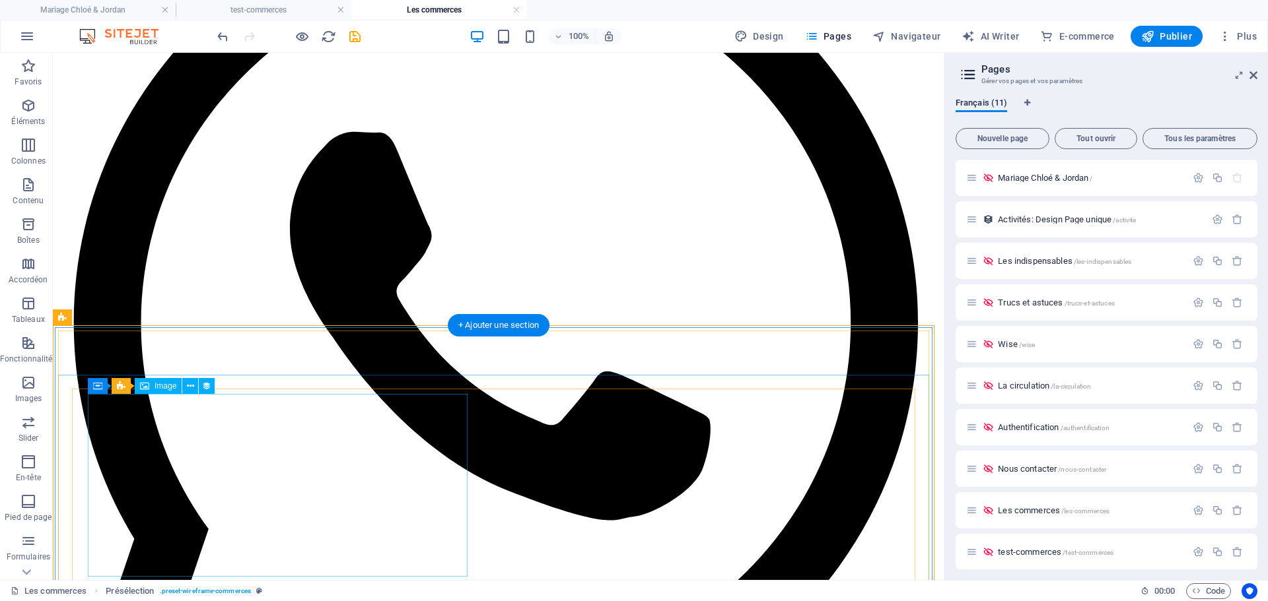
scroll to position [261, 0]
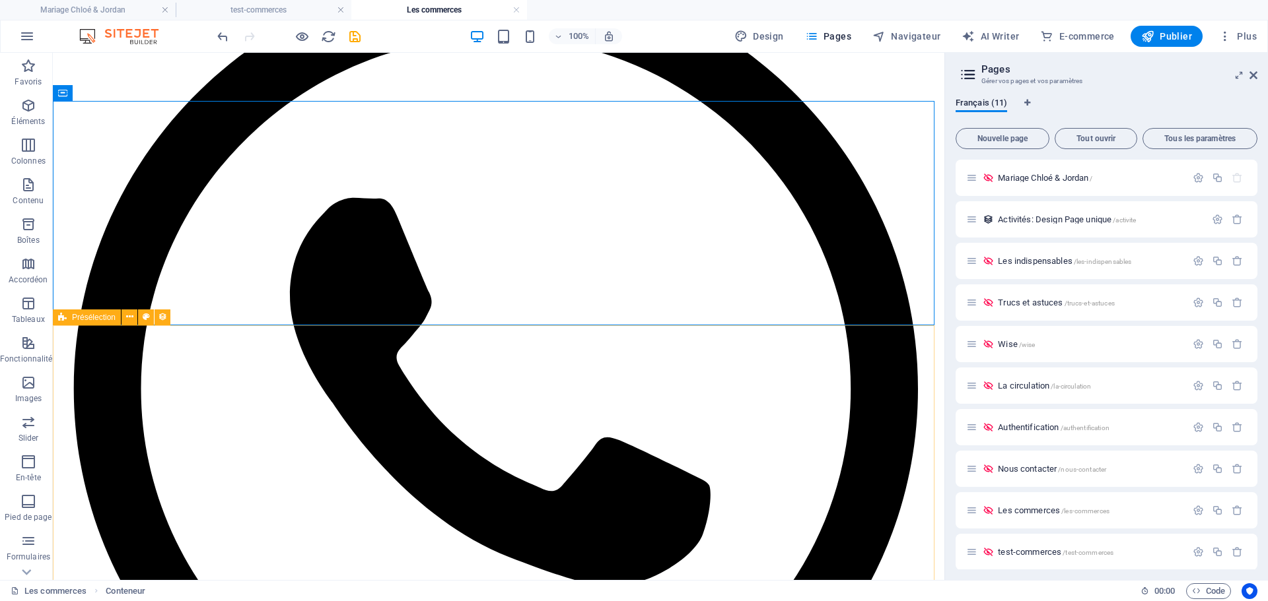
click at [67, 318] on div "Présélection" at bounding box center [87, 318] width 68 height 16
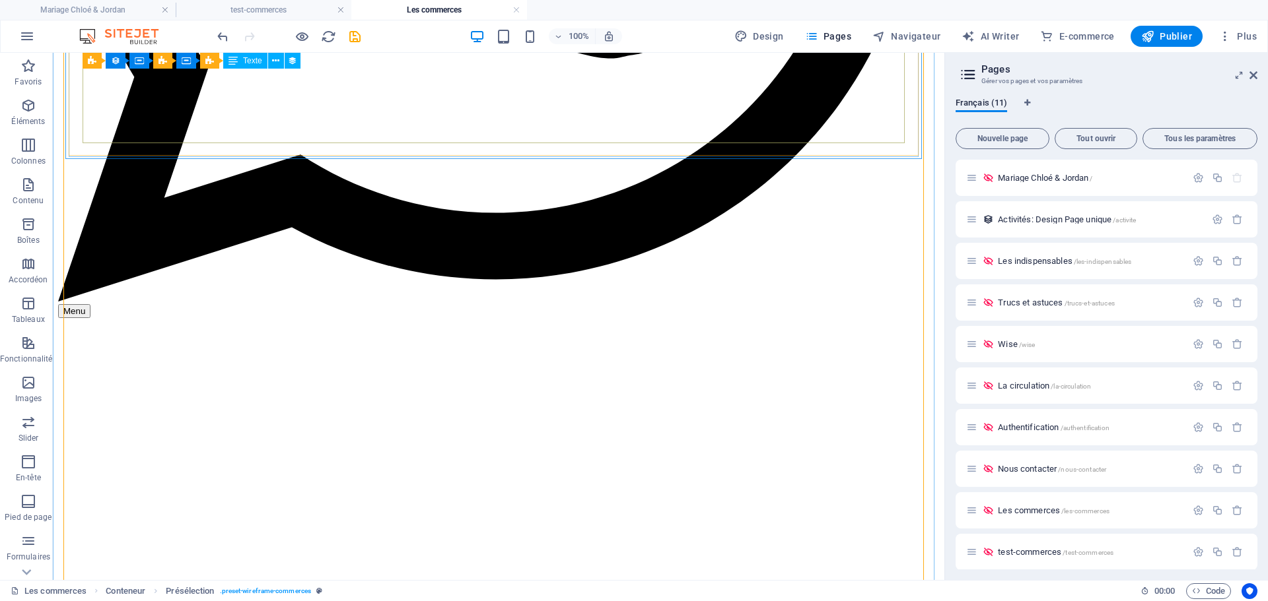
scroll to position [657, 0]
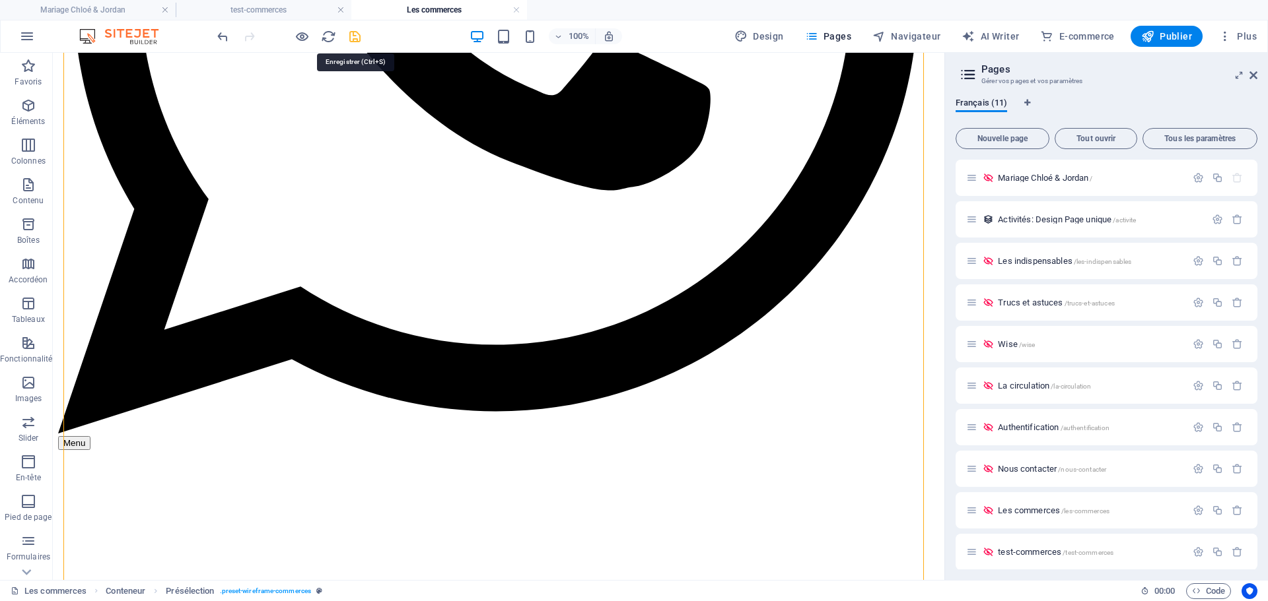
click at [351, 35] on icon "save" at bounding box center [354, 36] width 15 height 15
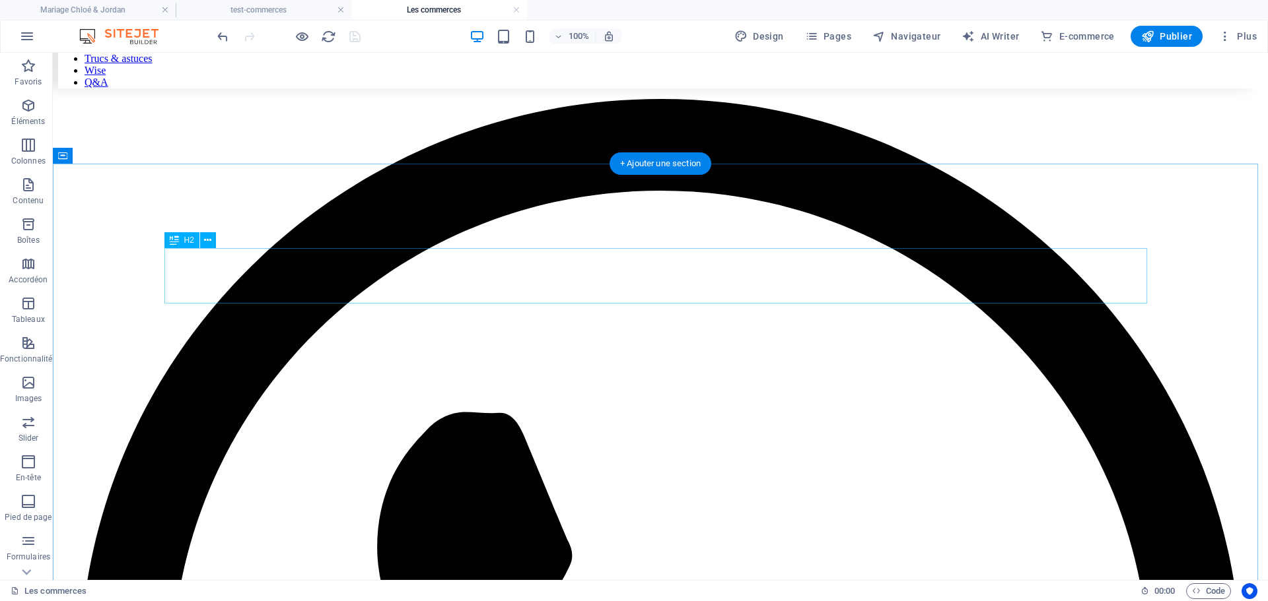
scroll to position [0, 0]
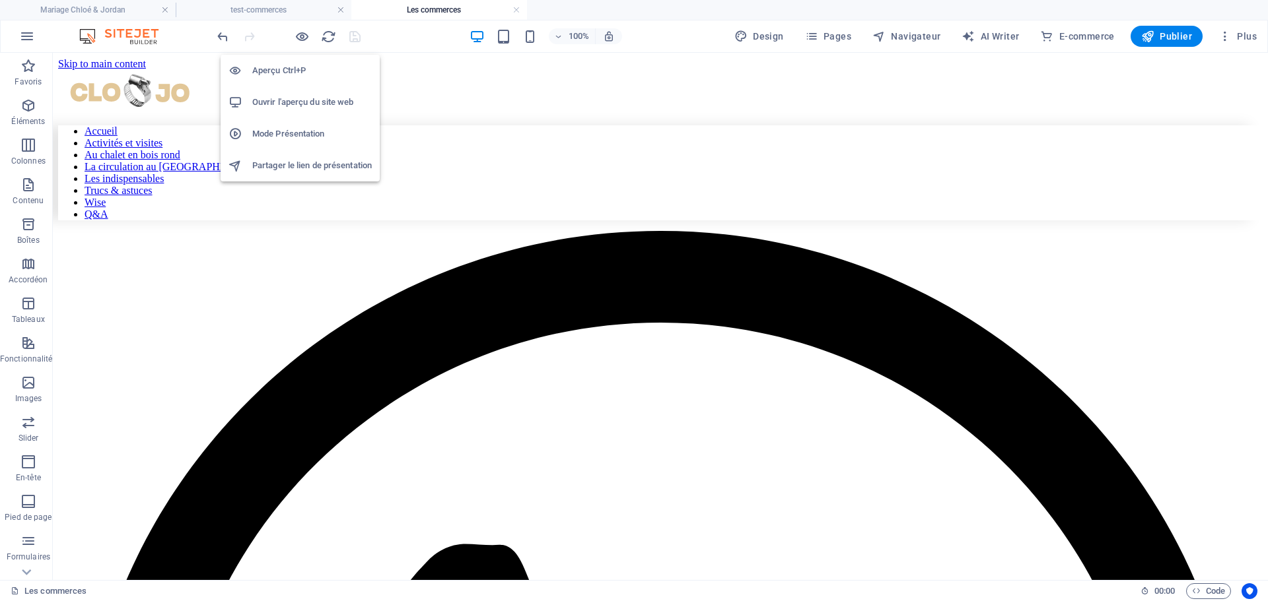
click at [302, 100] on h6 "Ouvrir l'aperçu du site web" at bounding box center [311, 102] width 119 height 16
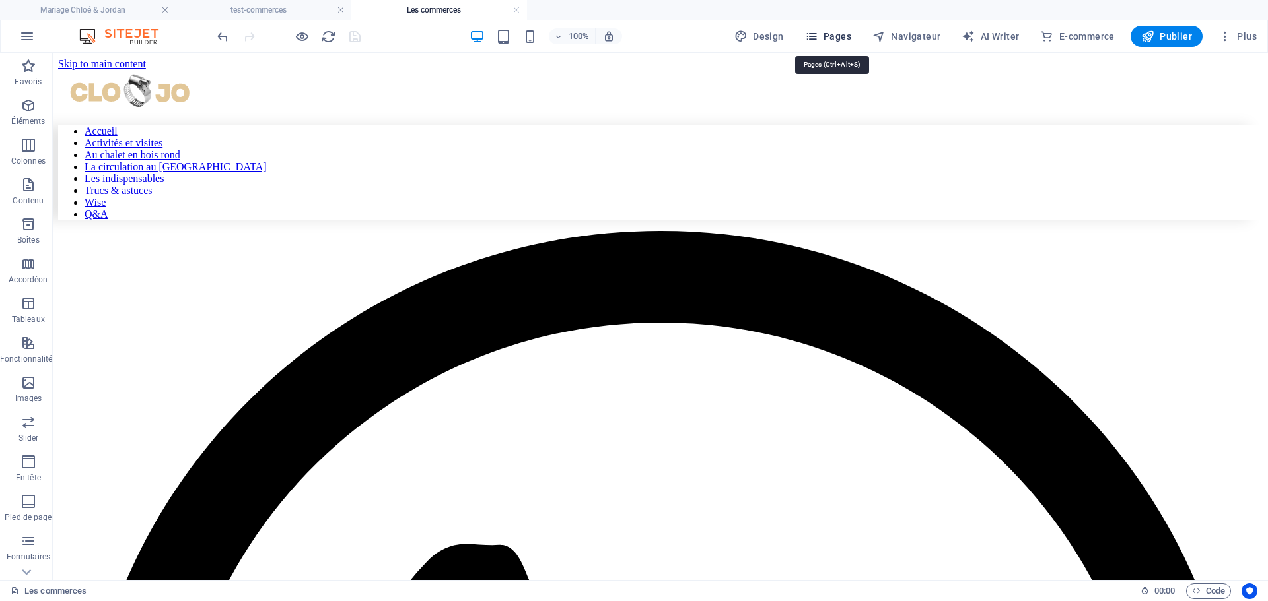
click at [846, 37] on span "Pages" at bounding box center [828, 36] width 46 height 13
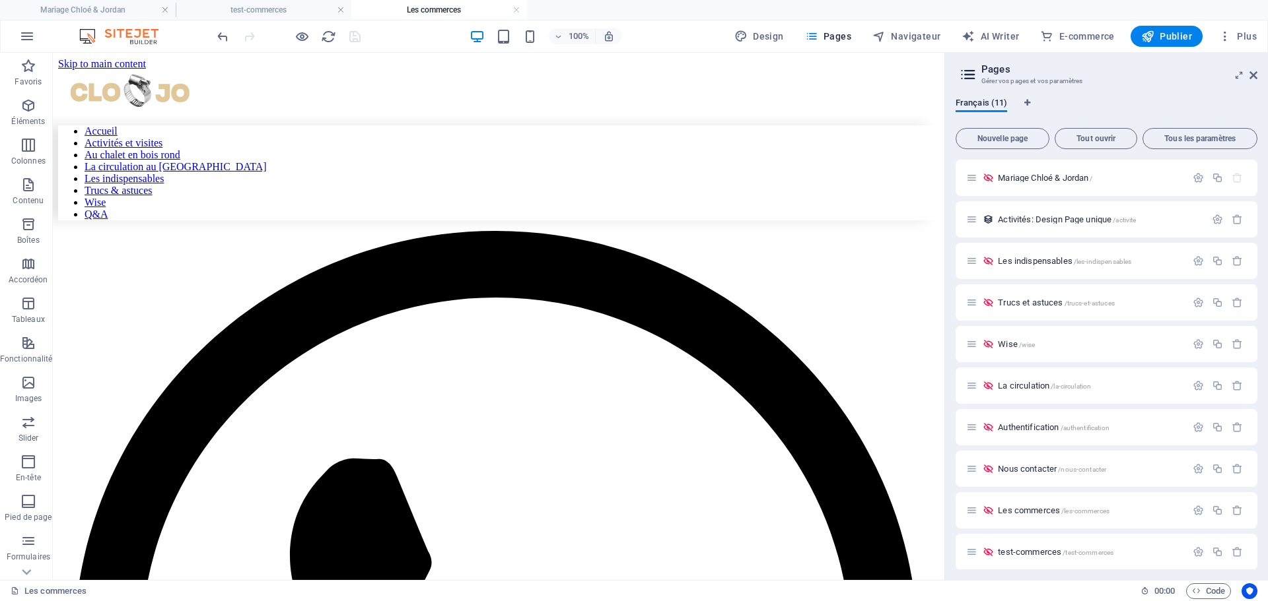
scroll to position [48, 0]
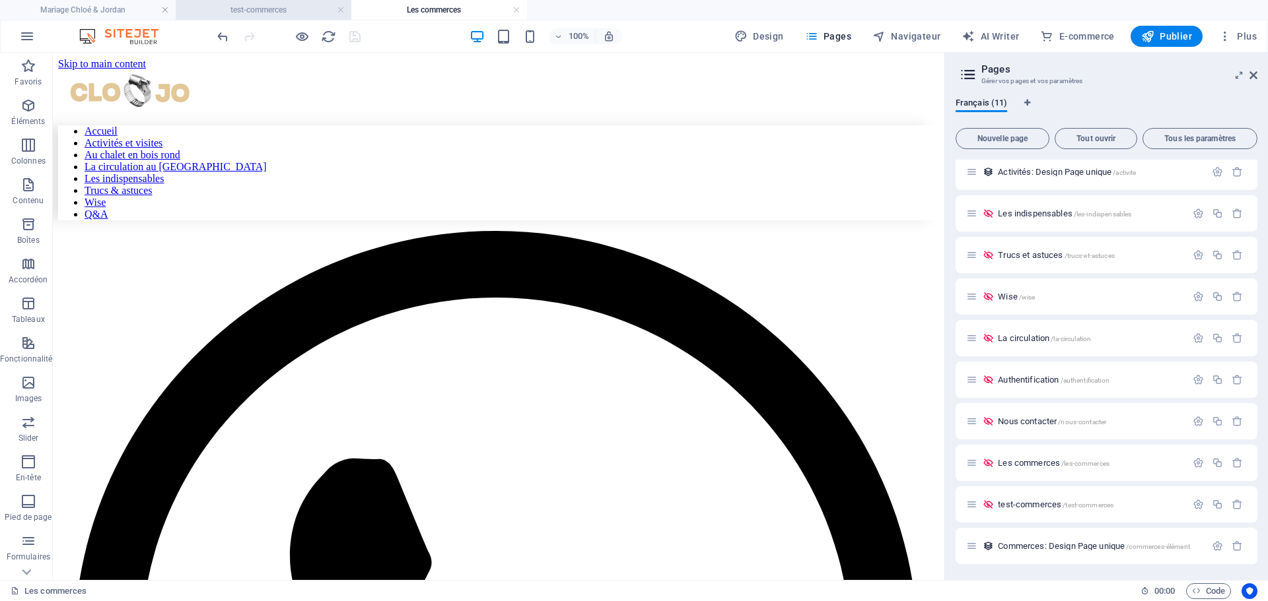
click at [292, 13] on h4 "test-commerces" at bounding box center [264, 10] width 176 height 15
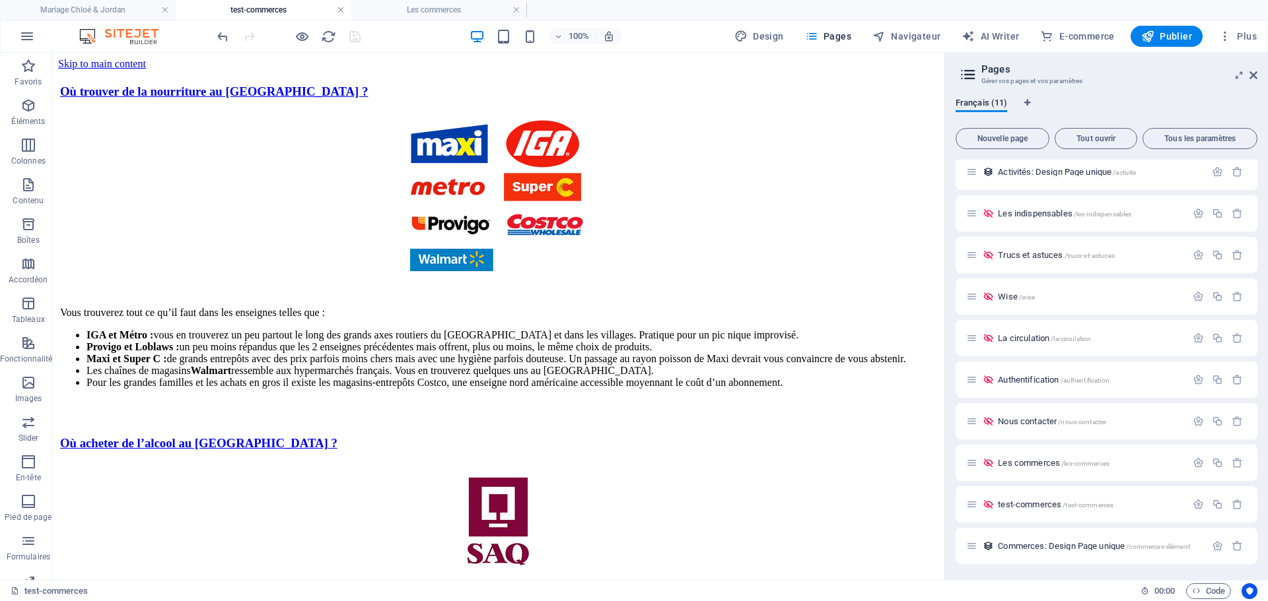
click at [339, 9] on link at bounding box center [341, 10] width 8 height 13
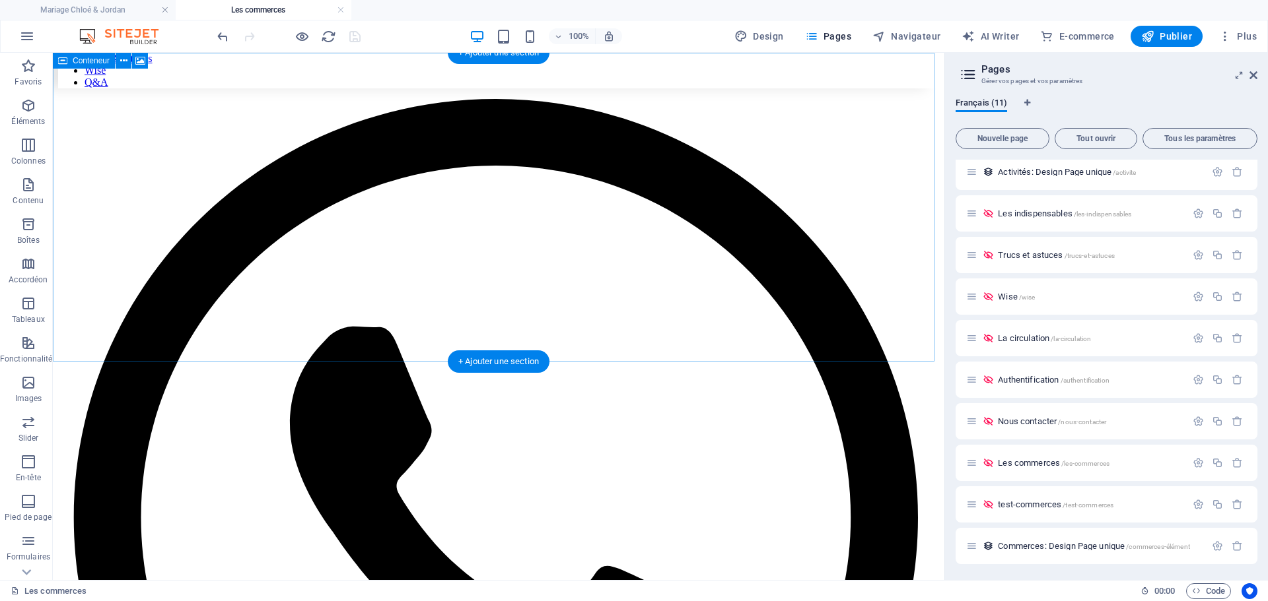
scroll to position [0, 0]
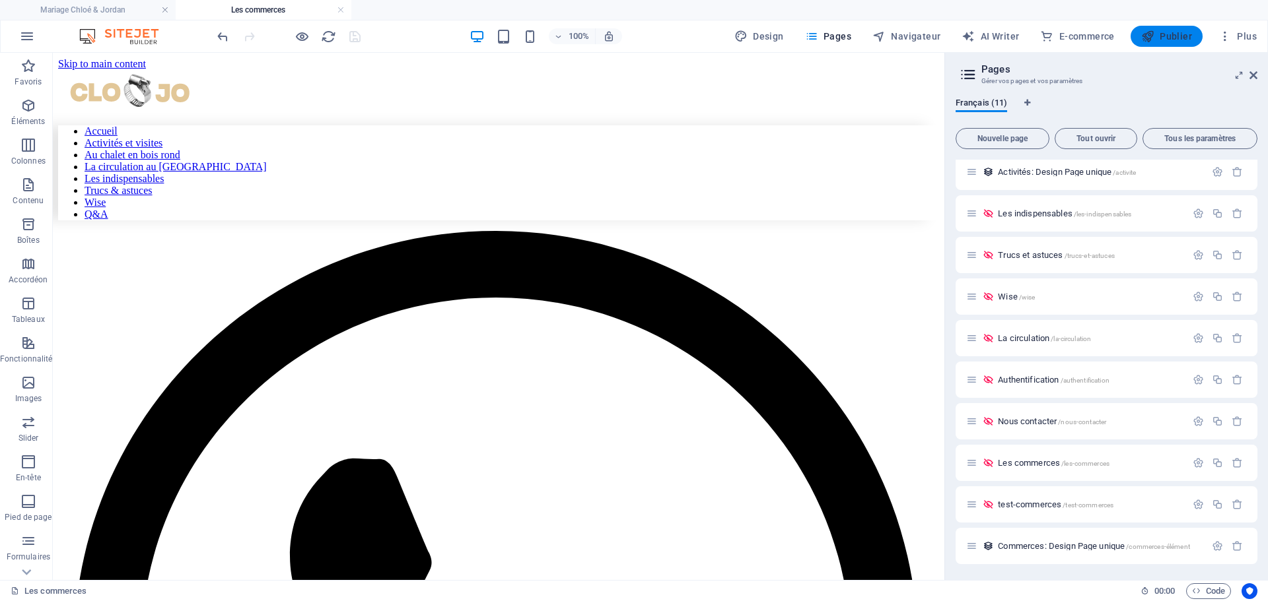
click at [1173, 34] on span "Publier" at bounding box center [1166, 36] width 51 height 13
